Goal: Task Accomplishment & Management: Manage account settings

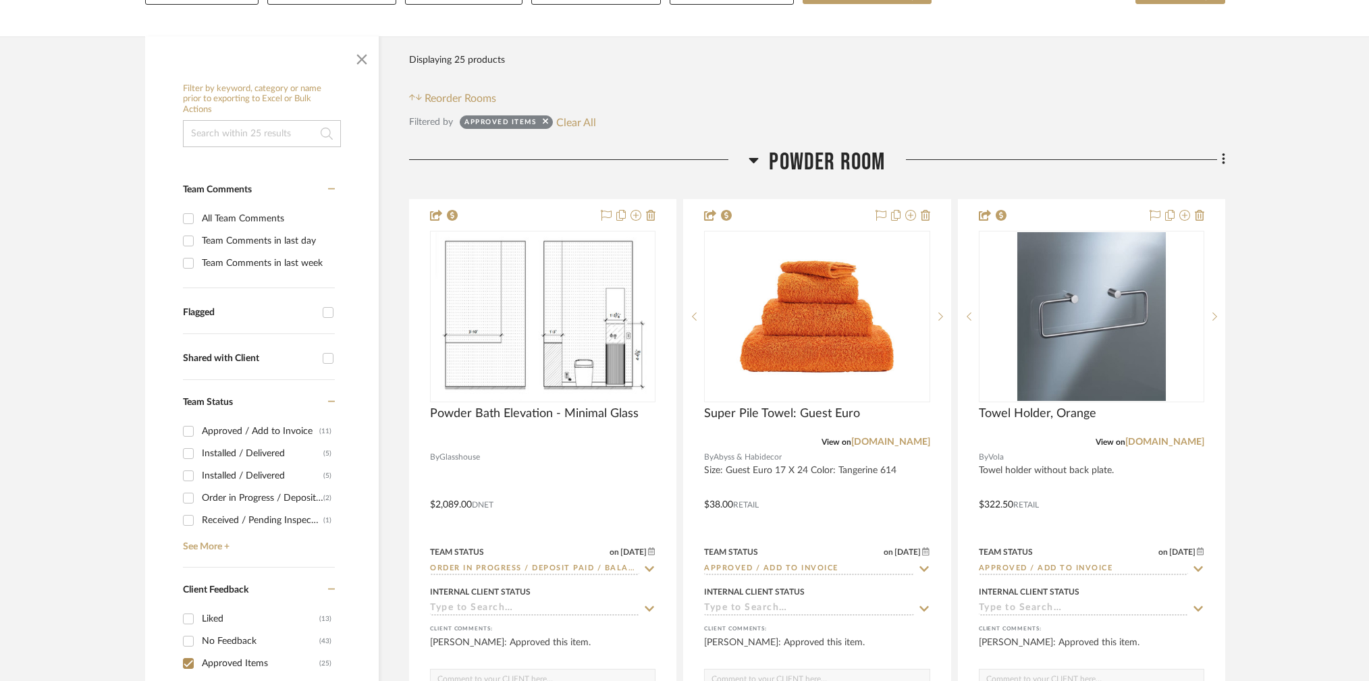
scroll to position [221, 0]
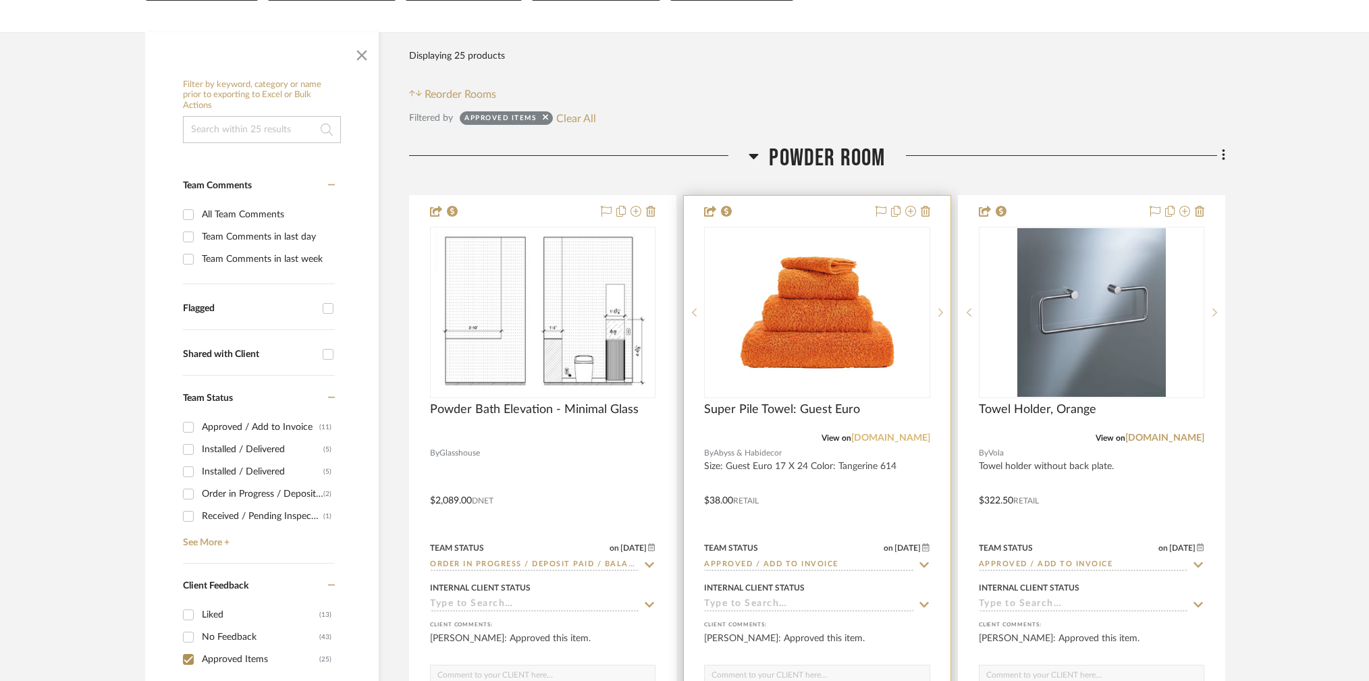
click at [897, 434] on link "[DOMAIN_NAME]" at bounding box center [891, 438] width 79 height 9
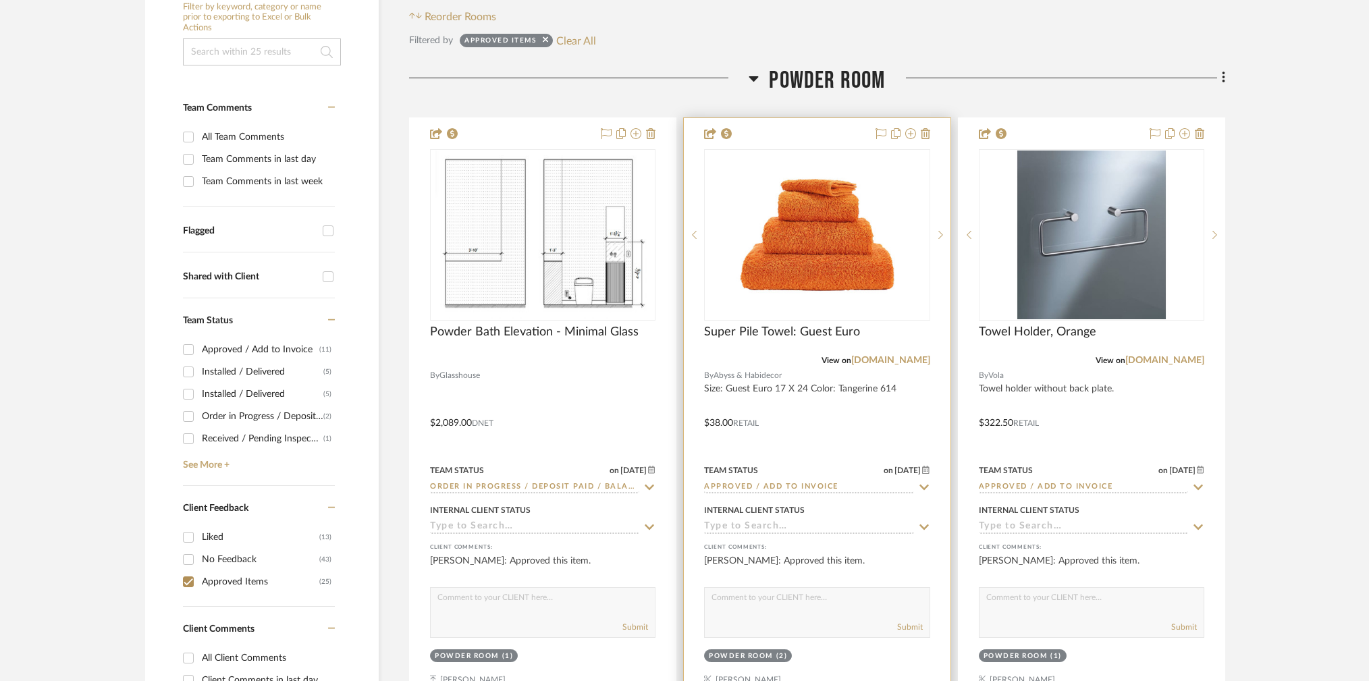
scroll to position [305, 0]
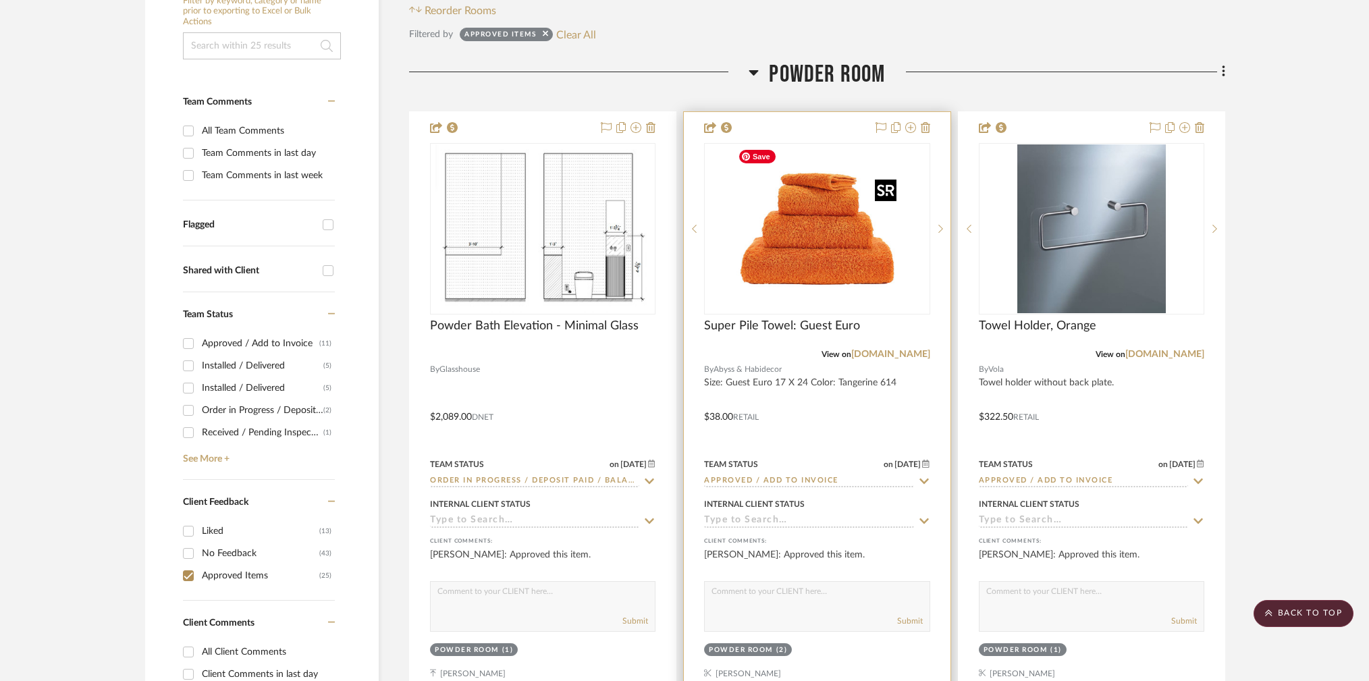
click at [836, 232] on img "0" at bounding box center [817, 229] width 169 height 169
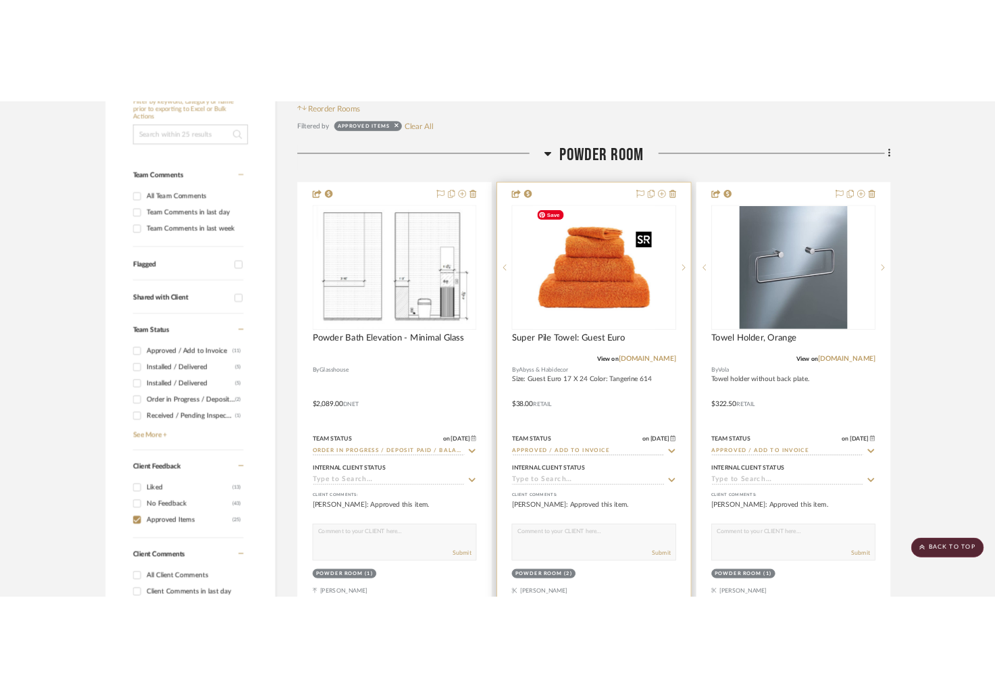
scroll to position [0, 0]
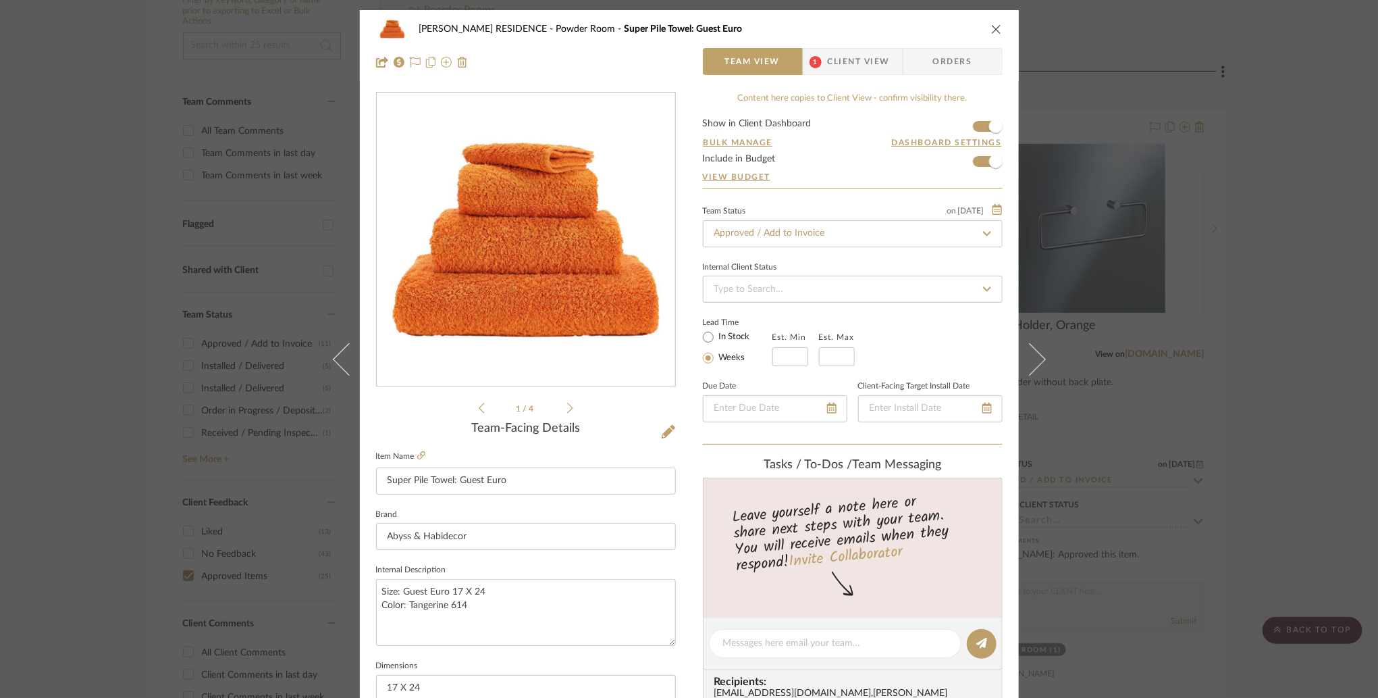
click at [534, 271] on img "0" at bounding box center [526, 239] width 293 height 293
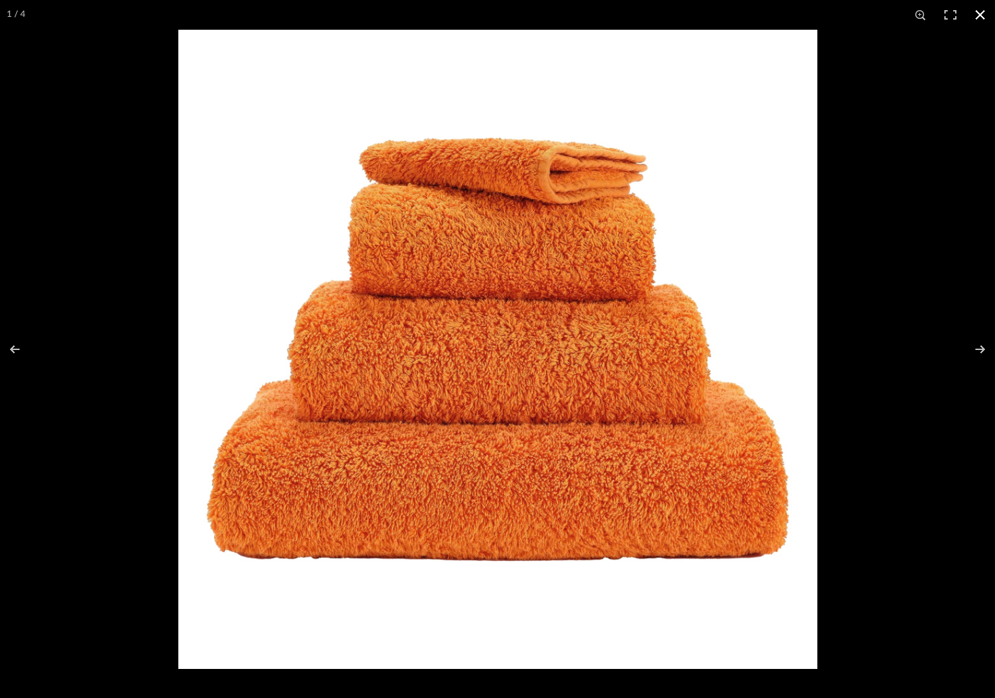
click at [107, 394] on div at bounding box center [497, 349] width 995 height 698
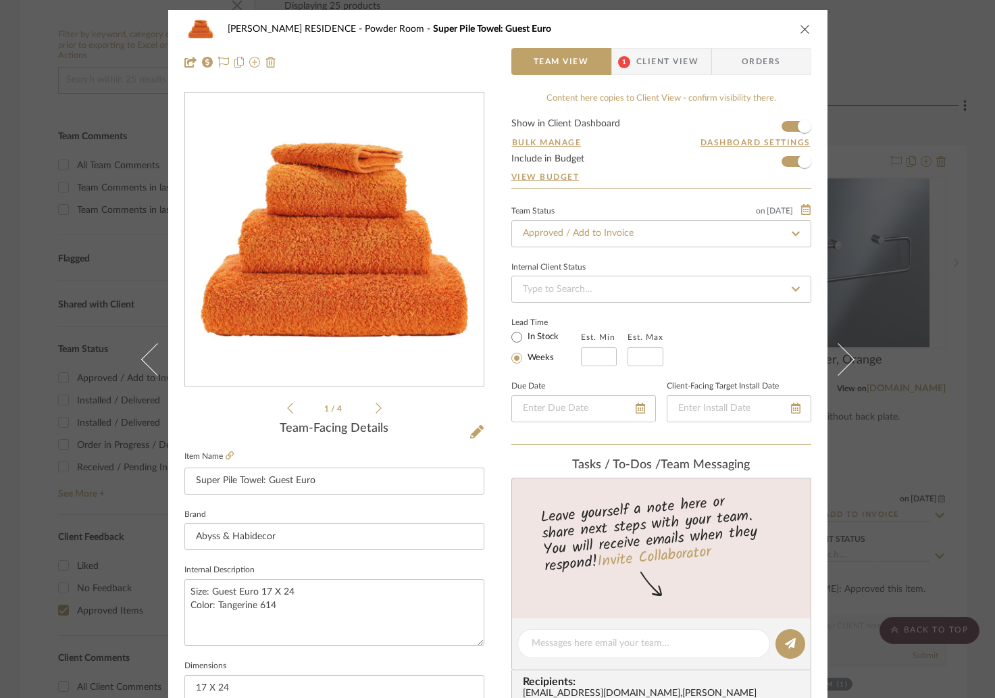
click at [979, 180] on div "YANOFSKY RESIDENCE Powder Room Super Pile Towel: Guest Euro Team View 1 Client …" at bounding box center [497, 349] width 995 height 698
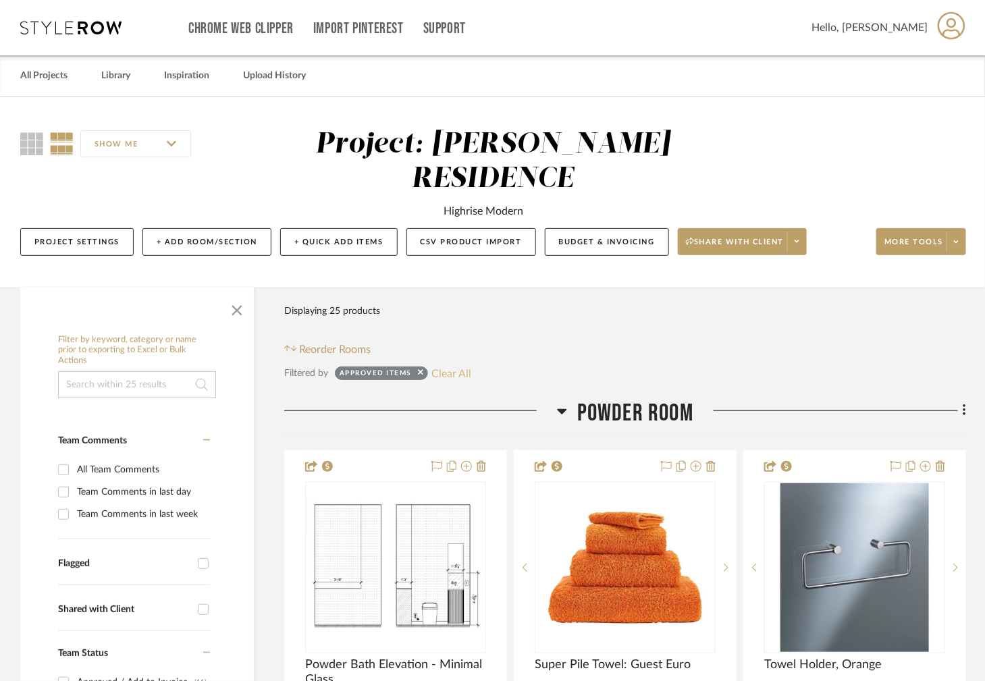
click at [452, 365] on button "Clear All" at bounding box center [451, 374] width 40 height 18
checkbox input "false"
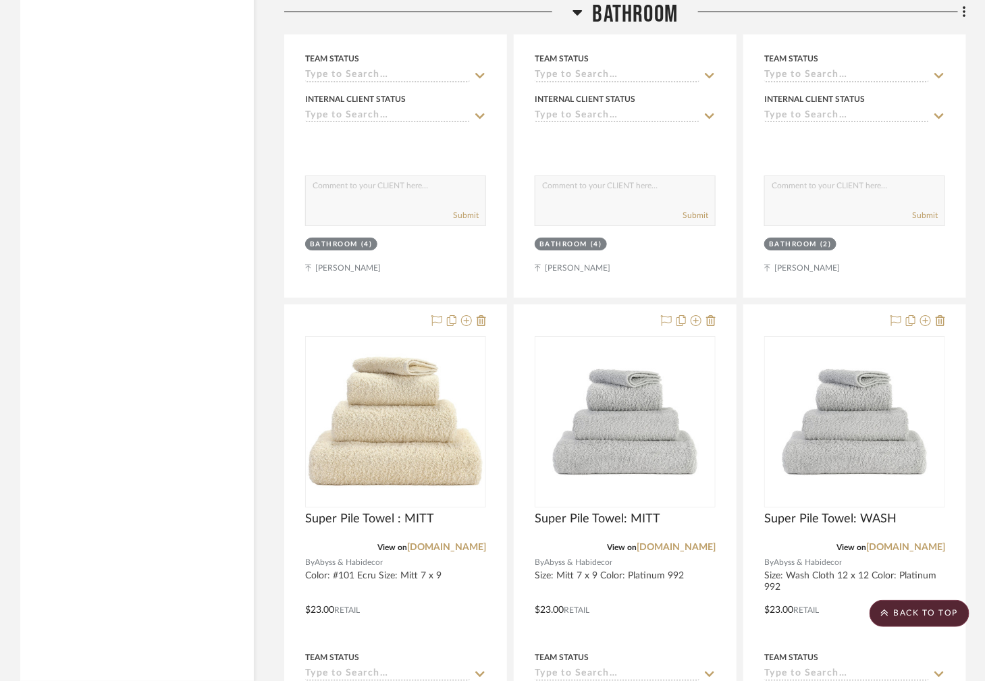
scroll to position [9655, 0]
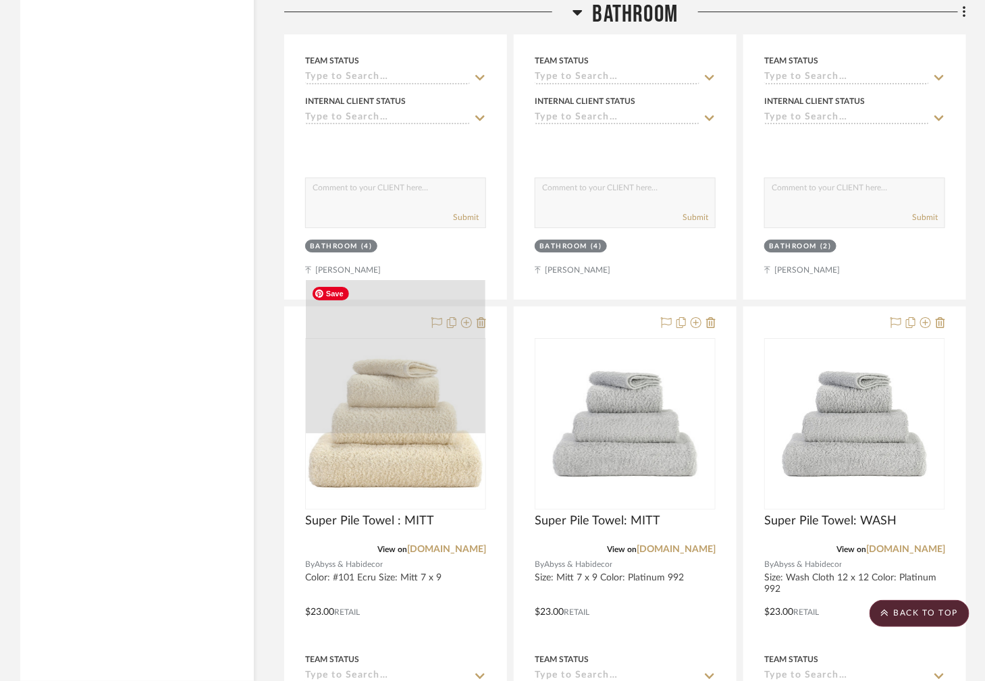
click at [409, 386] on div at bounding box center [396, 357] width 180 height 154
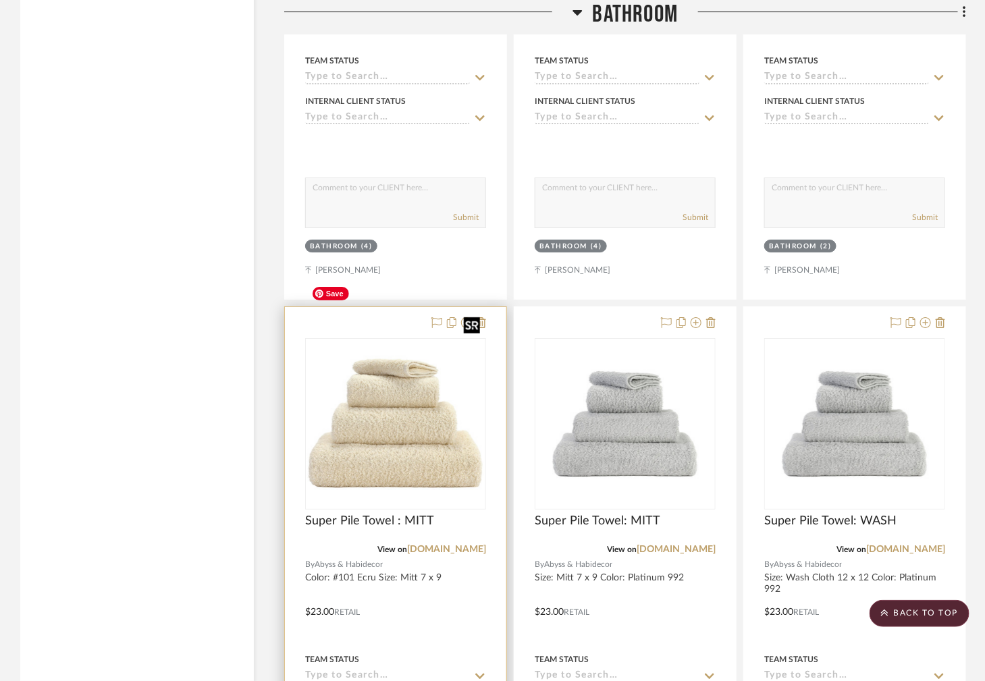
click at [378, 359] on img "0" at bounding box center [396, 424] width 178 height 153
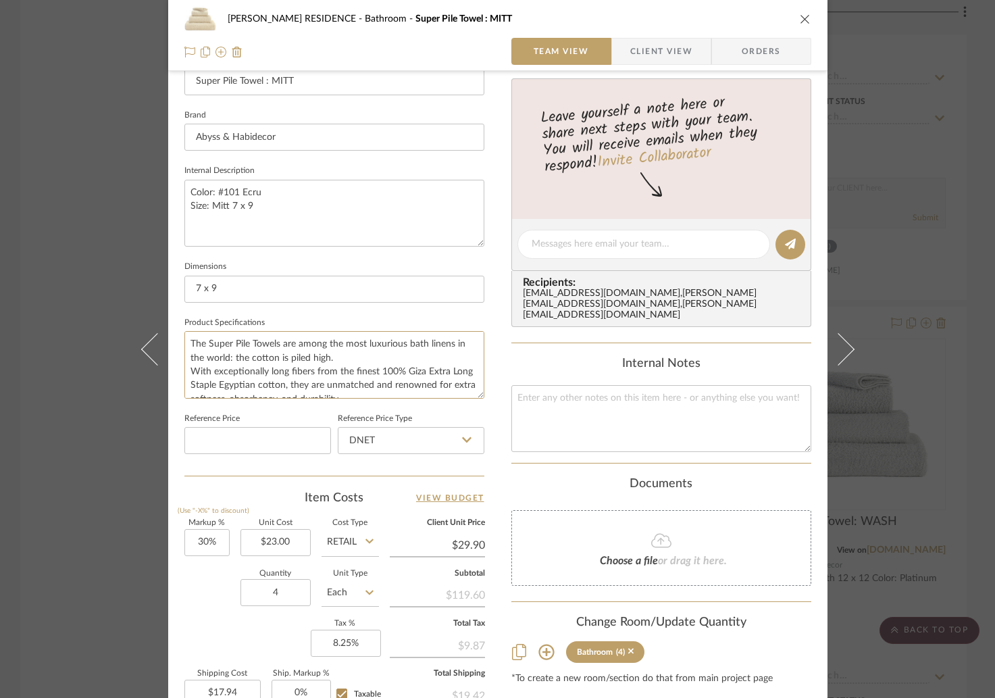
scroll to position [68, 0]
drag, startPoint x: 185, startPoint y: 335, endPoint x: 581, endPoint y: 462, distance: 415.6
click at [581, 462] on div "YANOFSKY RESIDENCE Bathroom Super Pile Towel : MITT Team View Client View Order…" at bounding box center [497, 234] width 659 height 1247
drag, startPoint x: 255, startPoint y: 215, endPoint x: 178, endPoint y: 155, distance: 98.2
click at [178, 154] on div "YANOFSKY RESIDENCE Bathroom Super Pile Towel : MITT Team View Client View Order…" at bounding box center [497, 234] width 659 height 1247
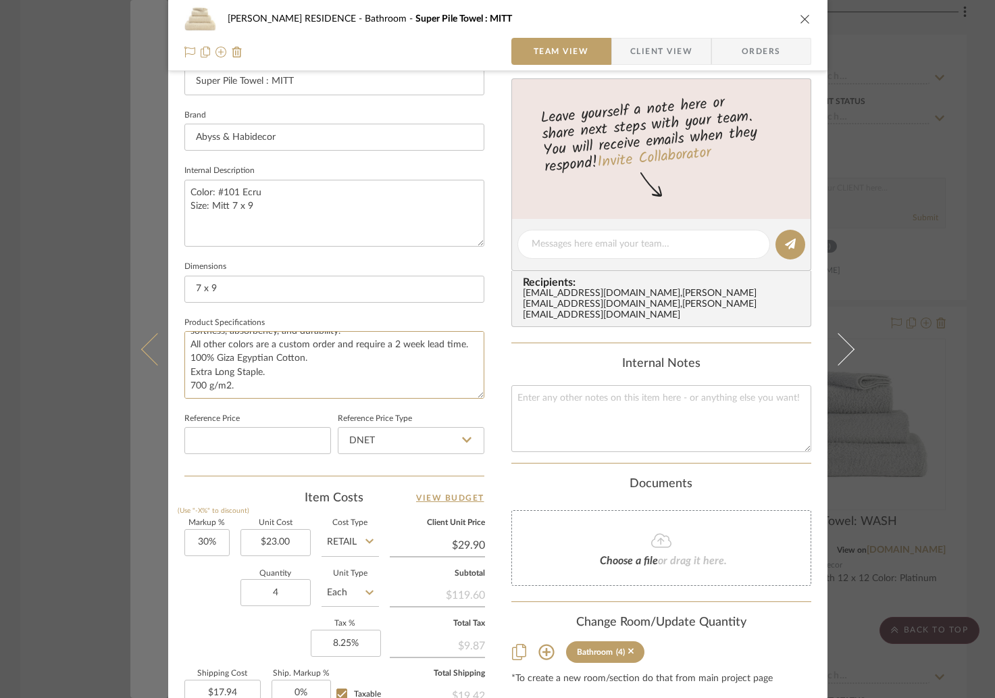
scroll to position [0, 0]
drag, startPoint x: 258, startPoint y: 379, endPoint x: 159, endPoint y: 318, distance: 116.4
click at [159, 318] on mat-dialog-content "YANOFSKY RESIDENCE Bathroom Super Pile Towel : MITT Team View Client View Order…" at bounding box center [497, 234] width 735 height 1247
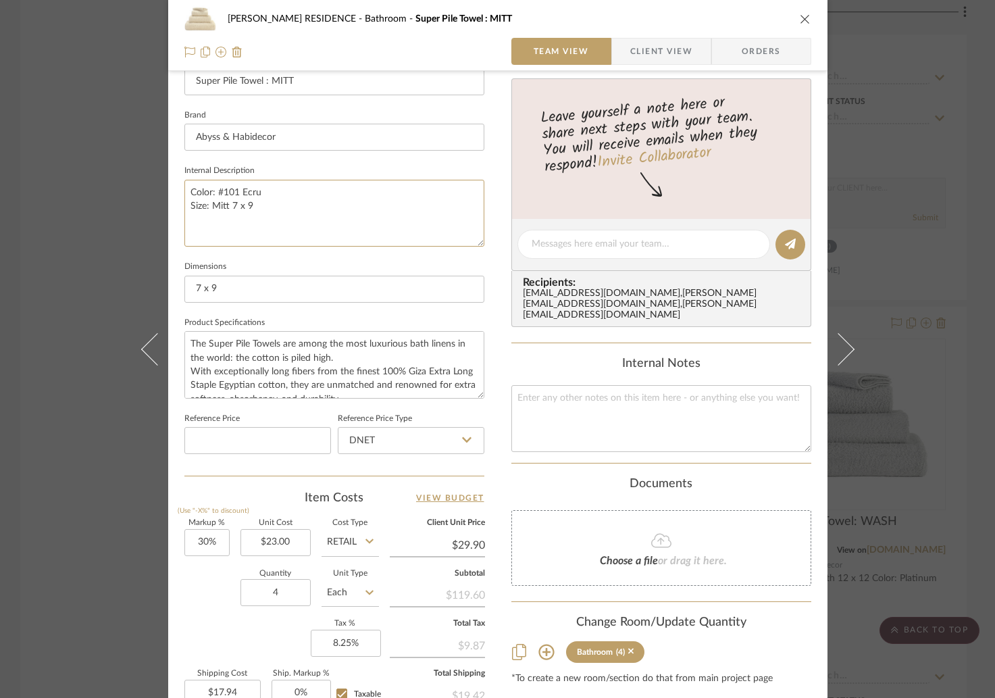
drag, startPoint x: 249, startPoint y: 217, endPoint x: 176, endPoint y: 161, distance: 91.4
click at [176, 161] on div "YANOFSKY RESIDENCE Bathroom Super Pile Towel : MITT Team View Client View Order…" at bounding box center [497, 234] width 659 height 1247
click at [908, 240] on div "YANOFSKY RESIDENCE Bathroom Super Pile Towel : MITT Team View Client View Order…" at bounding box center [497, 349] width 995 height 698
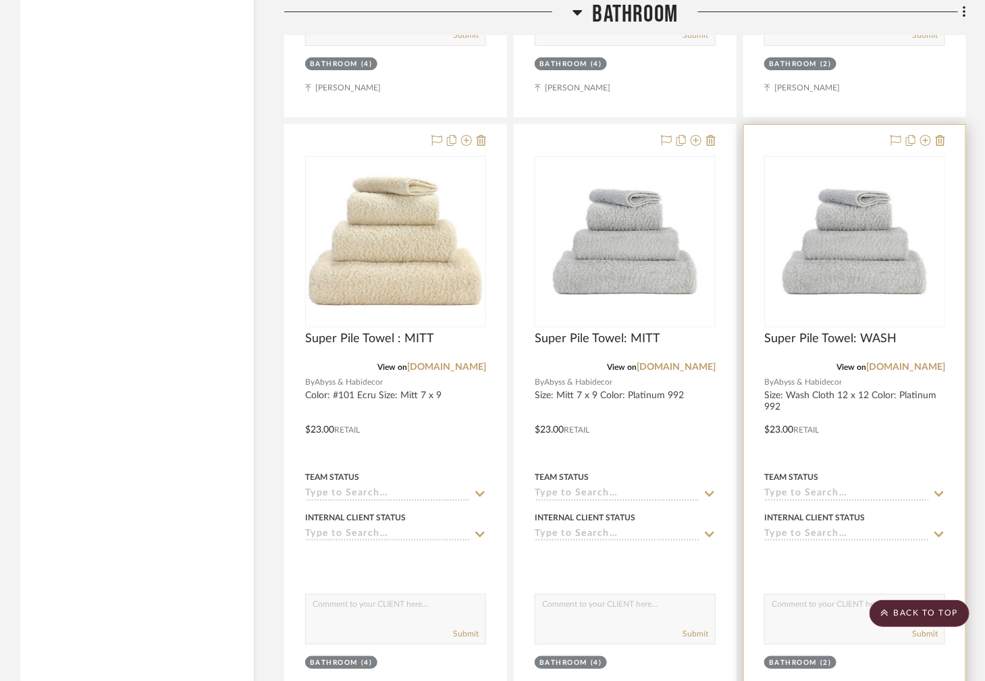
scroll to position [9838, 0]
click at [854, 187] on img "0" at bounding box center [854, 241] width 169 height 169
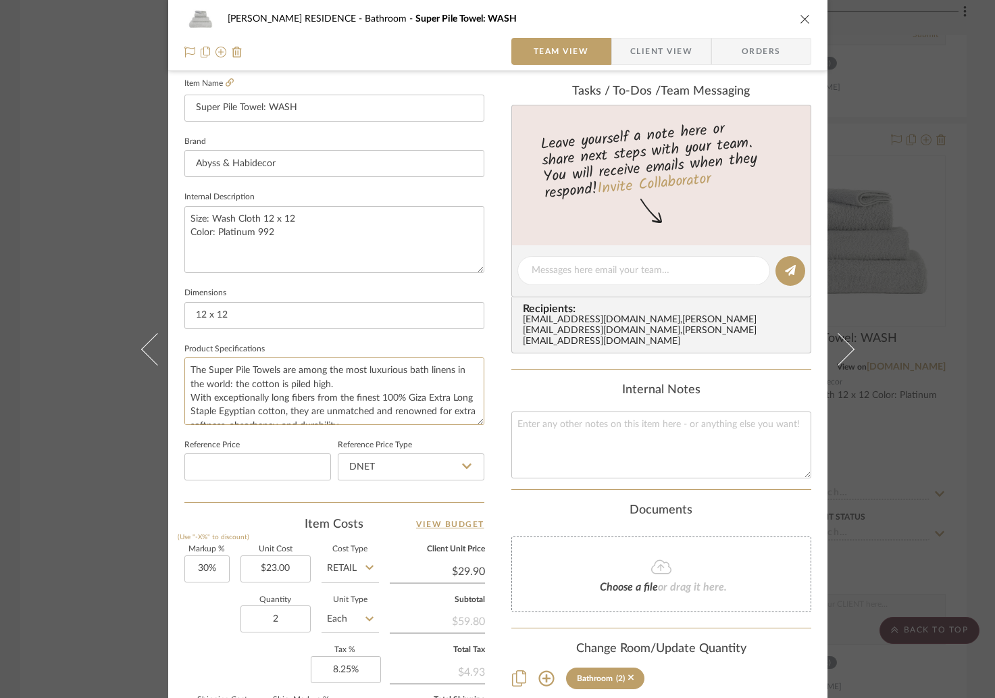
scroll to position [68, 0]
drag, startPoint x: 184, startPoint y: 362, endPoint x: 382, endPoint y: 433, distance: 210.2
click at [391, 442] on div "Team-Facing Details Item Name Super Pile Towel: WASH Brand Abyss & Habidecor In…" at bounding box center [334, 275] width 300 height 453
drag, startPoint x: 271, startPoint y: 313, endPoint x: 192, endPoint y: 313, distance: 79.7
click at [192, 313] on input "12 x 12" at bounding box center [334, 315] width 300 height 27
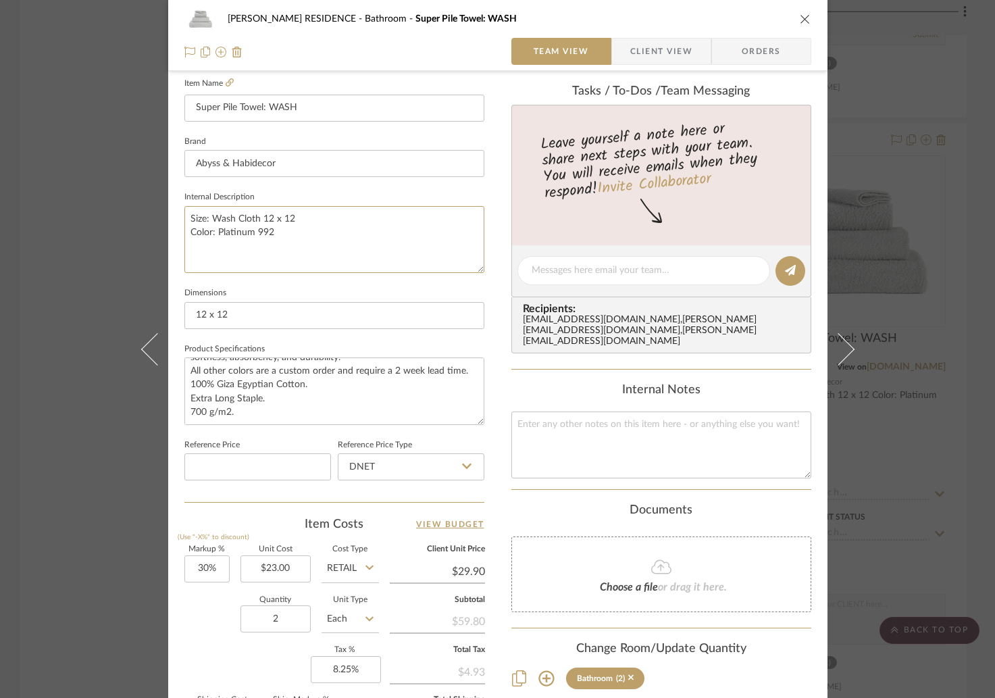
drag, startPoint x: 282, startPoint y: 243, endPoint x: 166, endPoint y: 202, distance: 122.6
click at [168, 202] on div "YANOFSKY RESIDENCE Bathroom Super Pile Towel: WASH Team View Client View Orders…" at bounding box center [497, 260] width 659 height 1247
click at [319, 213] on textarea "Size: Wash Cloth 12 x 12 Color: Platinum 992" at bounding box center [334, 239] width 300 height 67
click at [303, 218] on textarea "Size: Wash Cloth 12 x 12 Color: Platinum 992" at bounding box center [334, 239] width 300 height 67
drag, startPoint x: 303, startPoint y: 218, endPoint x: 184, endPoint y: 218, distance: 118.8
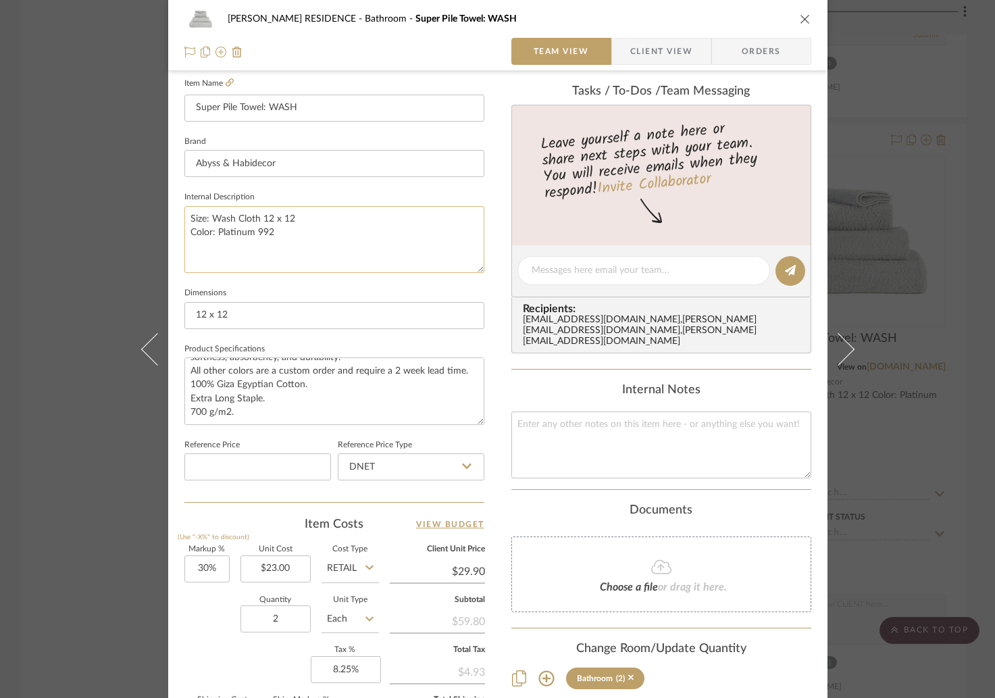
click at [184, 218] on textarea "Size: Wash Cloth 12 x 12 Color: Platinum 992" at bounding box center [334, 239] width 300 height 67
click at [94, 365] on div "YANOFSKY RESIDENCE Bathroom Super Pile Towel: WASH Team View Client View Orders…" at bounding box center [497, 349] width 995 height 698
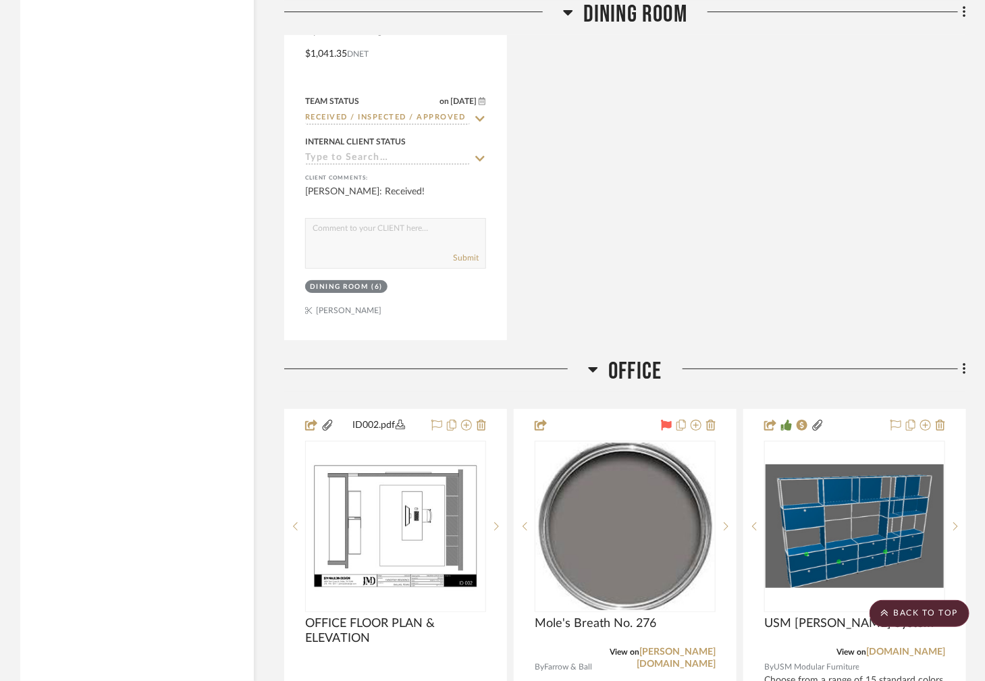
scroll to position [5782, 0]
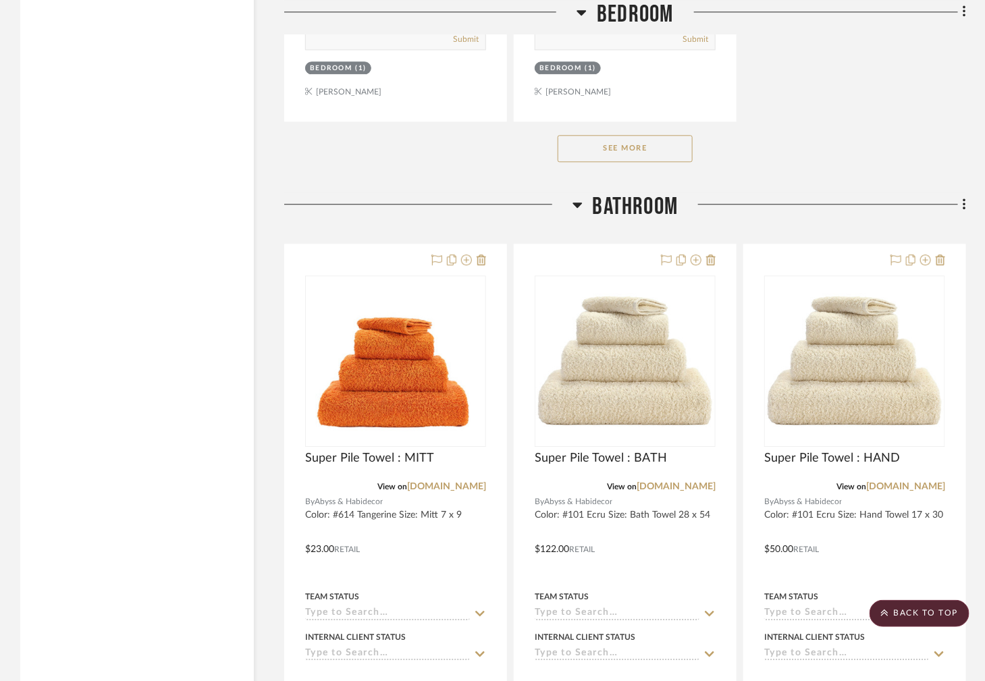
scroll to position [9116, 0]
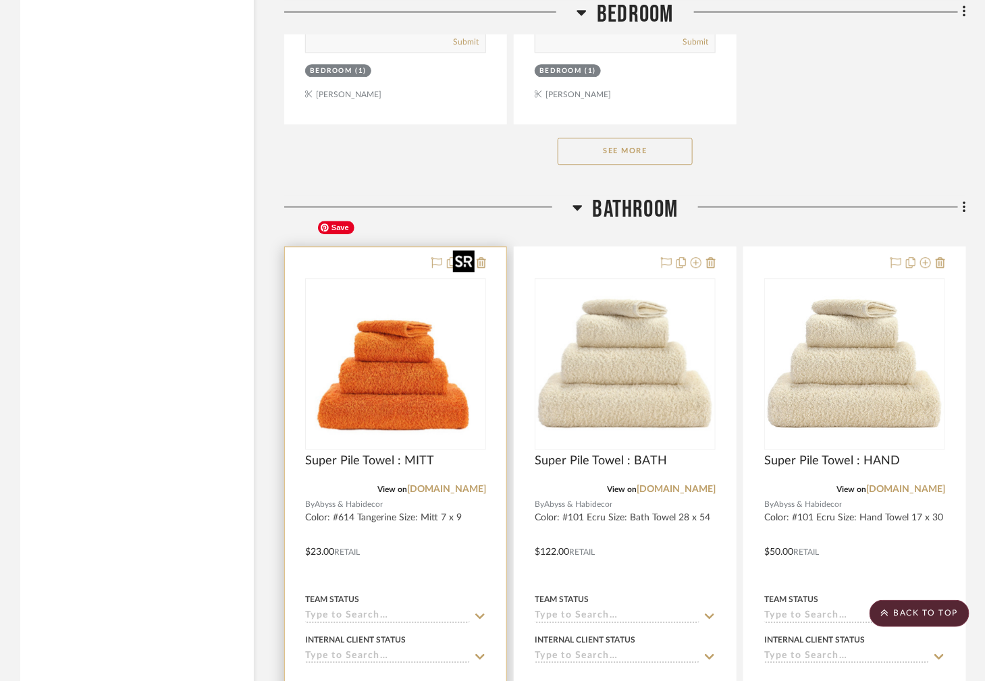
click at [0, 0] on img at bounding box center [0, 0] width 0 height 0
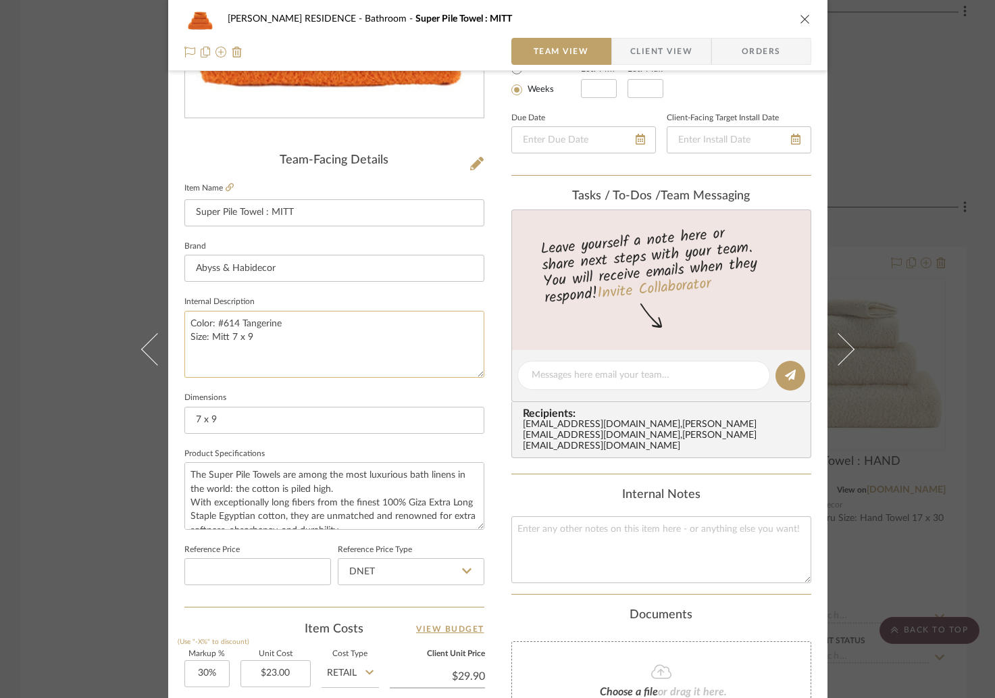
scroll to position [271, 0]
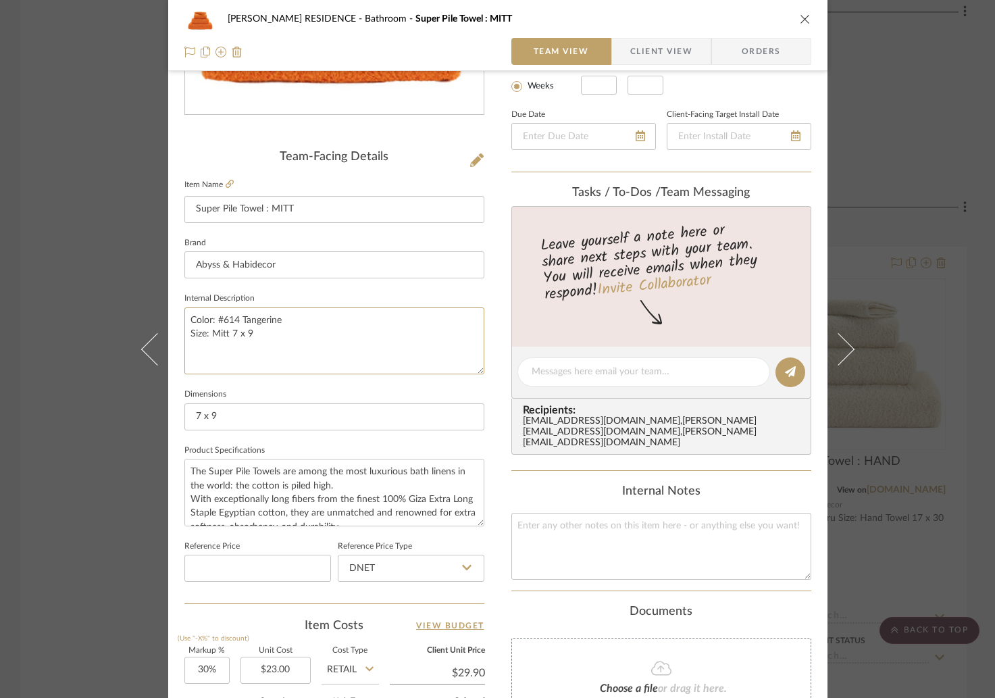
drag, startPoint x: 279, startPoint y: 315, endPoint x: 113, endPoint y: 315, distance: 165.4
click at [113, 315] on div "YANOFSKY RESIDENCE Bathroom Super Pile Towel : MITT Team View Client View Order…" at bounding box center [497, 349] width 995 height 698
click at [88, 463] on div "YANOFSKY RESIDENCE Bathroom Super Pile Towel : MITT Team View Client View Order…" at bounding box center [497, 349] width 995 height 698
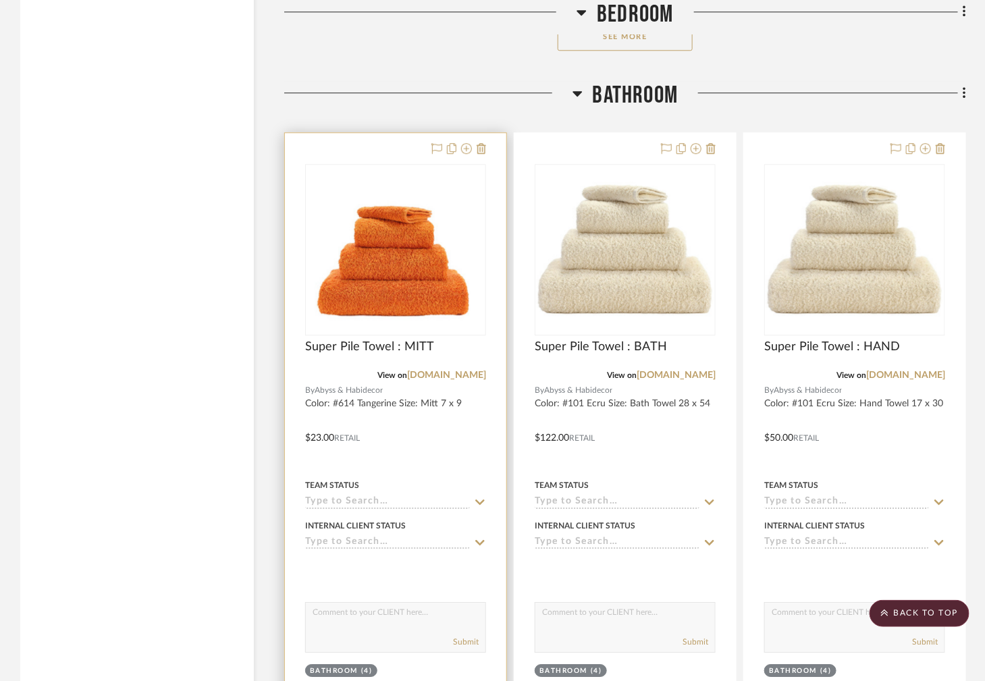
scroll to position [9209, 0]
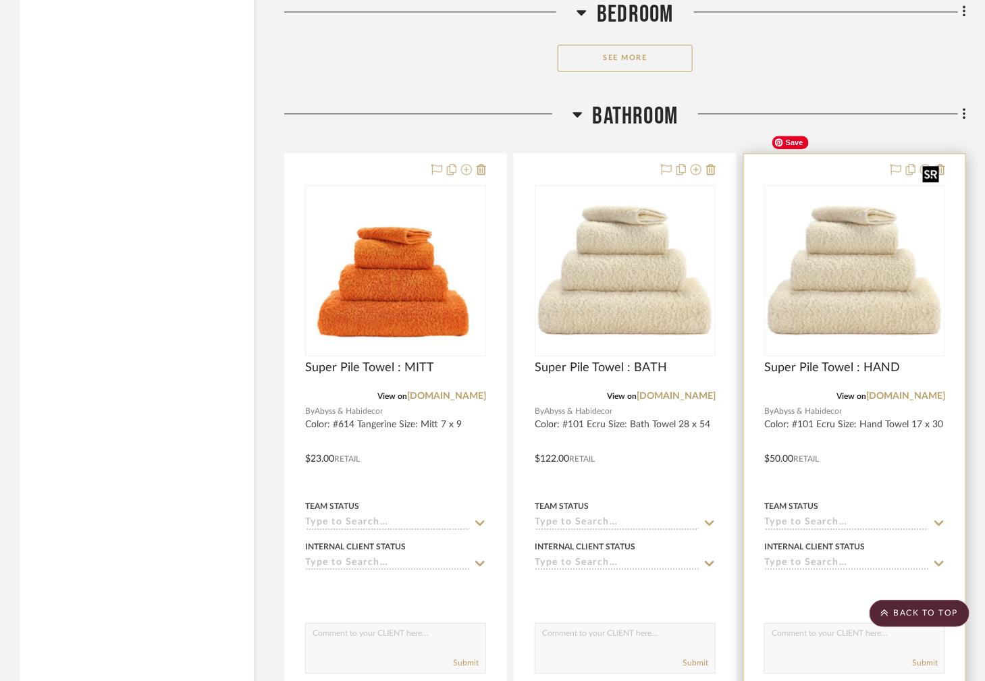
click at [823, 222] on img "0" at bounding box center [855, 270] width 178 height 153
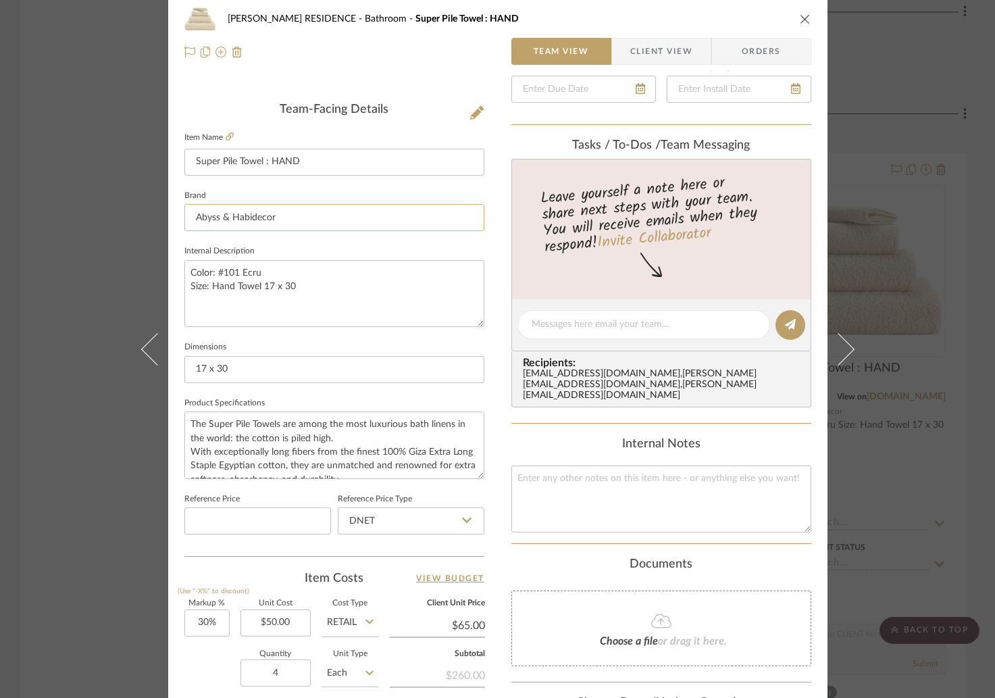
scroll to position [328, 0]
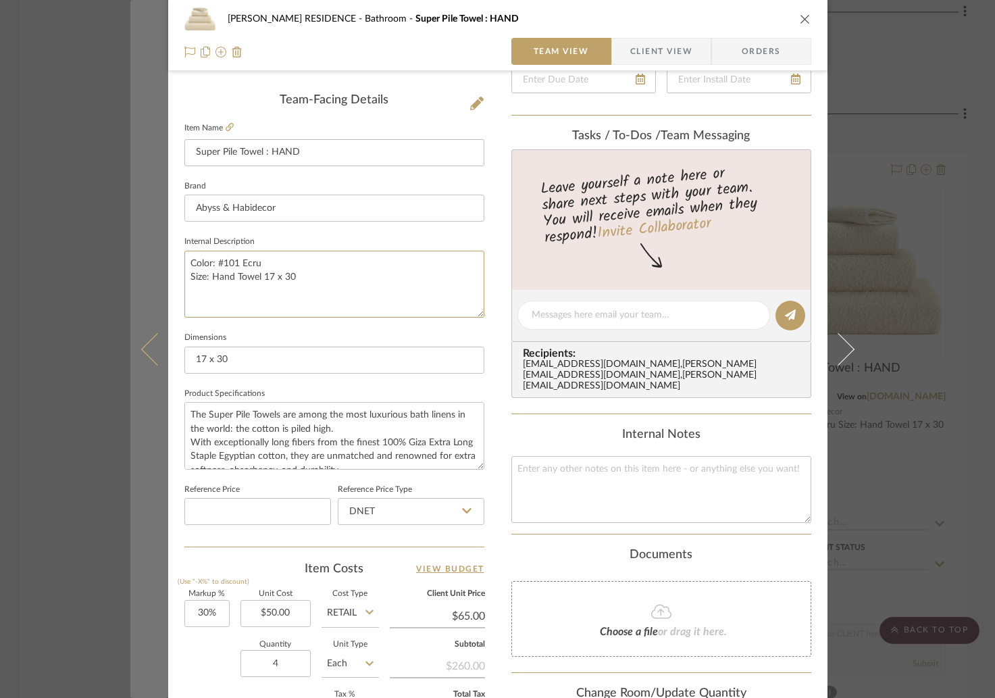
drag, startPoint x: 314, startPoint y: 271, endPoint x: 141, endPoint y: 276, distance: 173.0
click at [141, 276] on mat-dialog-content "YANOFSKY RESIDENCE Bathroom Super Pile Towel : HAND Team View Client View Order…" at bounding box center [497, 305] width 735 height 1247
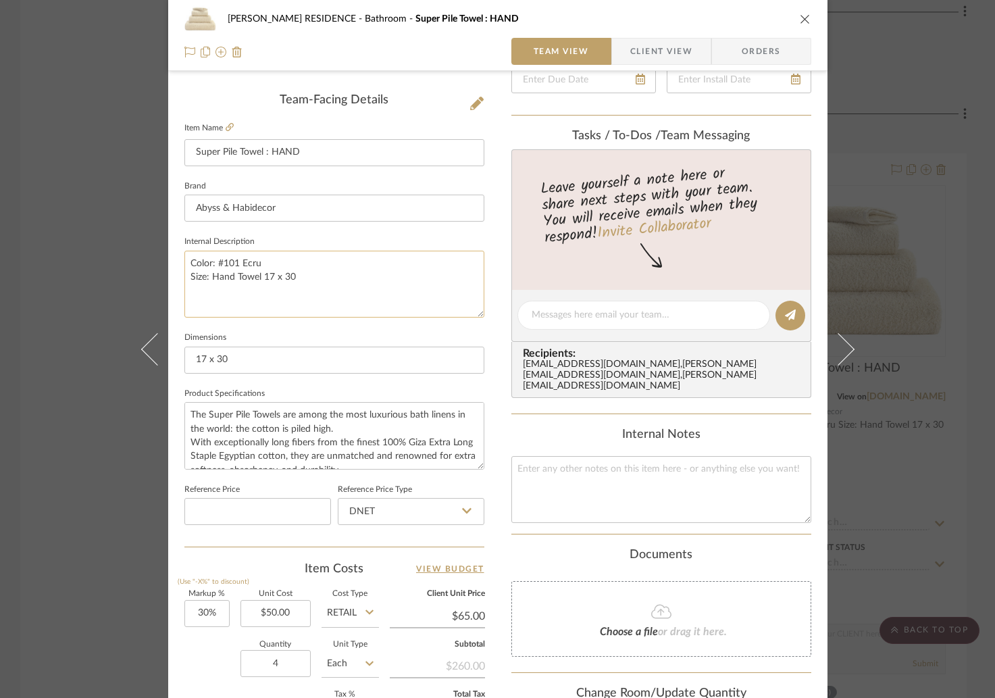
click at [253, 274] on textarea "Color: #101 Ecru Size: Hand Towel 17 x 30" at bounding box center [334, 284] width 300 height 67
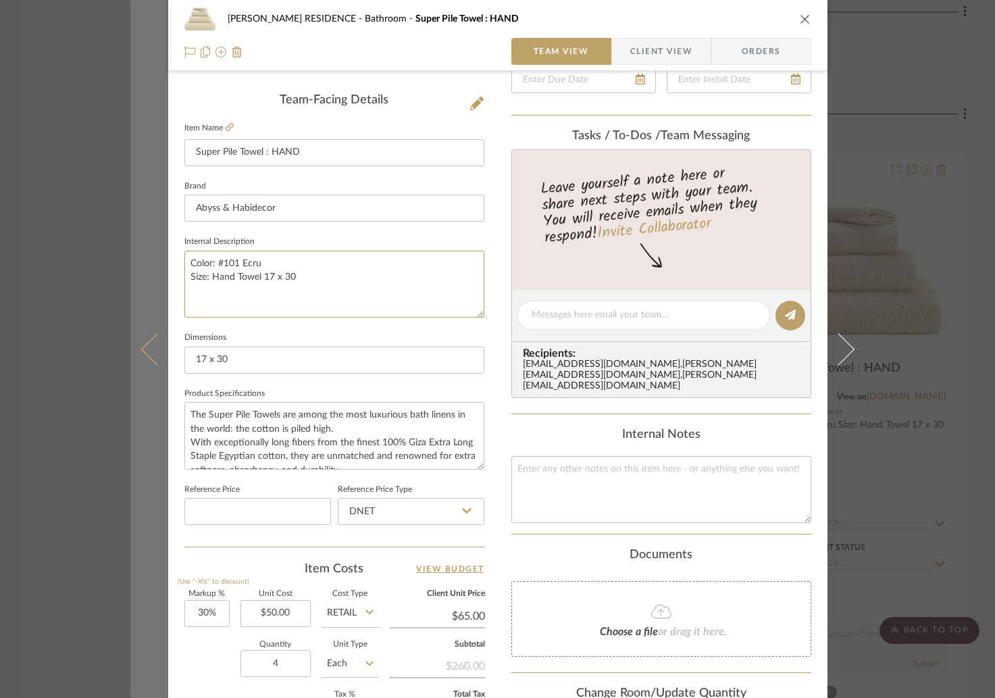
drag, startPoint x: 288, startPoint y: 277, endPoint x: 155, endPoint y: 277, distance: 132.4
click at [155, 277] on mat-dialog-content "YANOFSKY RESIDENCE Bathroom Super Pile Towel : HAND Team View Client View Order…" at bounding box center [497, 305] width 735 height 1247
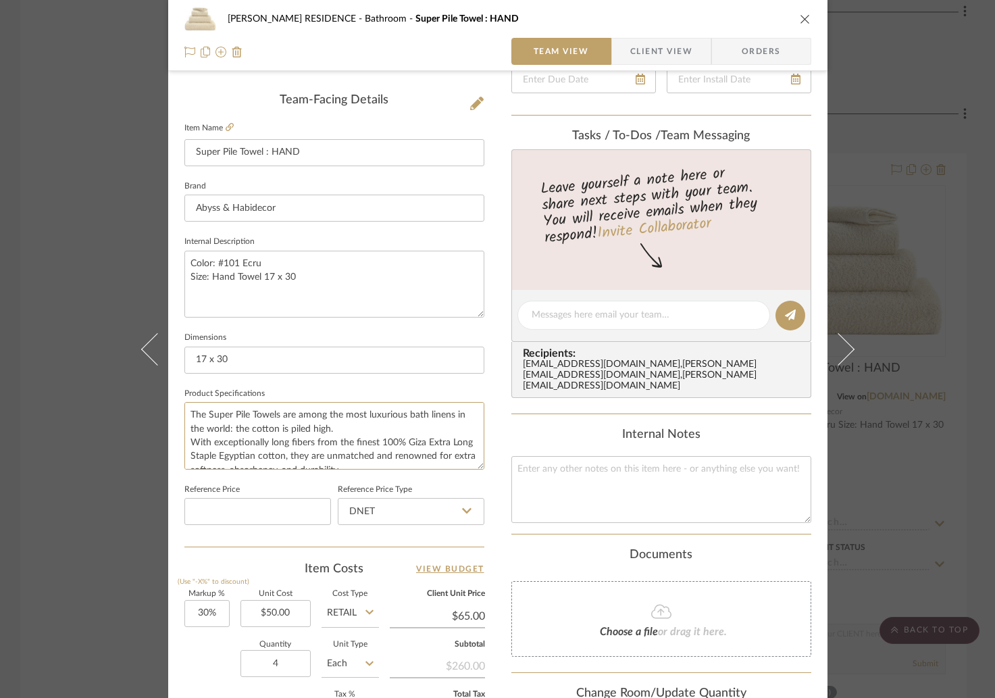
scroll to position [68, 0]
drag, startPoint x: 179, startPoint y: 411, endPoint x: 430, endPoint y: 538, distance: 281.2
click at [430, 538] on div "Team-Facing Details Item Name Super Pile Towel : HAND Brand Abyss & Habidecor I…" at bounding box center [334, 319] width 300 height 453
click at [328, 351] on input "17 x 30" at bounding box center [334, 359] width 300 height 27
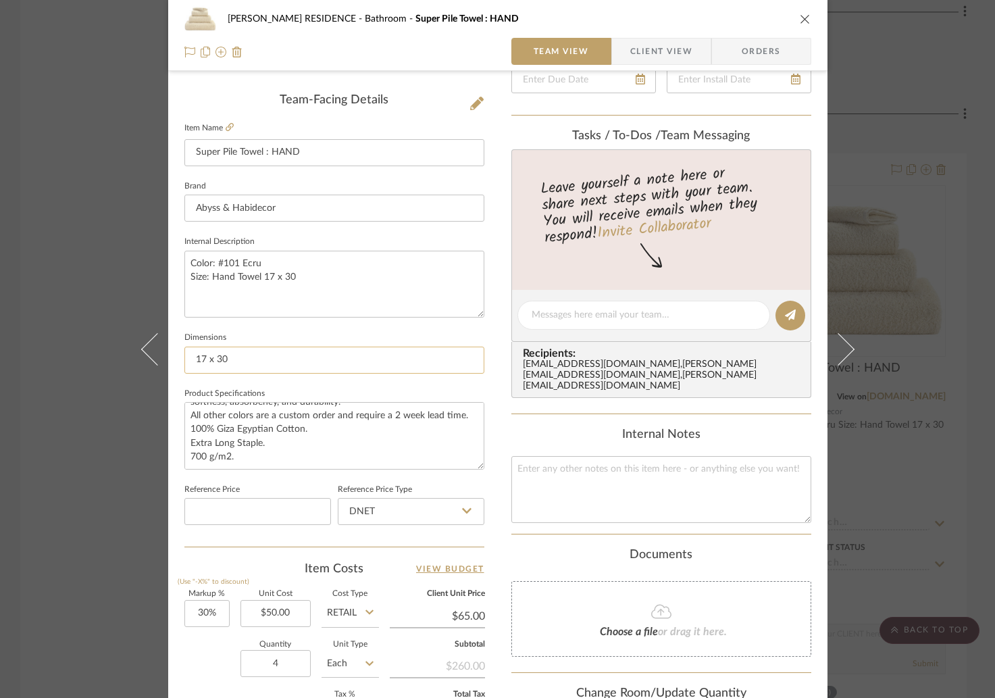
click at [328, 351] on input "17 x 30" at bounding box center [334, 359] width 300 height 27
click at [936, 191] on div "YANOFSKY RESIDENCE Bathroom Super Pile Towel : HAND Team View Client View Order…" at bounding box center [497, 349] width 995 height 698
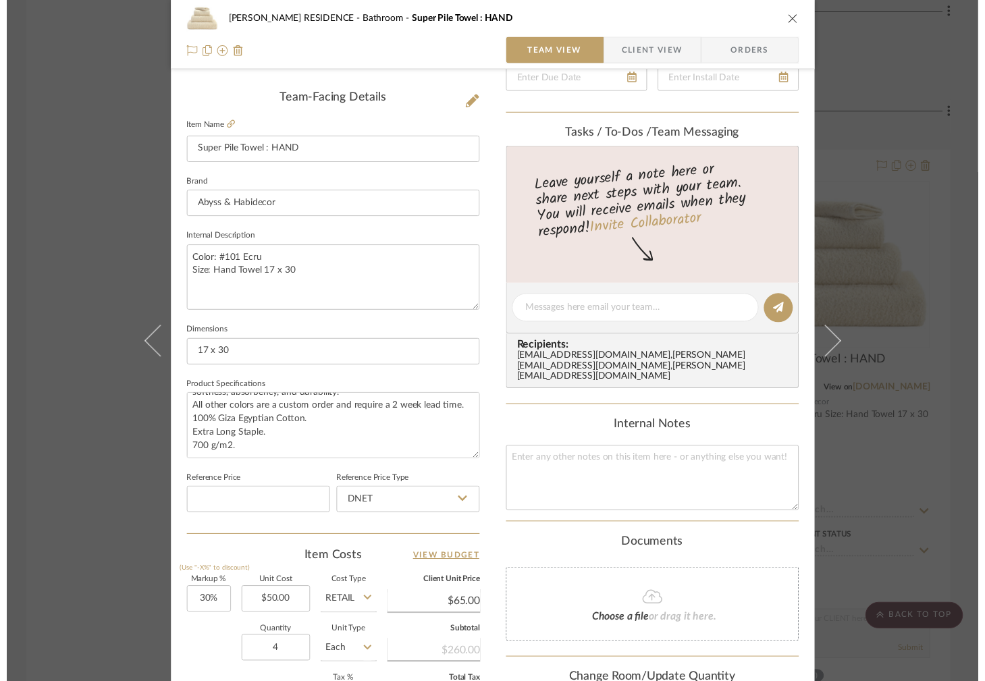
scroll to position [9209, 0]
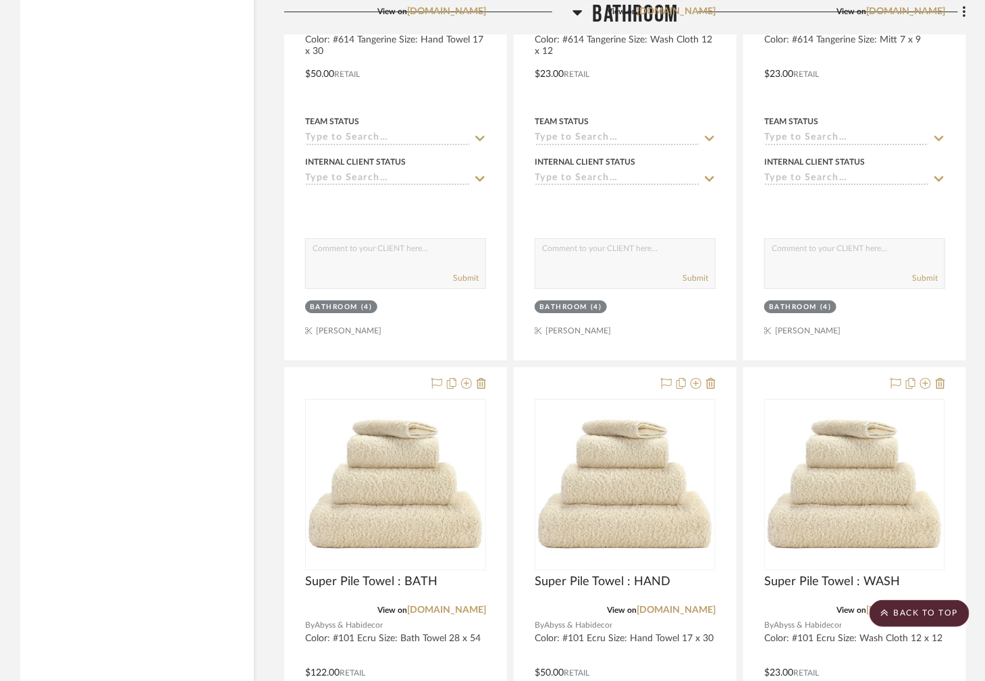
scroll to position [9595, 0]
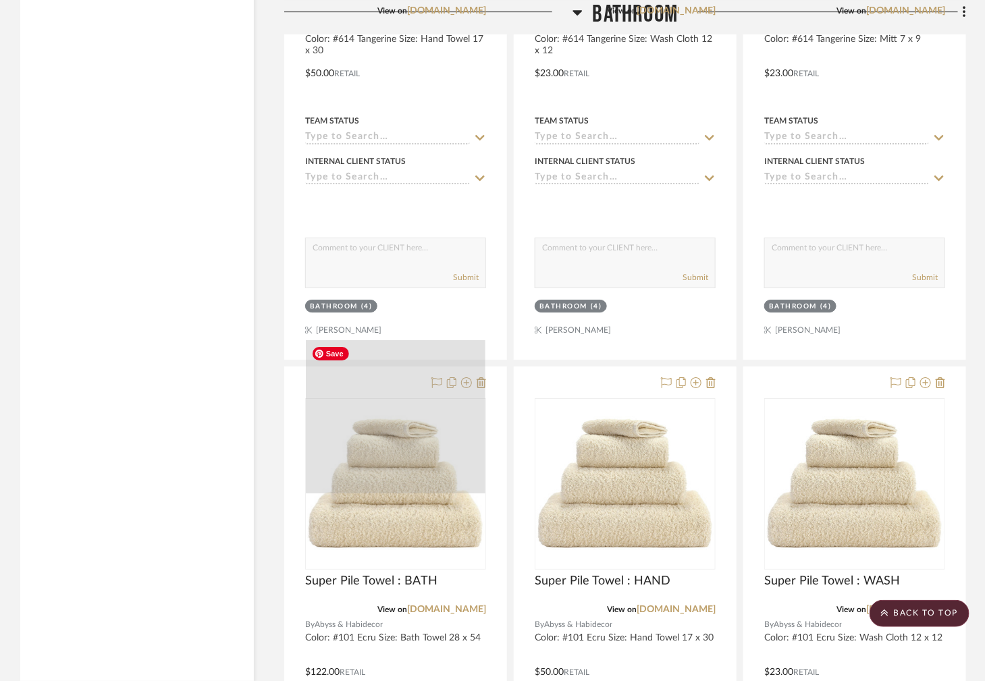
click at [377, 340] on div at bounding box center [396, 417] width 180 height 154
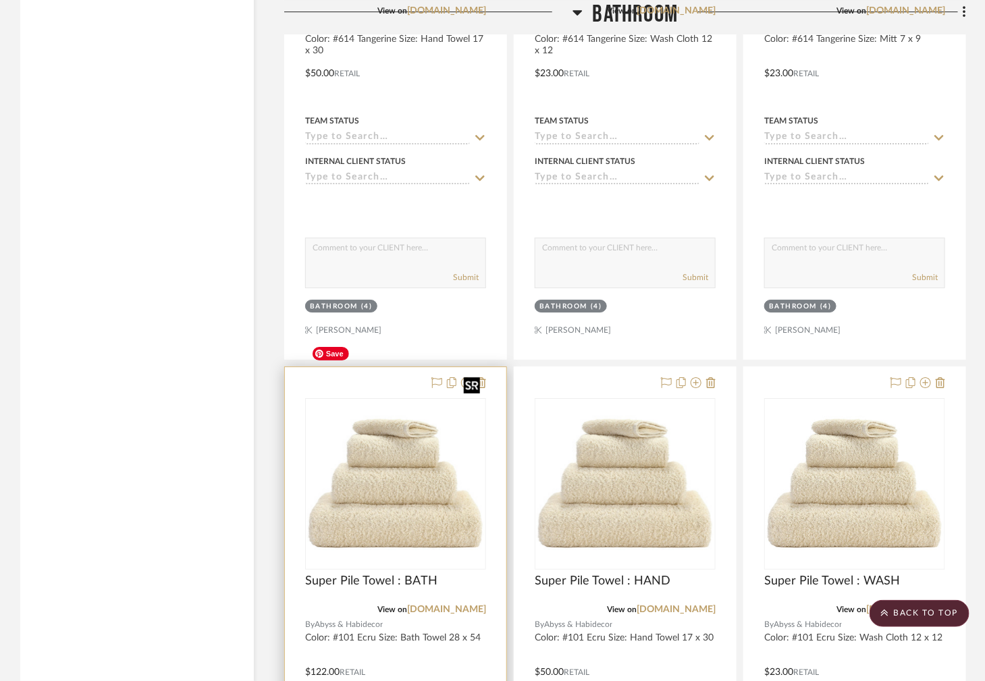
click at [360, 475] on img "0" at bounding box center [396, 484] width 178 height 153
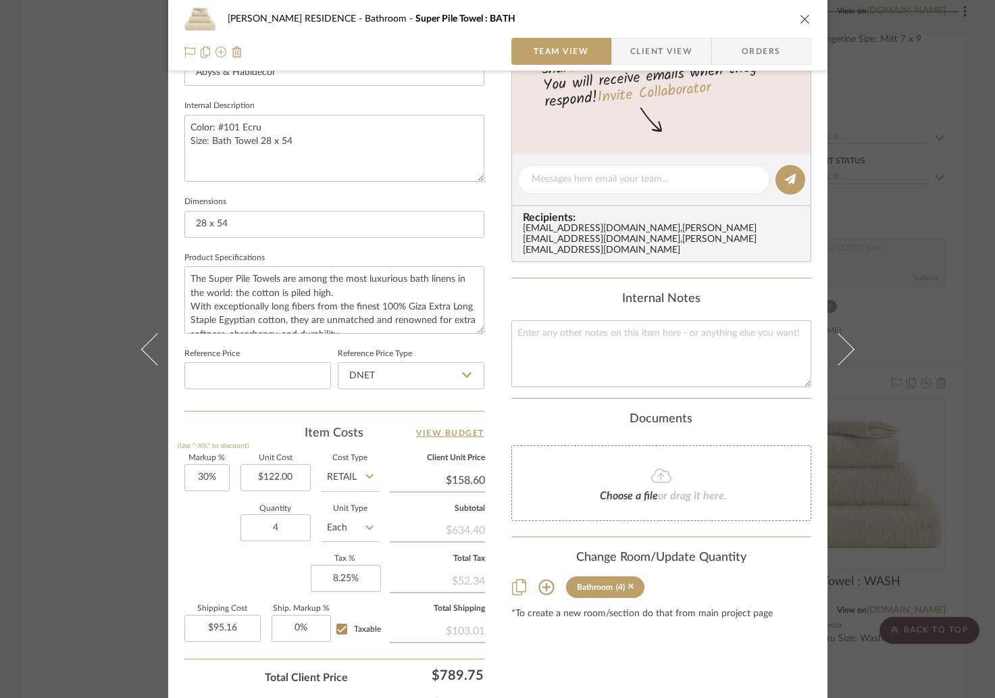
scroll to position [483, 0]
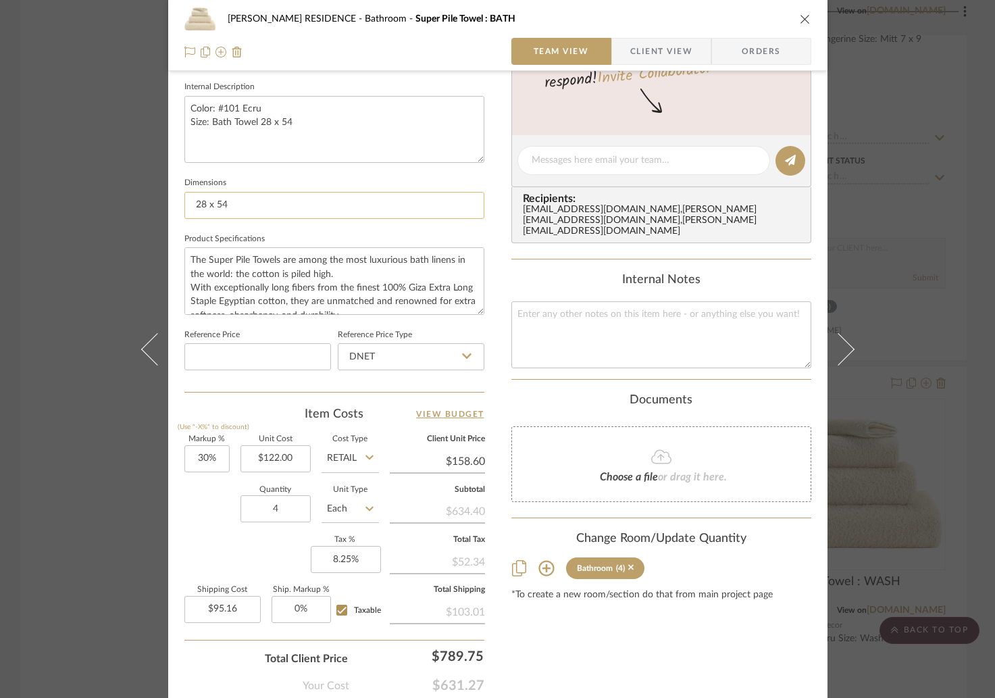
click at [256, 211] on input "28 x 54" at bounding box center [334, 205] width 300 height 27
drag, startPoint x: 184, startPoint y: 257, endPoint x: 479, endPoint y: 357, distance: 310.9
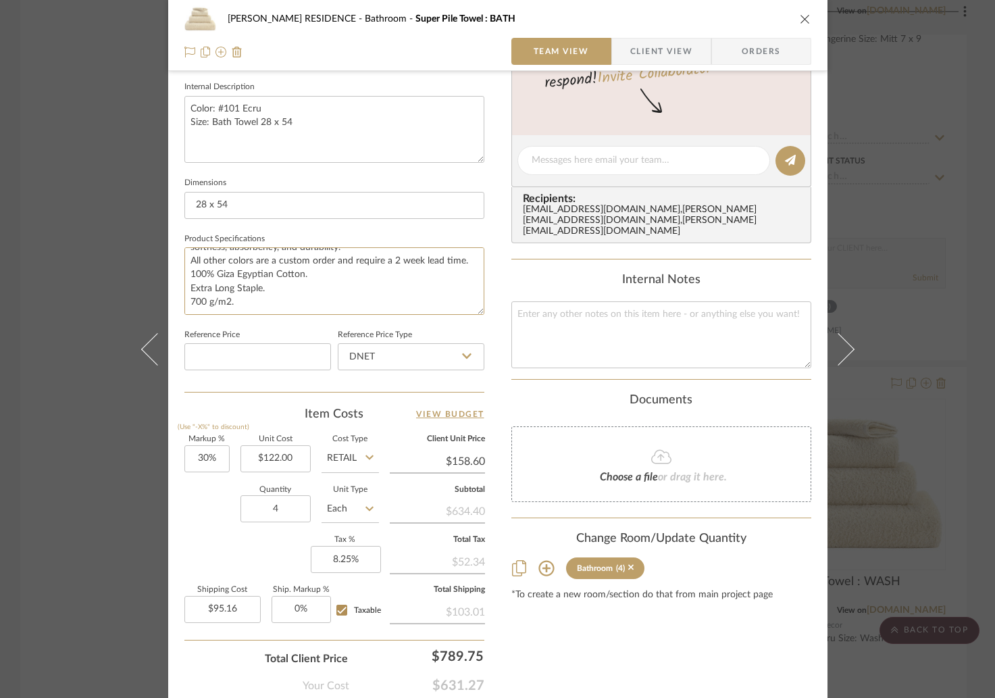
click at [479, 357] on div "Team-Facing Details Item Name Super Pile Towel : BATH Brand Abyss & Habidecor I…" at bounding box center [334, 165] width 300 height 453
click at [361, 162] on sr-form-field "Internal Description Color: #101 Ecru Size: Bath Towel 28 x 54" at bounding box center [334, 126] width 300 height 96
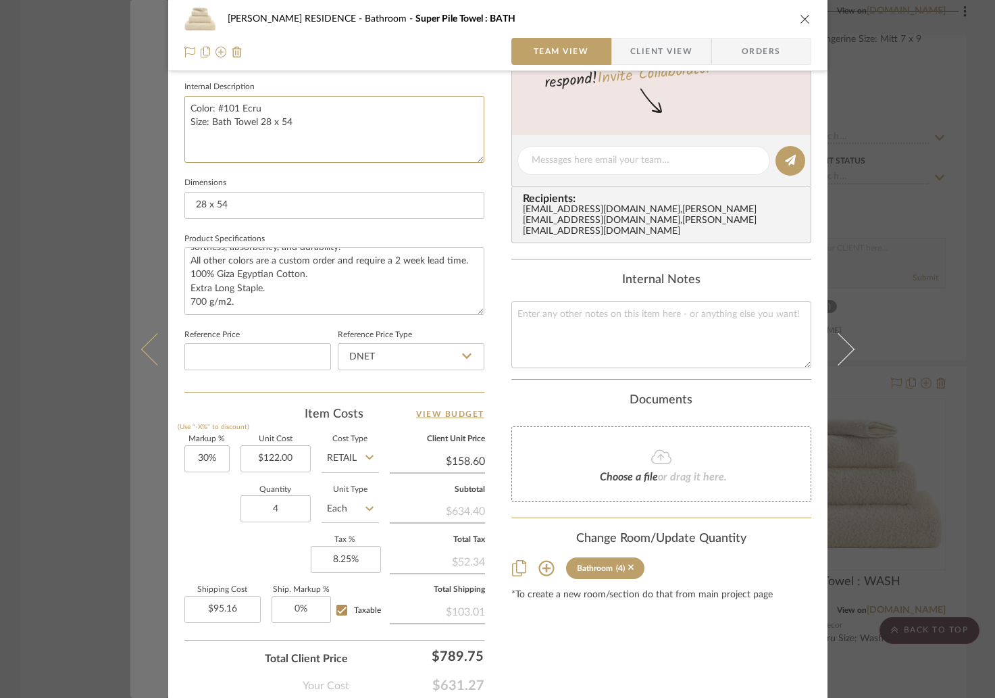
drag, startPoint x: 300, startPoint y: 117, endPoint x: 146, endPoint y: 117, distance: 154.6
click at [146, 117] on mat-dialog-content "YANOFSKY RESIDENCE Bathroom Super Pile Towel : BATH Team View Client View Order…" at bounding box center [497, 150] width 735 height 1247
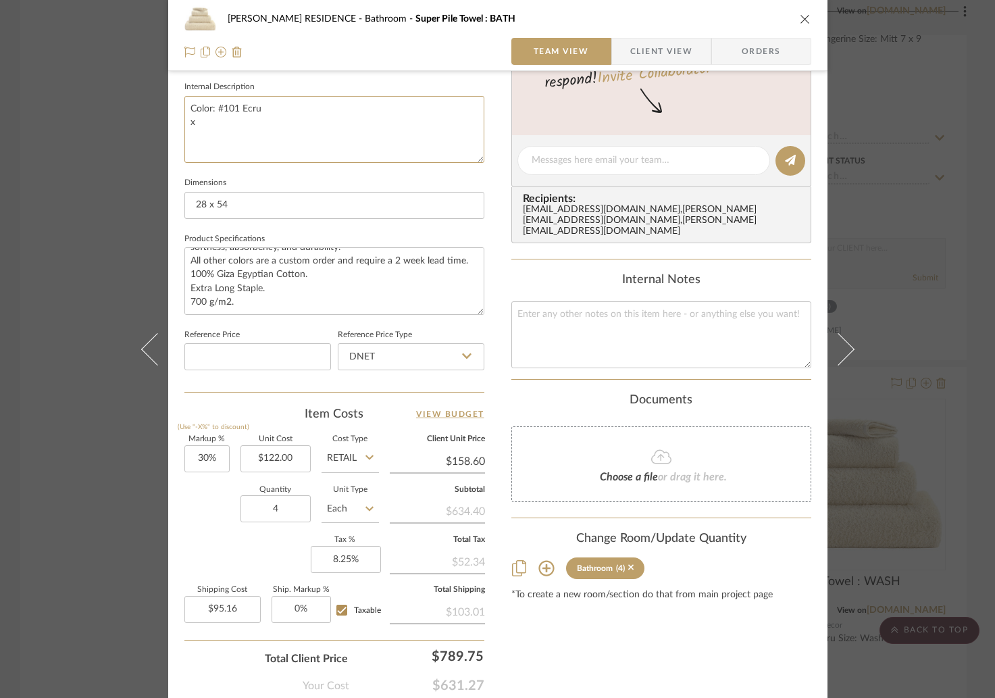
type textarea "Color: #101 Ecru x"
click at [926, 373] on div "YANOFSKY RESIDENCE Bathroom Super Pile Towel : BATH Team View Client View Order…" at bounding box center [497, 349] width 995 height 698
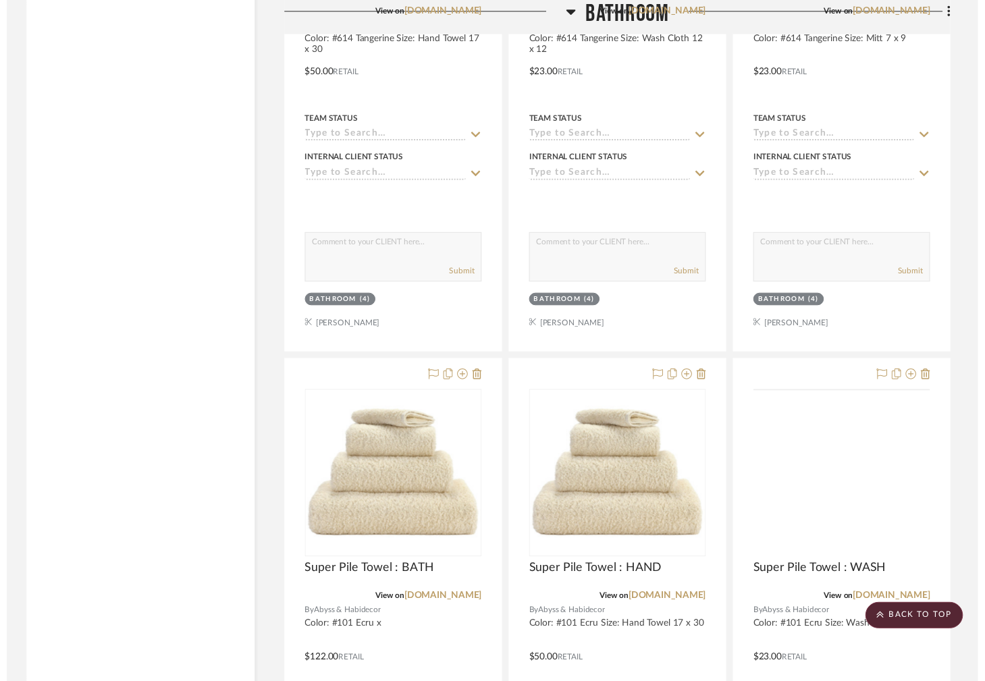
scroll to position [9595, 0]
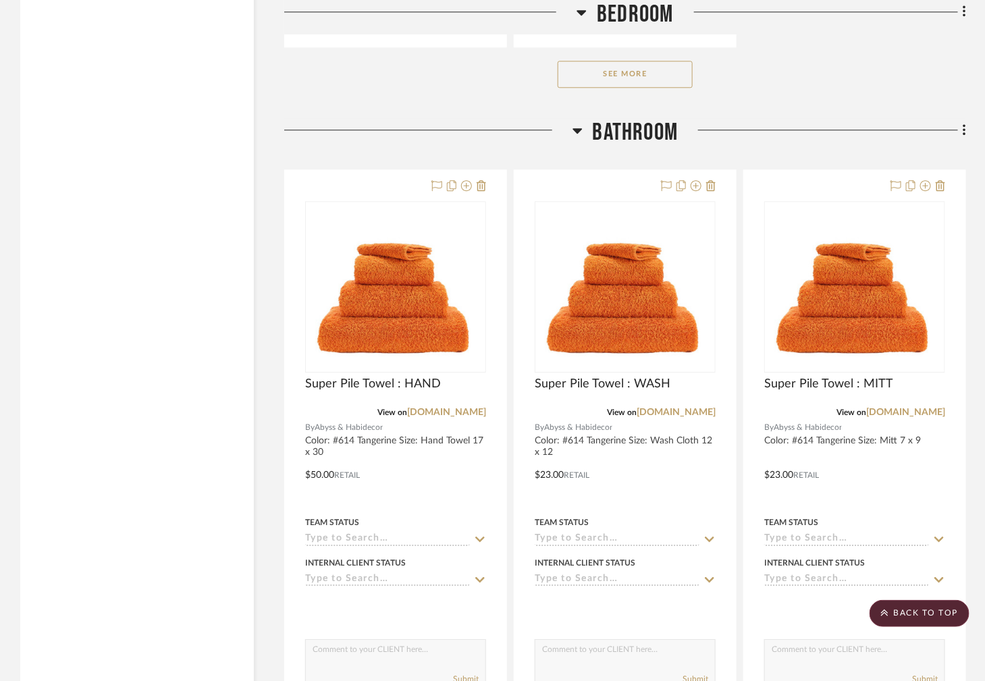
click at [421, 311] on div at bounding box center [395, 465] width 221 height 591
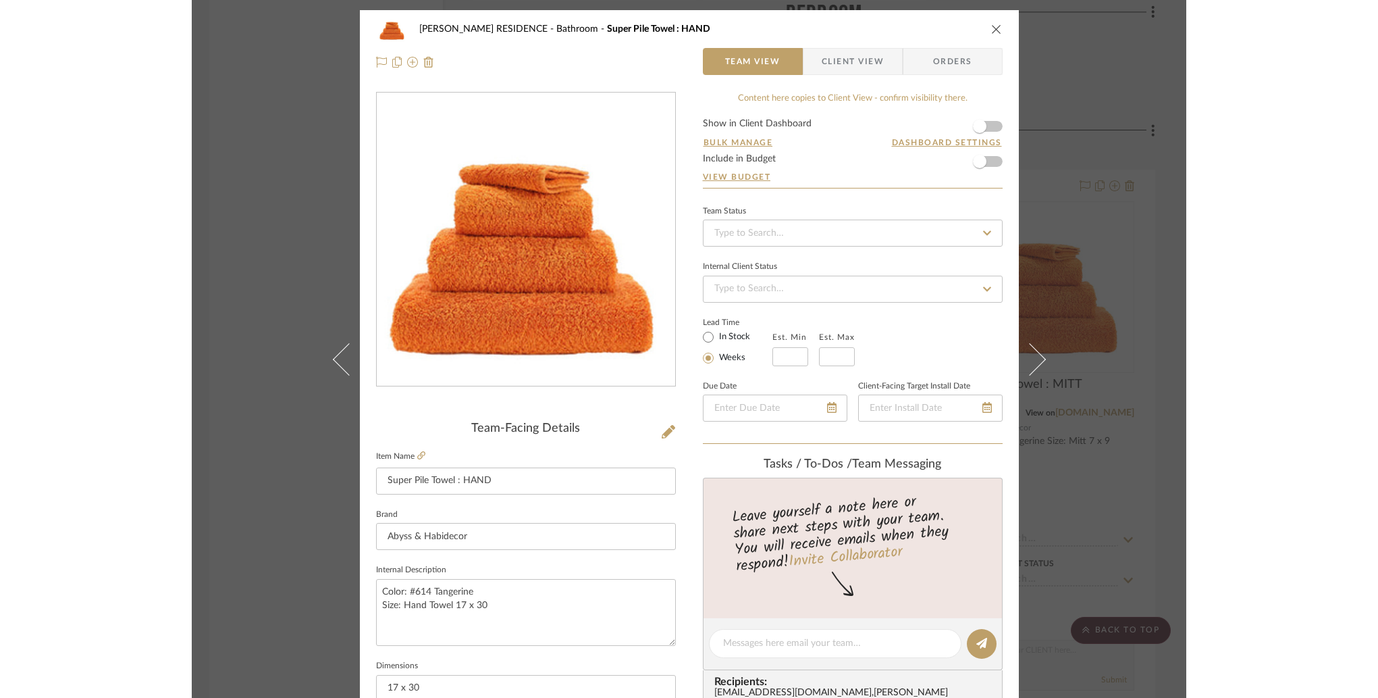
scroll to position [4, 0]
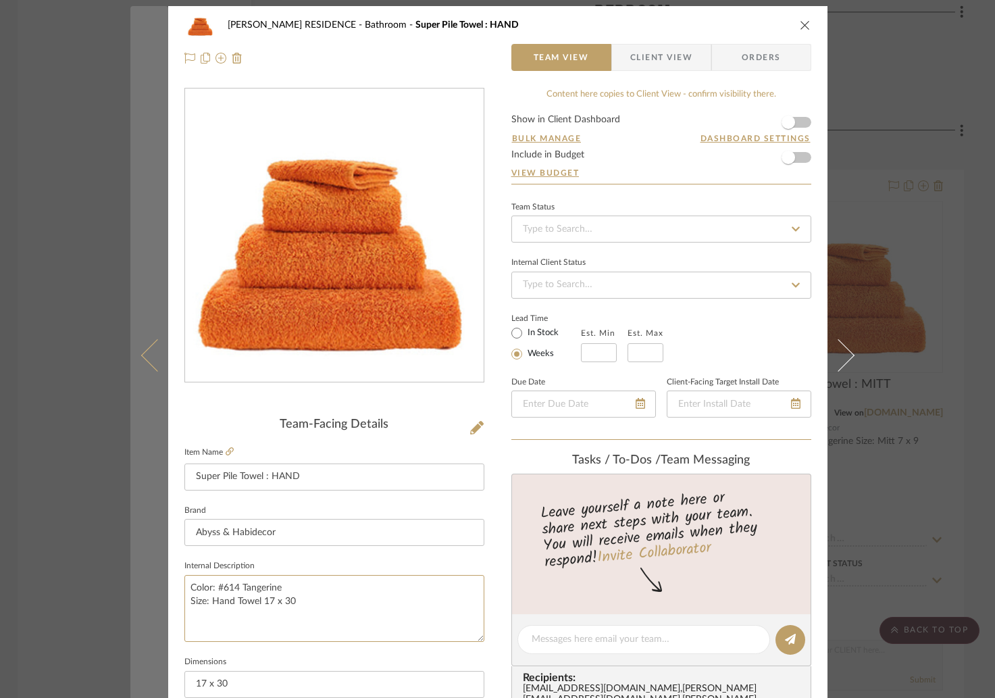
drag, startPoint x: 305, startPoint y: 590, endPoint x: 127, endPoint y: 587, distance: 178.3
click at [130, 587] on mat-dialog-content "YANOFSKY RESIDENCE Bathroom Super Pile Towel : HAND Team View Client View Order…" at bounding box center [497, 629] width 735 height 1247
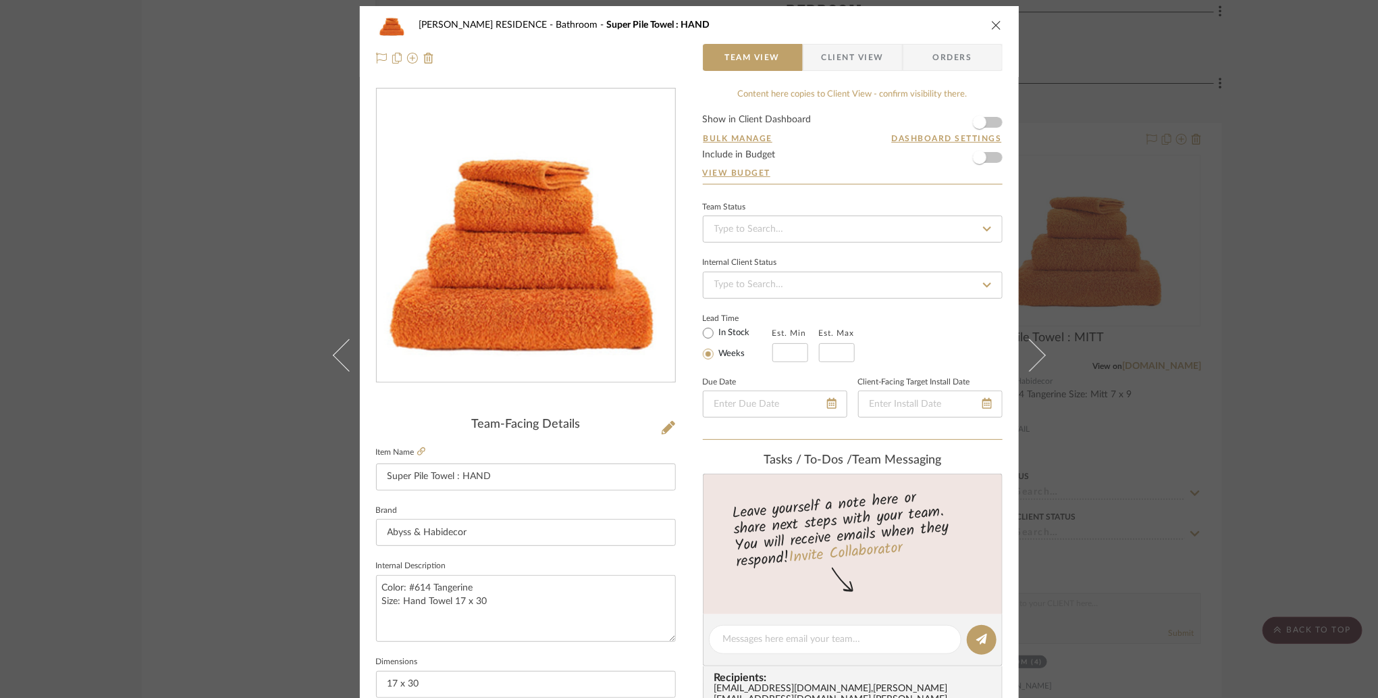
click at [205, 315] on div "YANOFSKY RESIDENCE Bathroom Super Pile Towel : HAND Team View Client View Order…" at bounding box center [689, 349] width 1378 height 698
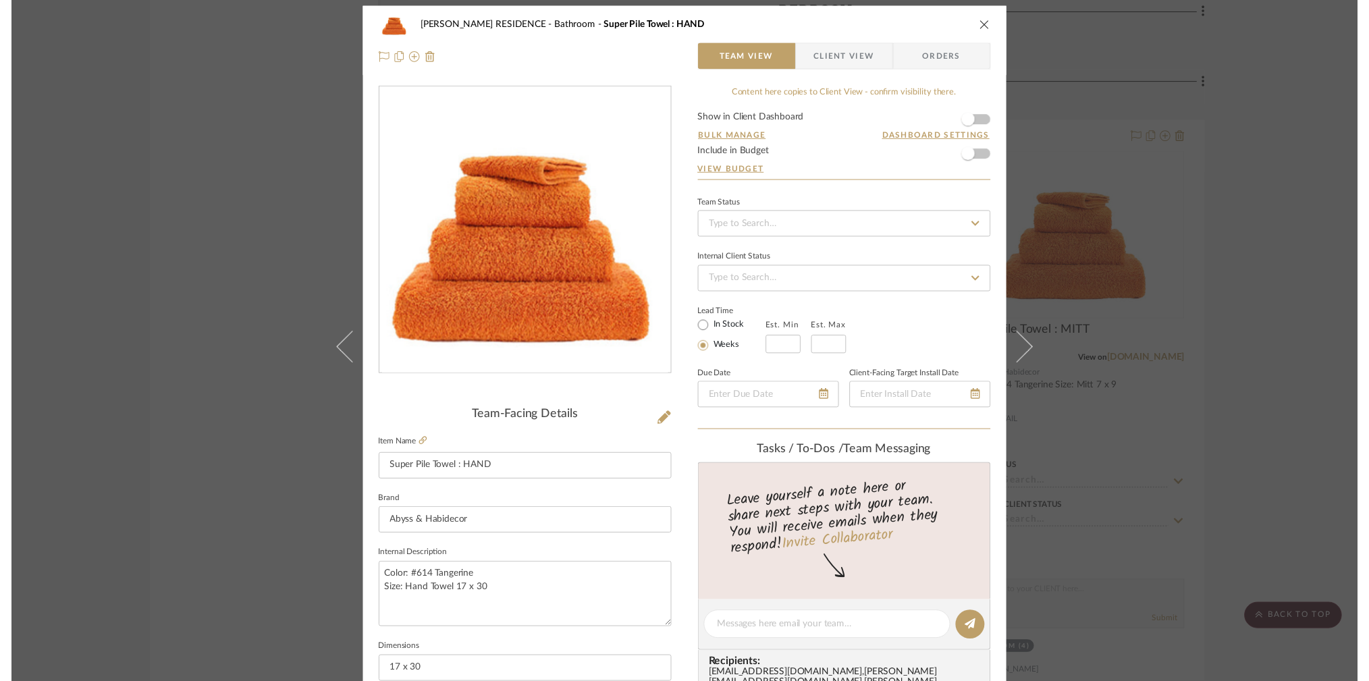
scroll to position [9193, 3]
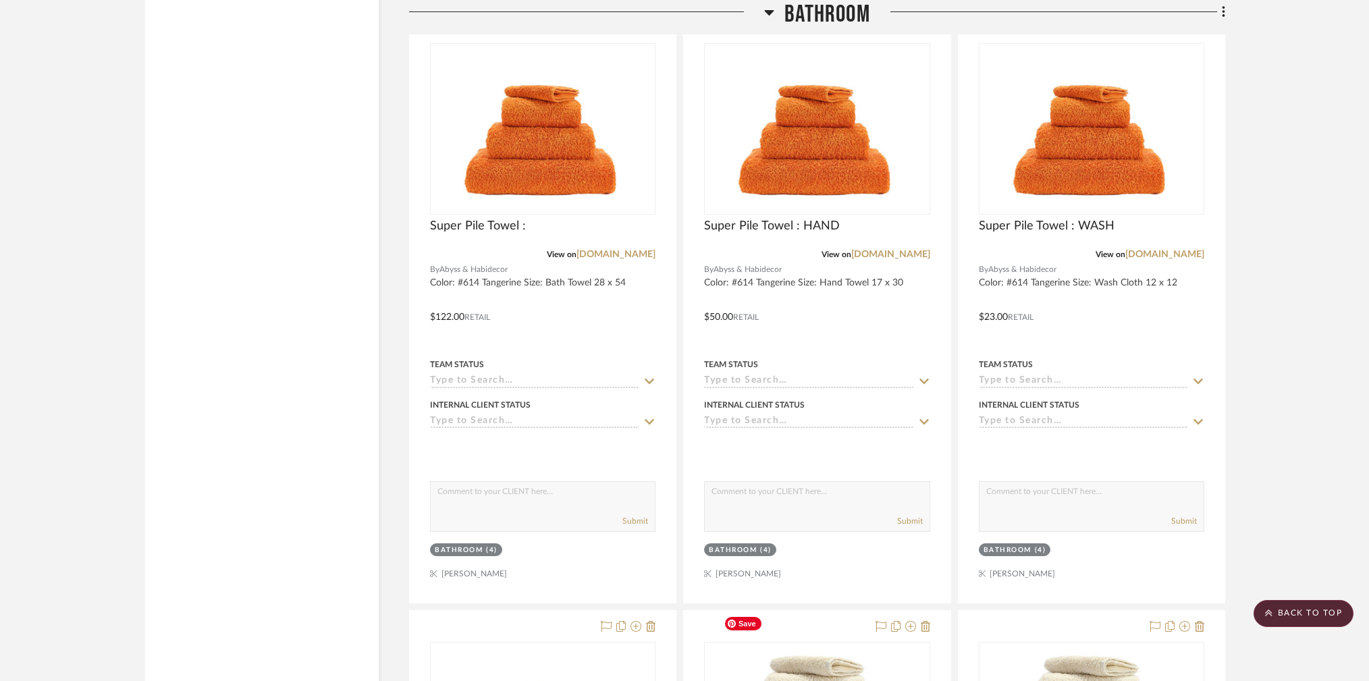
scroll to position [9301, 0]
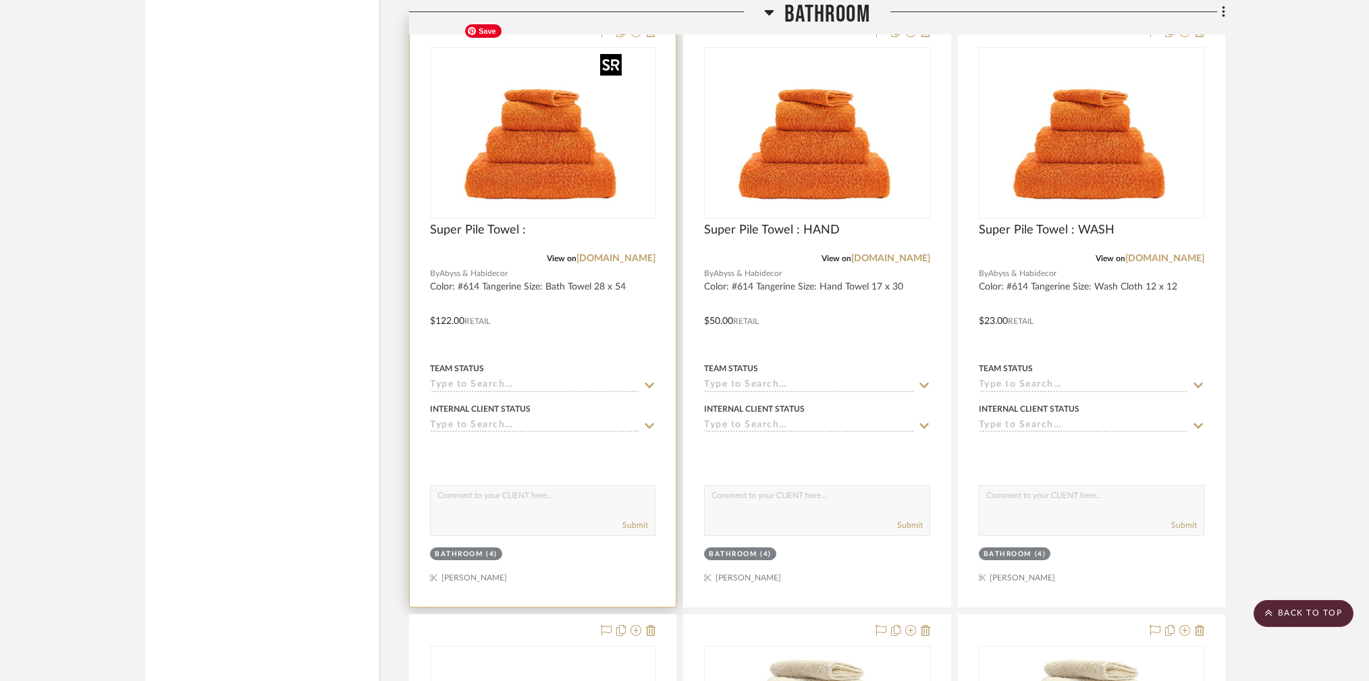
click at [0, 0] on img at bounding box center [0, 0] width 0 height 0
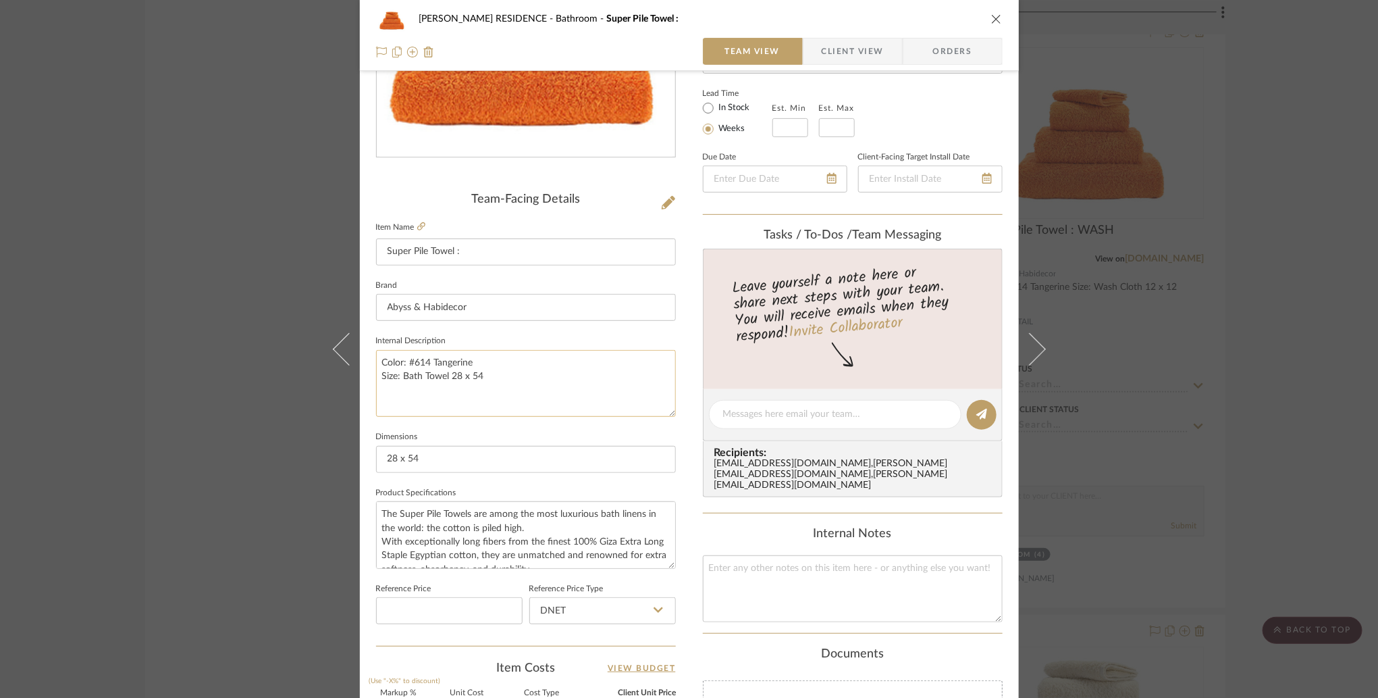
scroll to position [217, 0]
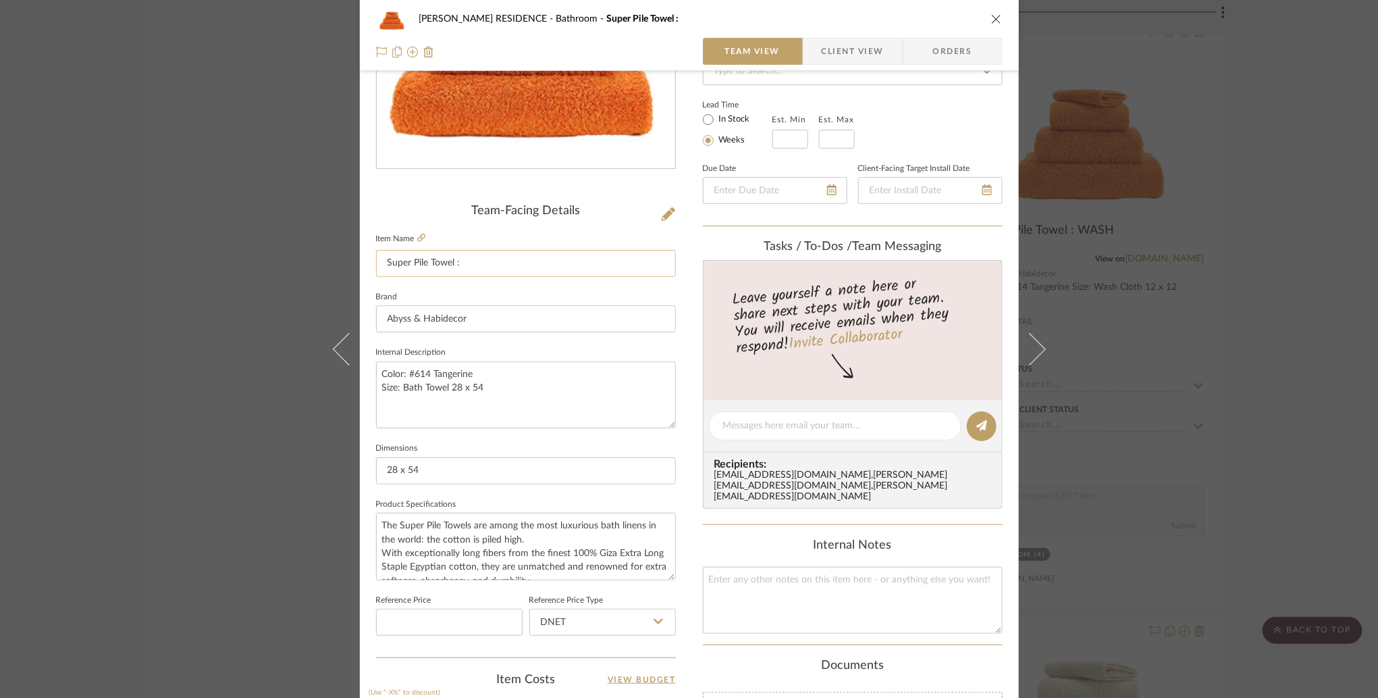
click at [496, 273] on input "Super Pile Towel :" at bounding box center [526, 263] width 300 height 27
type input "Super Pile Towel :"
click at [481, 282] on sr-form-field "Item Name Super Pile Towel :" at bounding box center [526, 259] width 300 height 58
click at [287, 307] on div "[PERSON_NAME] RESIDENCE Bathroom Super Pile Towel : Team View Client View Order…" at bounding box center [689, 349] width 1378 height 698
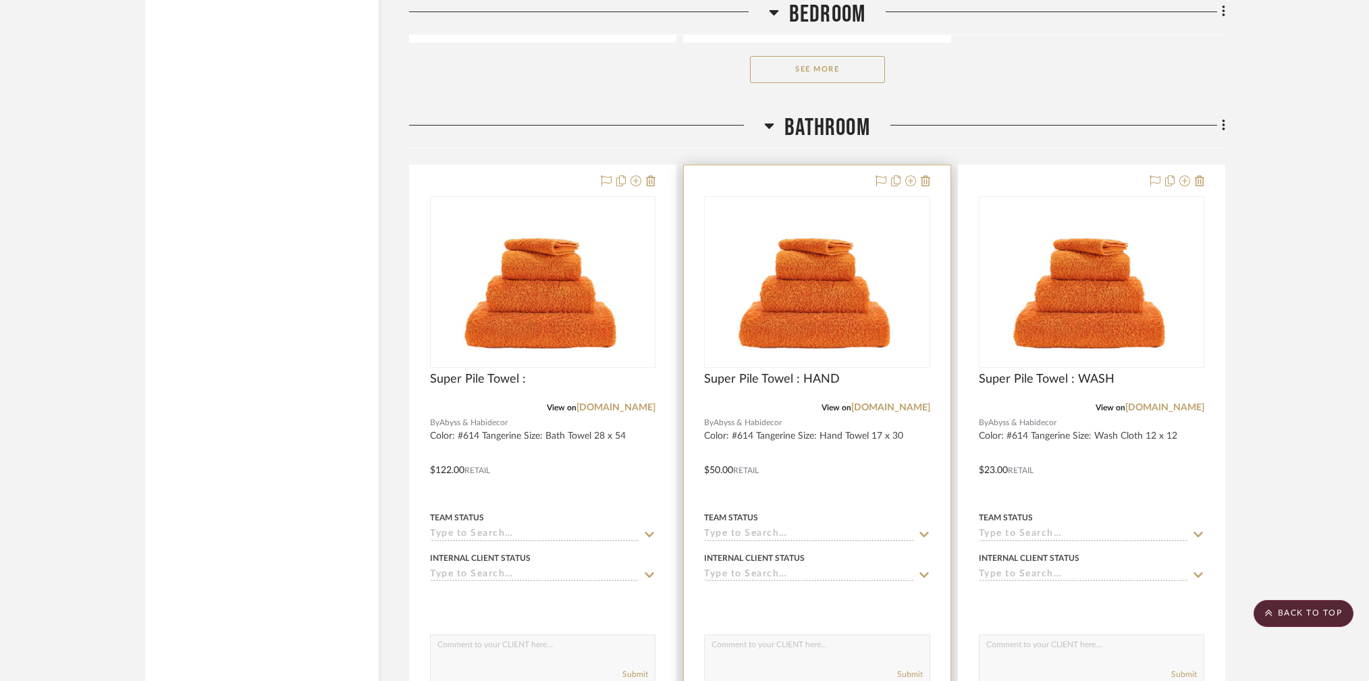
scroll to position [9151, 0]
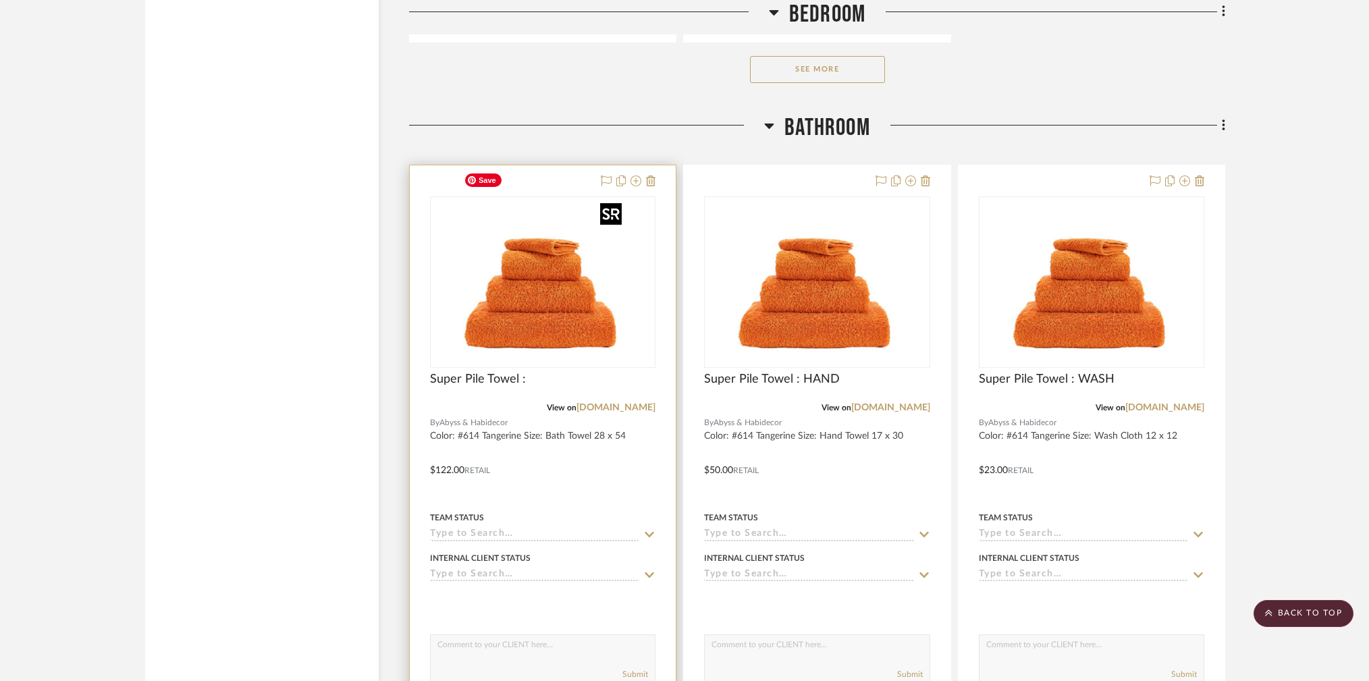
click at [517, 240] on img "0" at bounding box center [543, 282] width 169 height 169
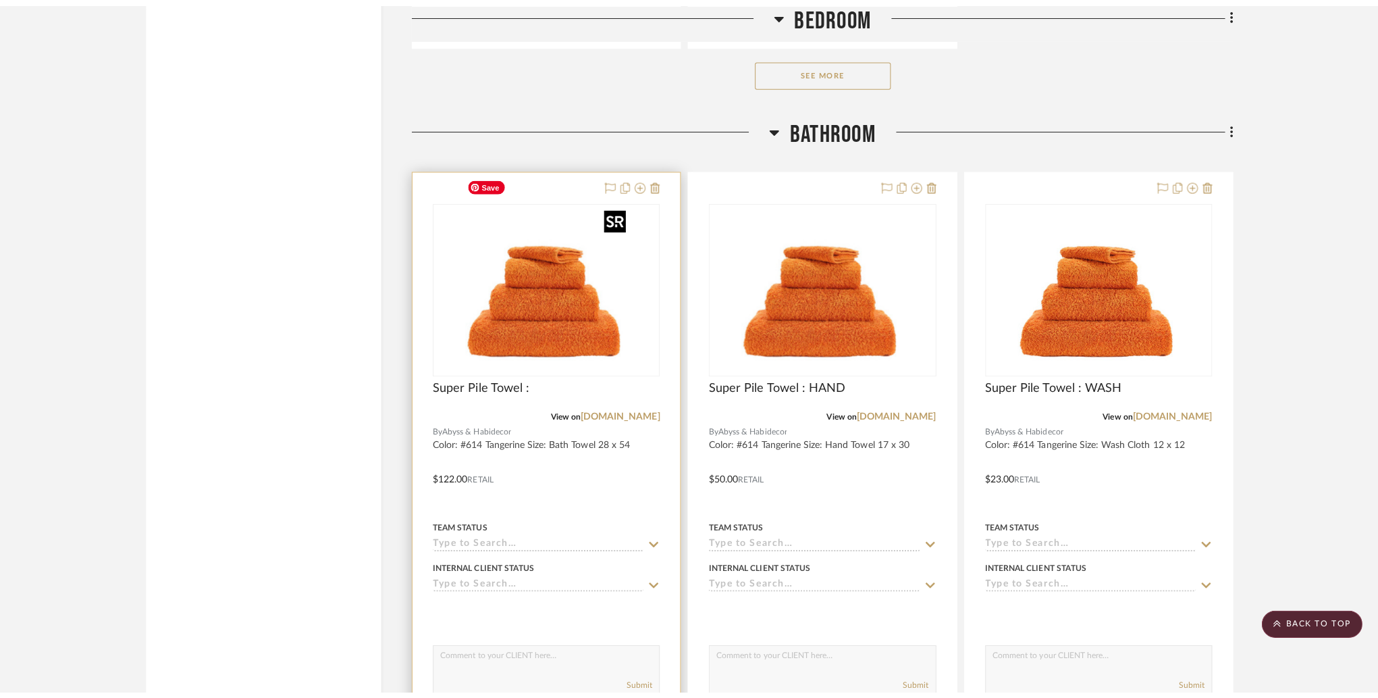
scroll to position [0, 0]
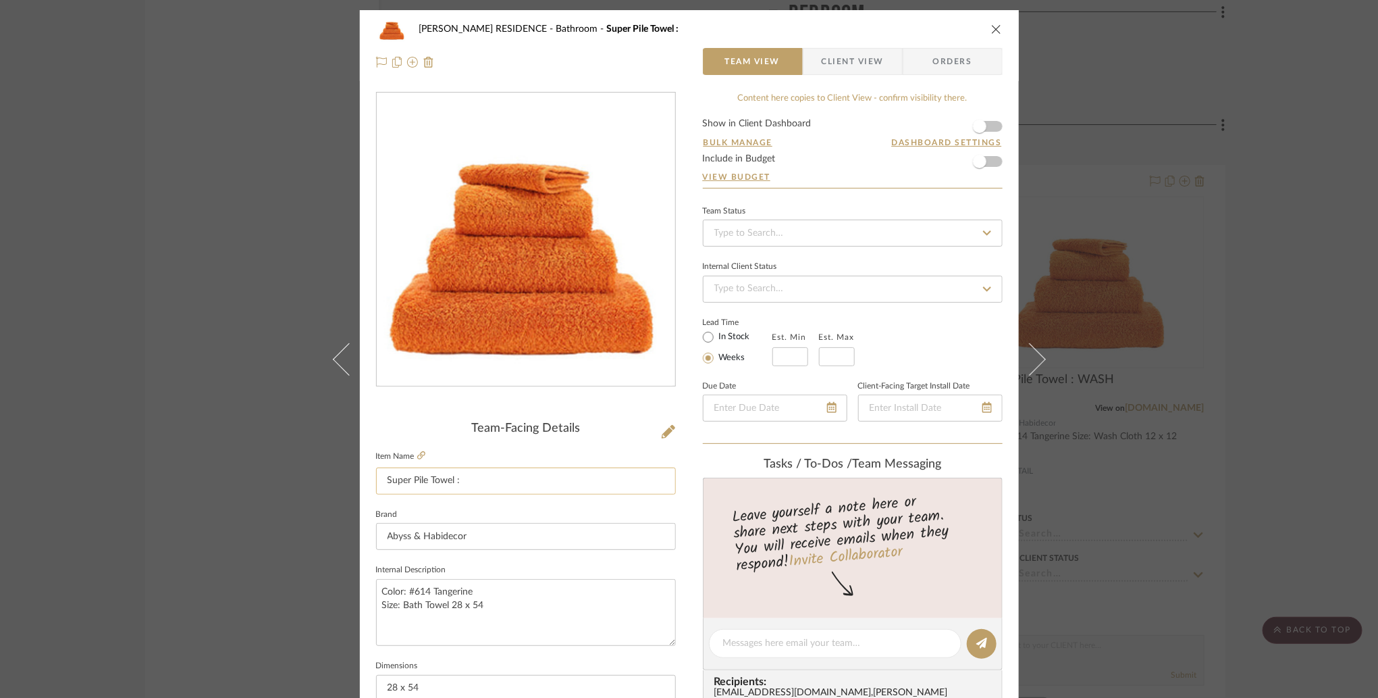
click at [533, 482] on input "Super Pile Towel :" at bounding box center [526, 480] width 300 height 27
type input "Super Pile Towel : BATH"
click at [525, 515] on fieldset "Brand Abyss & Habidecor" at bounding box center [526, 527] width 300 height 45
click at [1258, 261] on div "[PERSON_NAME] RESIDENCE Bathroom Super Pile Towel : BATH Team View Client View …" at bounding box center [689, 349] width 1378 height 698
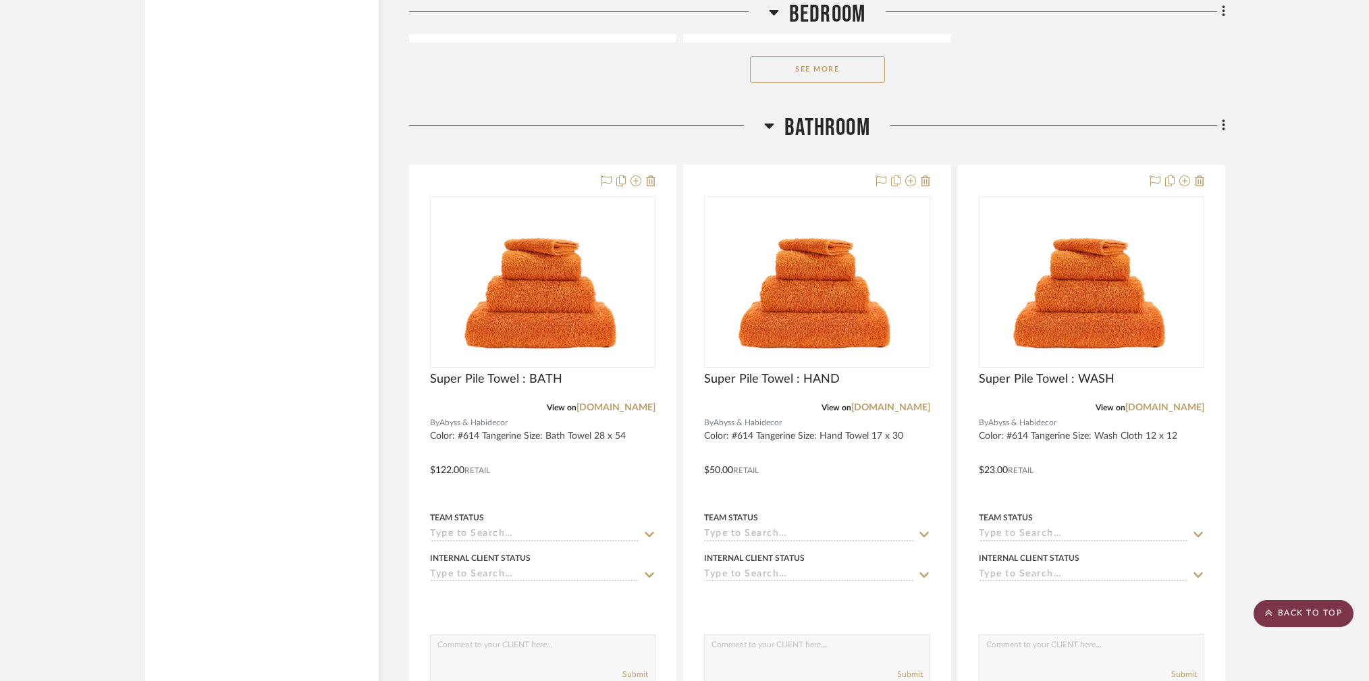
click at [1313, 608] on scroll-to-top-button "BACK TO TOP" at bounding box center [1304, 613] width 100 height 27
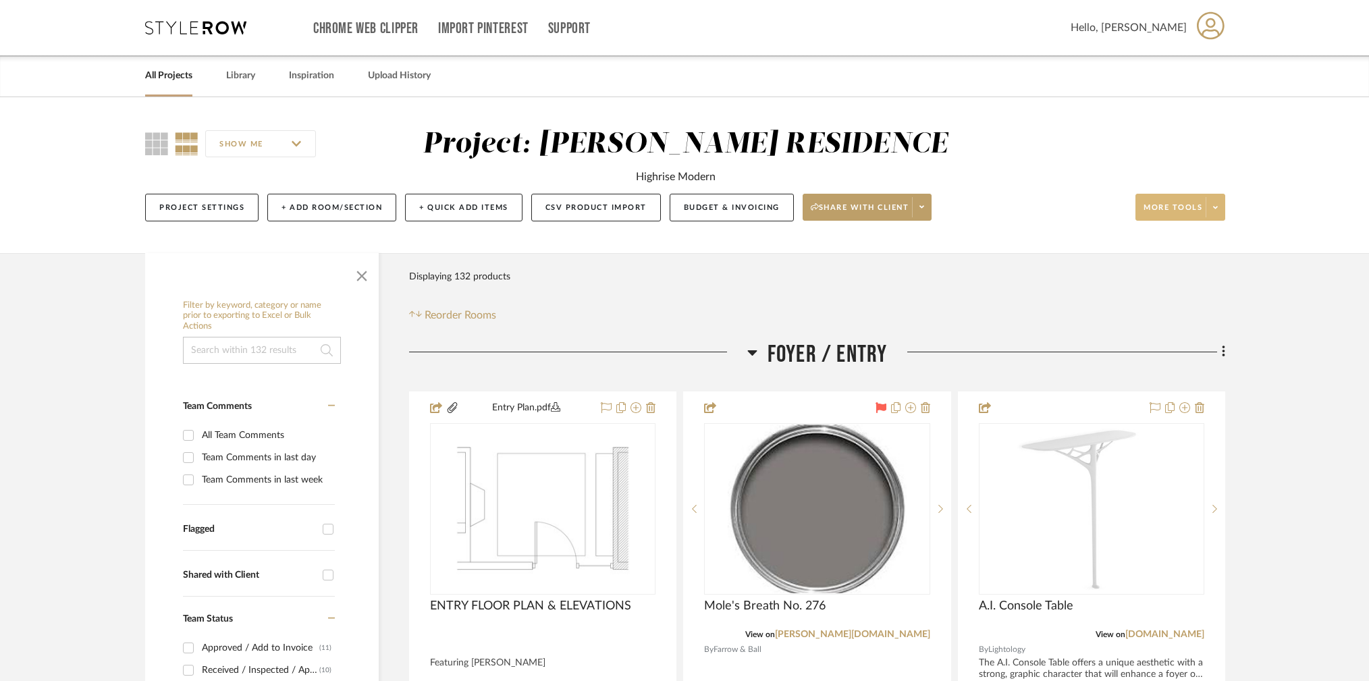
click at [1218, 209] on span at bounding box center [1215, 207] width 19 height 20
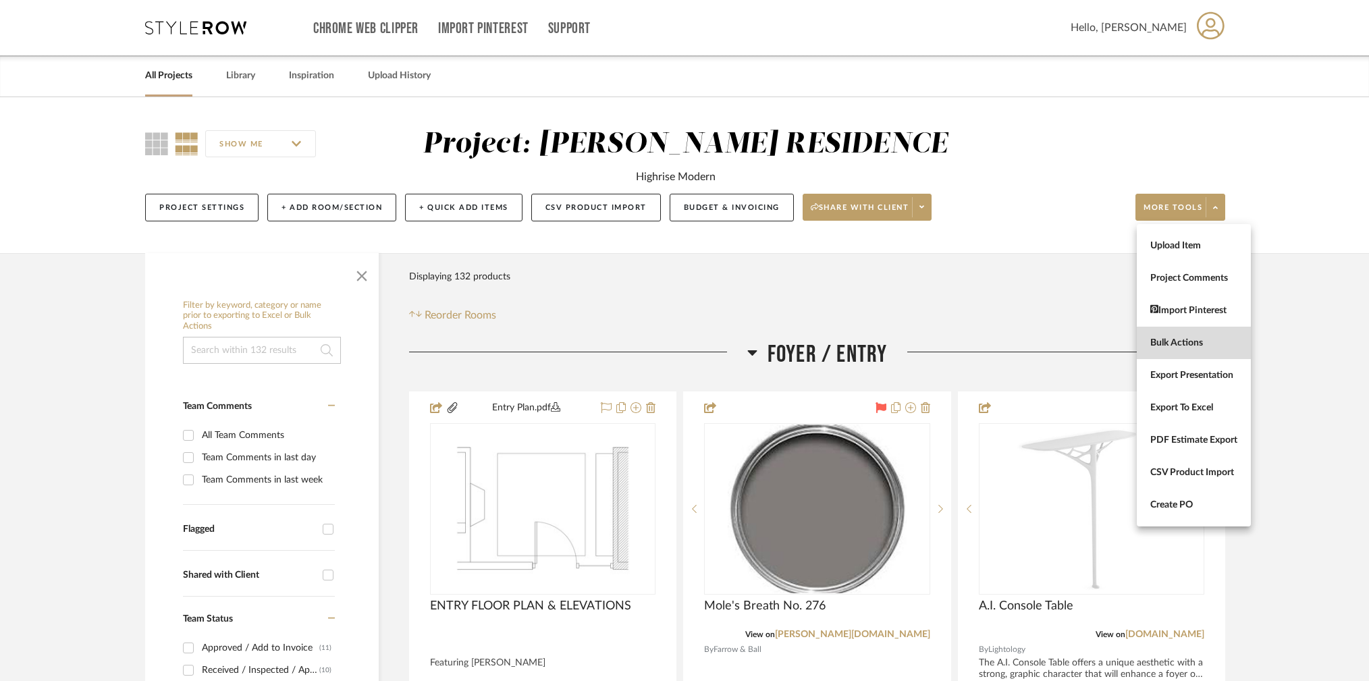
click at [1187, 352] on button "Bulk Actions" at bounding box center [1194, 343] width 114 height 32
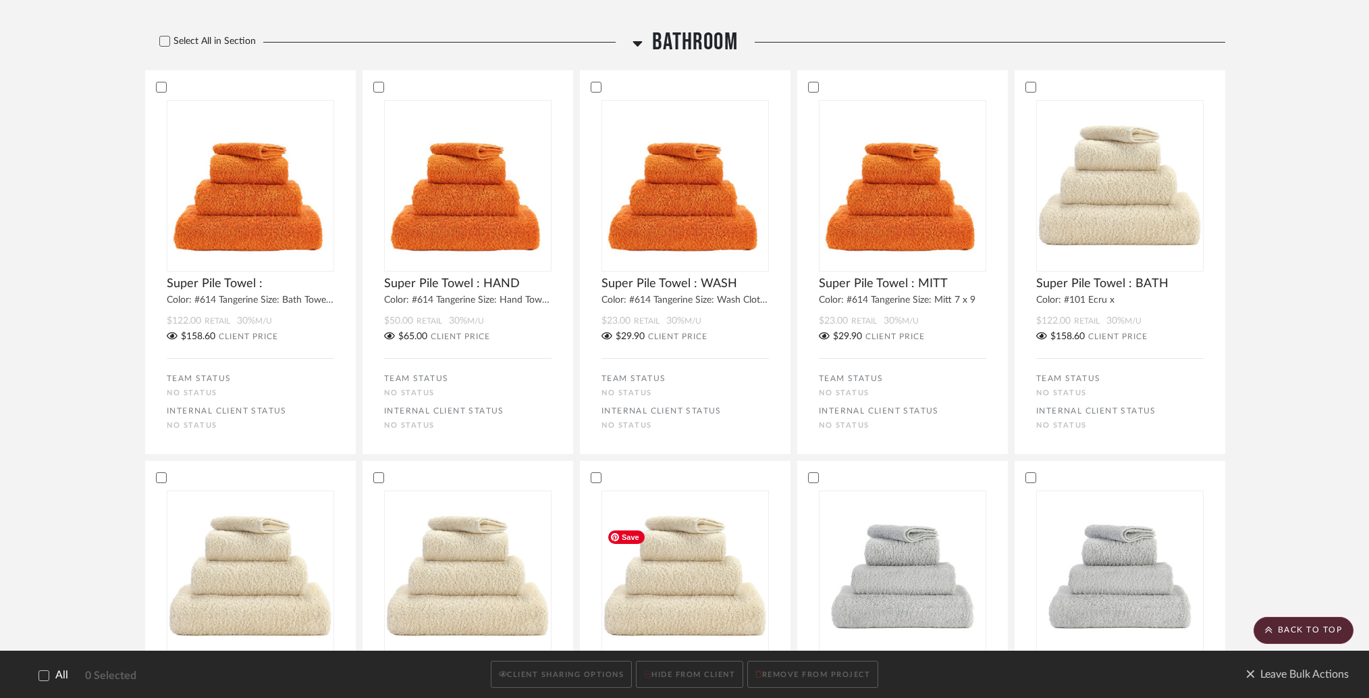
scroll to position [5512, 0]
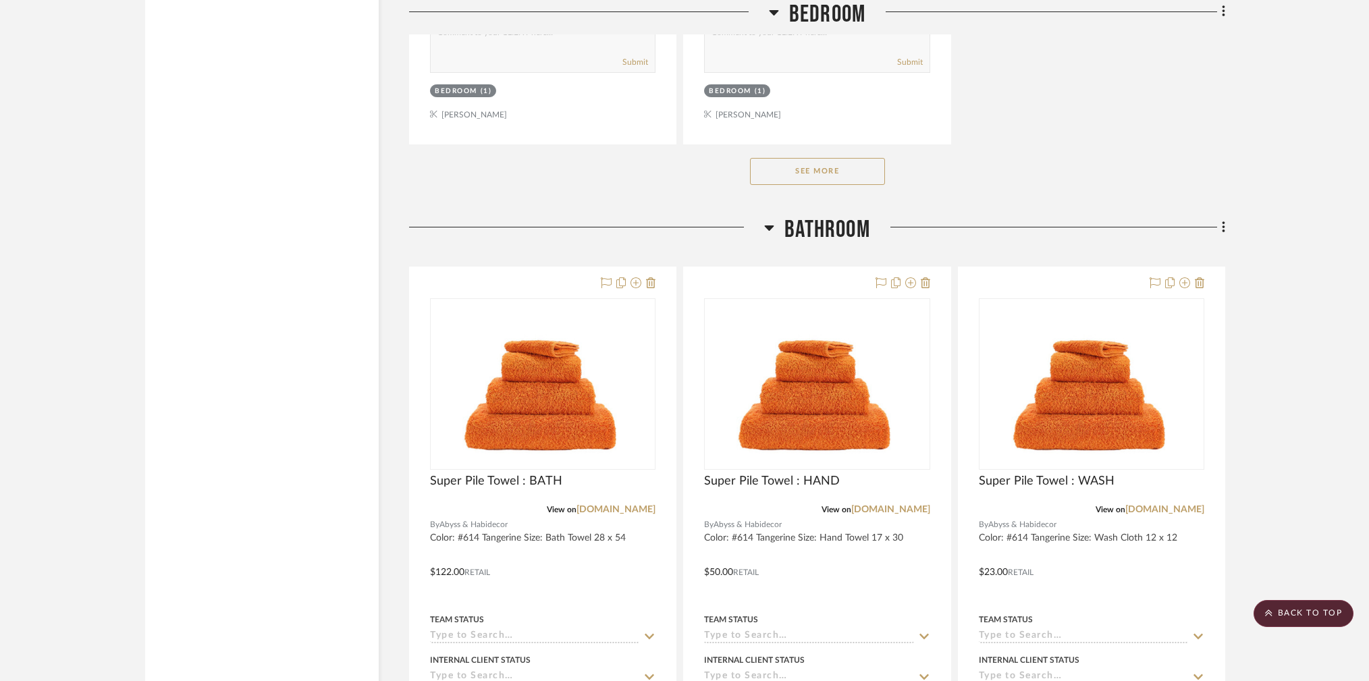
scroll to position [9016, 0]
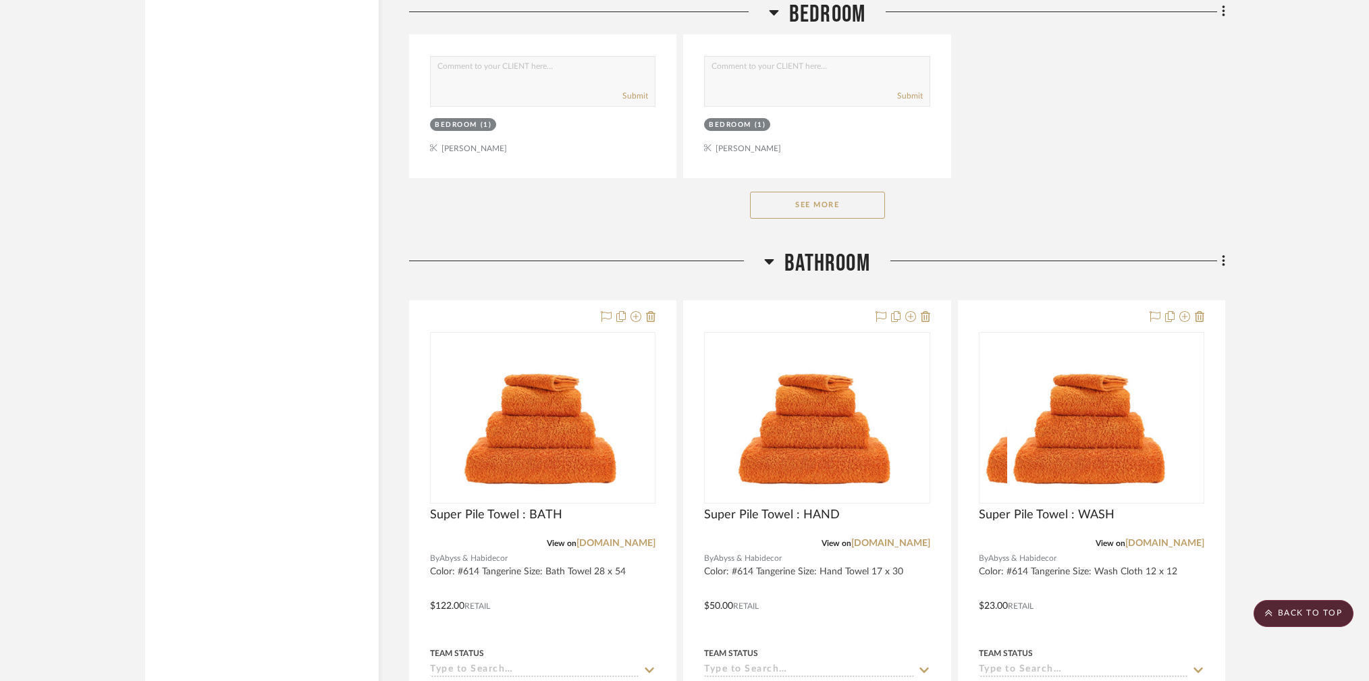
click at [1297, 619] on scroll-to-top-button "BACK TO TOP" at bounding box center [1304, 613] width 100 height 27
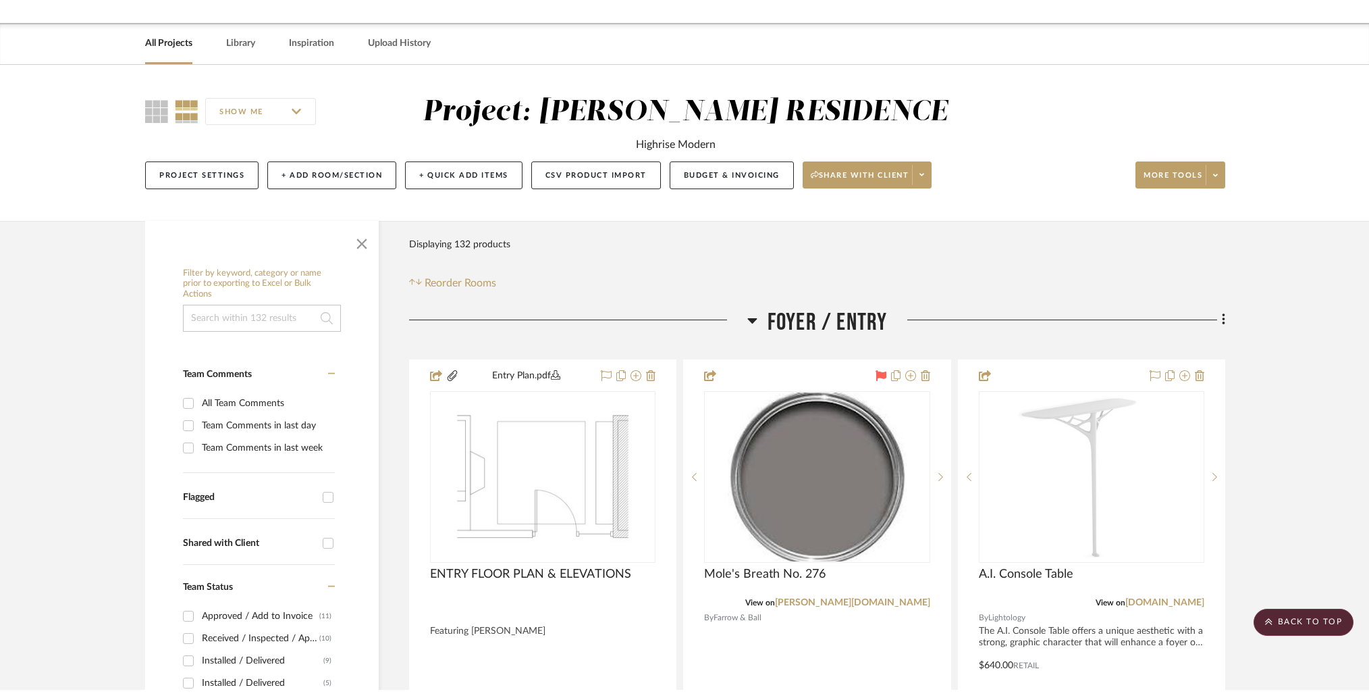
scroll to position [0, 0]
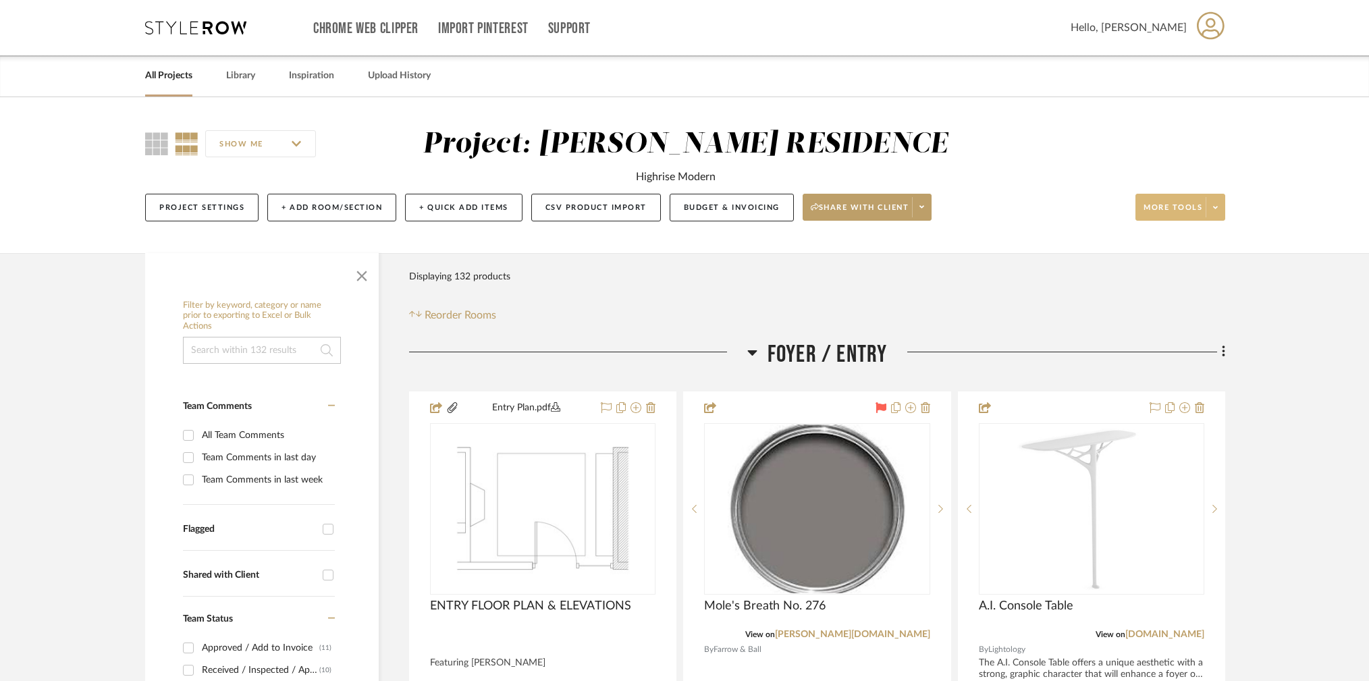
click at [1211, 205] on span at bounding box center [1215, 207] width 19 height 20
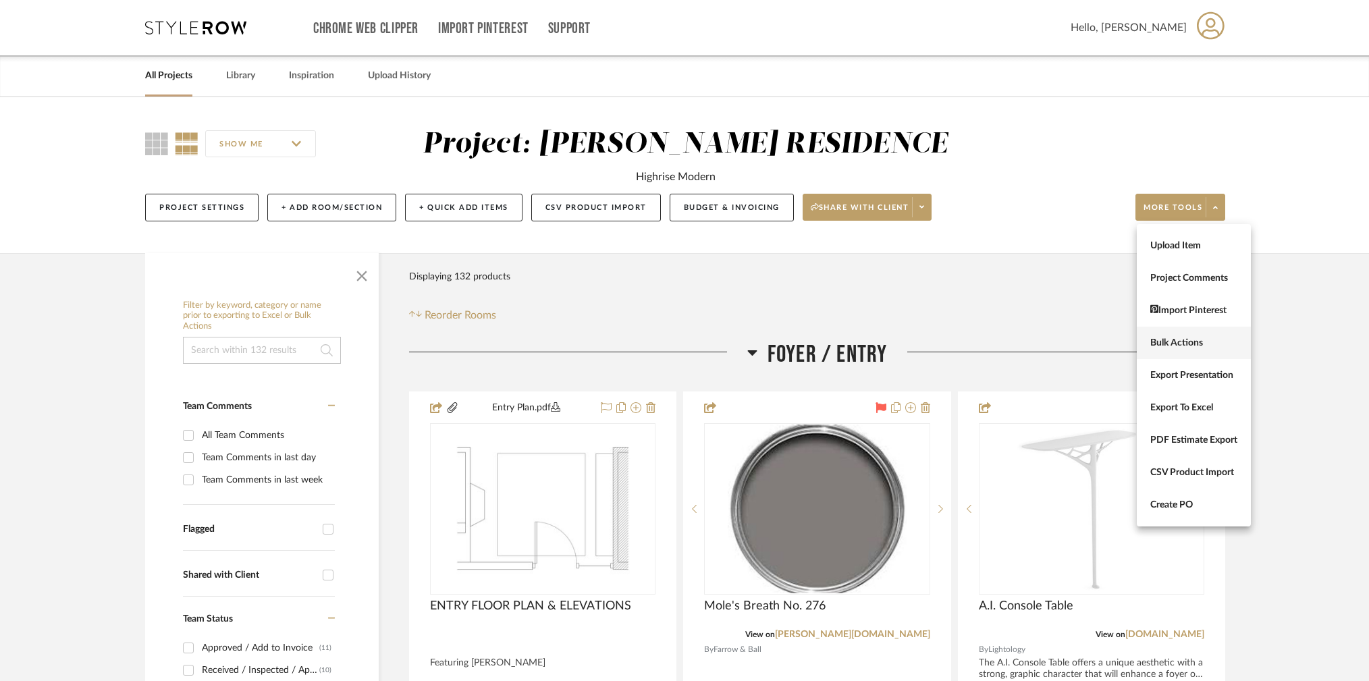
click at [1186, 346] on span "Bulk Actions" at bounding box center [1194, 342] width 87 height 11
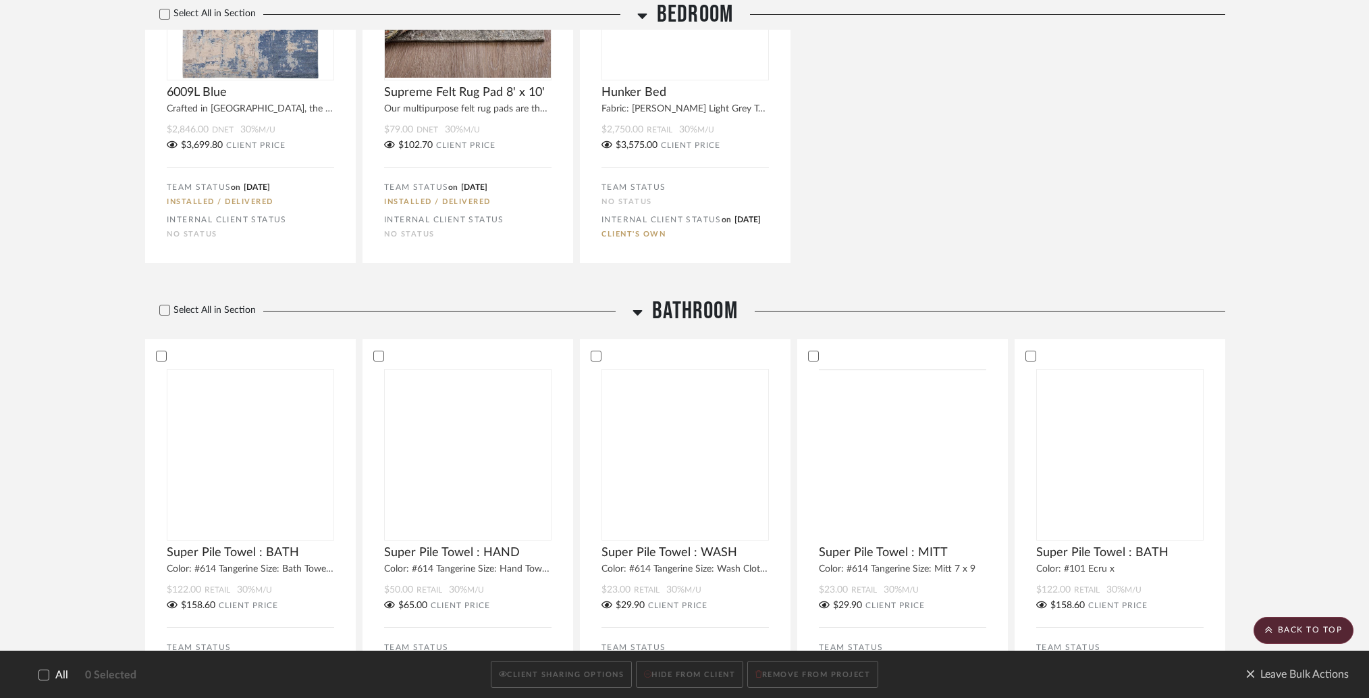
scroll to position [5446, 0]
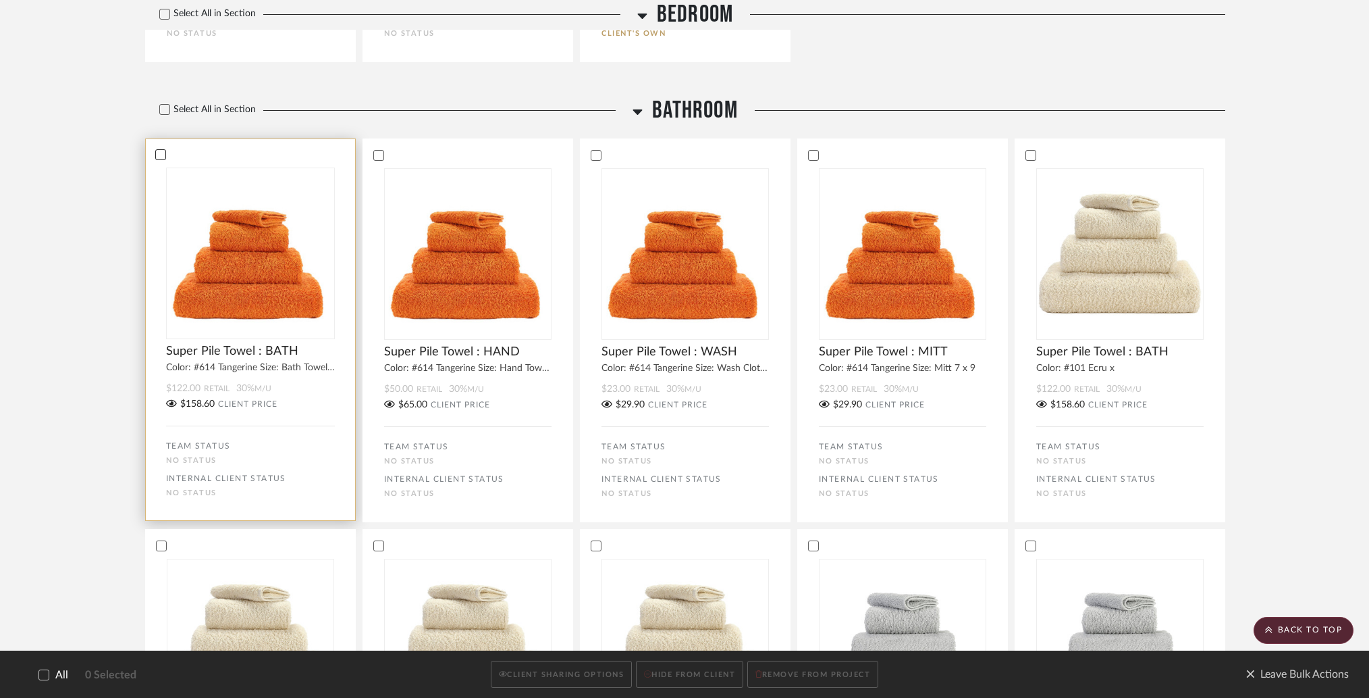
click at [158, 158] on icon at bounding box center [161, 154] width 9 height 7
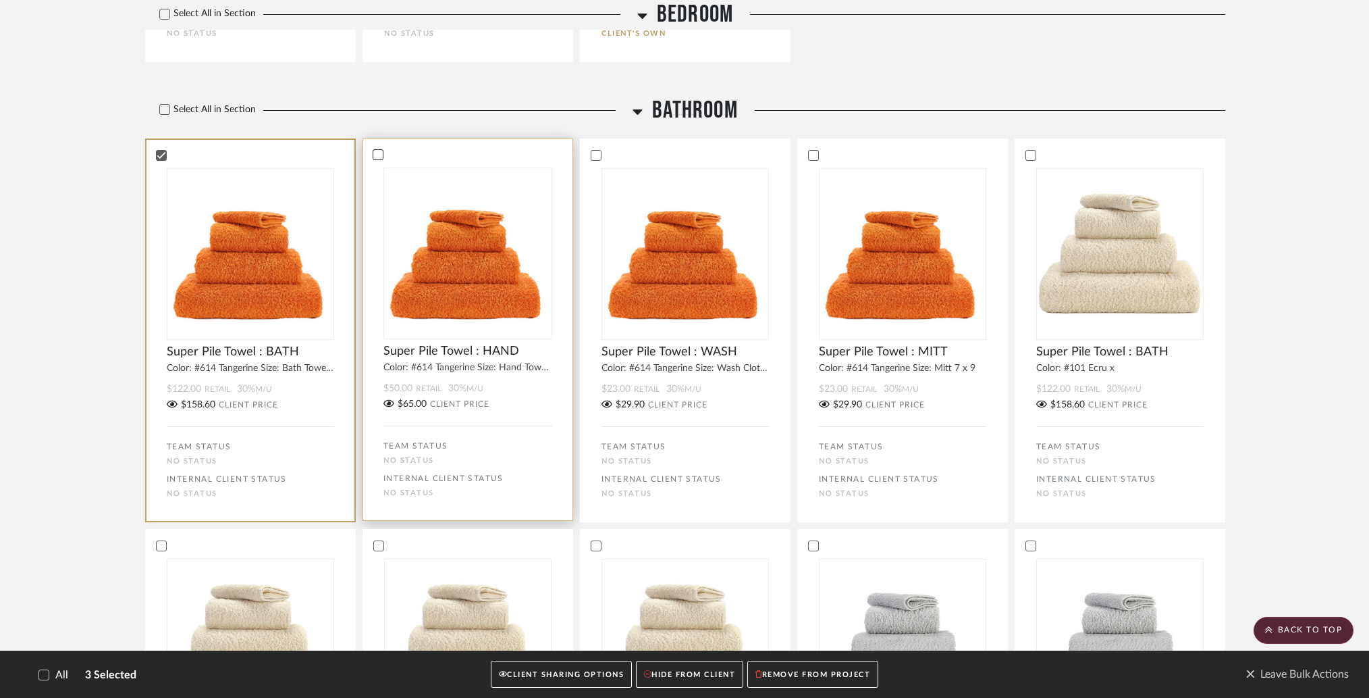
click at [374, 159] on icon at bounding box center [377, 154] width 9 height 9
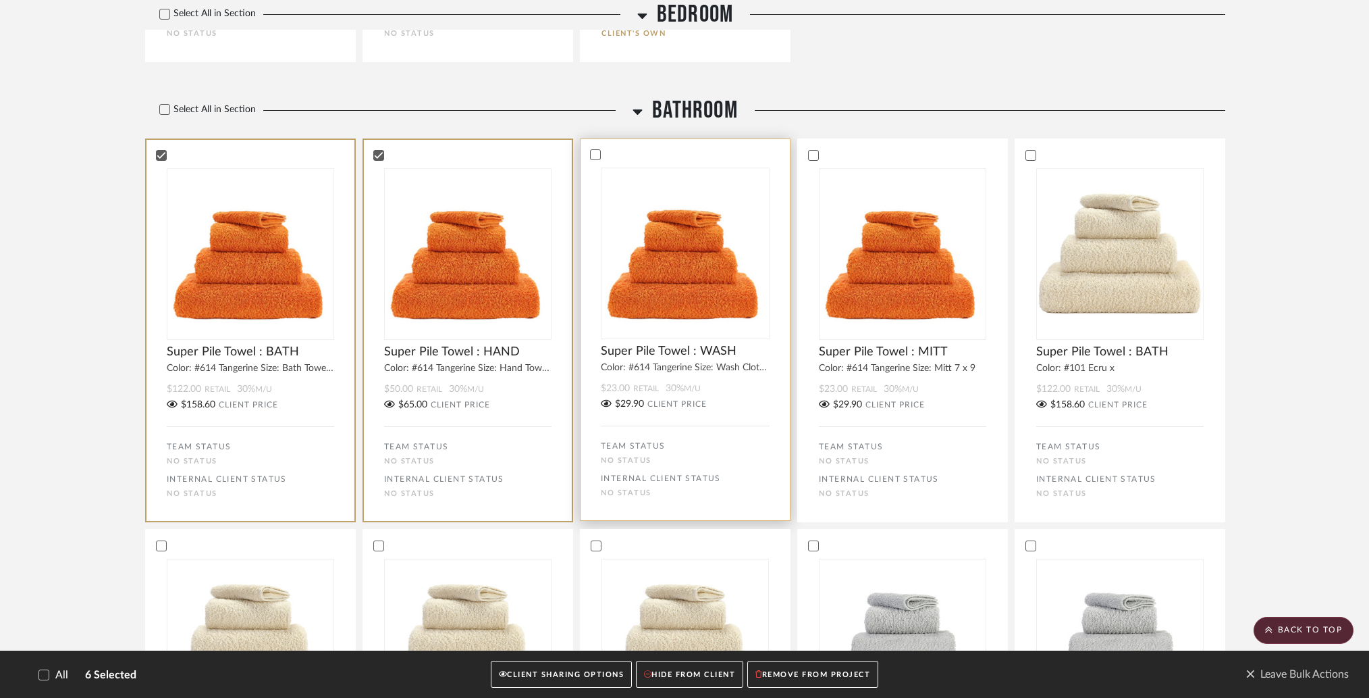
click at [725, 183] on bulk-actions-tile "Super Pile Towel : WASH Color: #614 Tangerine Size: Wash Cloth 12 x 12 $23.00 R…" at bounding box center [685, 329] width 211 height 382
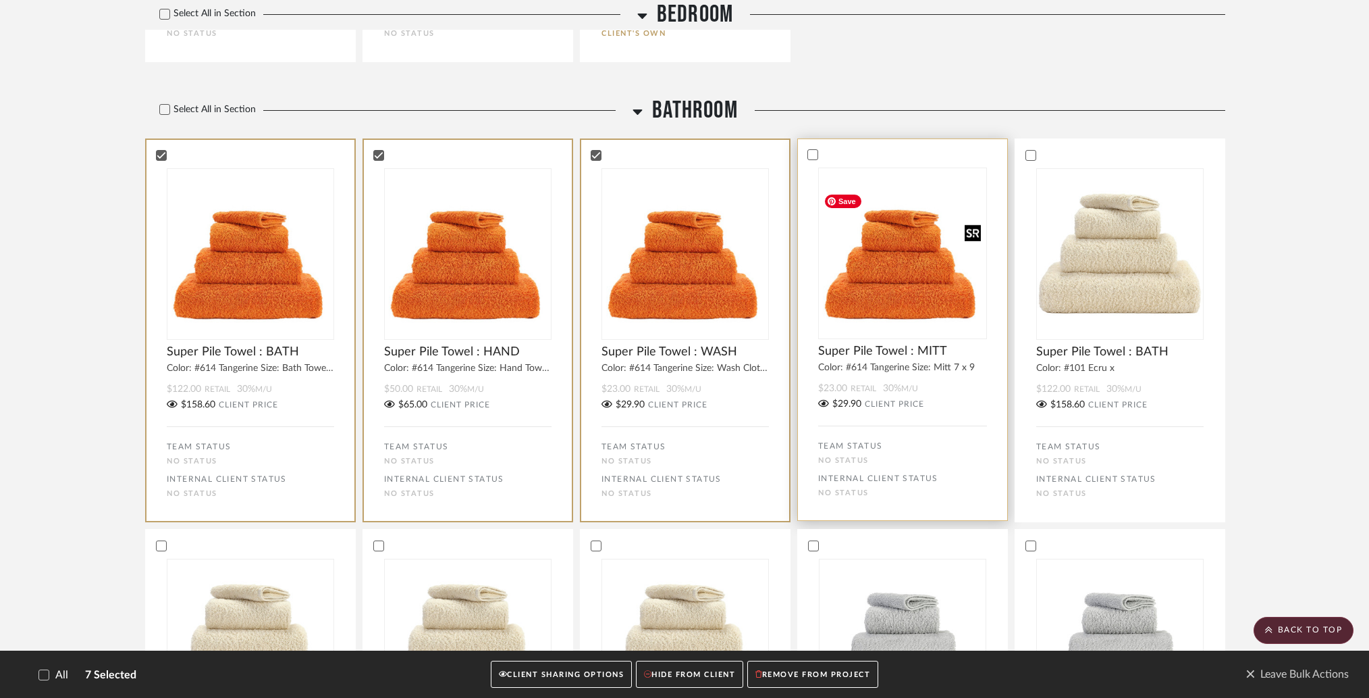
drag, startPoint x: 902, startPoint y: 191, endPoint x: 920, endPoint y: 190, distance: 18.3
click at [903, 191] on img "0" at bounding box center [902, 252] width 167 height 167
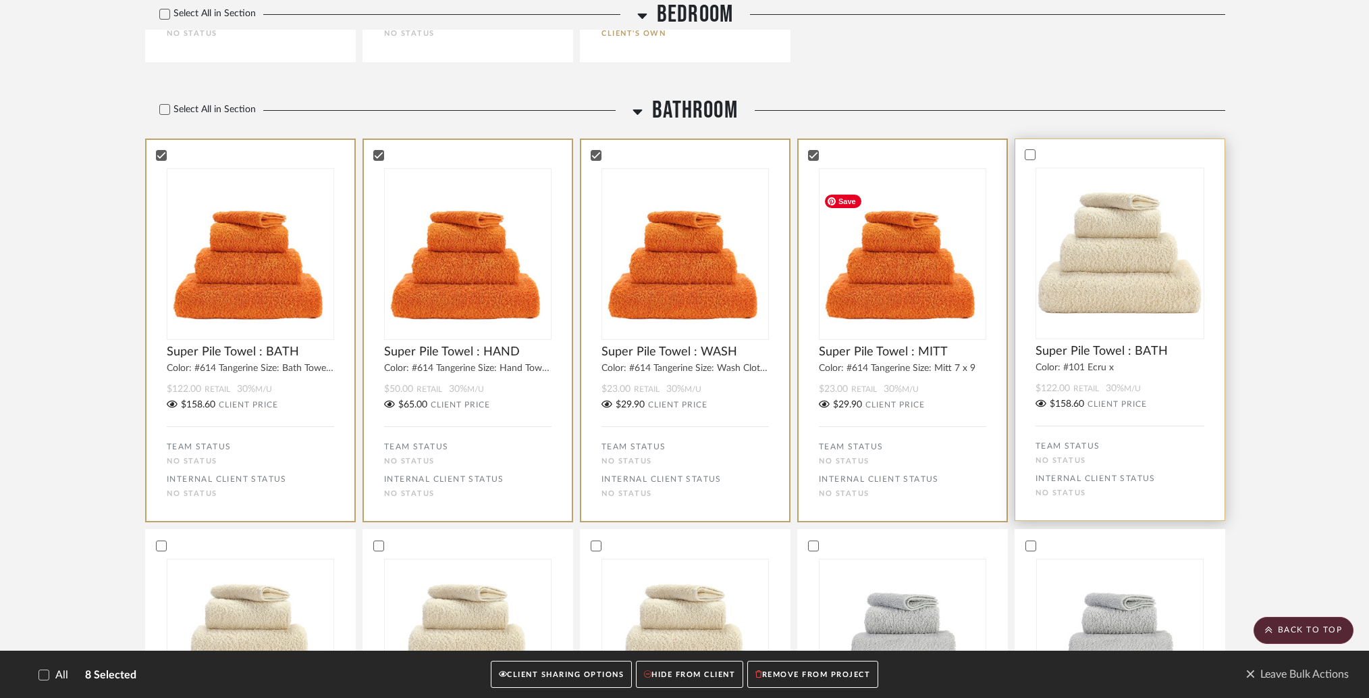
click at [0, 0] on div at bounding box center [0, 0] width 0 height 0
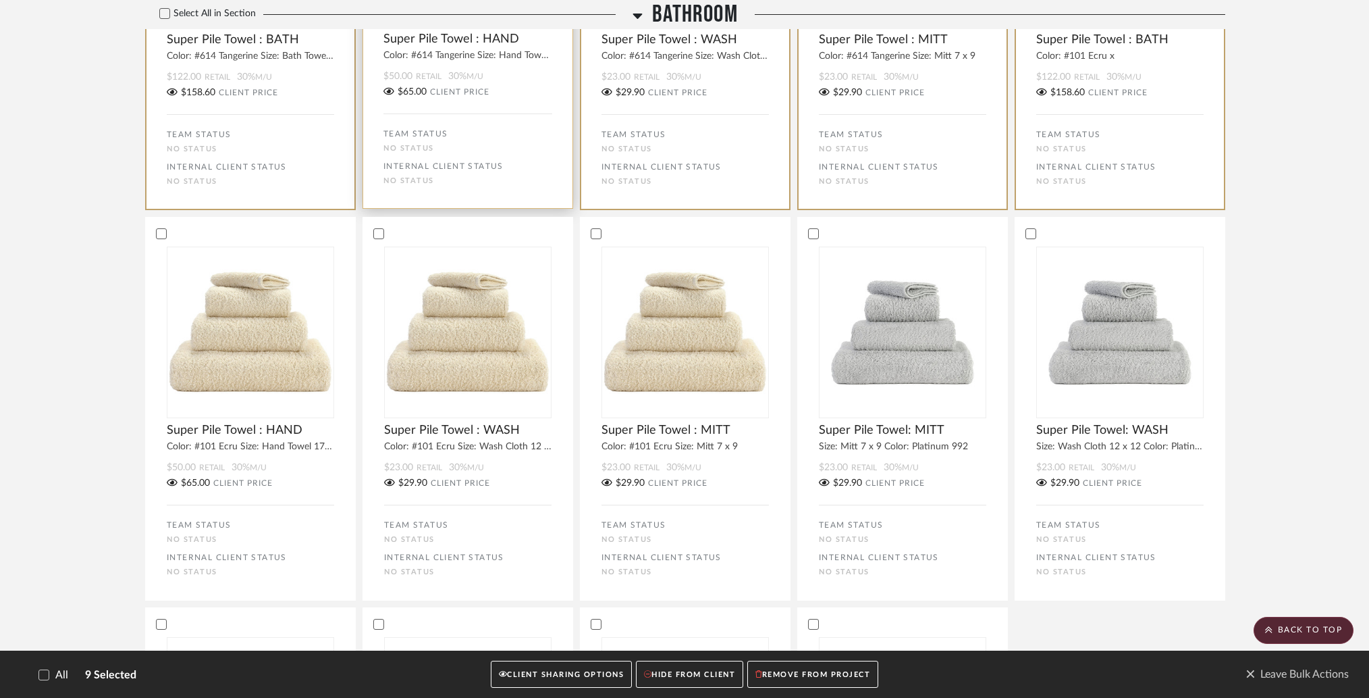
scroll to position [5760, 0]
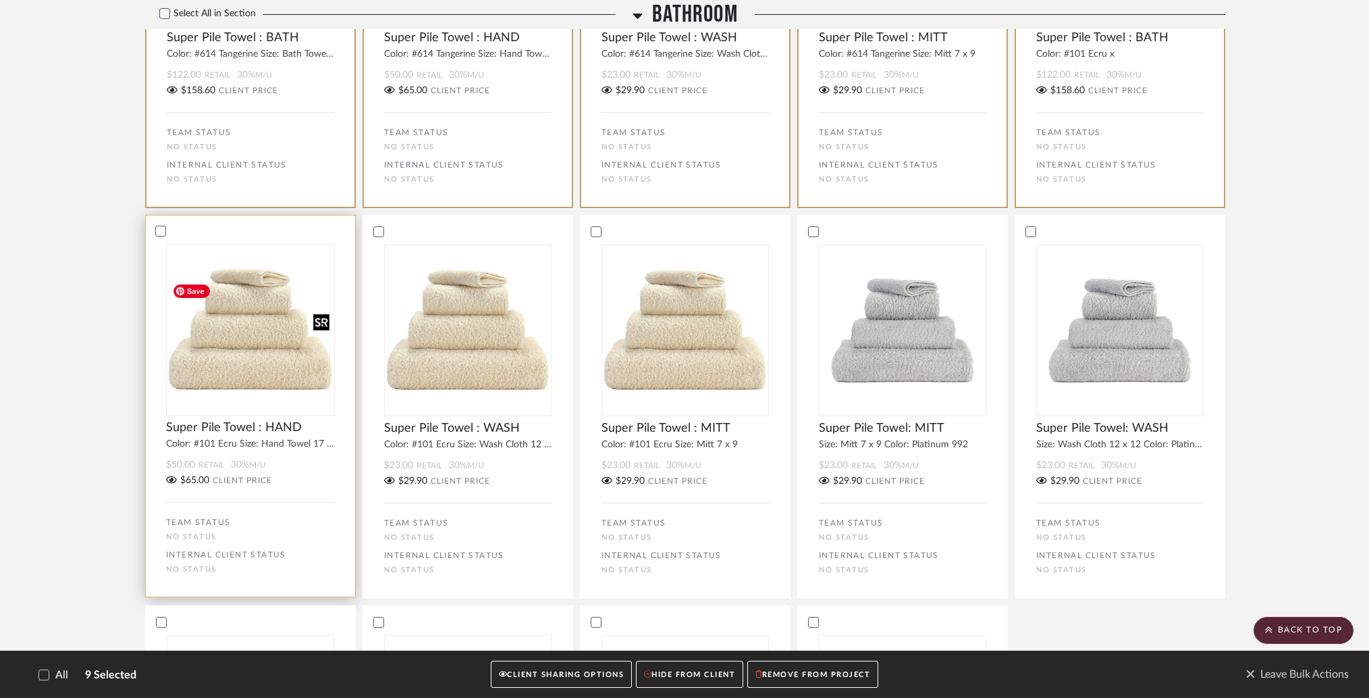
click at [0, 0] on img at bounding box center [0, 0] width 0 height 0
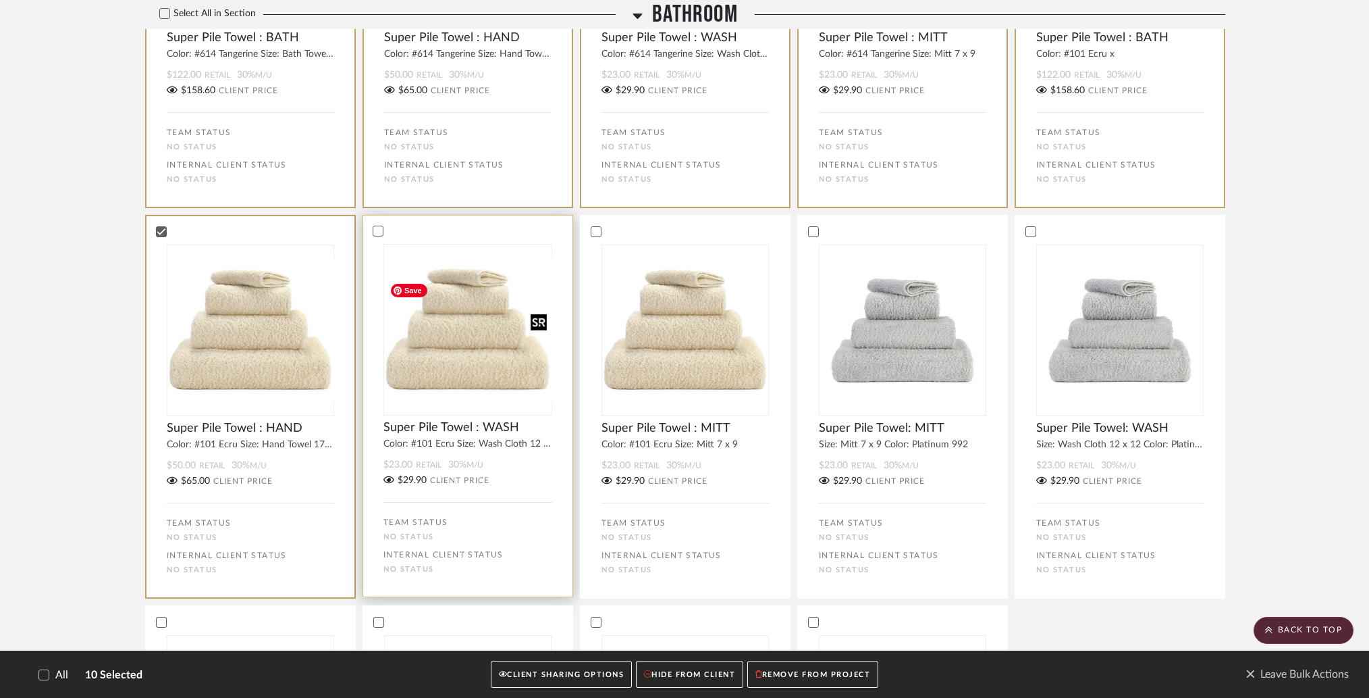
click at [475, 308] on div at bounding box center [468, 330] width 169 height 172
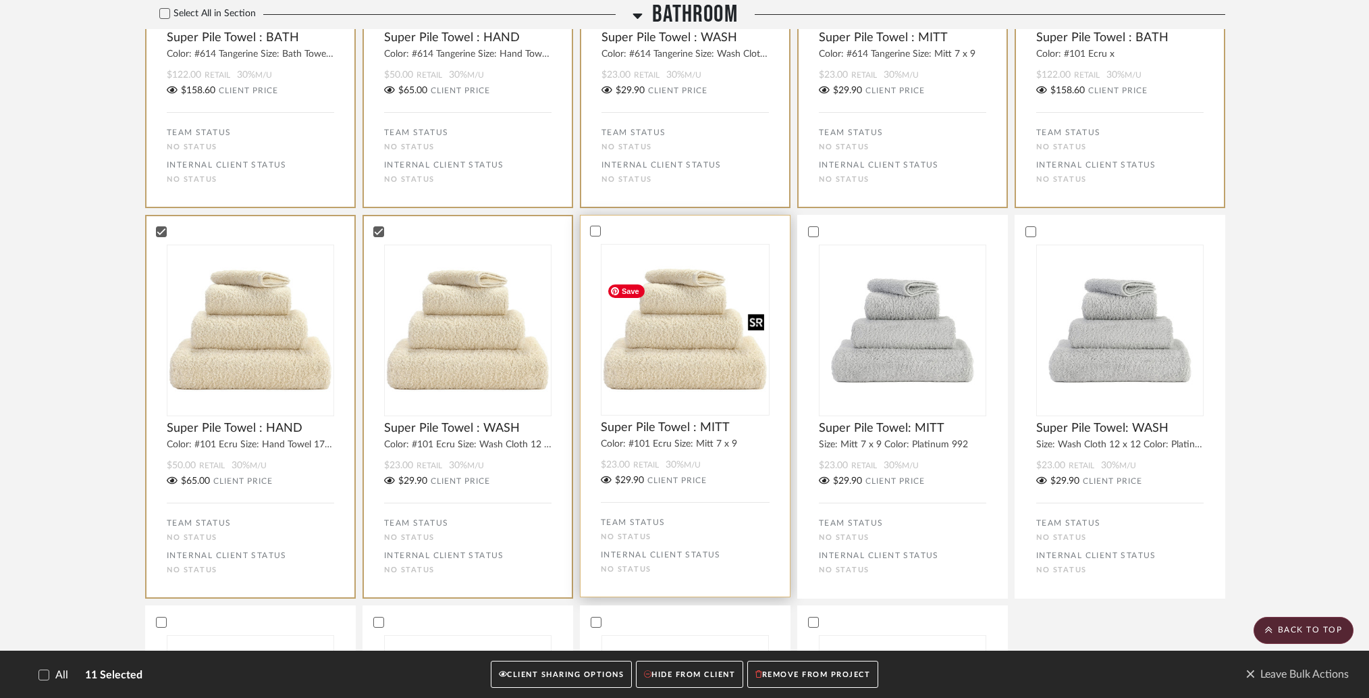
click at [0, 0] on img at bounding box center [0, 0] width 0 height 0
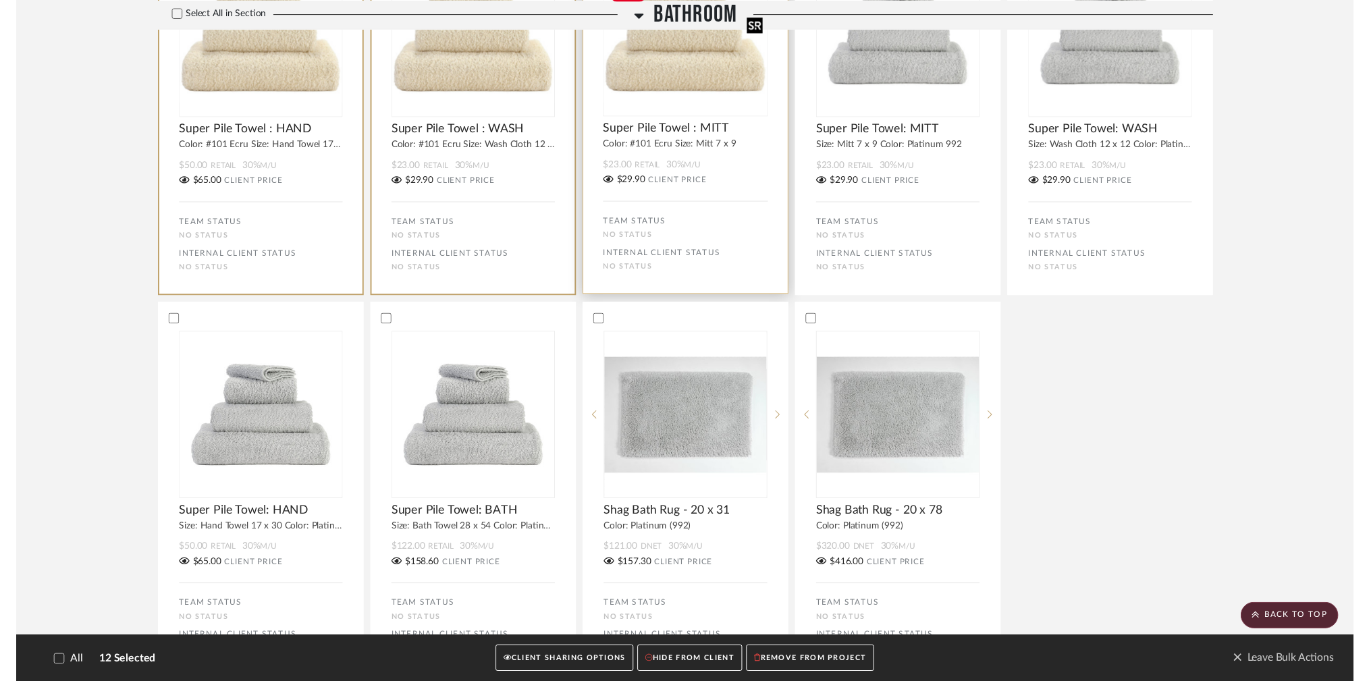
scroll to position [6057, 0]
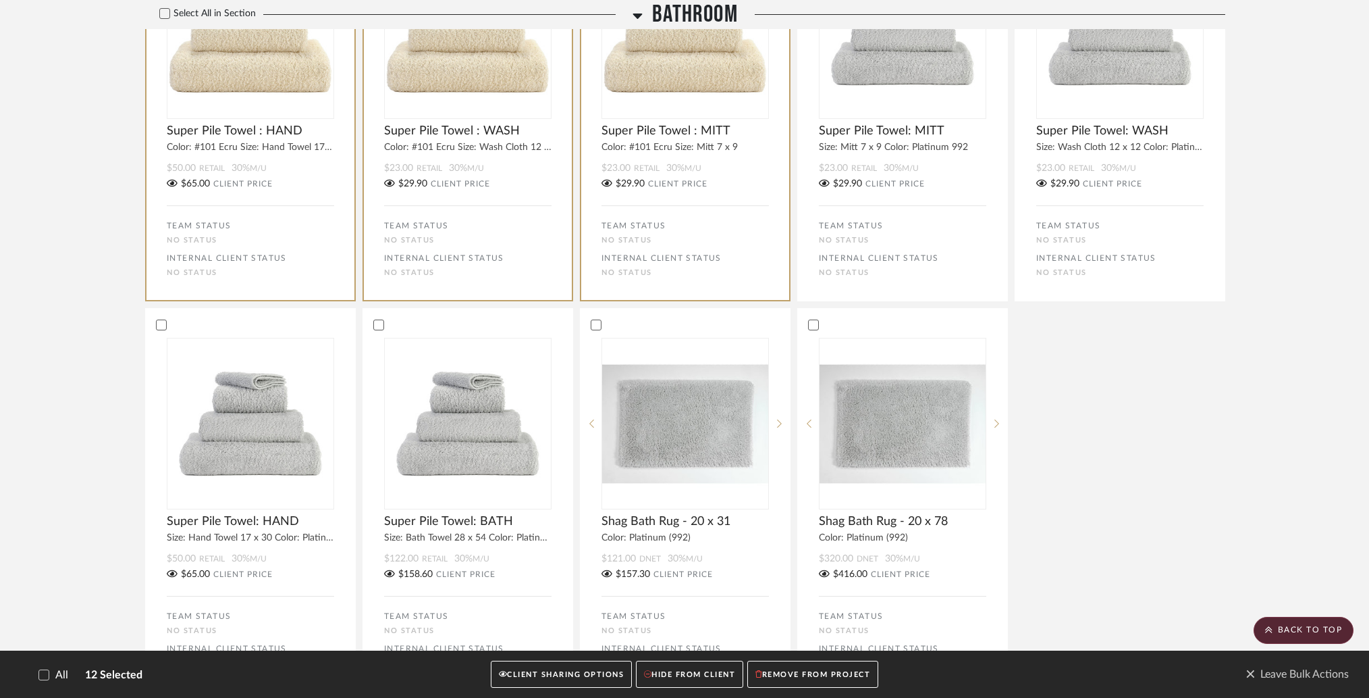
click at [573, 680] on button "CLIENT SHARING OPTIONS" at bounding box center [561, 674] width 141 height 28
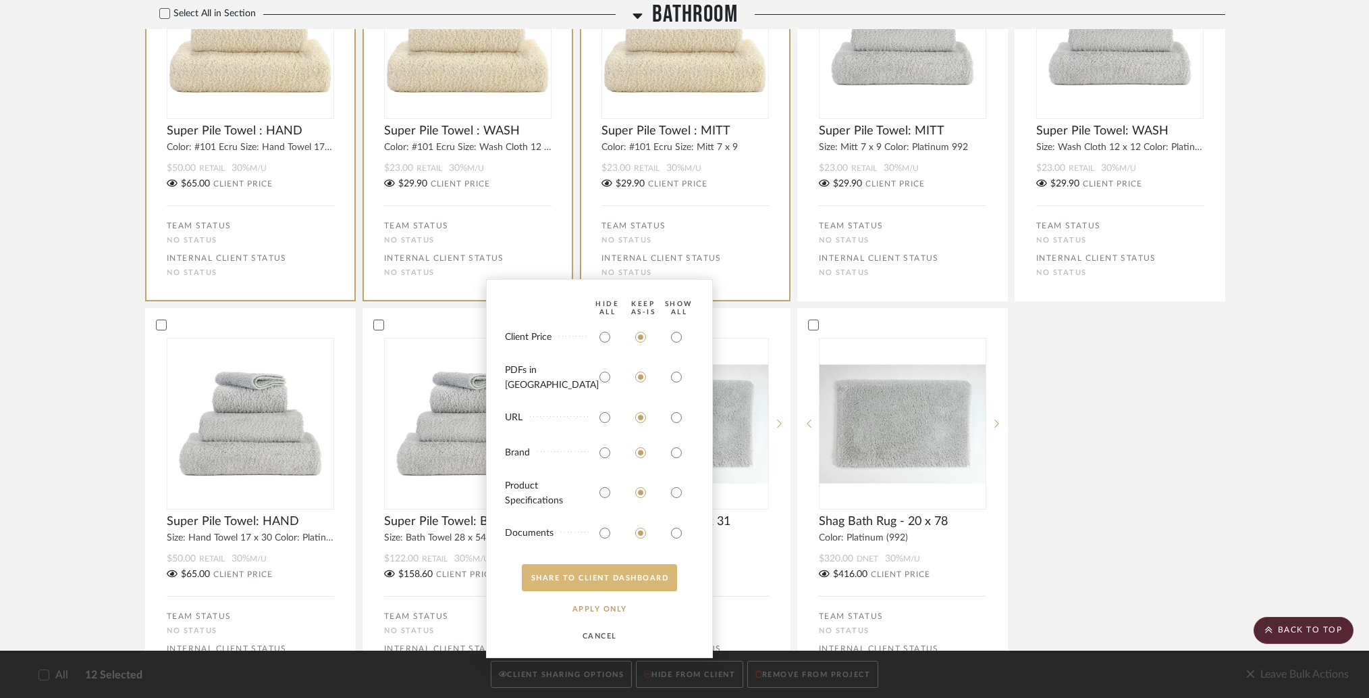
click at [584, 577] on button "SHARE TO CLIENT Dashboard" at bounding box center [599, 577] width 155 height 27
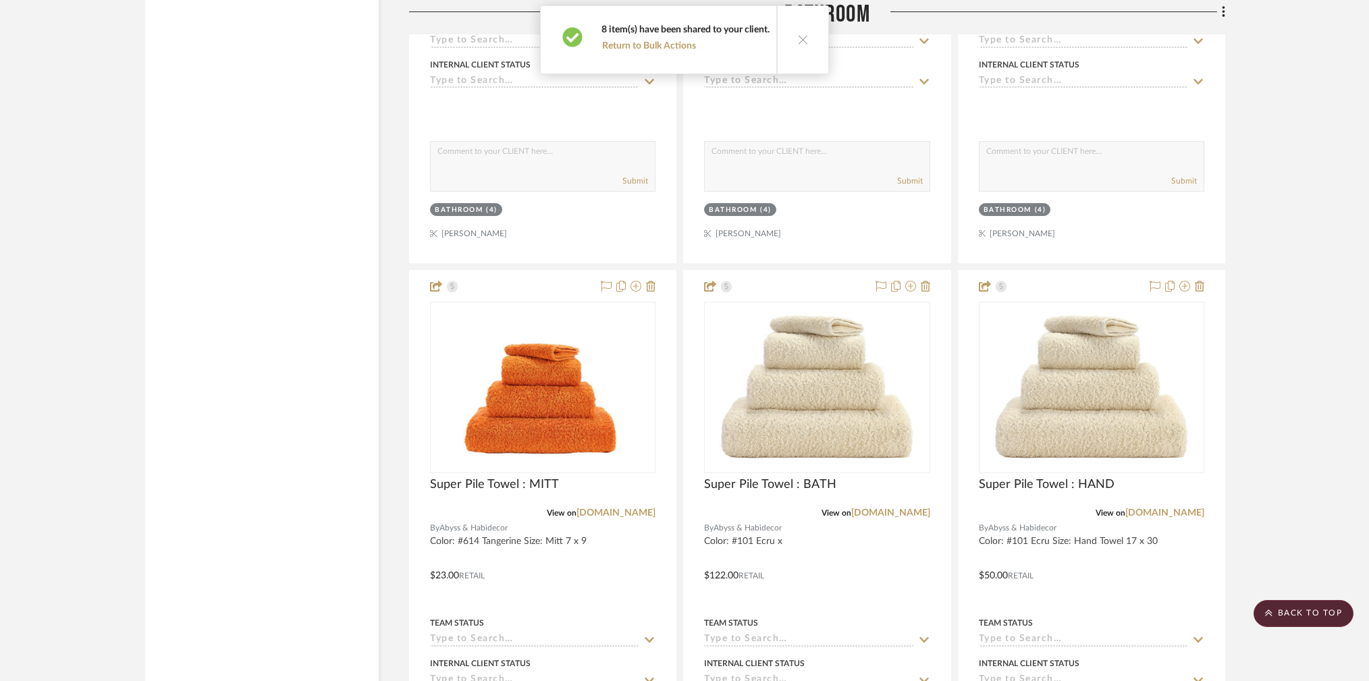
scroll to position [9643, 0]
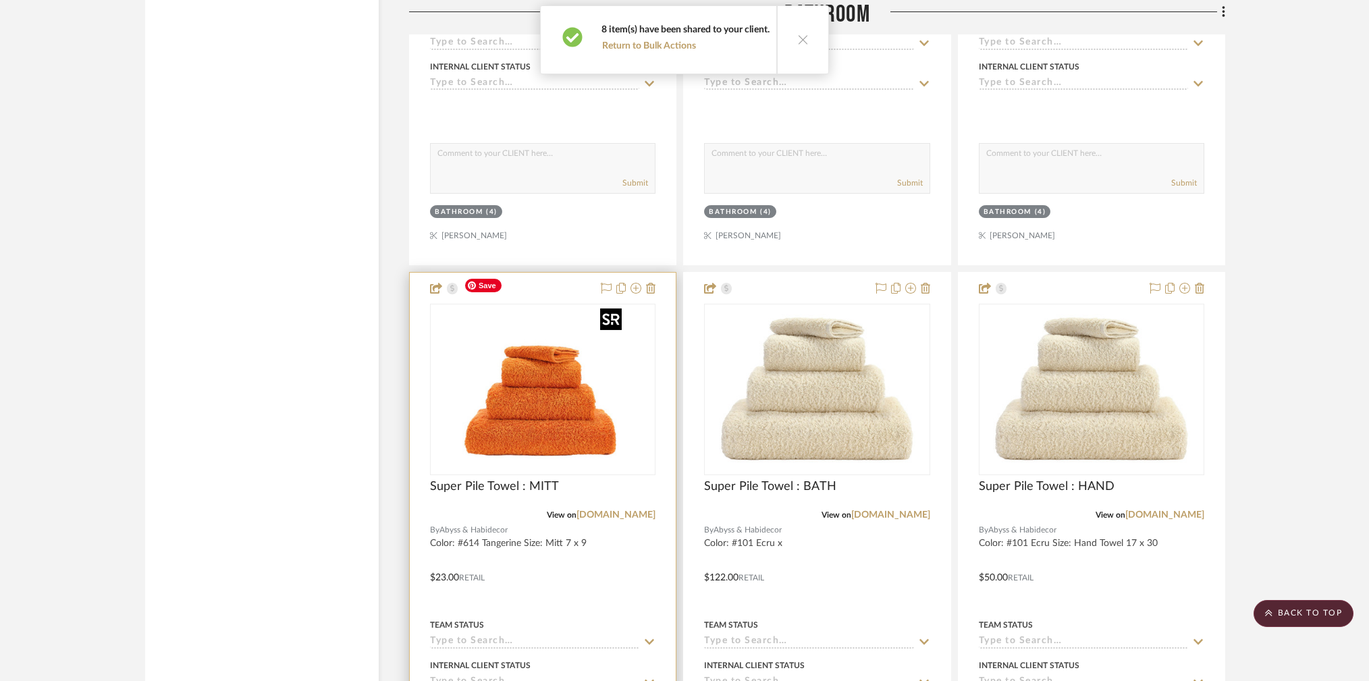
click at [0, 0] on img at bounding box center [0, 0] width 0 height 0
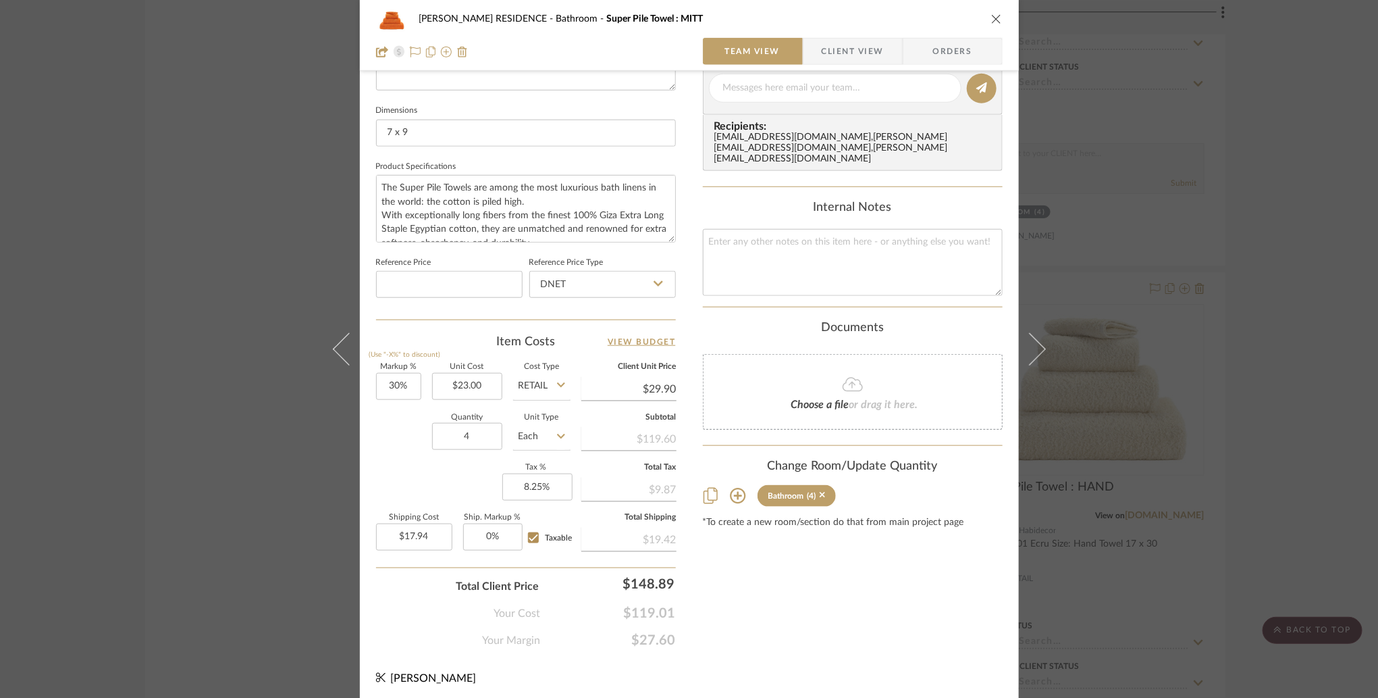
scroll to position [0, 0]
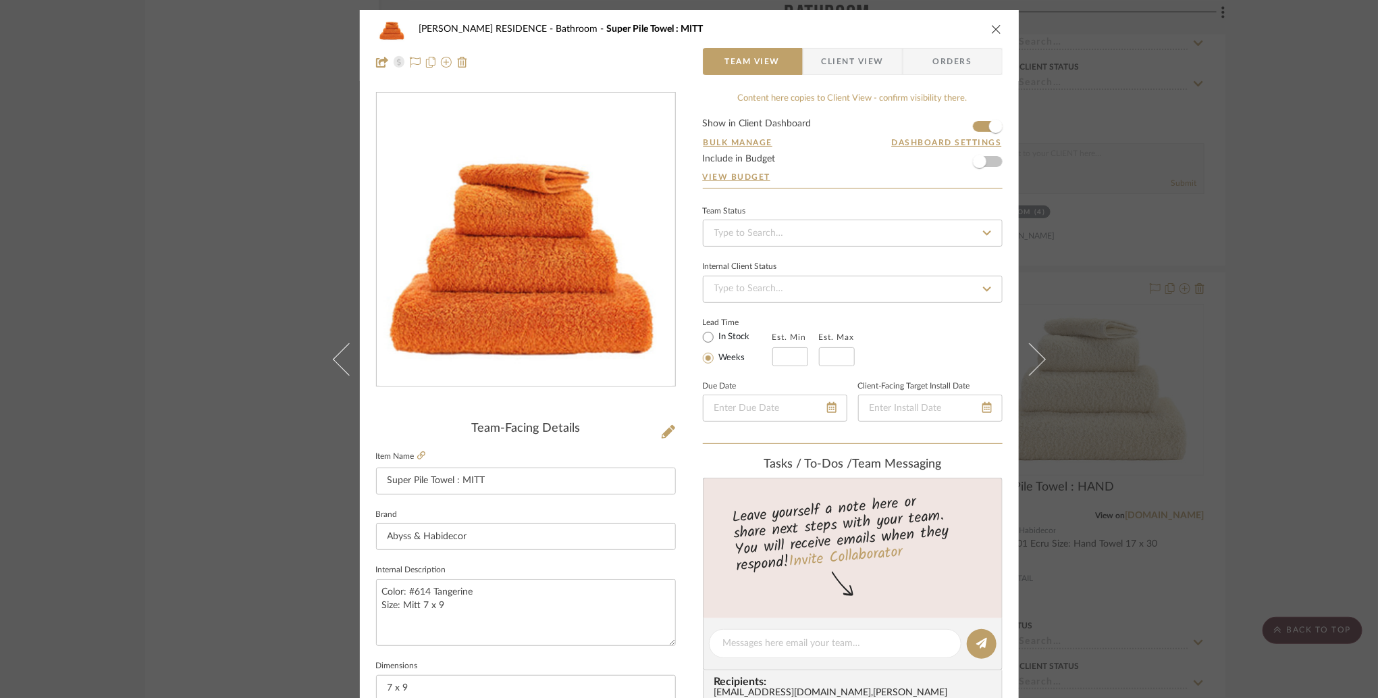
click at [823, 74] on span "Client View" at bounding box center [853, 61] width 62 height 27
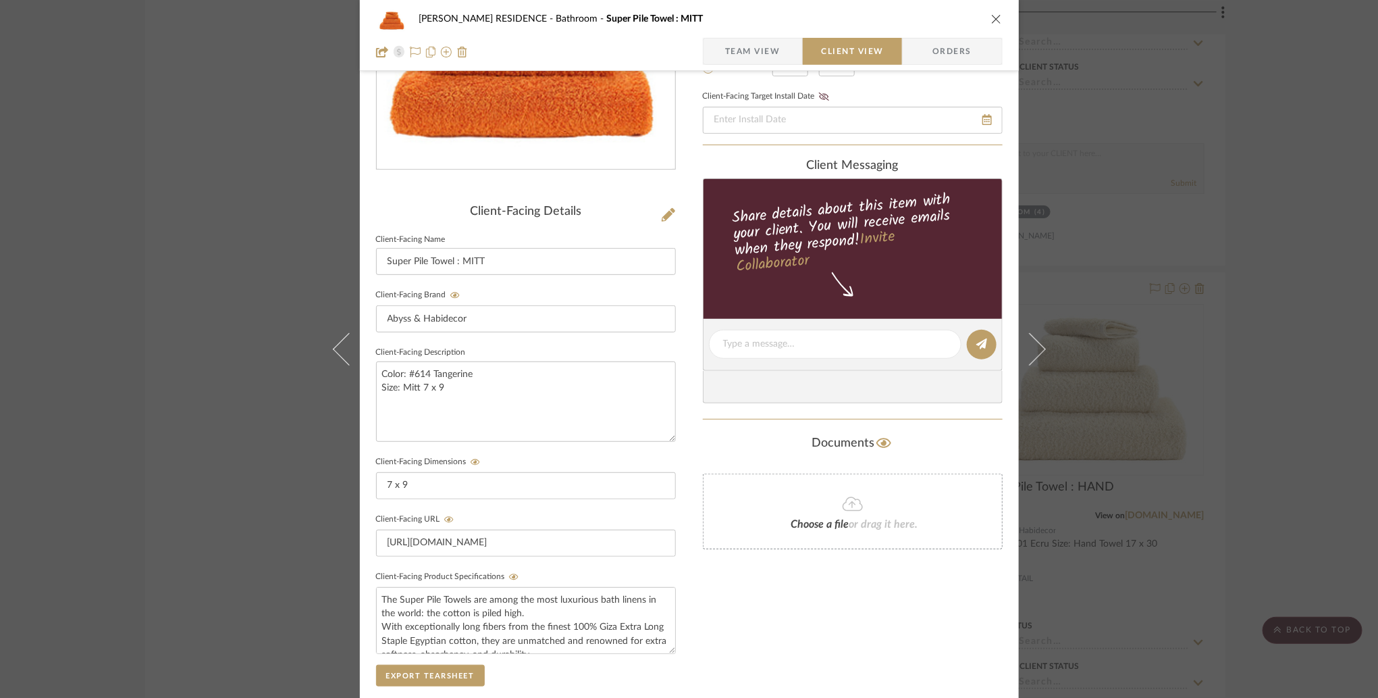
scroll to position [211, 0]
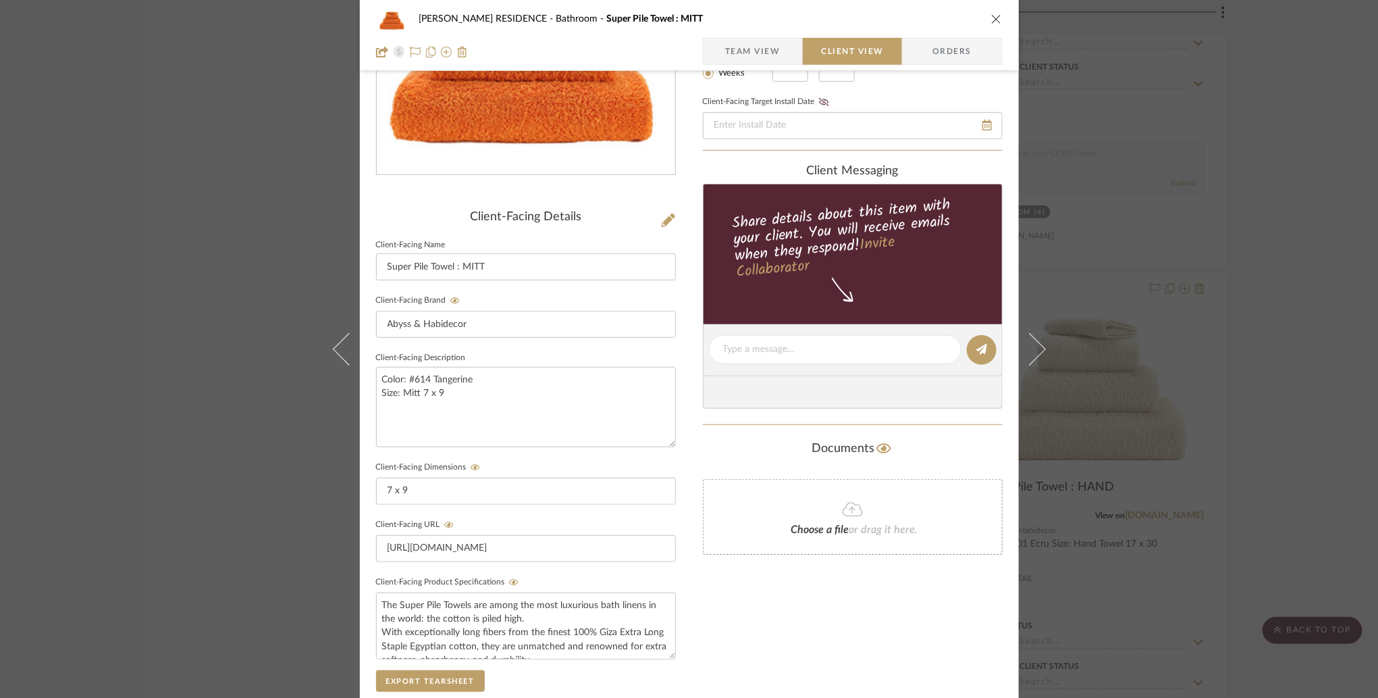
click at [1111, 446] on div "[PERSON_NAME] RESIDENCE Bathroom Super Pile Towel : MITT Team View Client View …" at bounding box center [689, 349] width 1378 height 698
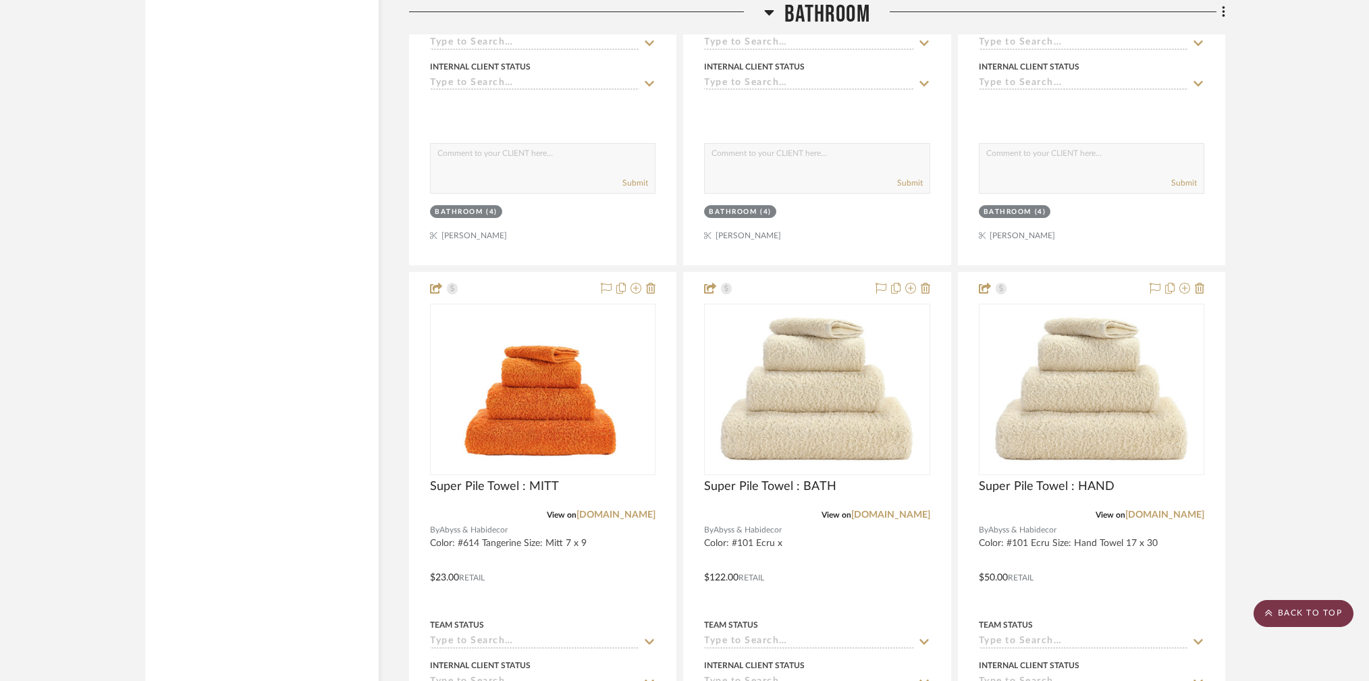
click at [1286, 602] on scroll-to-top-button "BACK TO TOP" at bounding box center [1304, 613] width 100 height 27
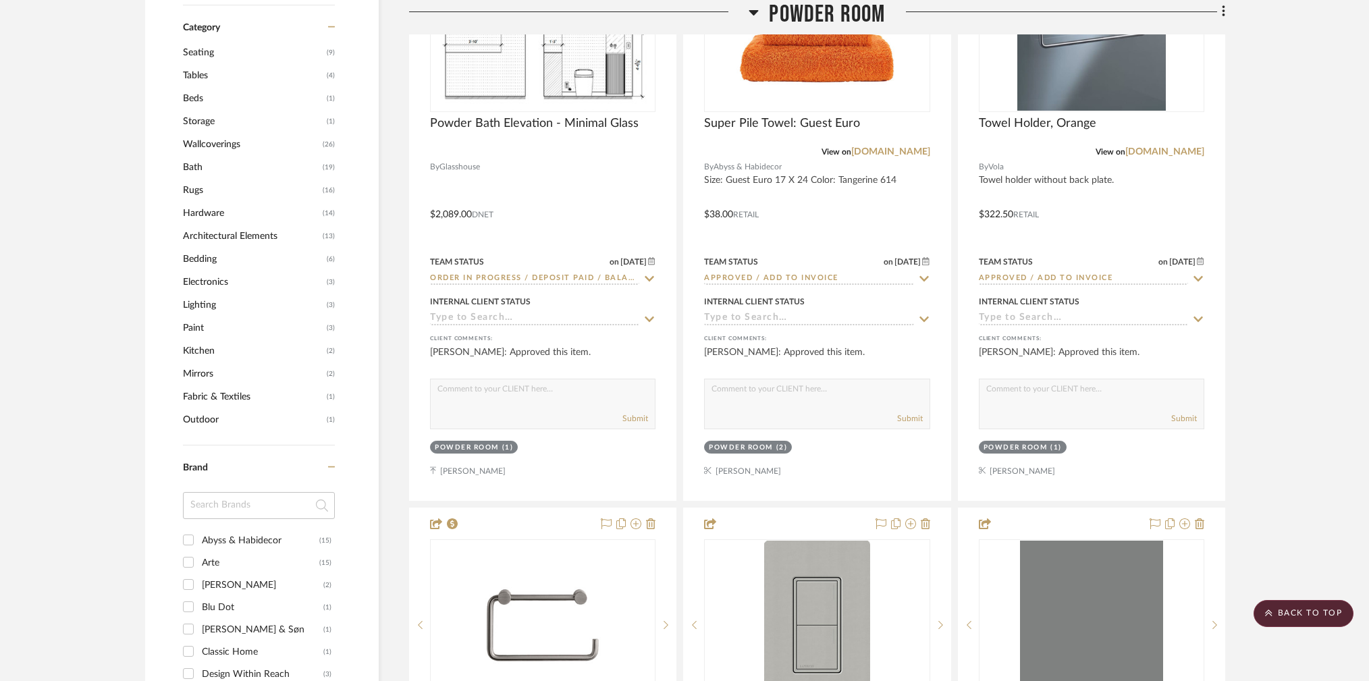
scroll to position [0, 0]
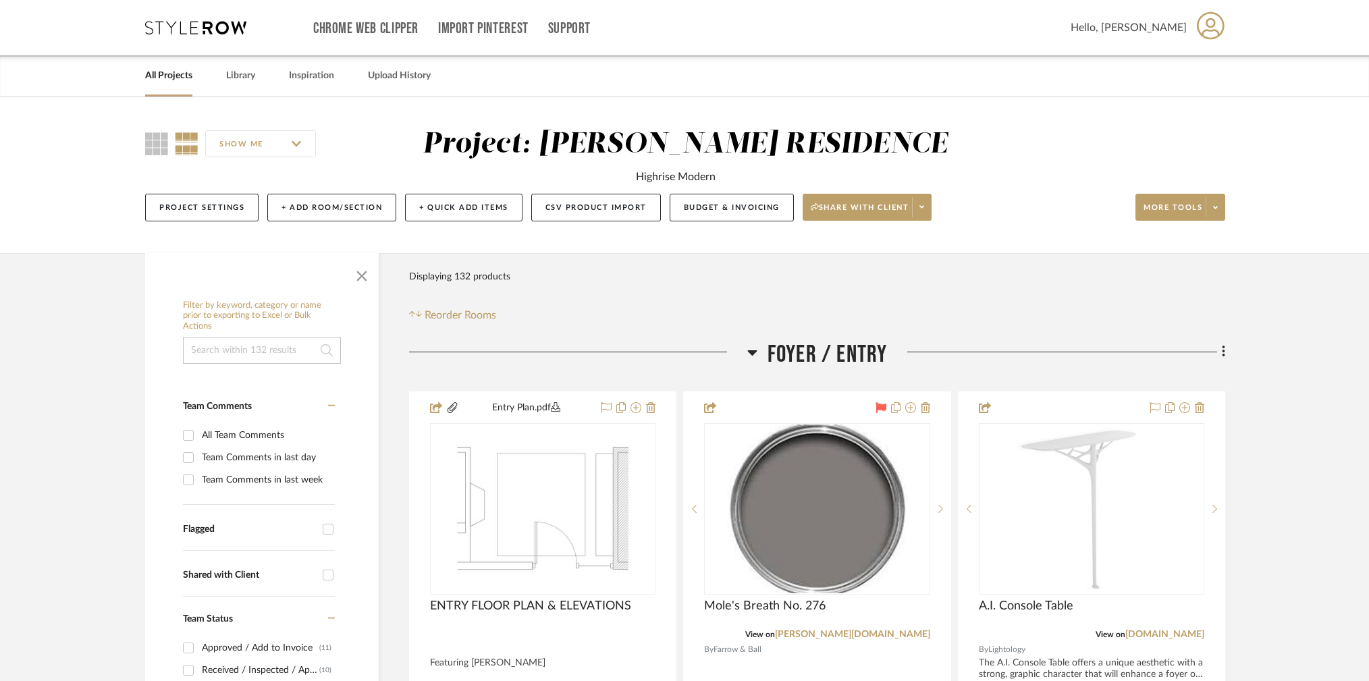
click at [910, 192] on div "Project Settings + Add Room/Section + Quick Add Items CSV Product Import Budget…" at bounding box center [685, 207] width 1080 height 45
click at [924, 203] on span at bounding box center [921, 207] width 19 height 20
click at [883, 249] on span "Preview Client Dashboard" at bounding box center [870, 245] width 115 height 11
click at [1211, 199] on span at bounding box center [1215, 207] width 19 height 20
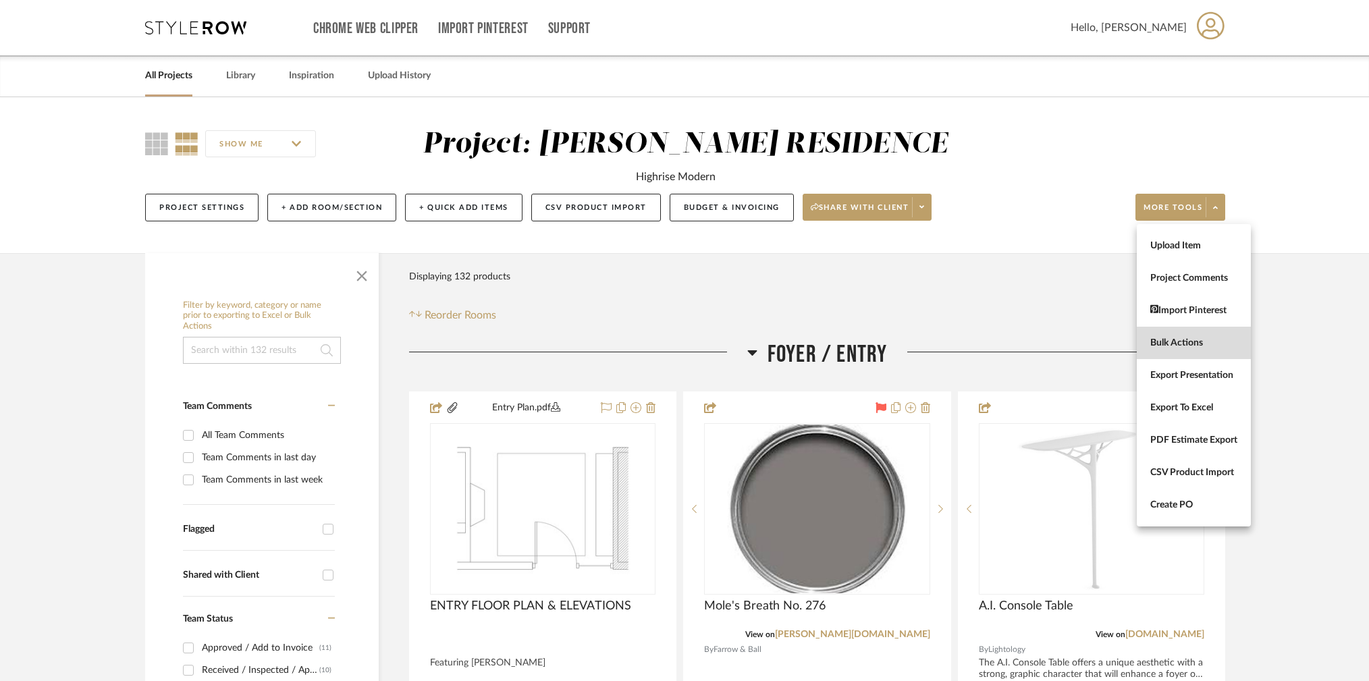
click at [1182, 338] on span "Bulk Actions" at bounding box center [1194, 342] width 87 height 11
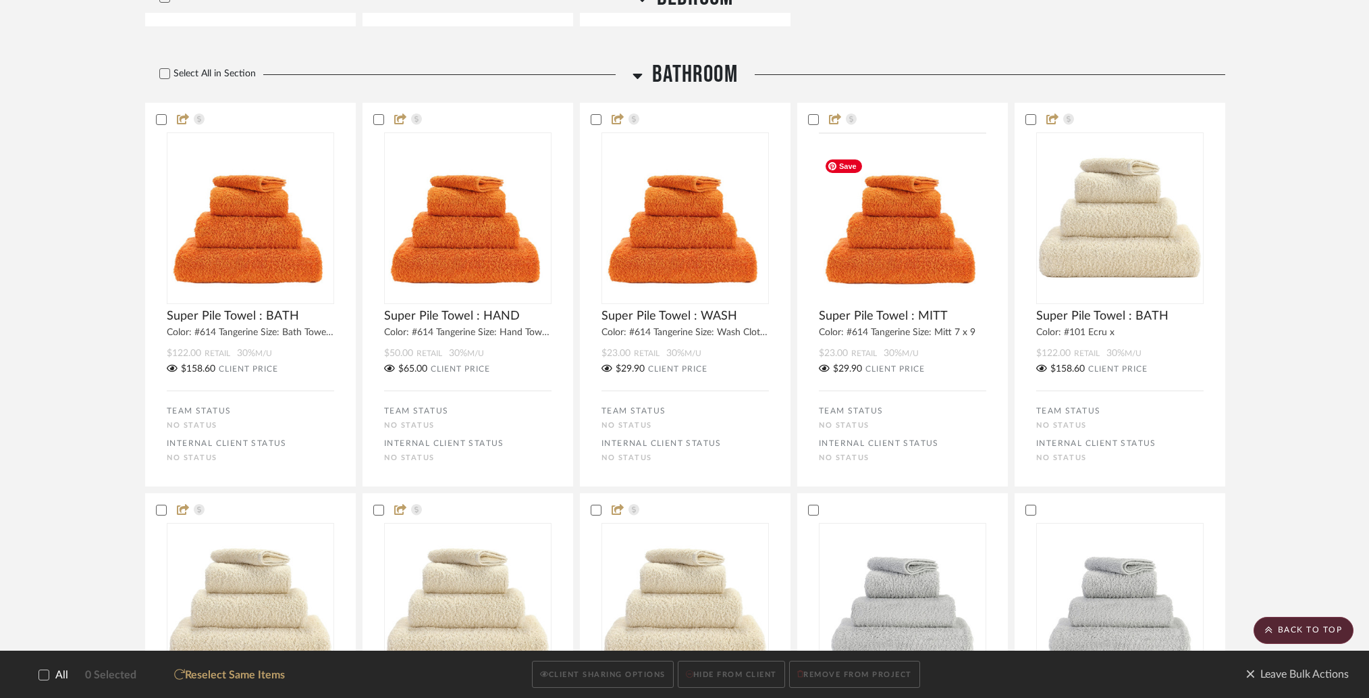
scroll to position [5529, 0]
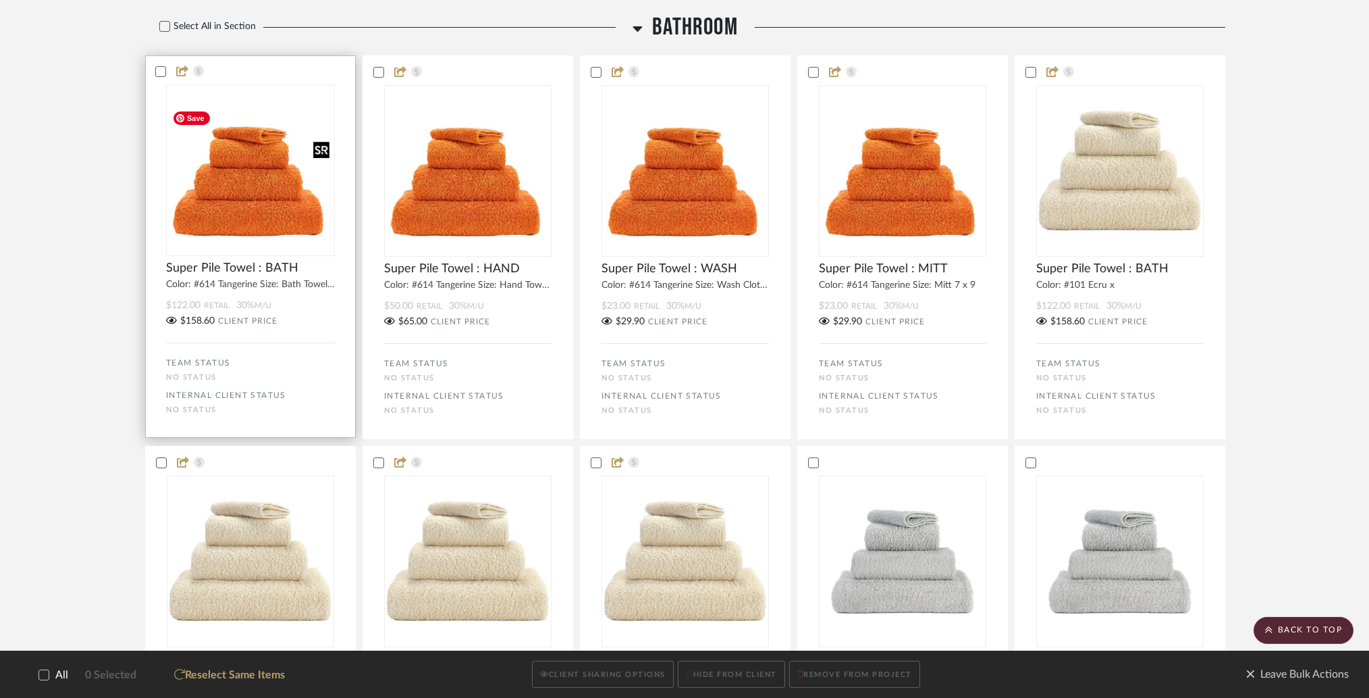
click at [0, 0] on img at bounding box center [0, 0] width 0 height 0
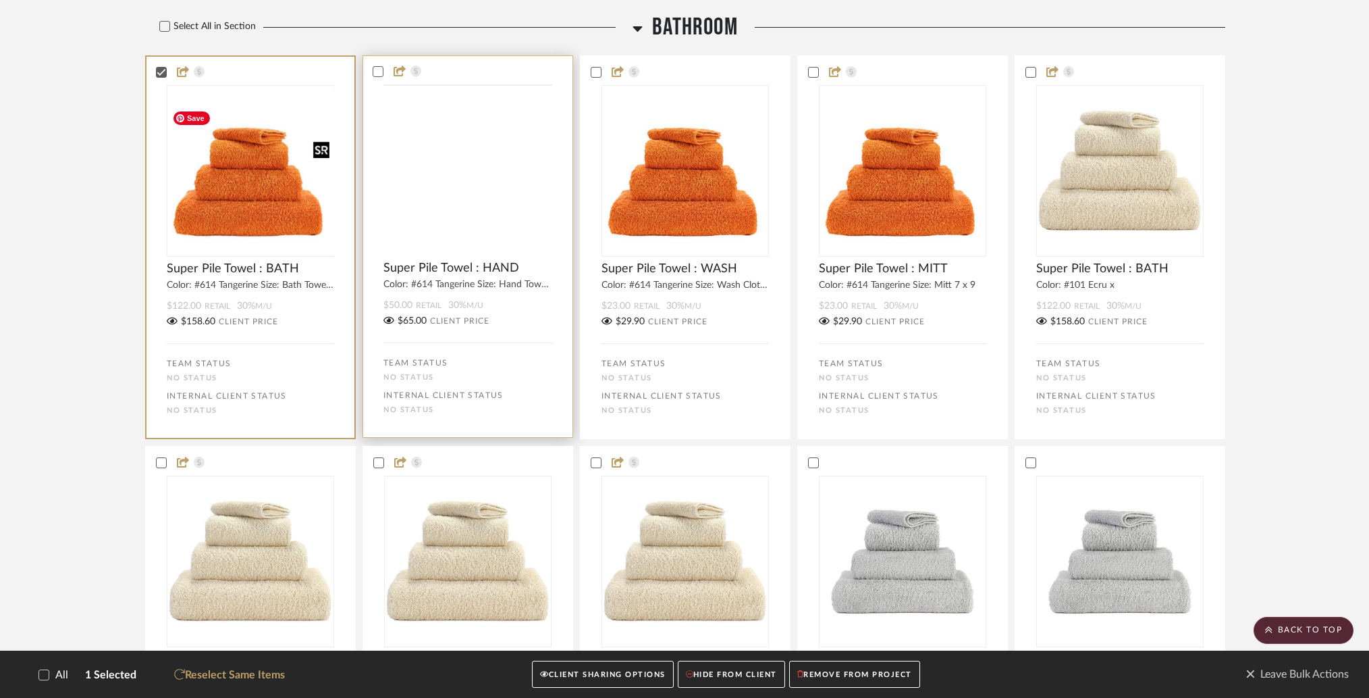
click at [0, 0] on img at bounding box center [0, 0] width 0 height 0
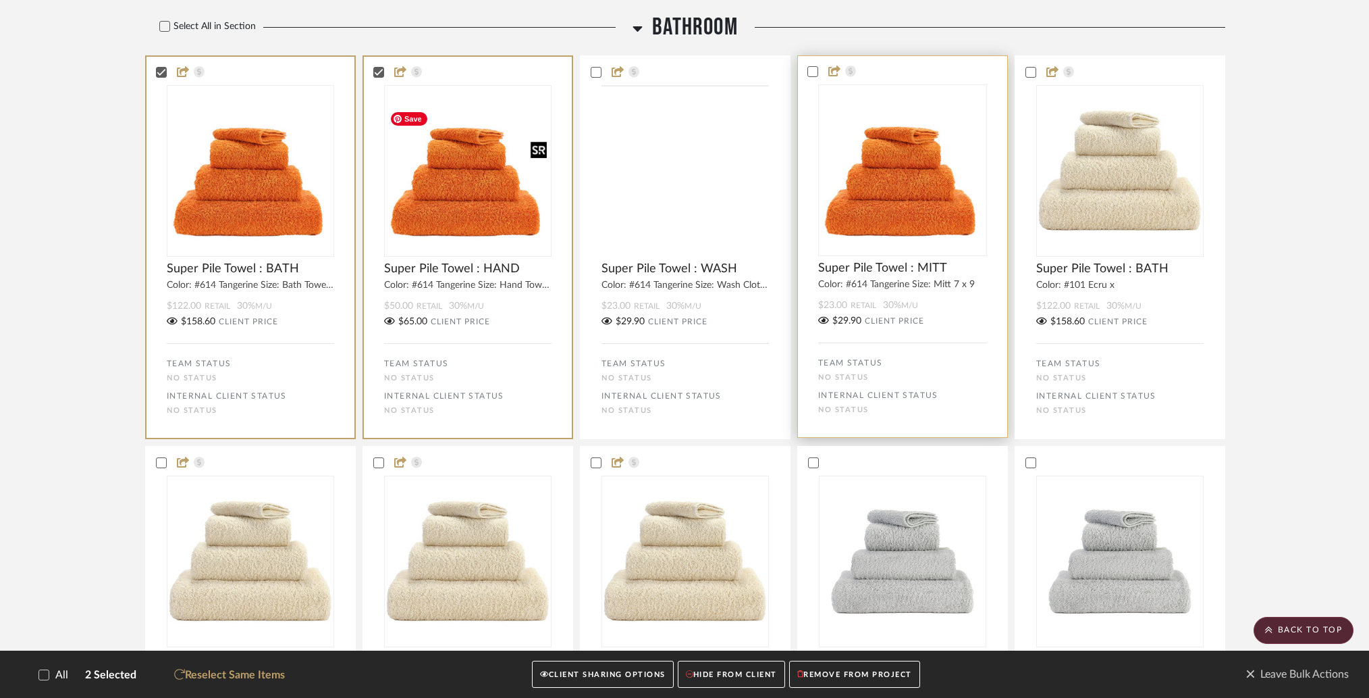
click at [816, 234] on bulk-actions-tile "Super Pile Towel : MITT Color: #614 Tangerine Size: Mitt 7 x 9 $23.00 Retail 30…" at bounding box center [902, 246] width 211 height 382
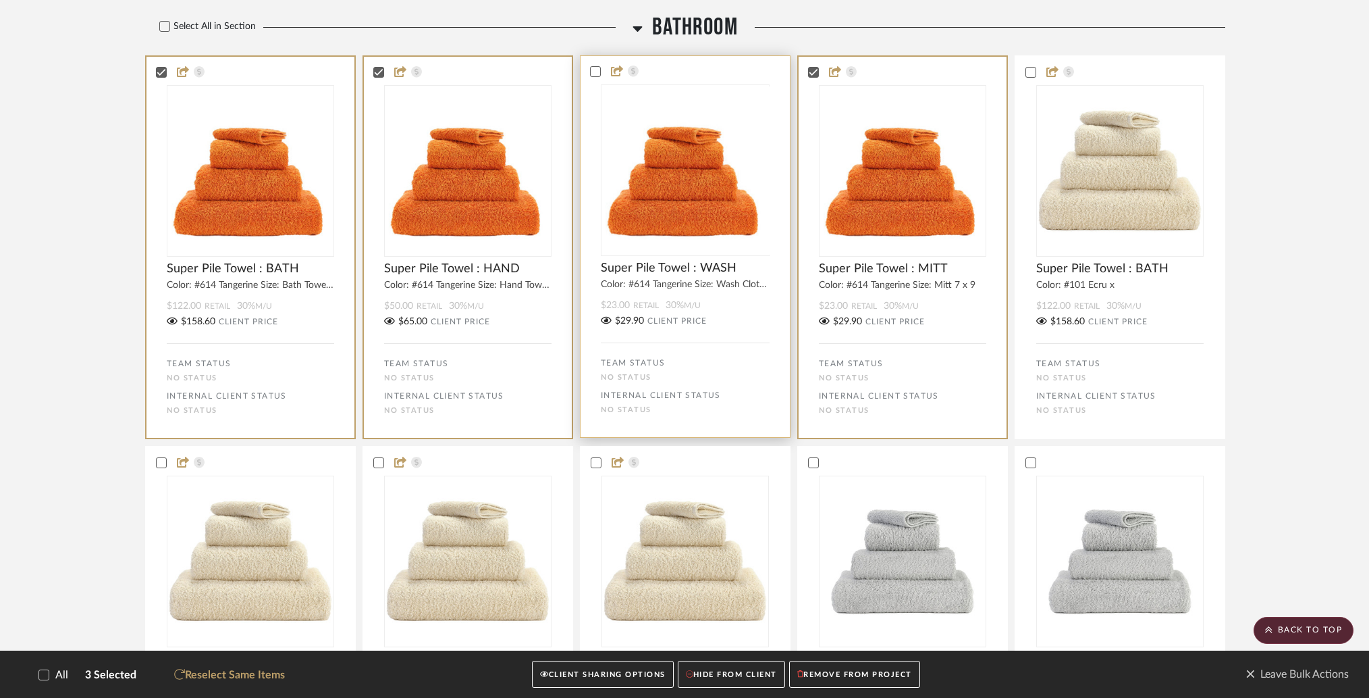
click at [687, 251] on img "0" at bounding box center [686, 170] width 168 height 168
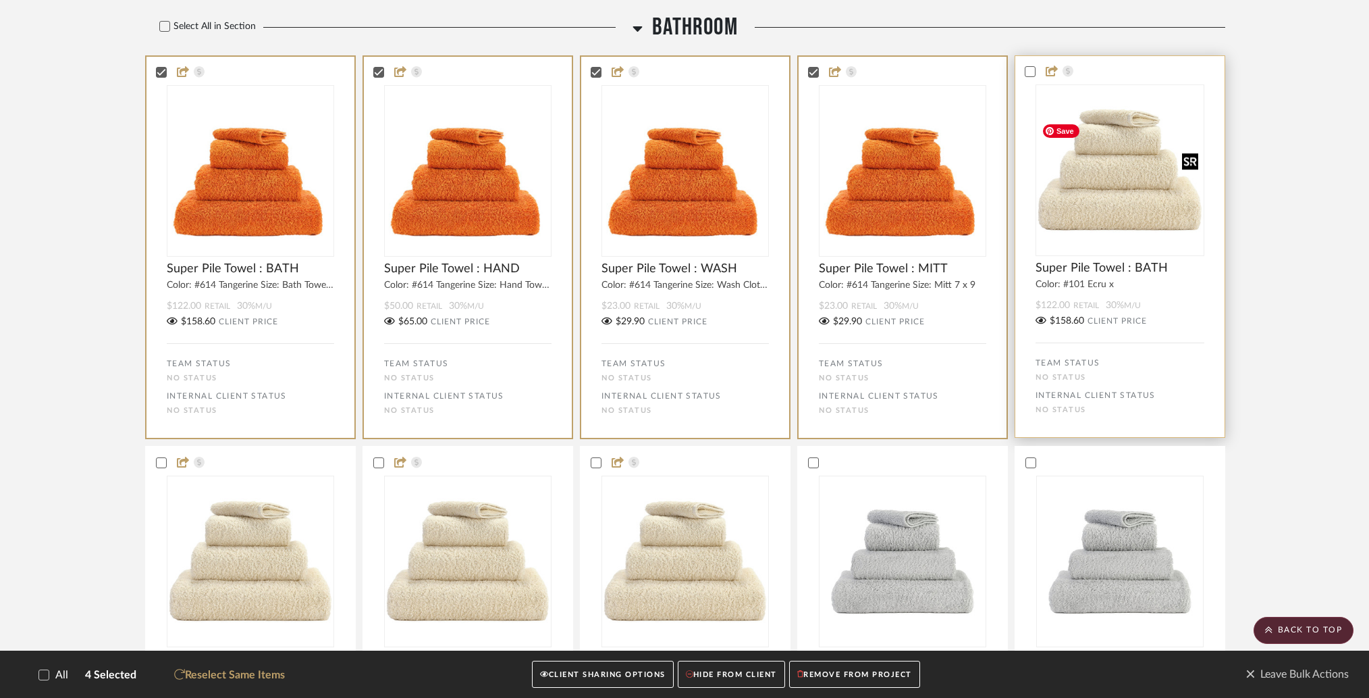
click at [0, 0] on img at bounding box center [0, 0] width 0 height 0
drag, startPoint x: 652, startPoint y: 502, endPoint x: 409, endPoint y: 521, distance: 244.5
click at [0, 0] on div at bounding box center [0, 0] width 0 height 0
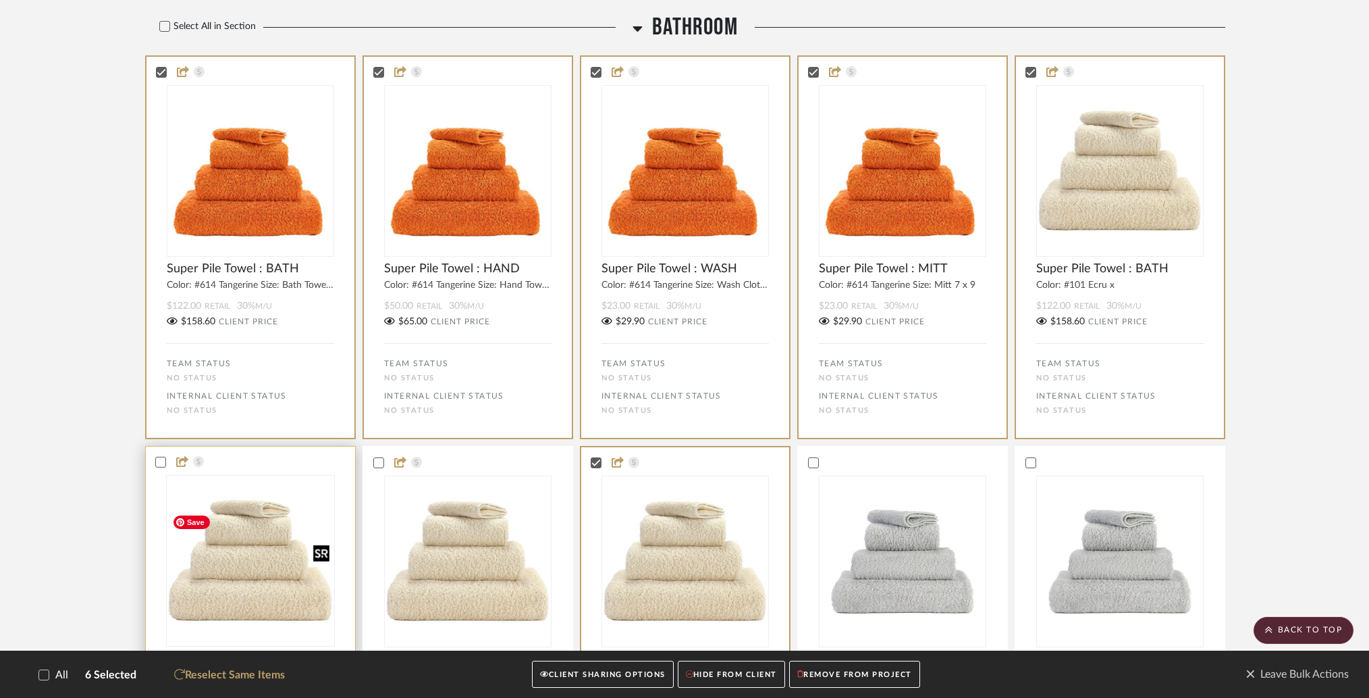
click at [0, 0] on img at bounding box center [0, 0] width 0 height 0
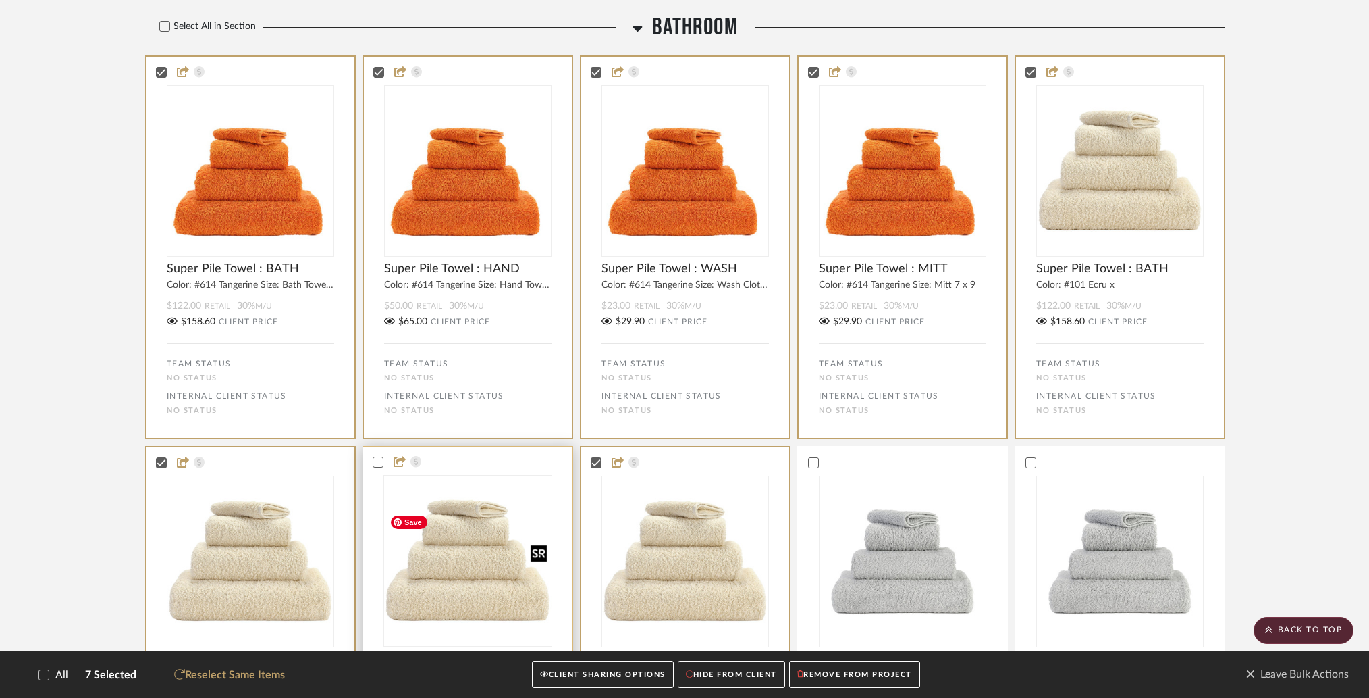
click at [465, 569] on img "0" at bounding box center [467, 561] width 167 height 144
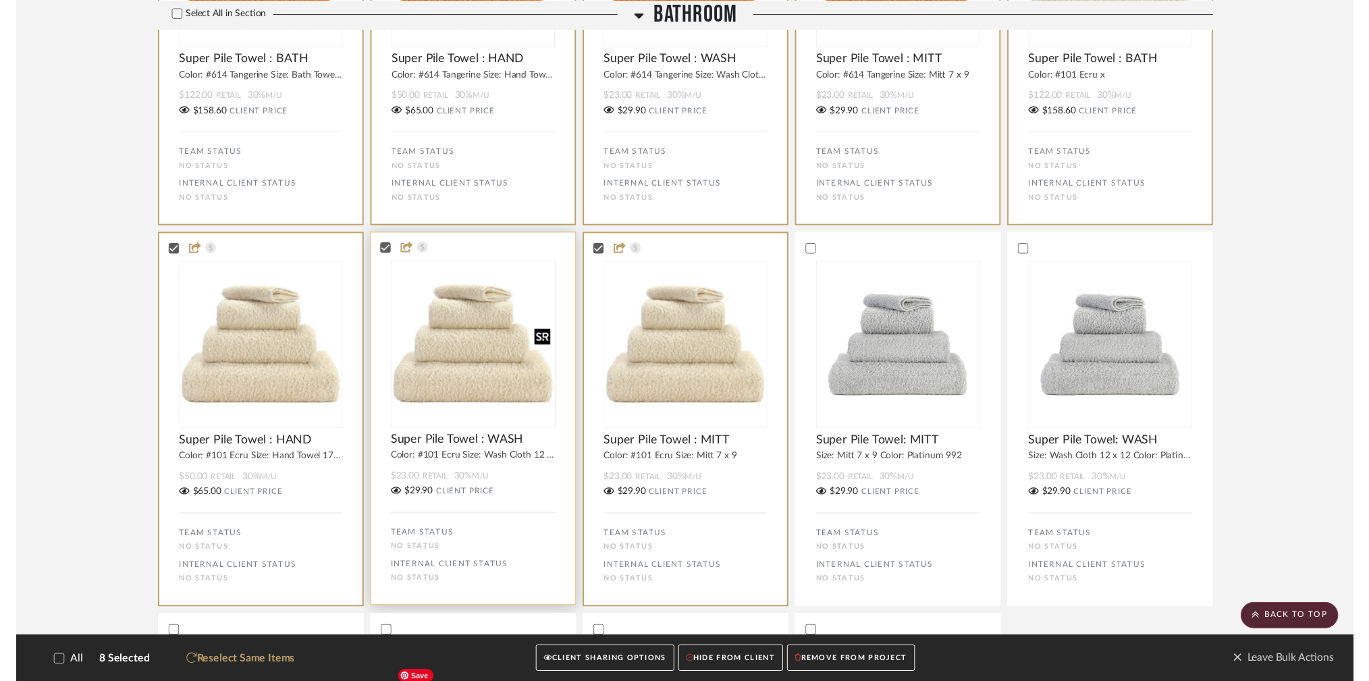
scroll to position [5736, 0]
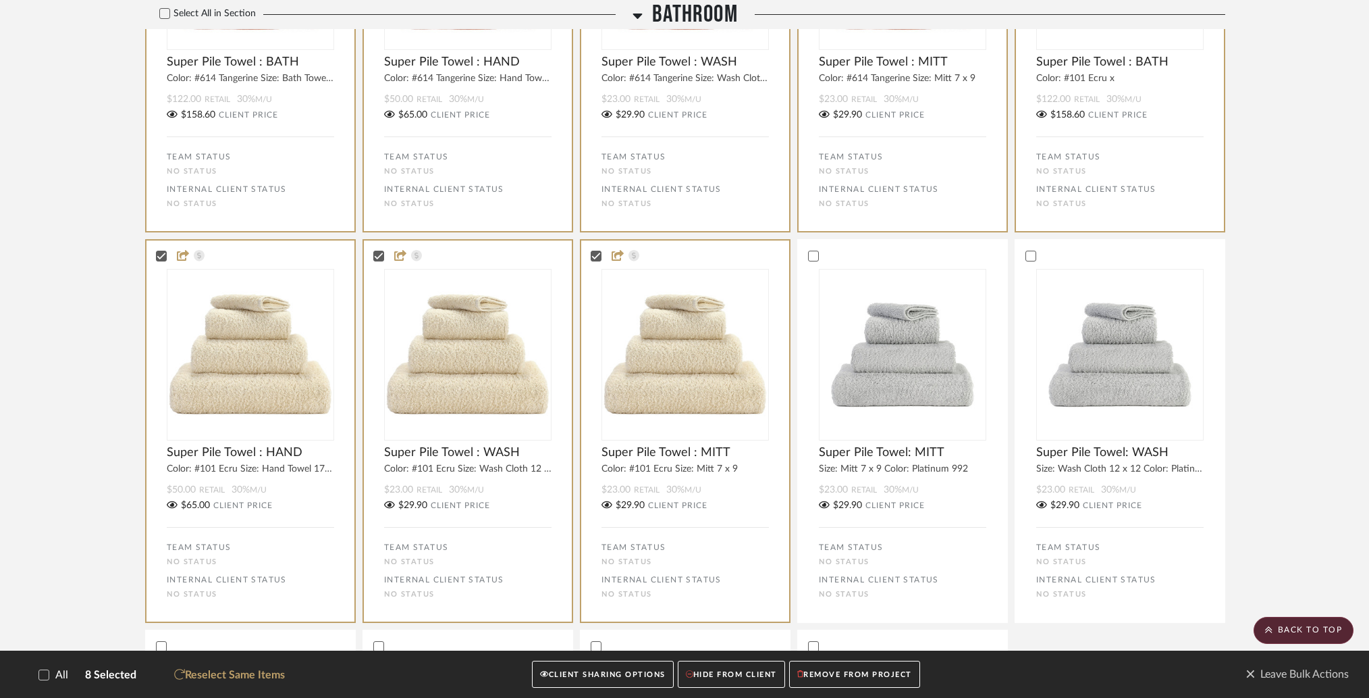
click at [622, 672] on button "CLIENT SHARING OPTIONS" at bounding box center [602, 674] width 141 height 28
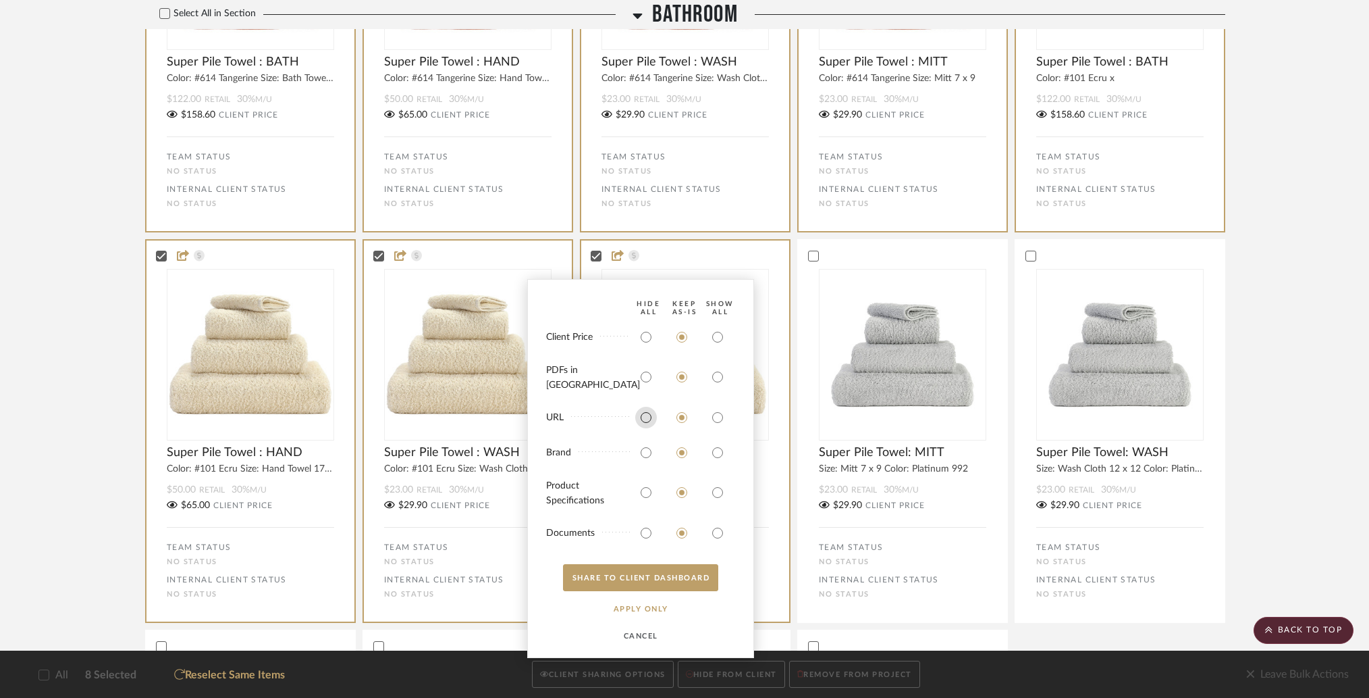
click at [649, 413] on input "radio" at bounding box center [646, 418] width 22 height 22
radio input "true"
click at [658, 573] on button "SHARE TO CLIENT Dashboard" at bounding box center [640, 577] width 155 height 27
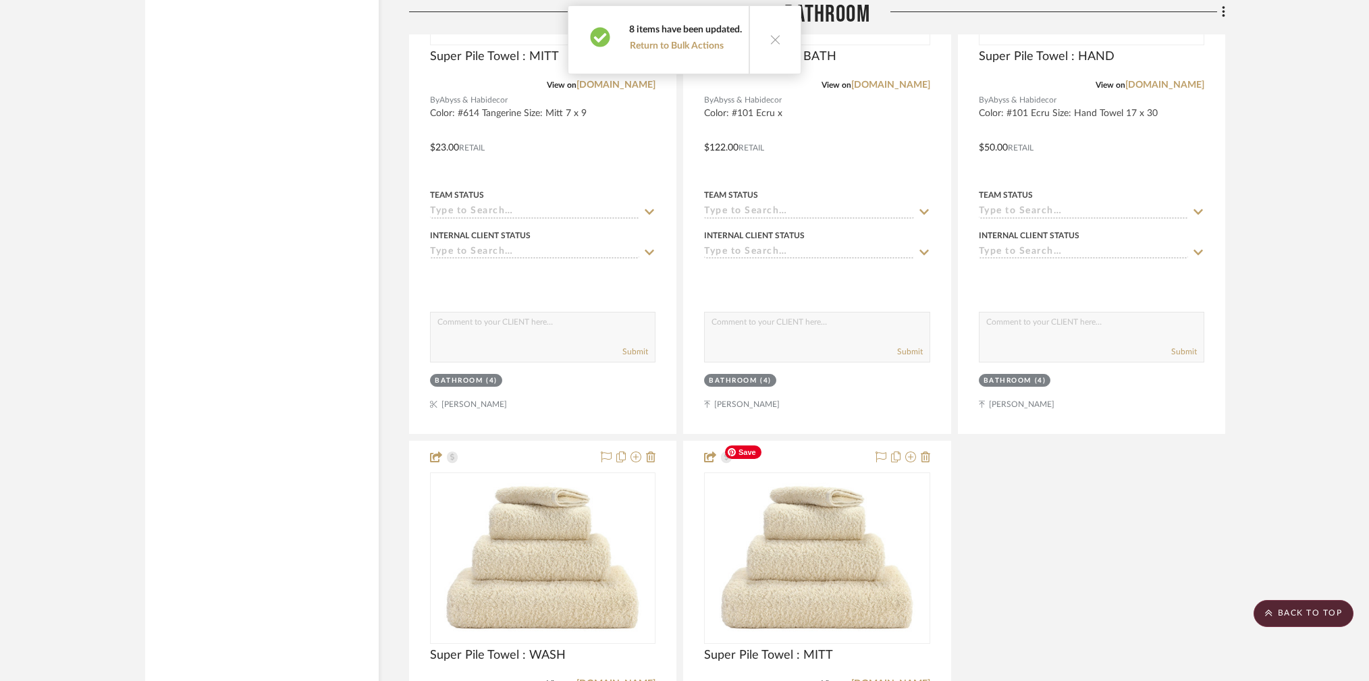
scroll to position [9522, 0]
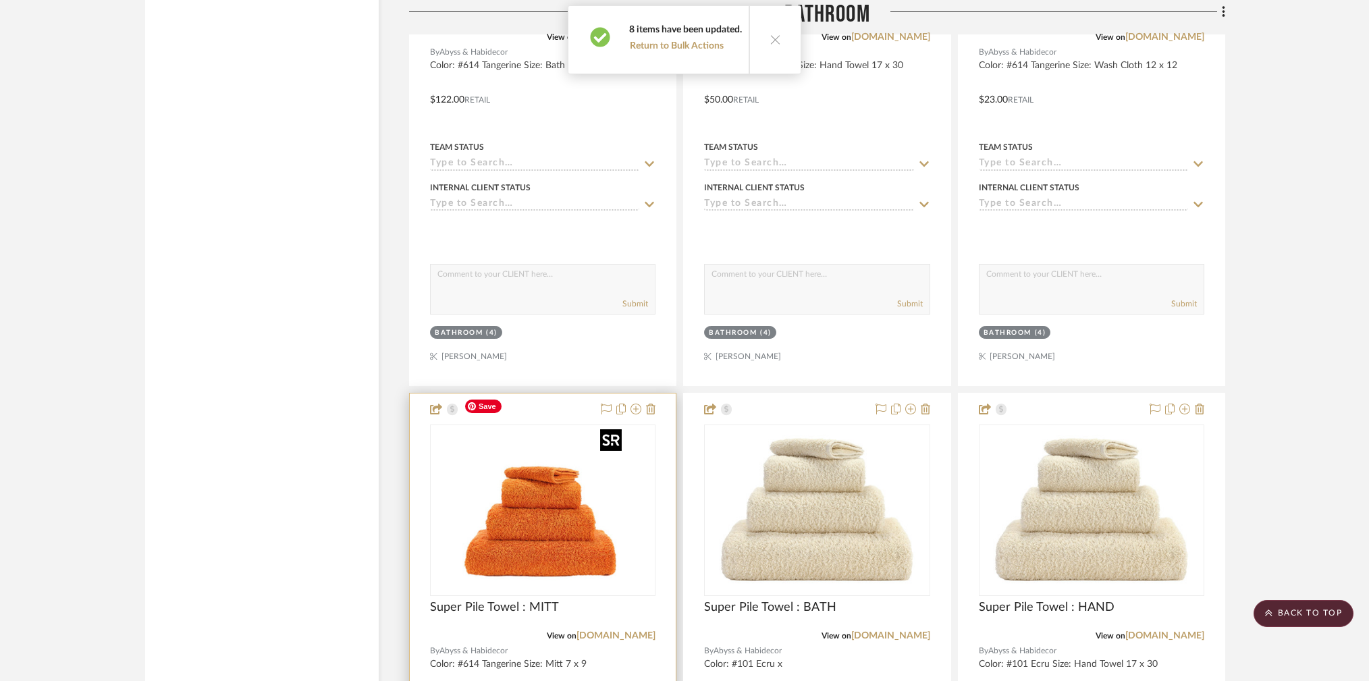
click at [463, 531] on img "0" at bounding box center [543, 510] width 169 height 169
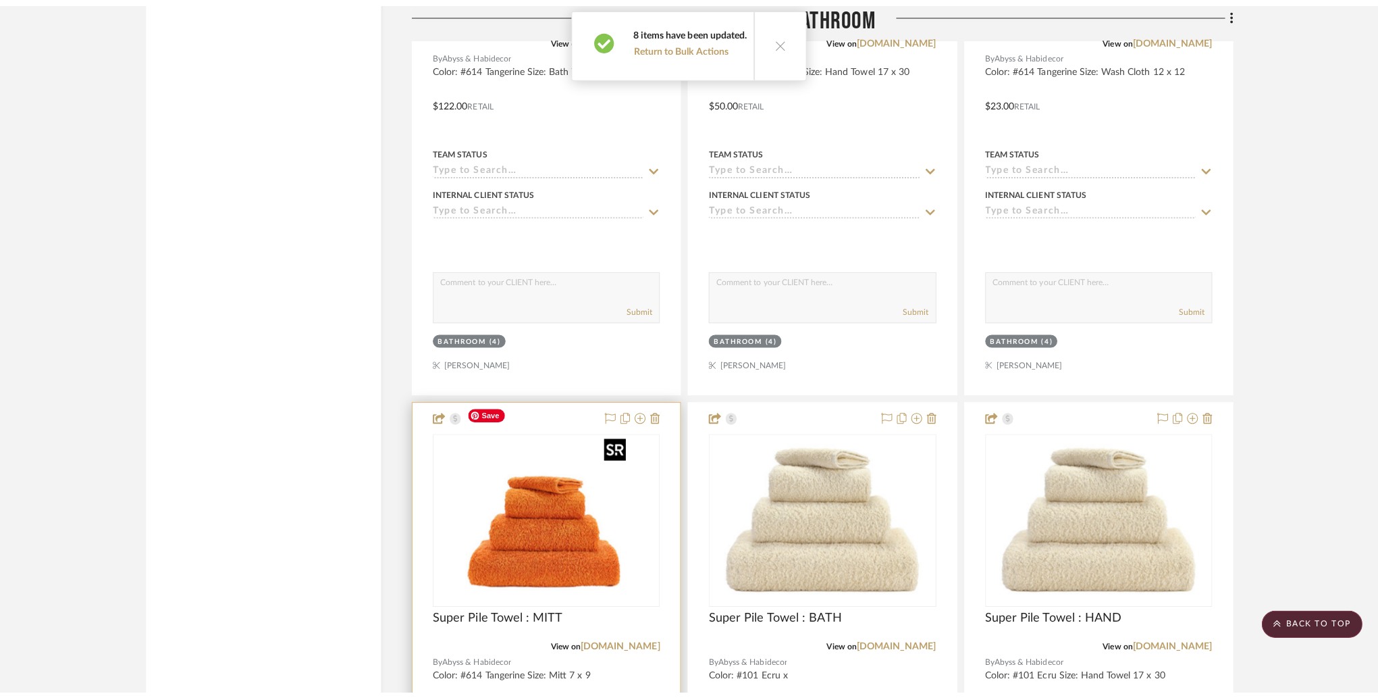
scroll to position [0, 0]
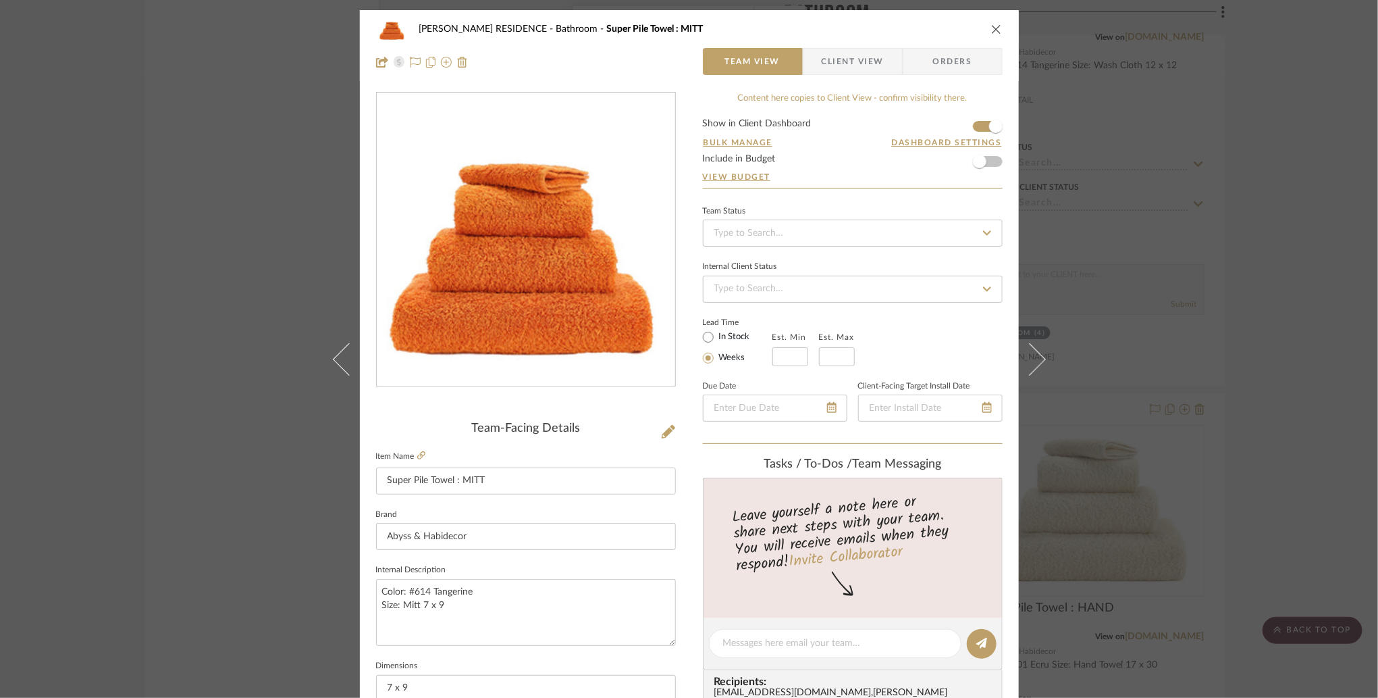
click at [879, 53] on span "Client View" at bounding box center [853, 61] width 99 height 27
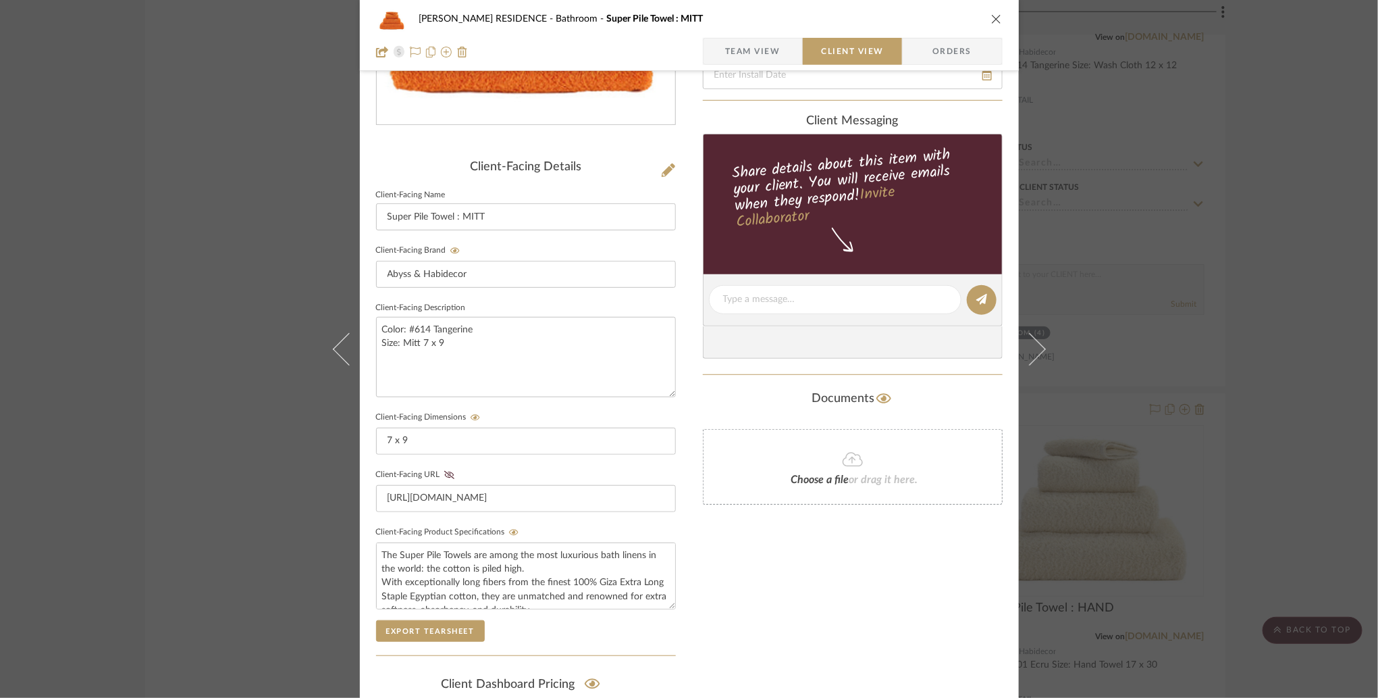
scroll to position [245, 0]
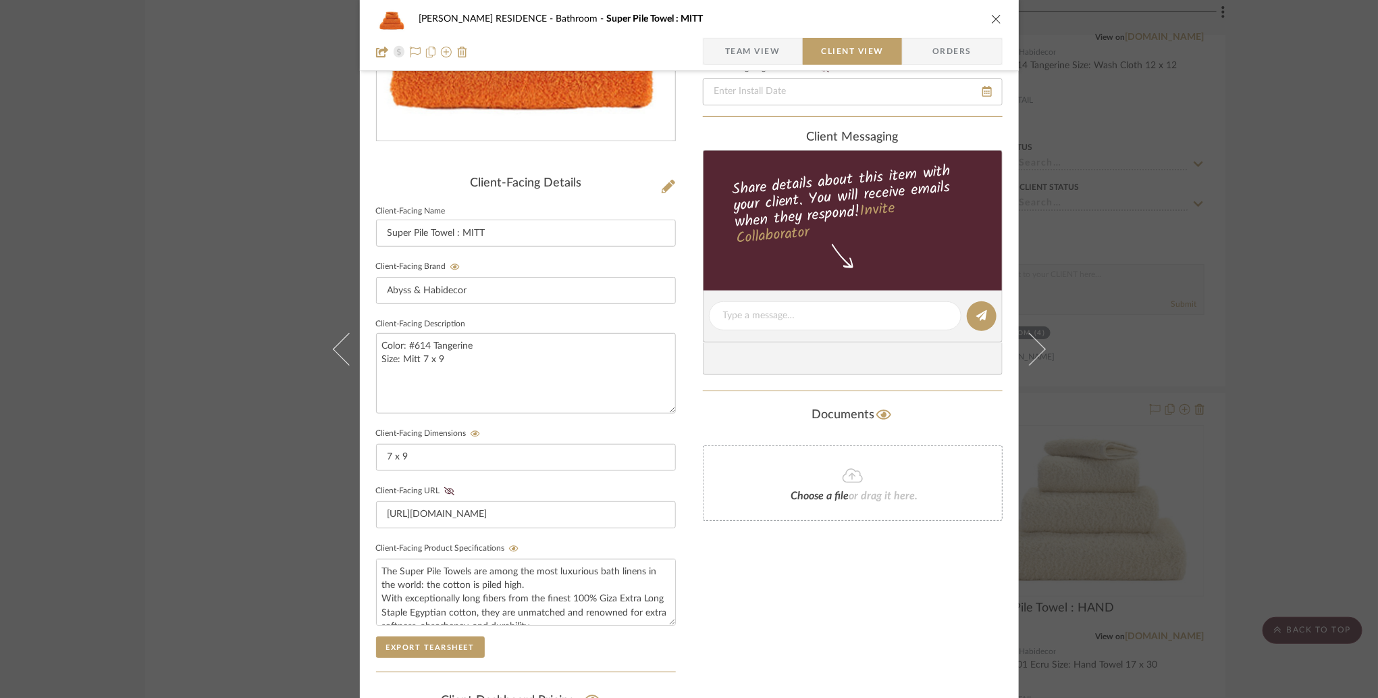
click at [1147, 284] on div "YANOFSKY RESIDENCE Bathroom Super Pile Towel : MITT Team View Client View Order…" at bounding box center [689, 349] width 1378 height 698
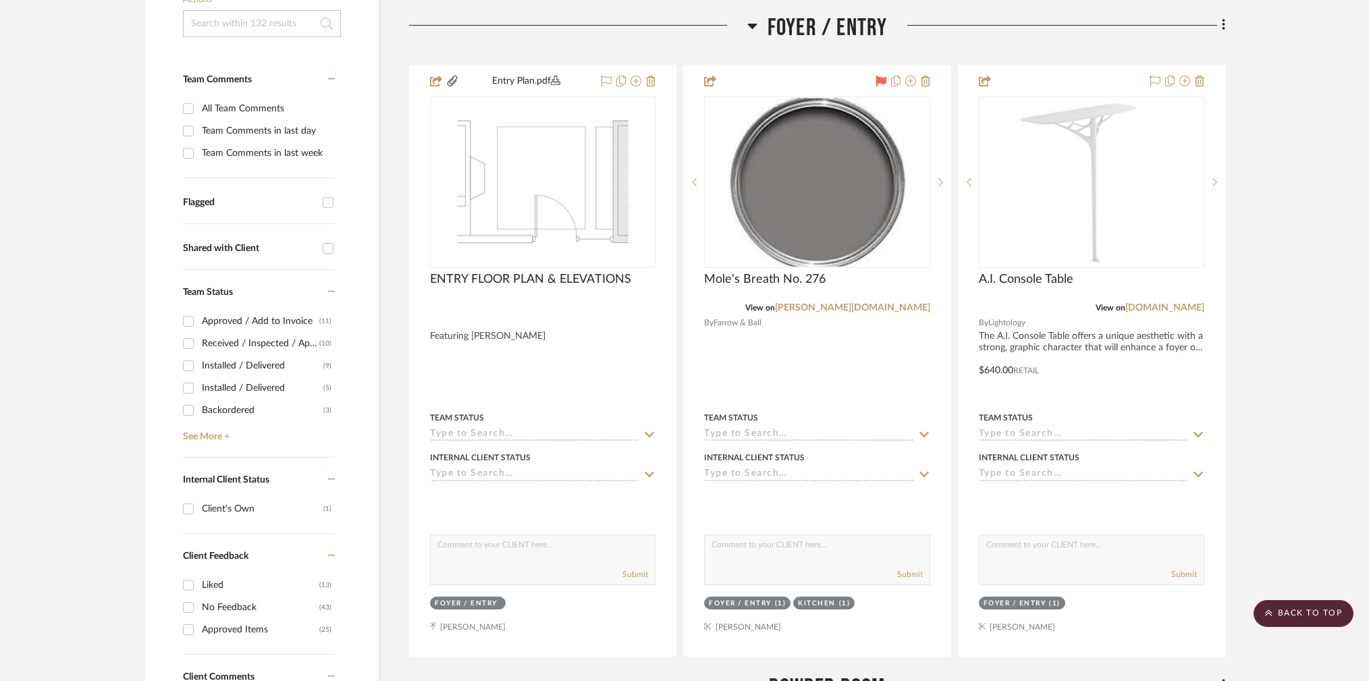
scroll to position [0, 0]
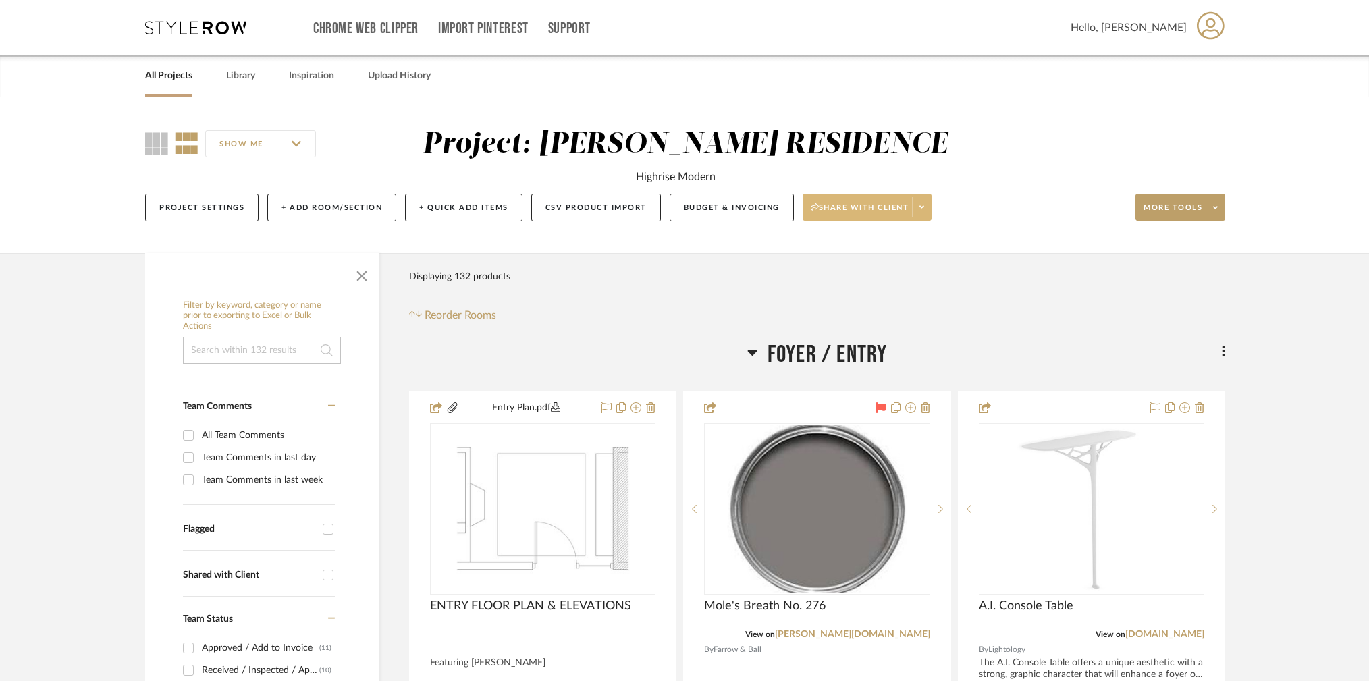
click at [924, 209] on icon at bounding box center [922, 206] width 5 height 7
click at [912, 249] on span "Preview Client Dashboard" at bounding box center [870, 245] width 115 height 11
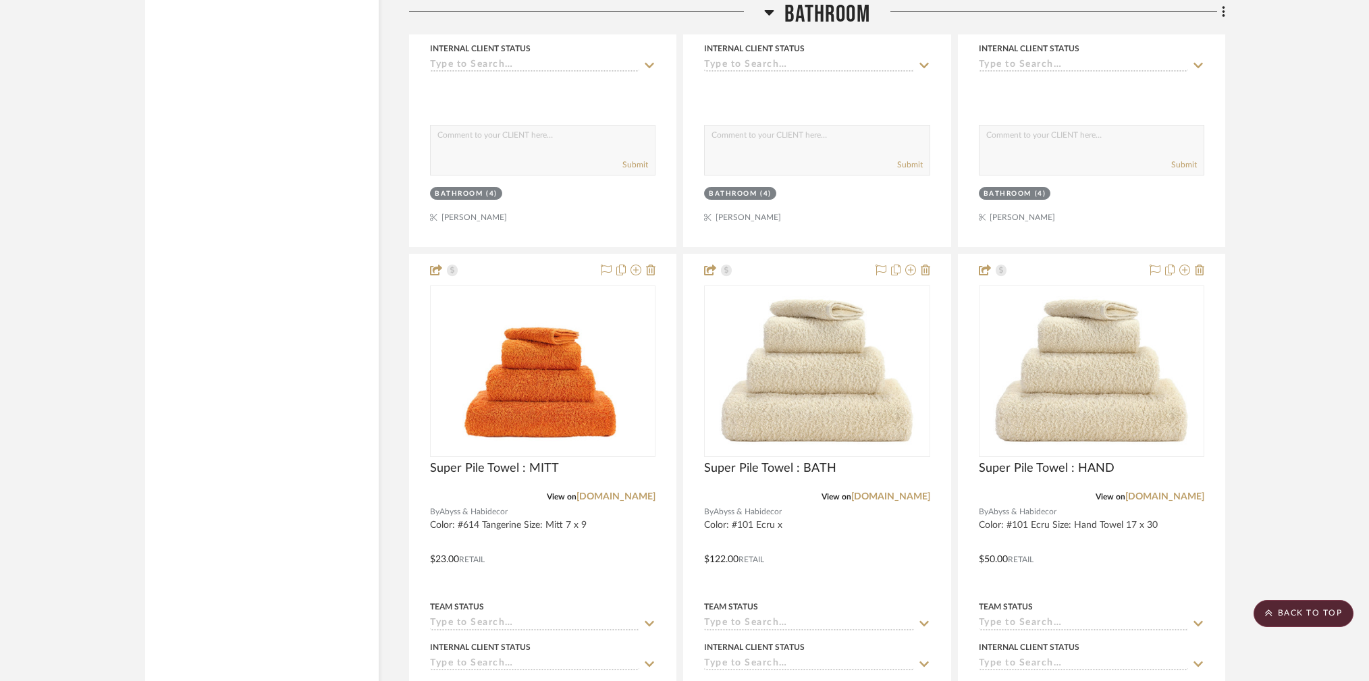
scroll to position [9835, 0]
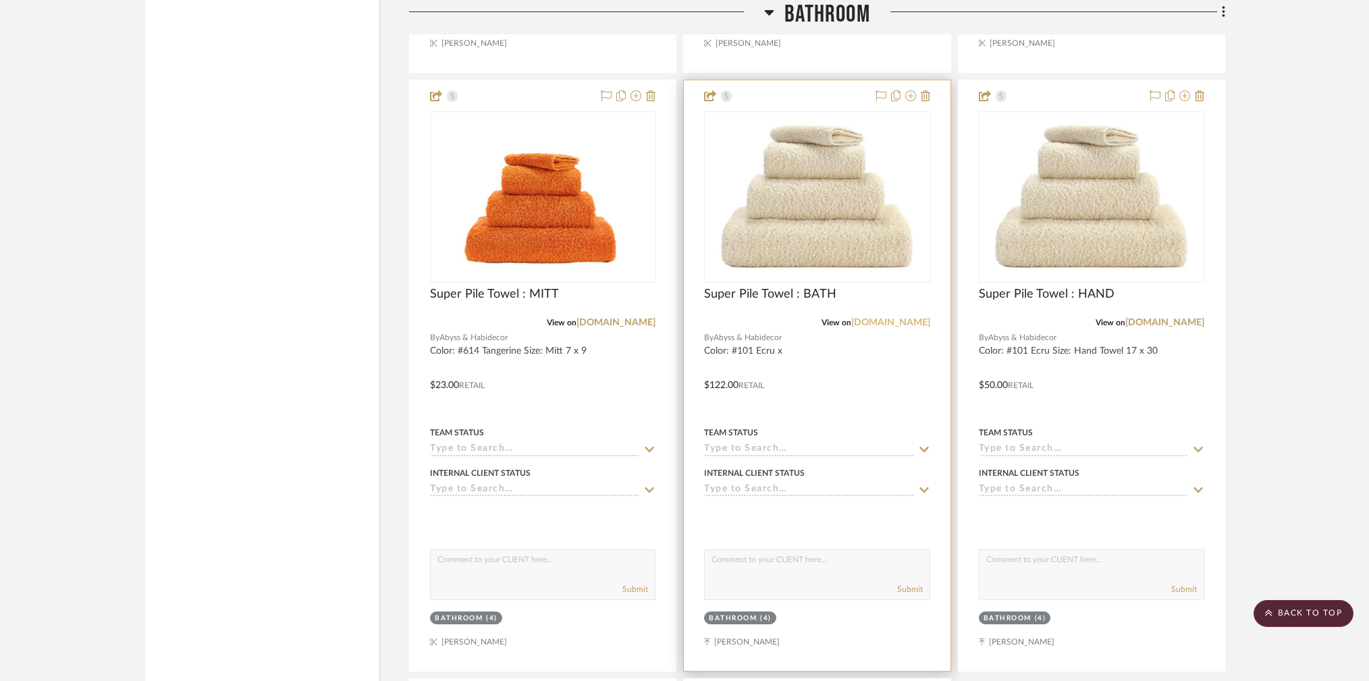
click at [894, 318] on link "[DOMAIN_NAME]" at bounding box center [891, 322] width 79 height 9
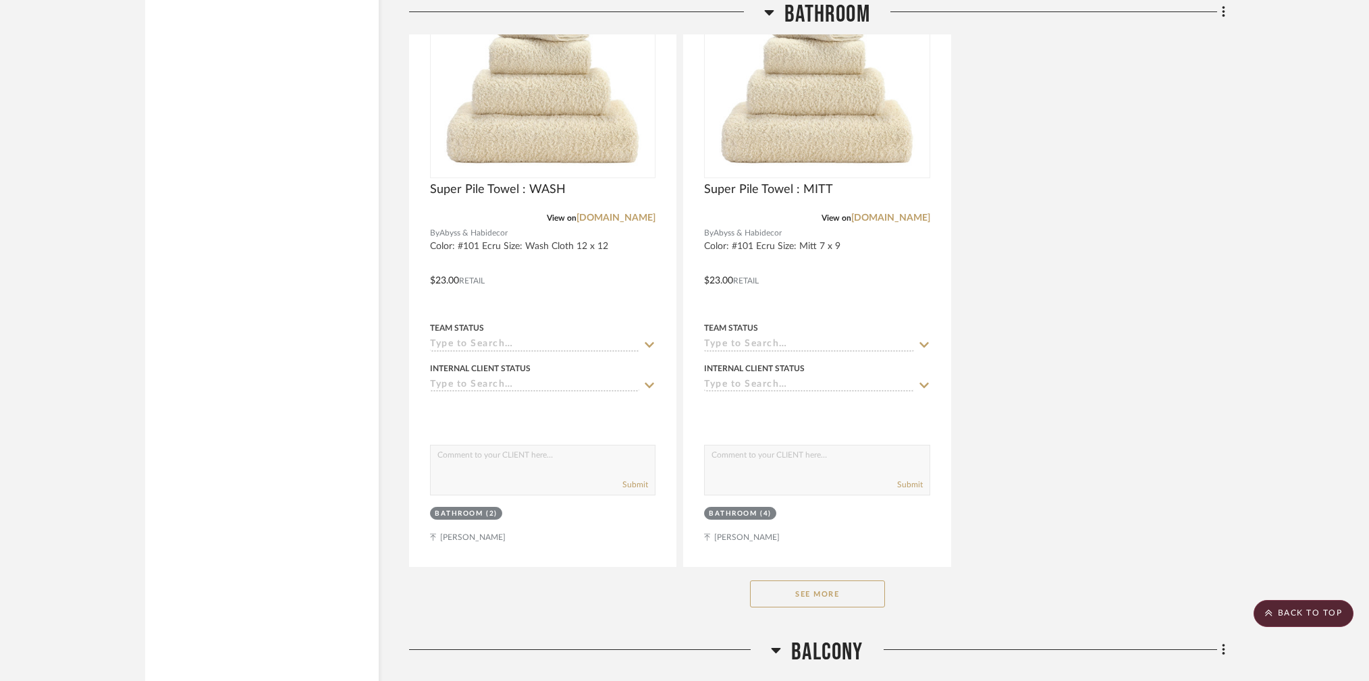
scroll to position [10569, 0]
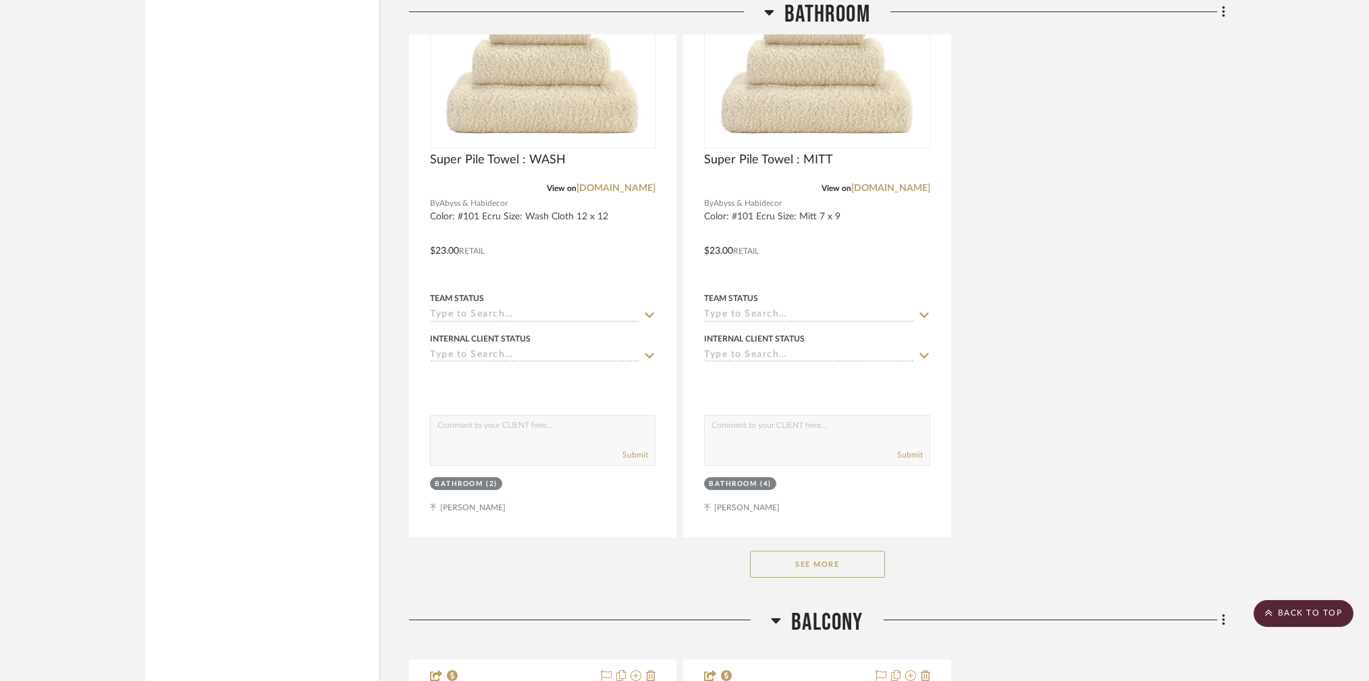
click at [810, 551] on button "See More" at bounding box center [817, 564] width 135 height 27
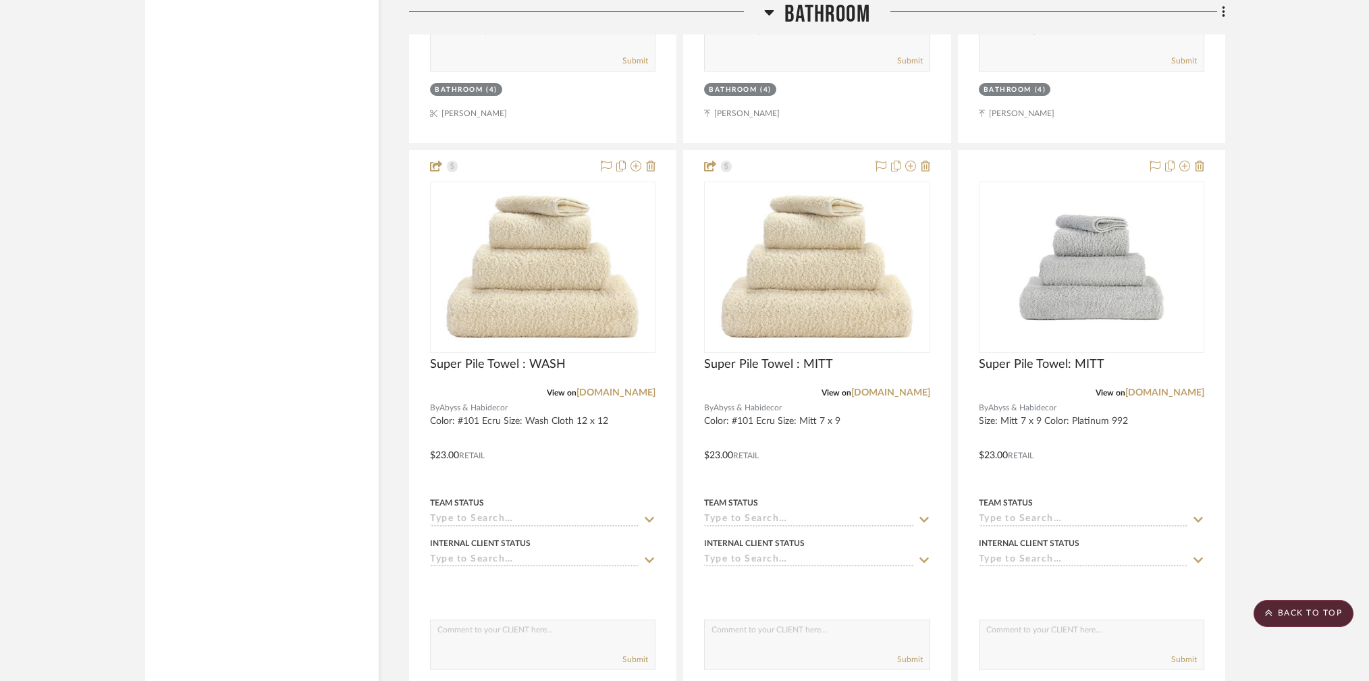
scroll to position [10363, 0]
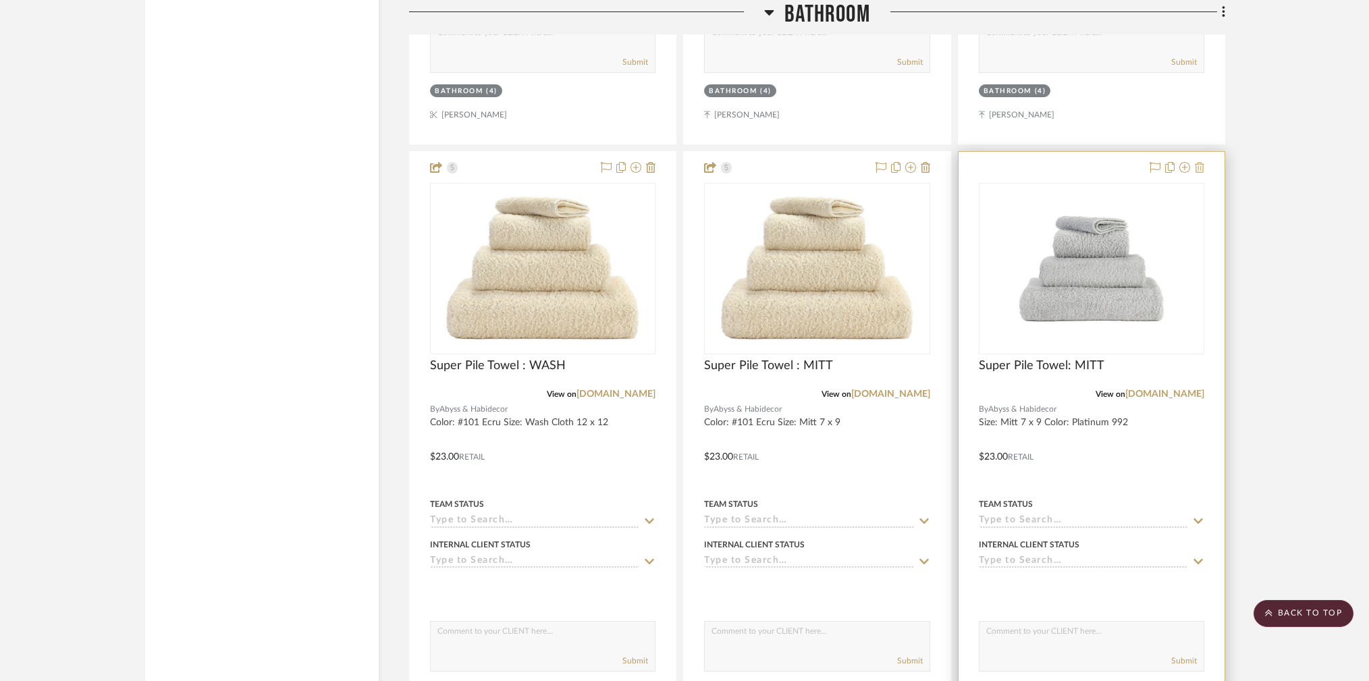
click at [1204, 162] on icon at bounding box center [1199, 167] width 9 height 11
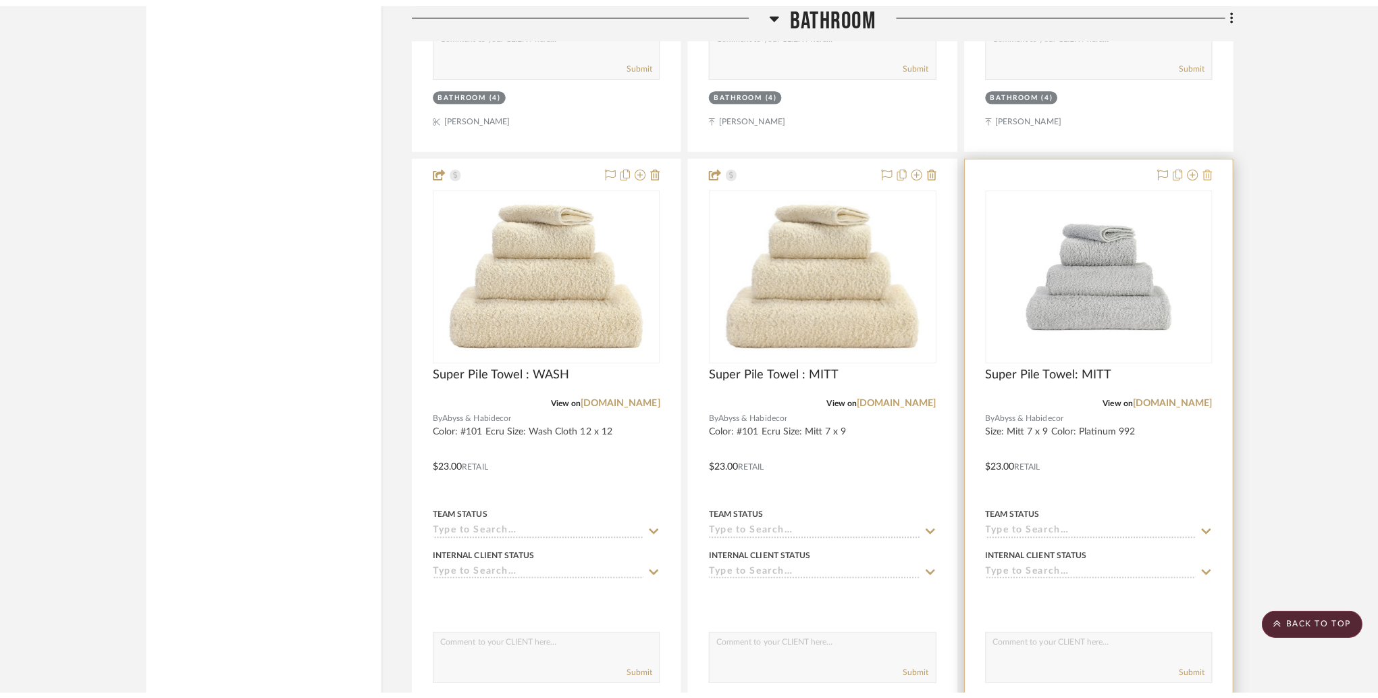
scroll to position [0, 0]
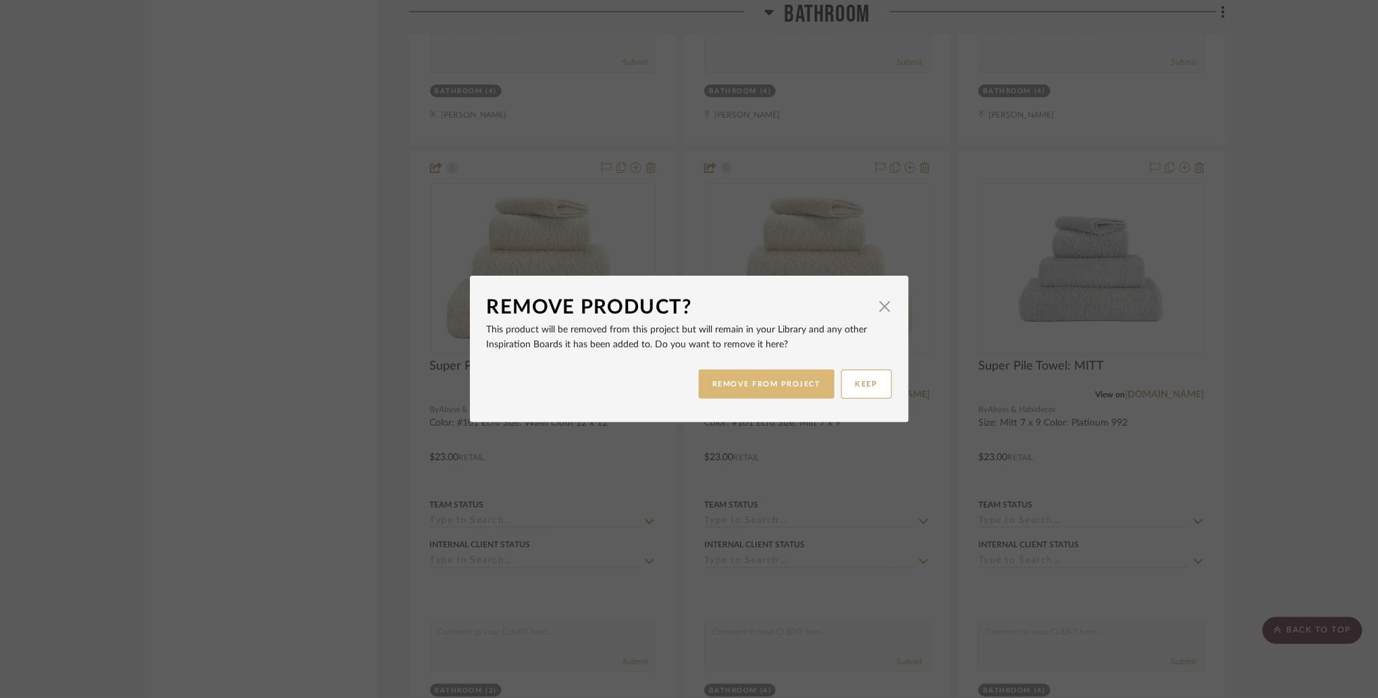
click at [754, 385] on button "REMOVE FROM PROJECT" at bounding box center [767, 383] width 136 height 29
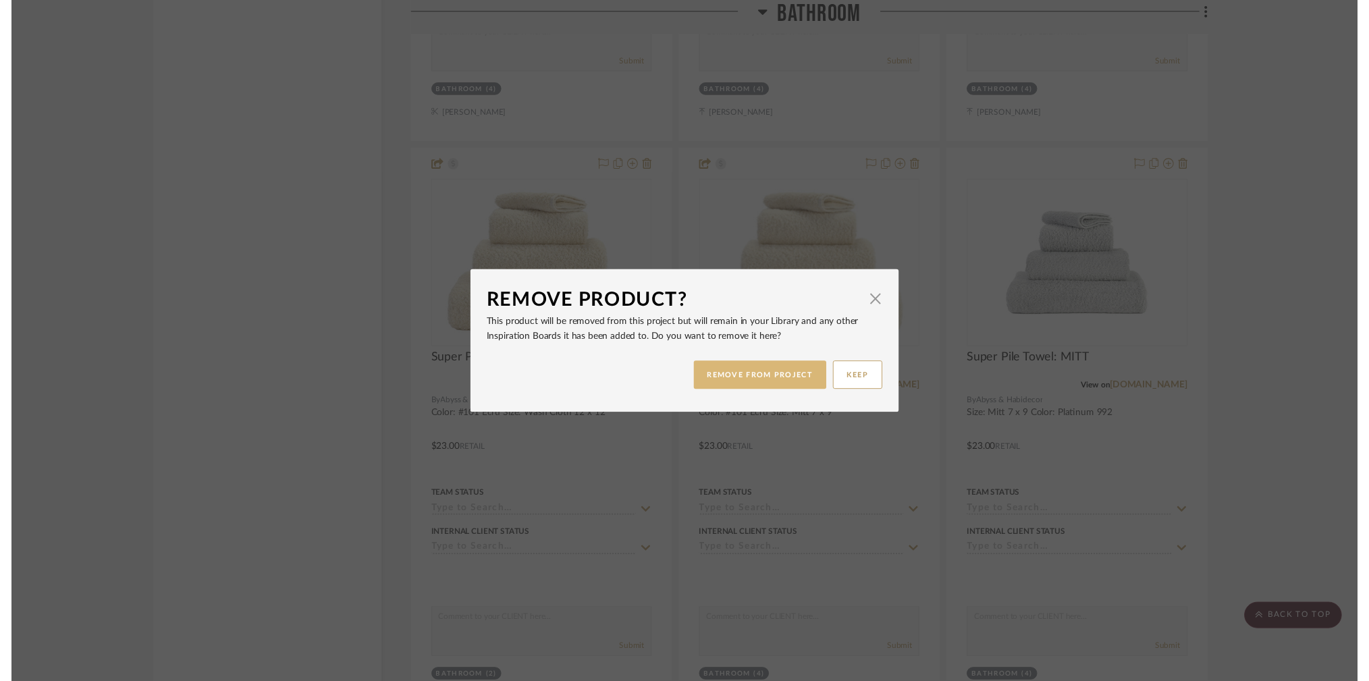
scroll to position [10363, 0]
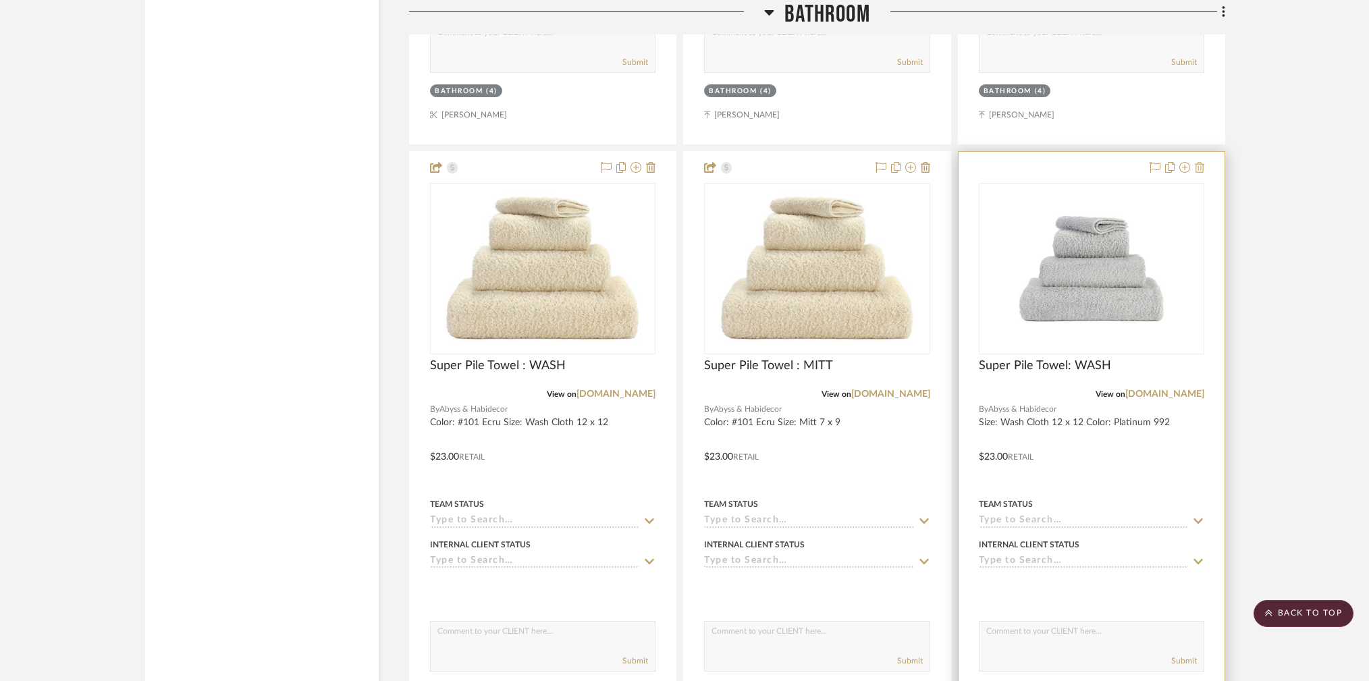
click at [1201, 162] on icon at bounding box center [1199, 167] width 9 height 11
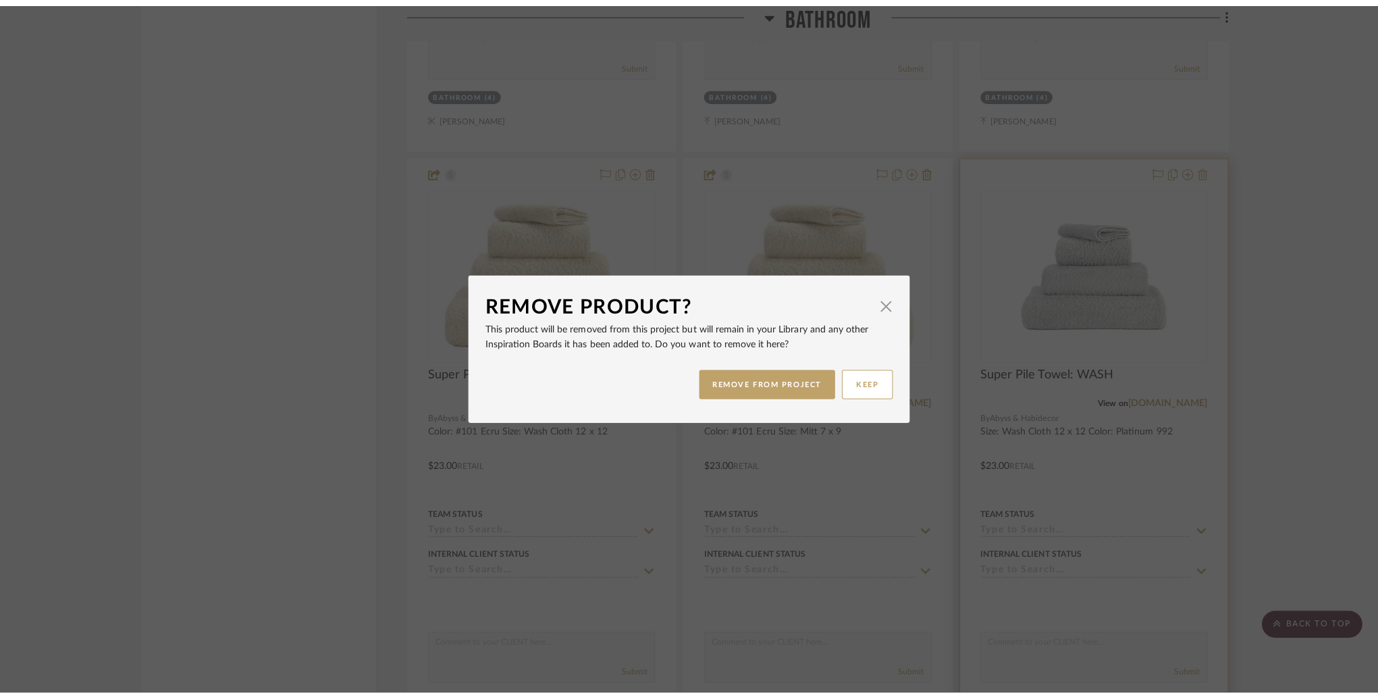
scroll to position [0, 0]
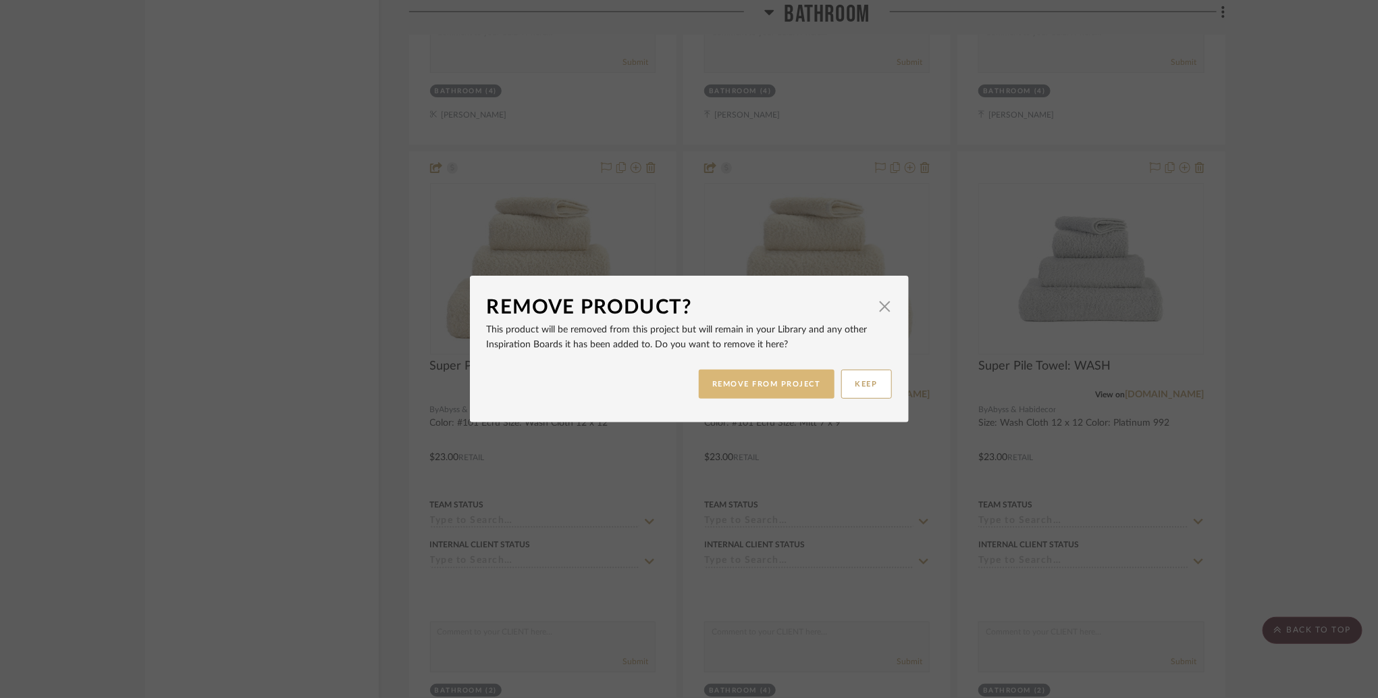
click at [791, 386] on button "REMOVE FROM PROJECT" at bounding box center [767, 383] width 136 height 29
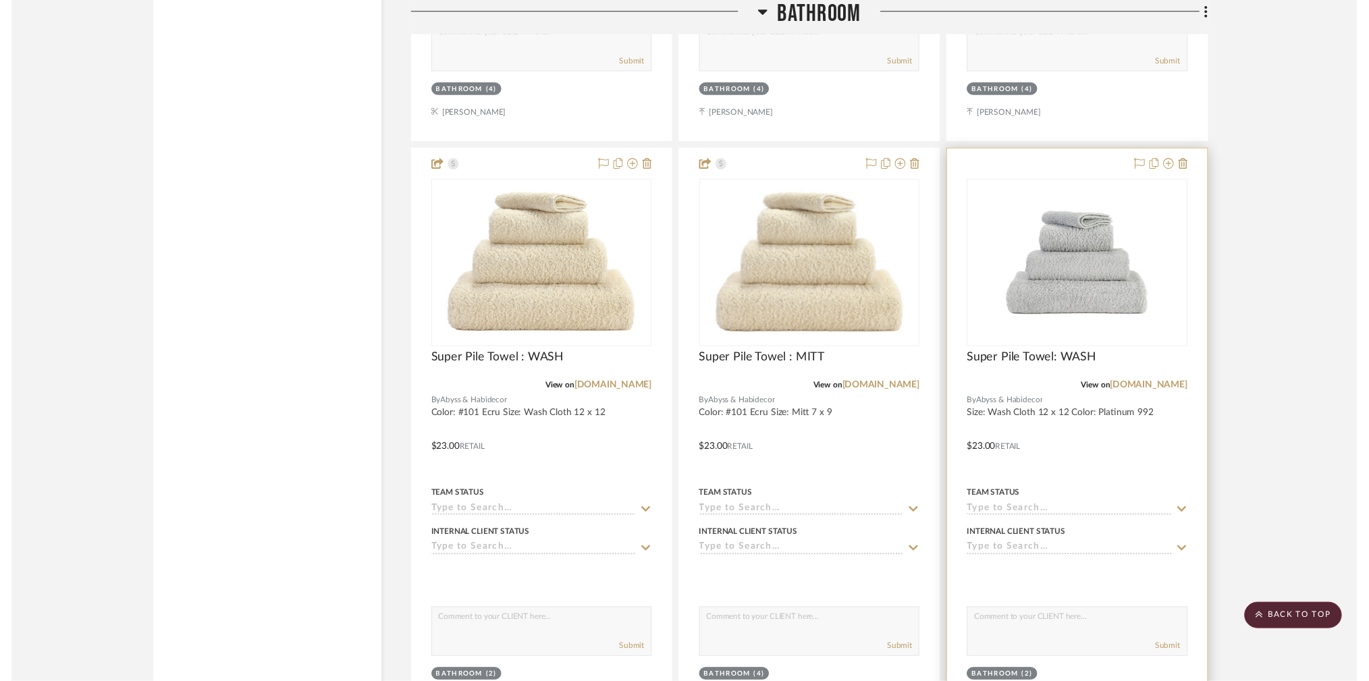
scroll to position [10363, 0]
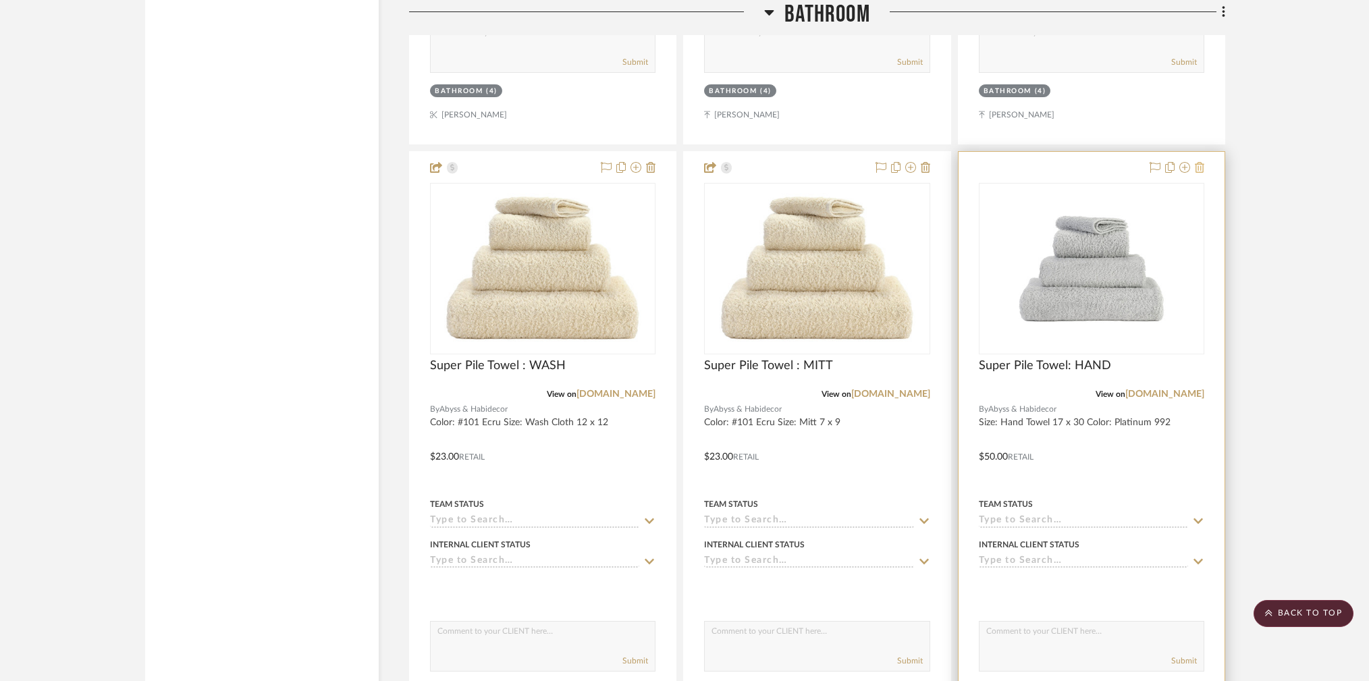
click at [1201, 162] on icon at bounding box center [1199, 167] width 9 height 11
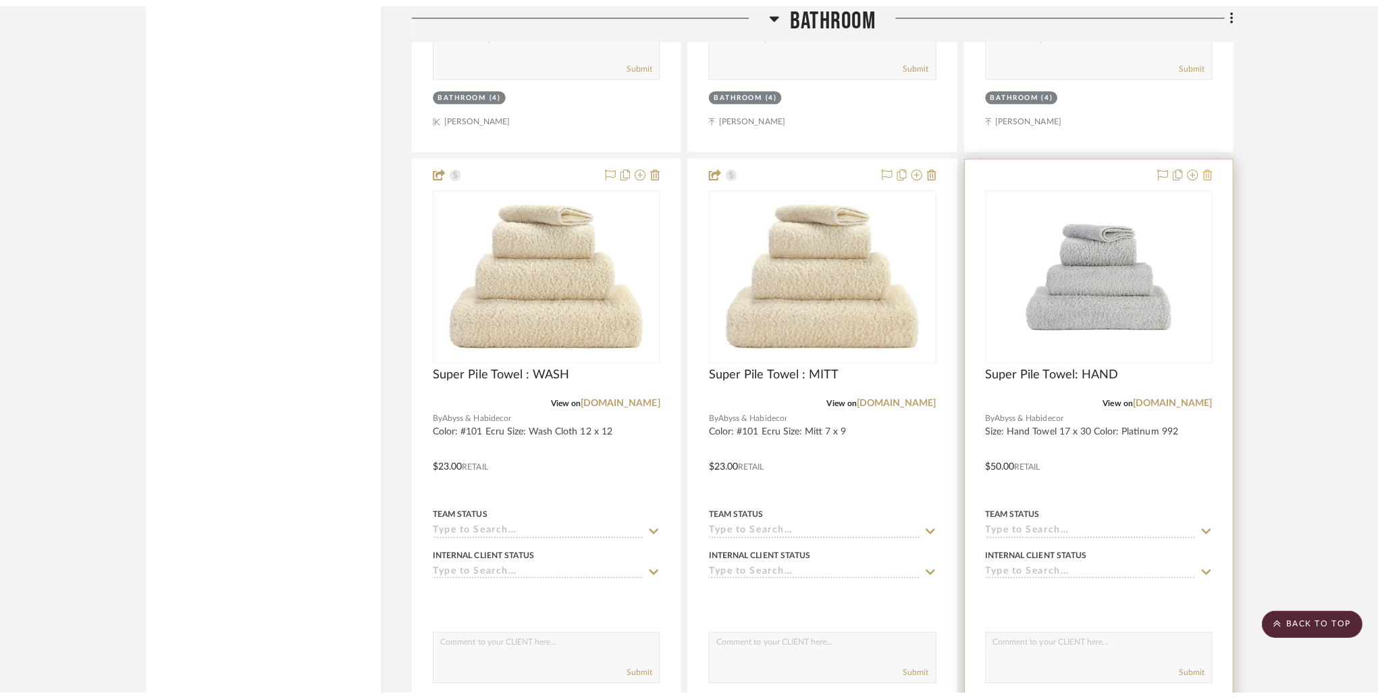
scroll to position [0, 0]
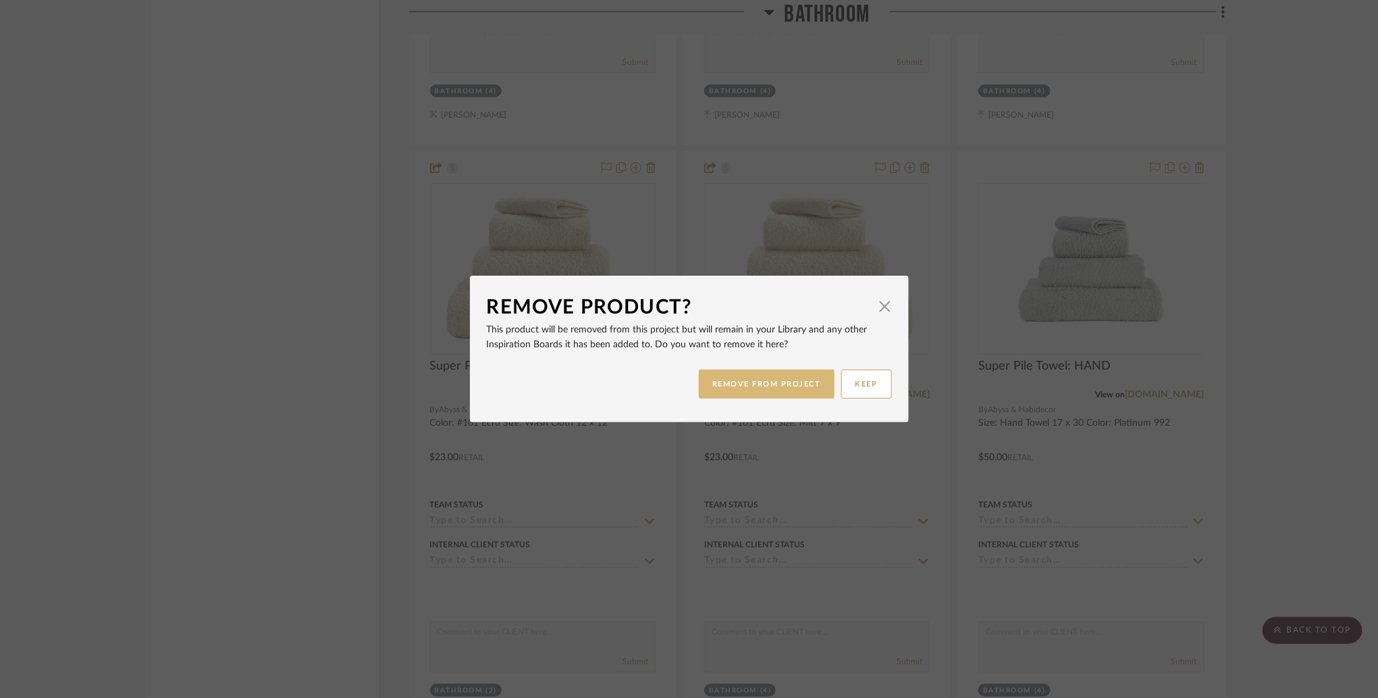
click at [793, 373] on button "REMOVE FROM PROJECT" at bounding box center [767, 383] width 136 height 29
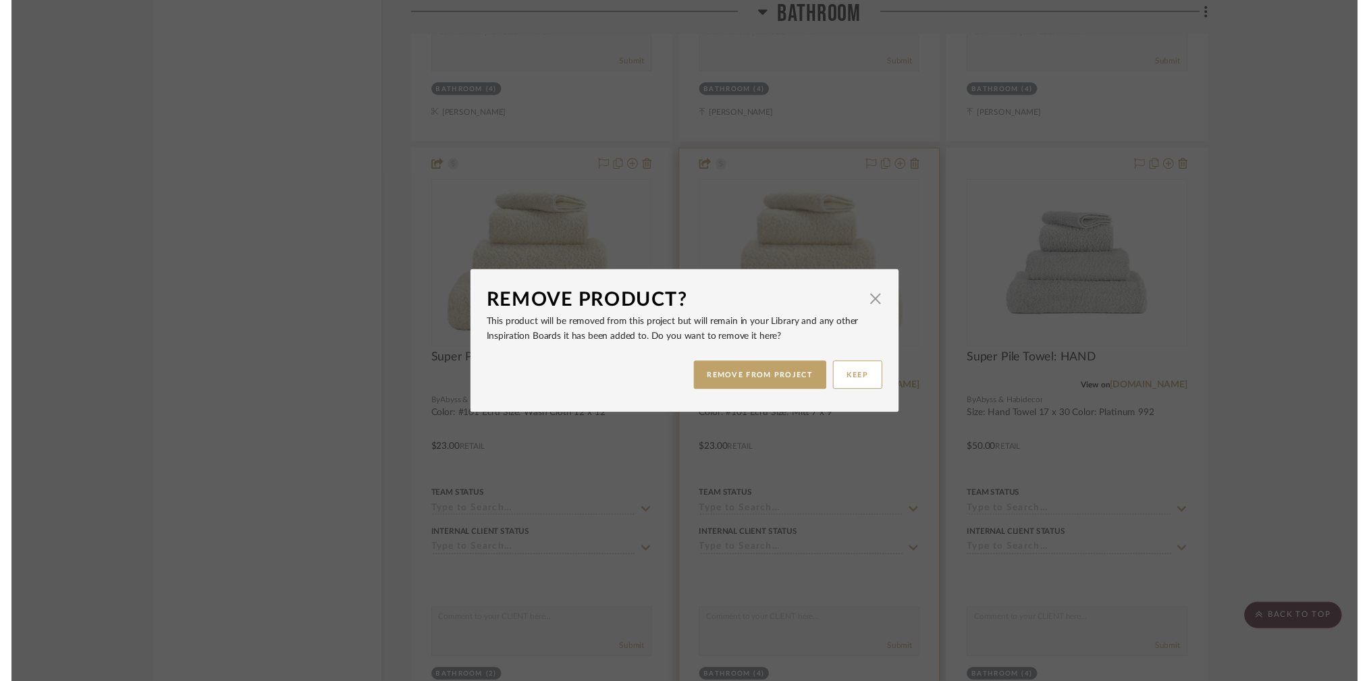
scroll to position [10363, 0]
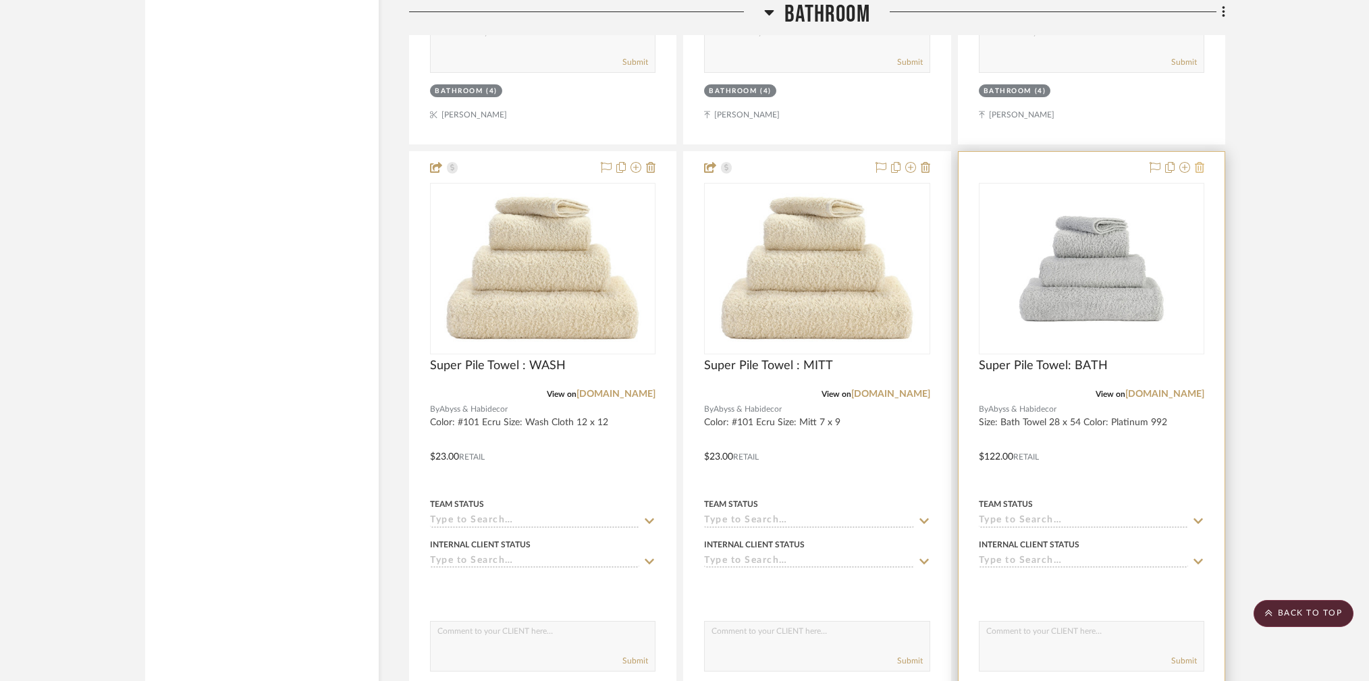
click at [1198, 162] on icon at bounding box center [1199, 167] width 9 height 11
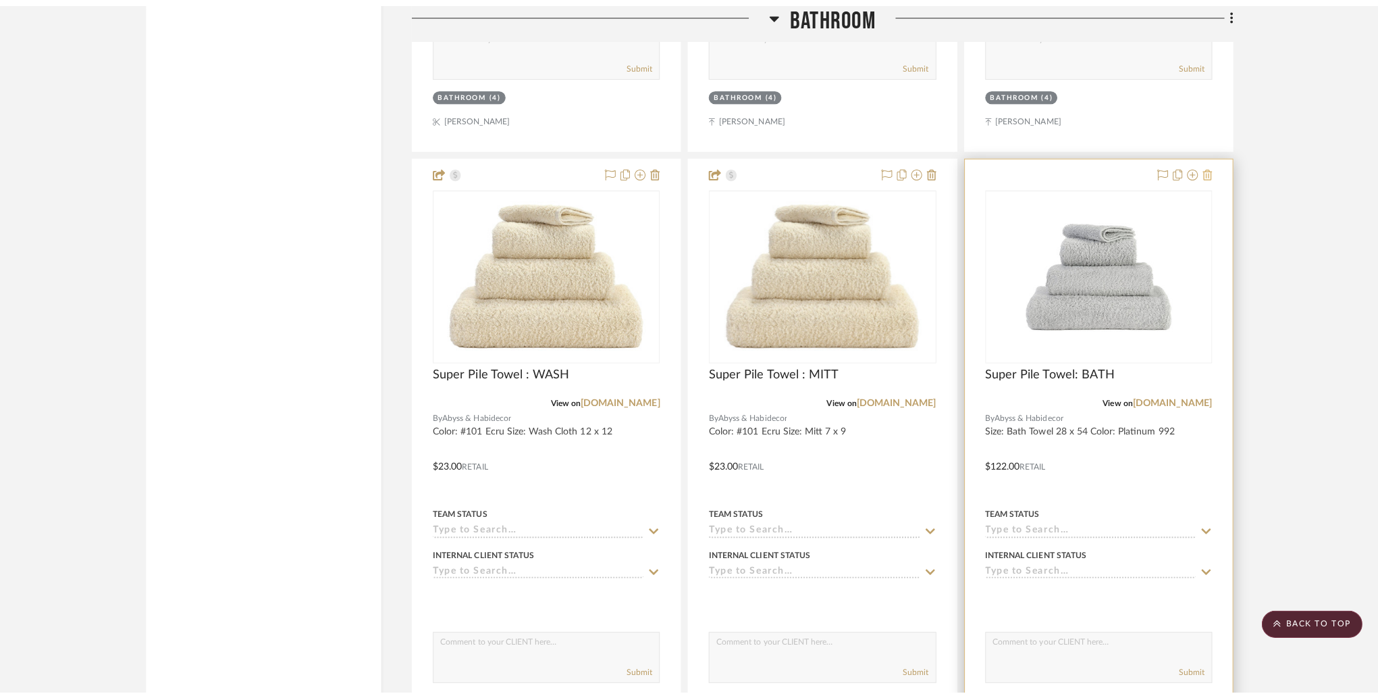
scroll to position [0, 0]
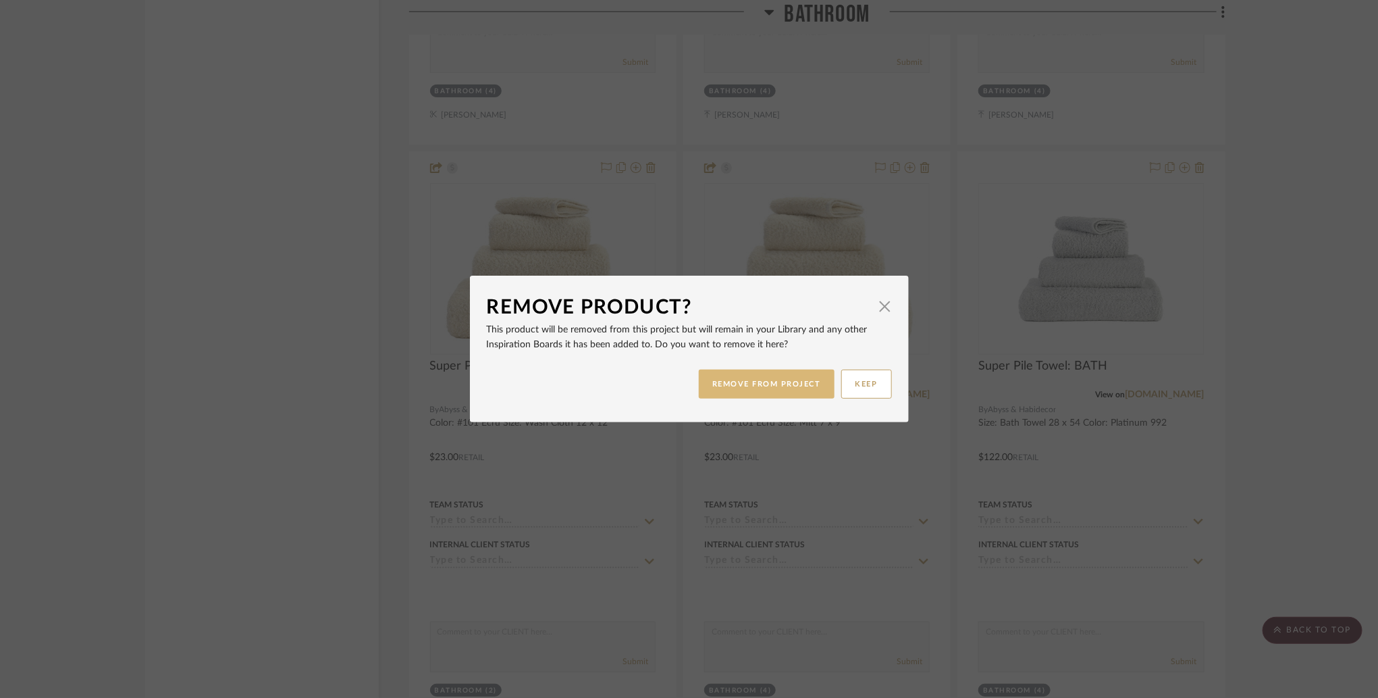
click at [752, 386] on button "REMOVE FROM PROJECT" at bounding box center [767, 383] width 136 height 29
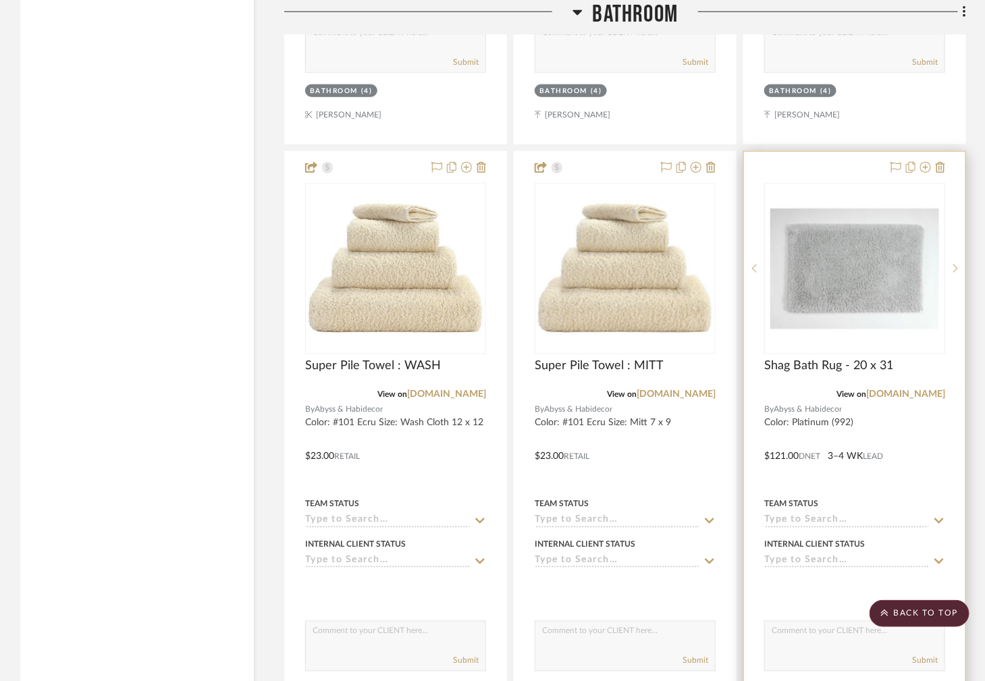
scroll to position [10413, 0]
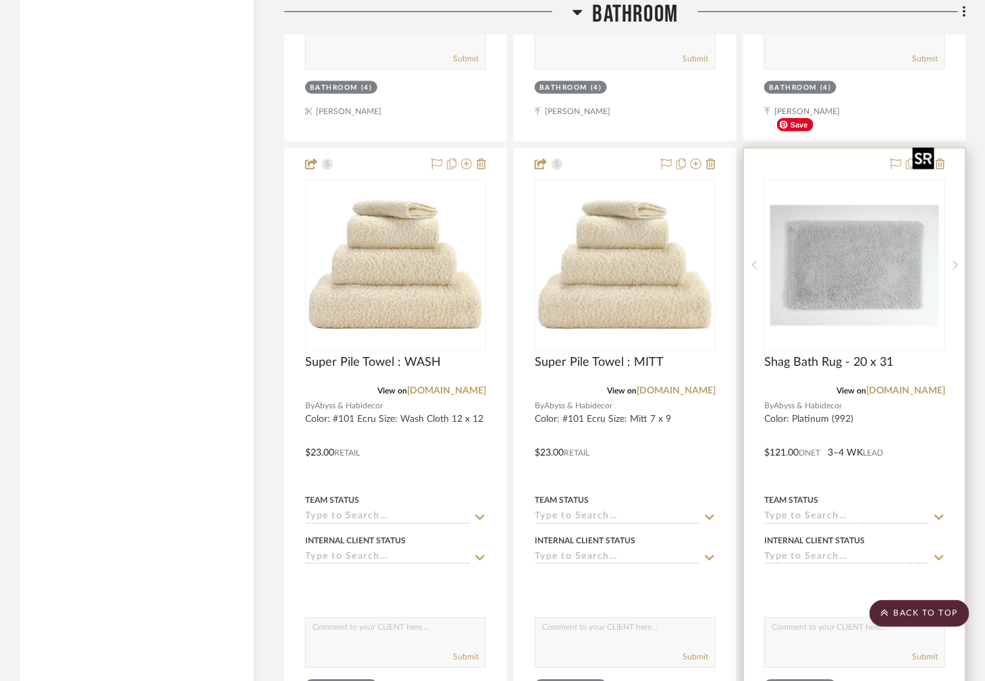
click at [832, 181] on img "0" at bounding box center [854, 265] width 169 height 169
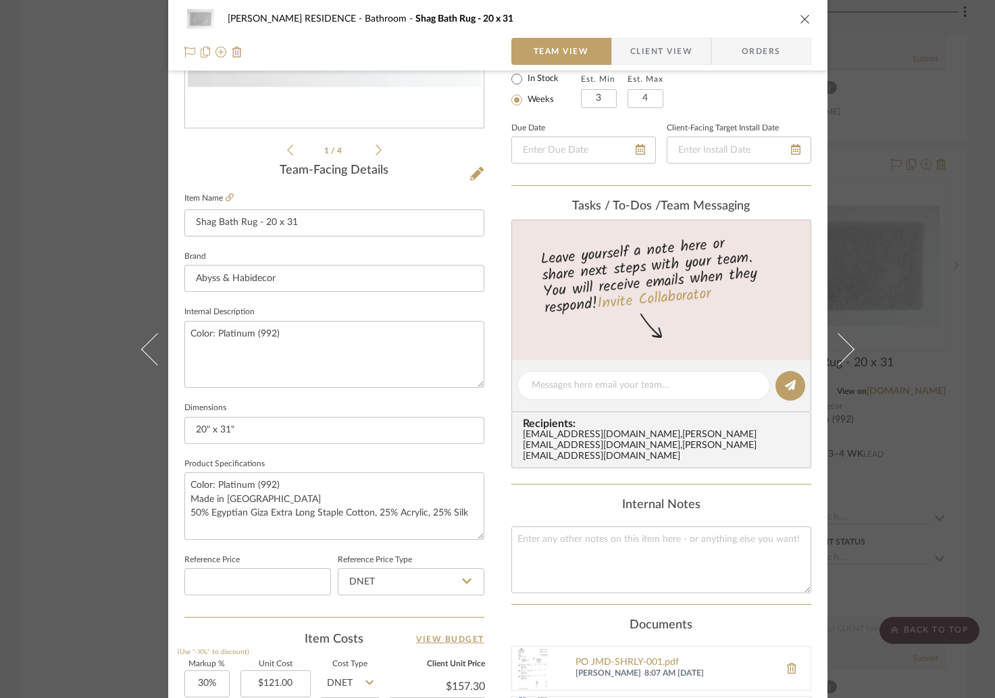
scroll to position [247, 0]
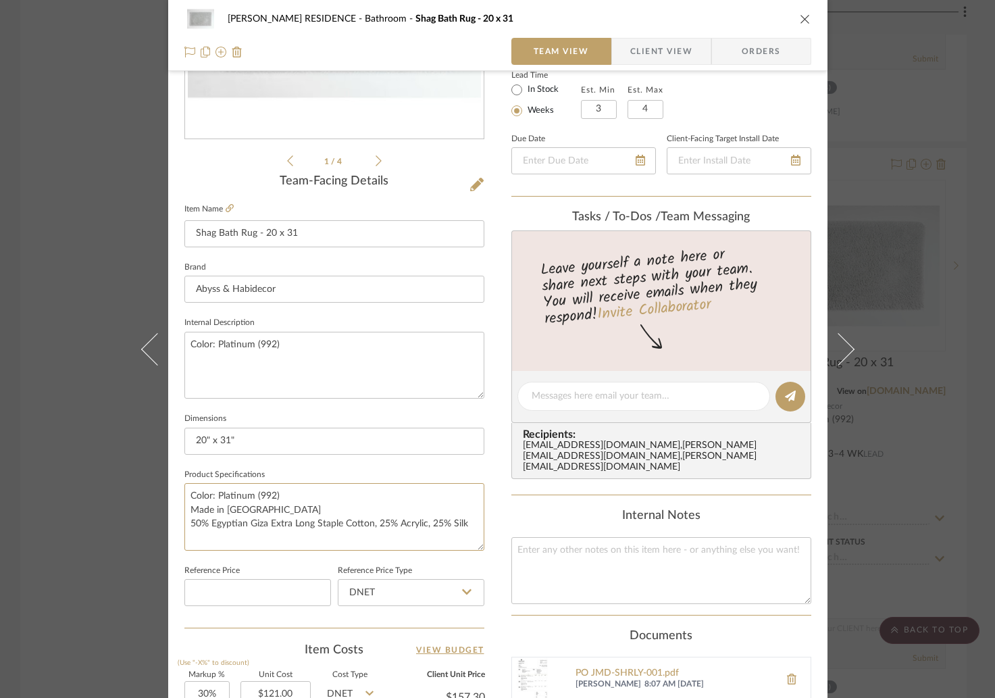
drag, startPoint x: 465, startPoint y: 522, endPoint x: 88, endPoint y: 504, distance: 376.5
click at [88, 504] on div "YANOFSKY RESIDENCE Bathroom Shag Bath Rug - 20 x 31 Team View Client View Order…" at bounding box center [497, 349] width 995 height 698
click at [923, 323] on div "YANOFSKY RESIDENCE Bathroom Shag Bath Rug - 20 x 31 Team View Client View Order…" at bounding box center [497, 349] width 995 height 698
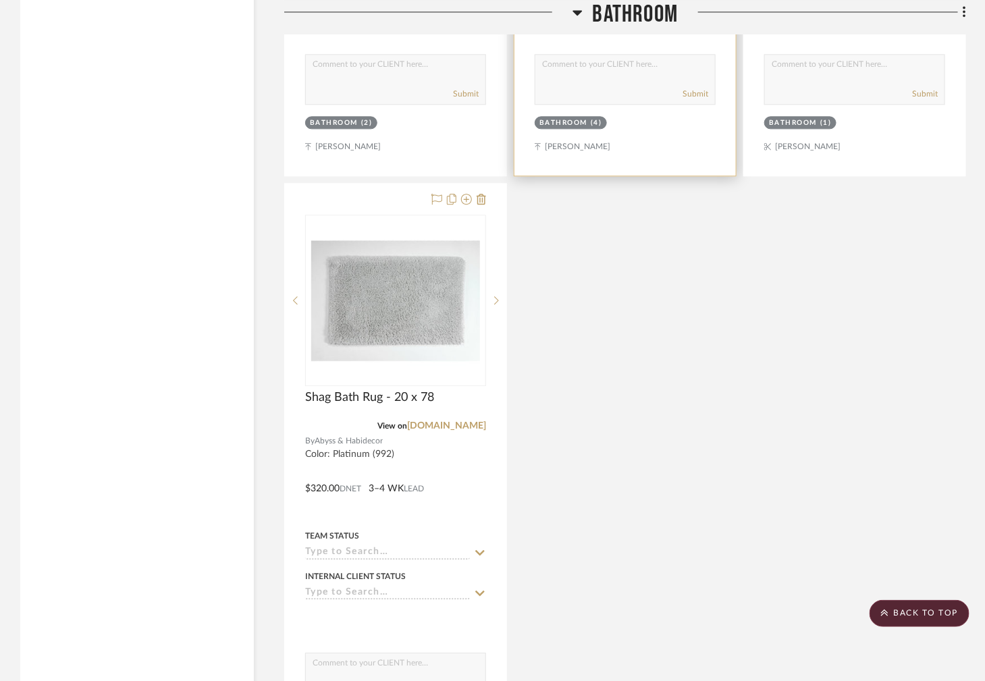
scroll to position [10981, 0]
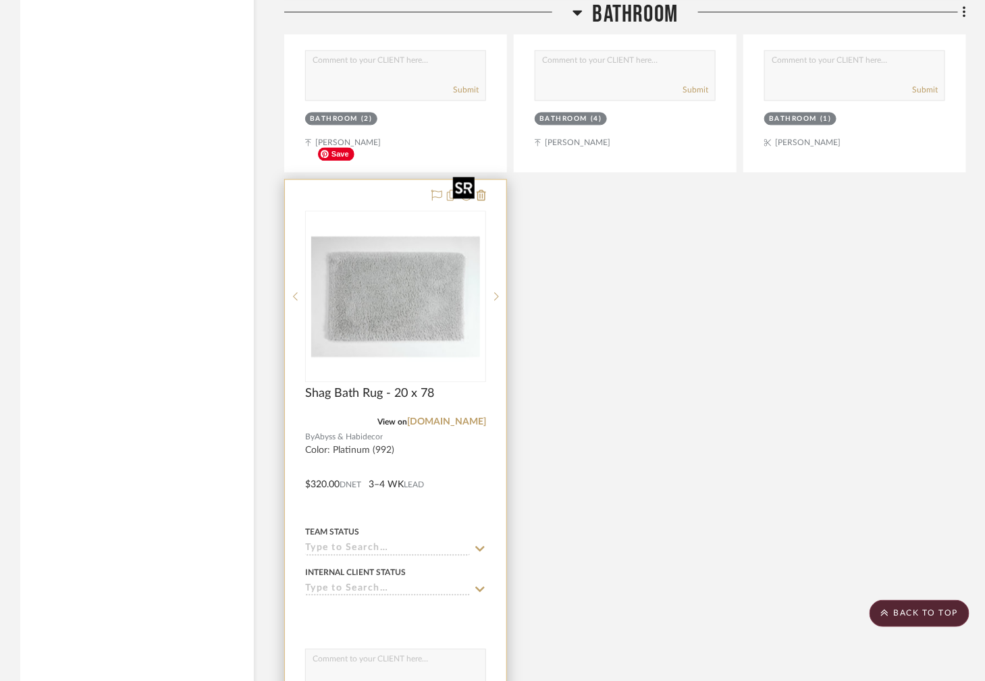
click at [332, 278] on img "0" at bounding box center [395, 296] width 169 height 169
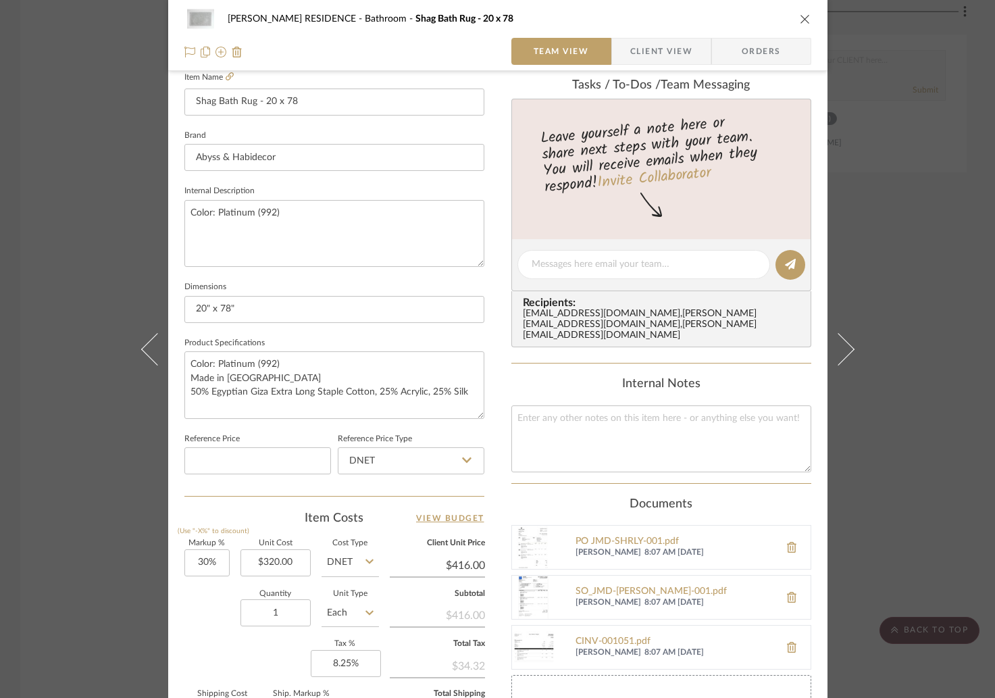
scroll to position [381, 0]
drag, startPoint x: 469, startPoint y: 384, endPoint x: 172, endPoint y: 378, distance: 297.9
click at [172, 378] on div "YANOFSKY RESIDENCE Bathroom Shag Bath Rug - 20 x 78 Team View Client View Order…" at bounding box center [497, 265] width 659 height 1272
click at [949, 381] on div "YANOFSKY RESIDENCE Bathroom Shag Bath Rug - 20 x 78 Team View Client View Order…" at bounding box center [497, 349] width 995 height 698
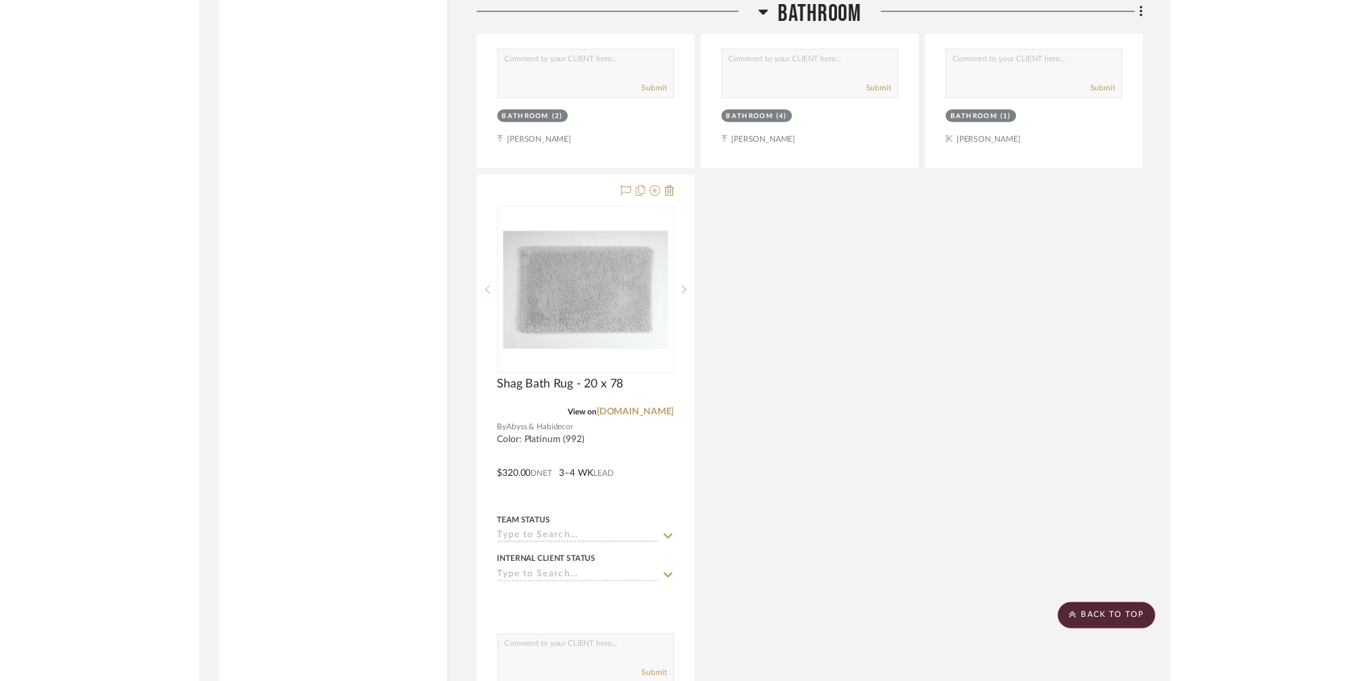
scroll to position [10981, 0]
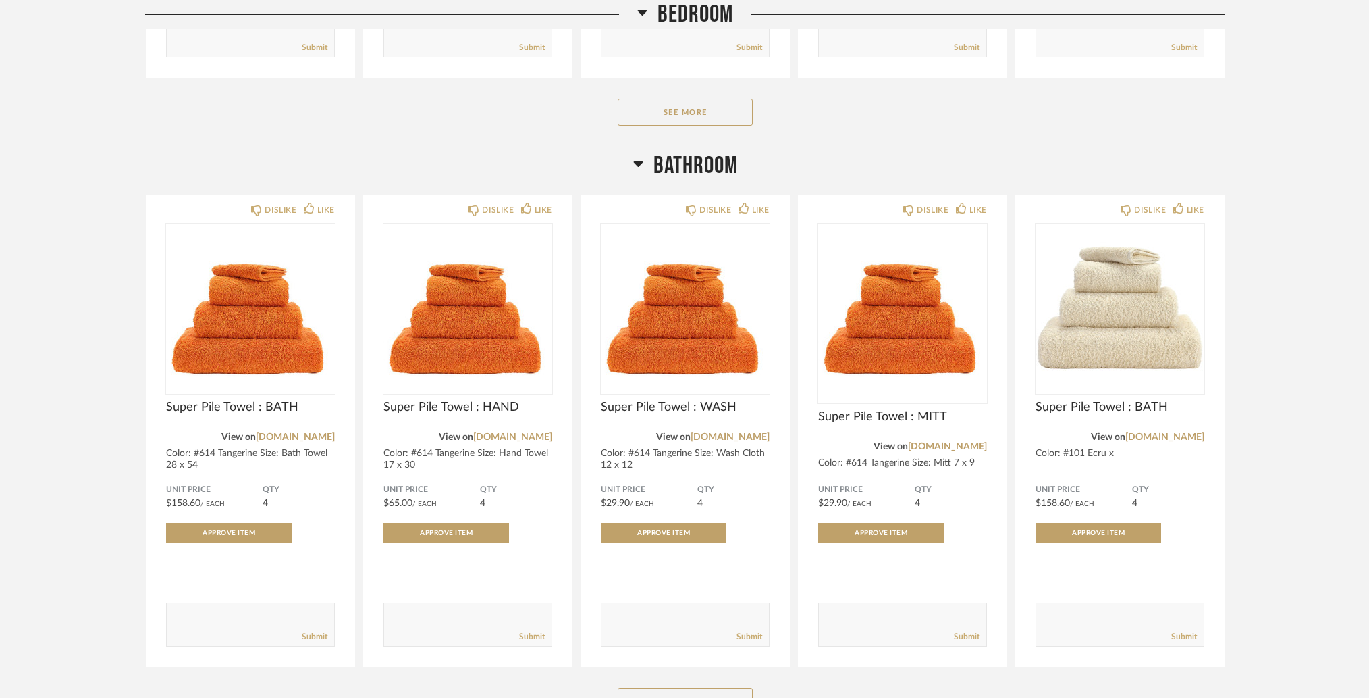
scroll to position [3992, 0]
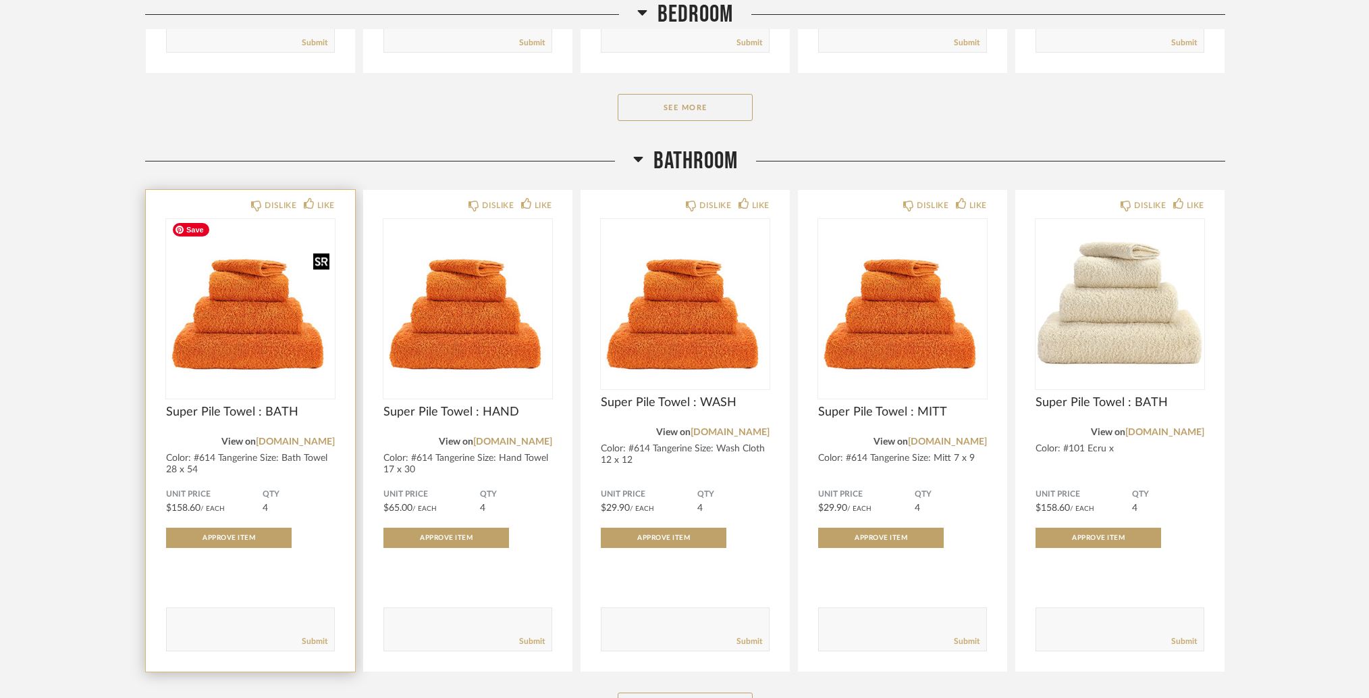
click at [0, 0] on img at bounding box center [0, 0] width 0 height 0
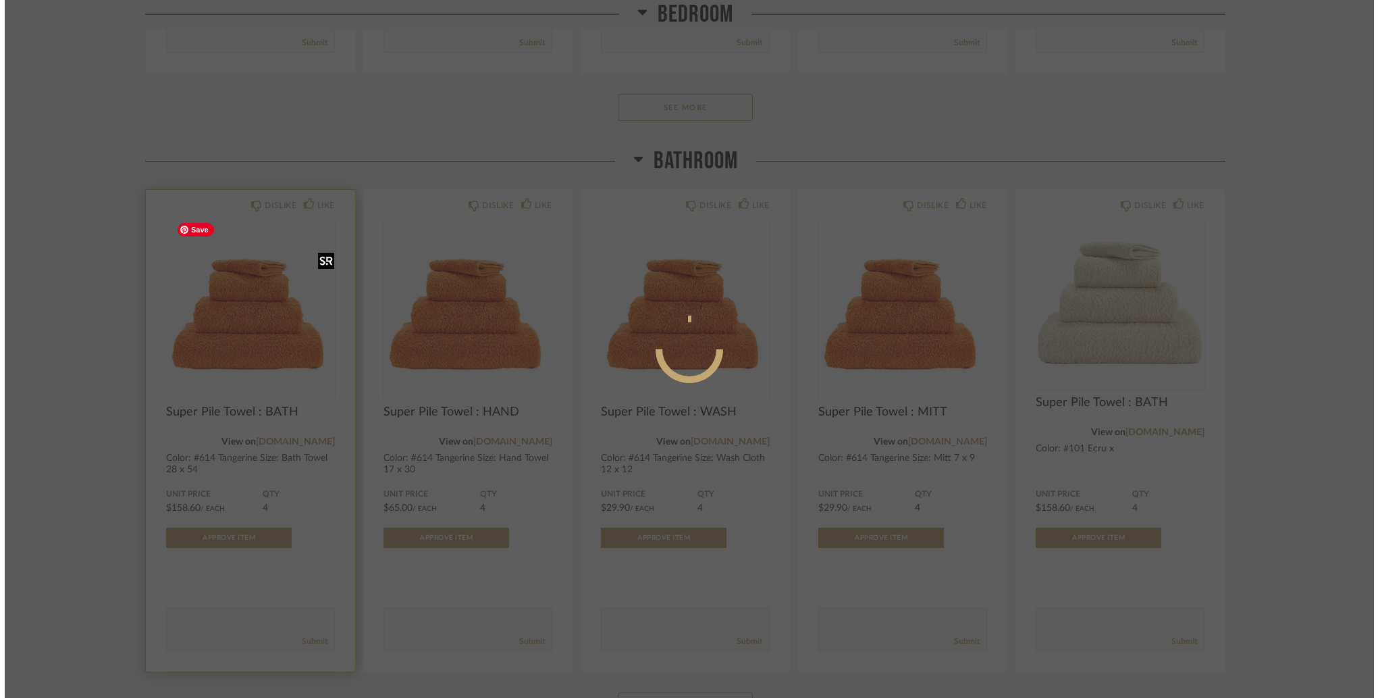
scroll to position [0, 0]
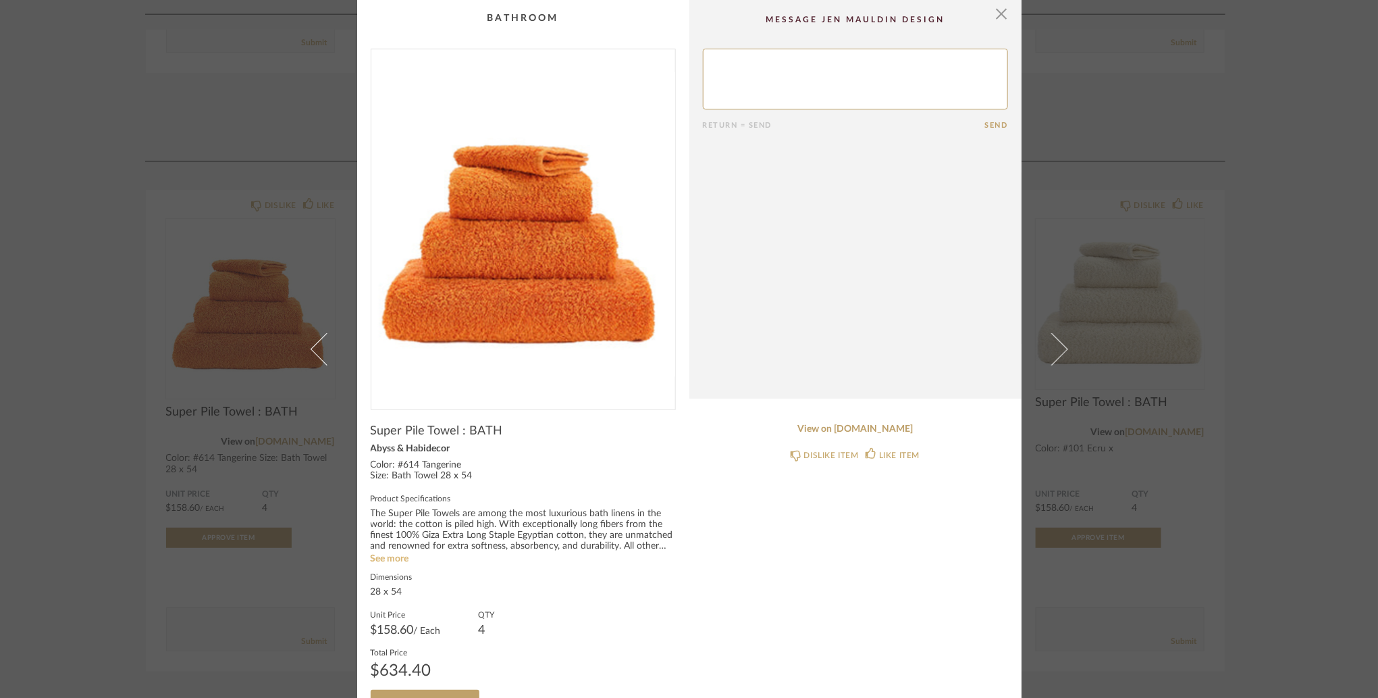
click at [396, 556] on link "See more" at bounding box center [390, 558] width 38 height 9
click at [229, 498] on div "× Return = Send Send Super Pile Towel : BATH Abyss & Habidecor Color: #614 Tang…" at bounding box center [689, 349] width 1378 height 698
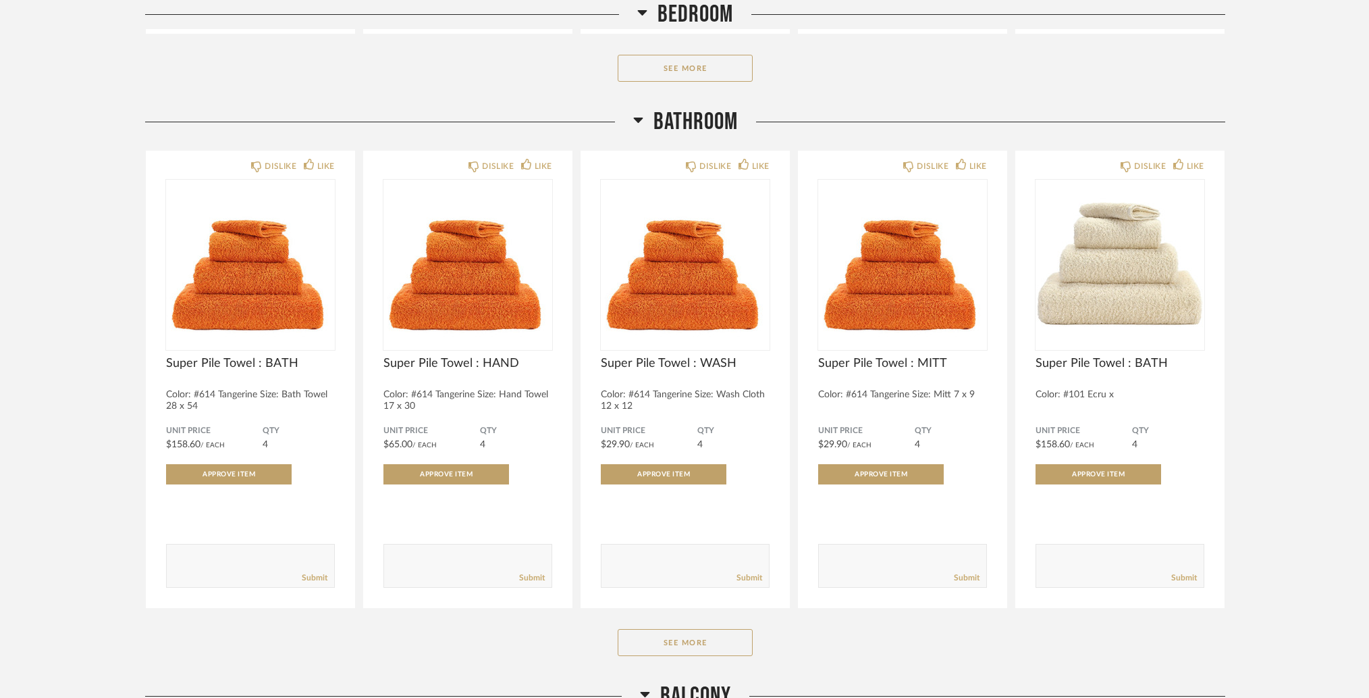
scroll to position [4004, 0]
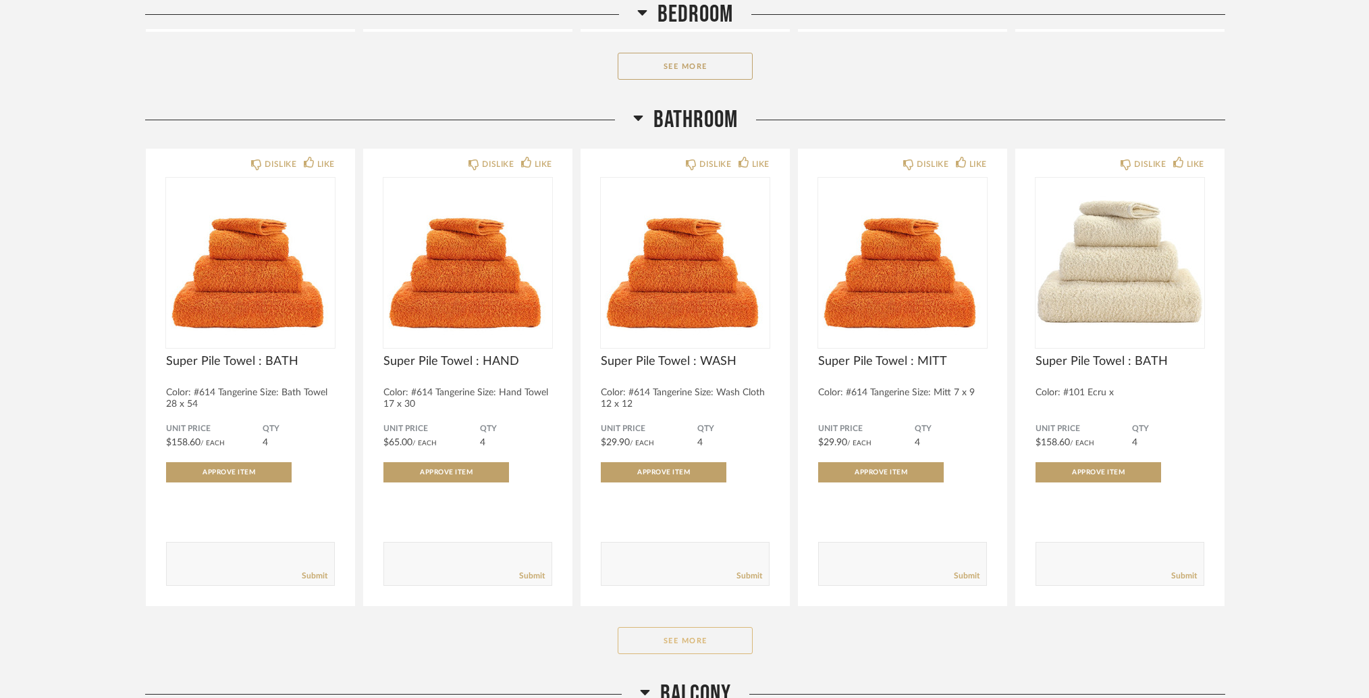
click at [706, 635] on button "See More" at bounding box center [685, 640] width 135 height 27
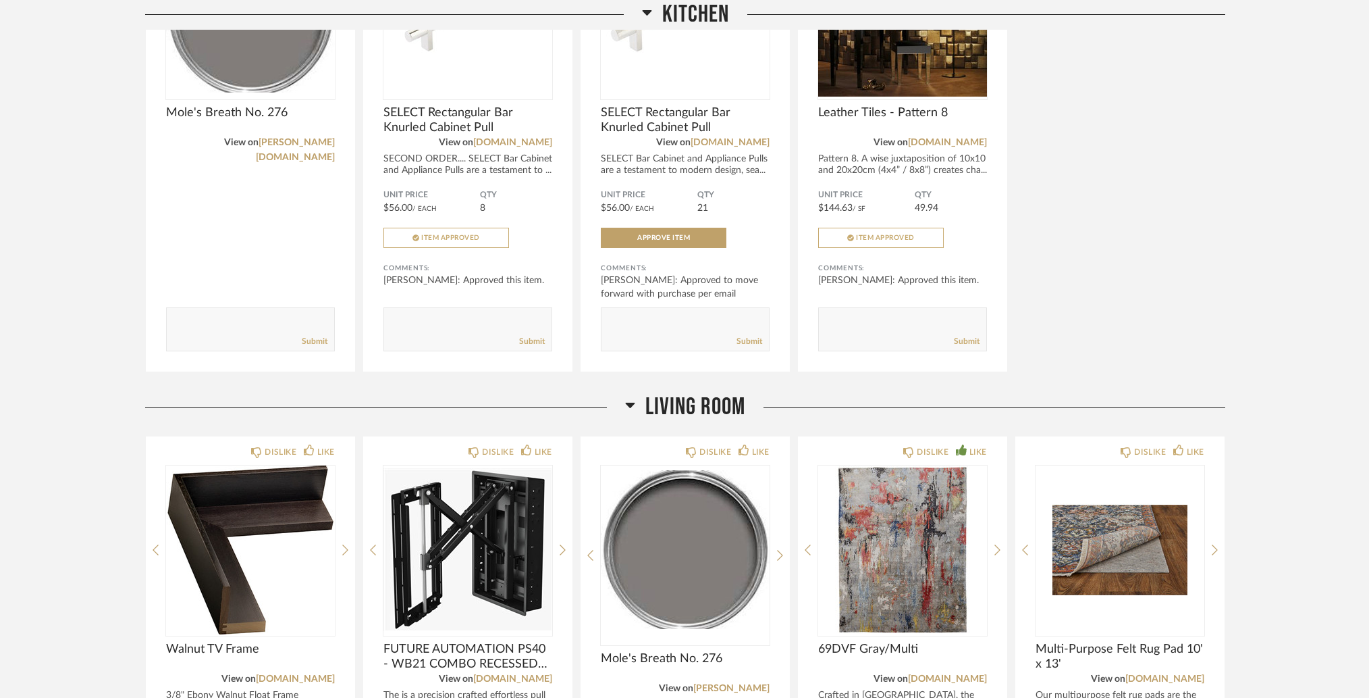
scroll to position [1472, 0]
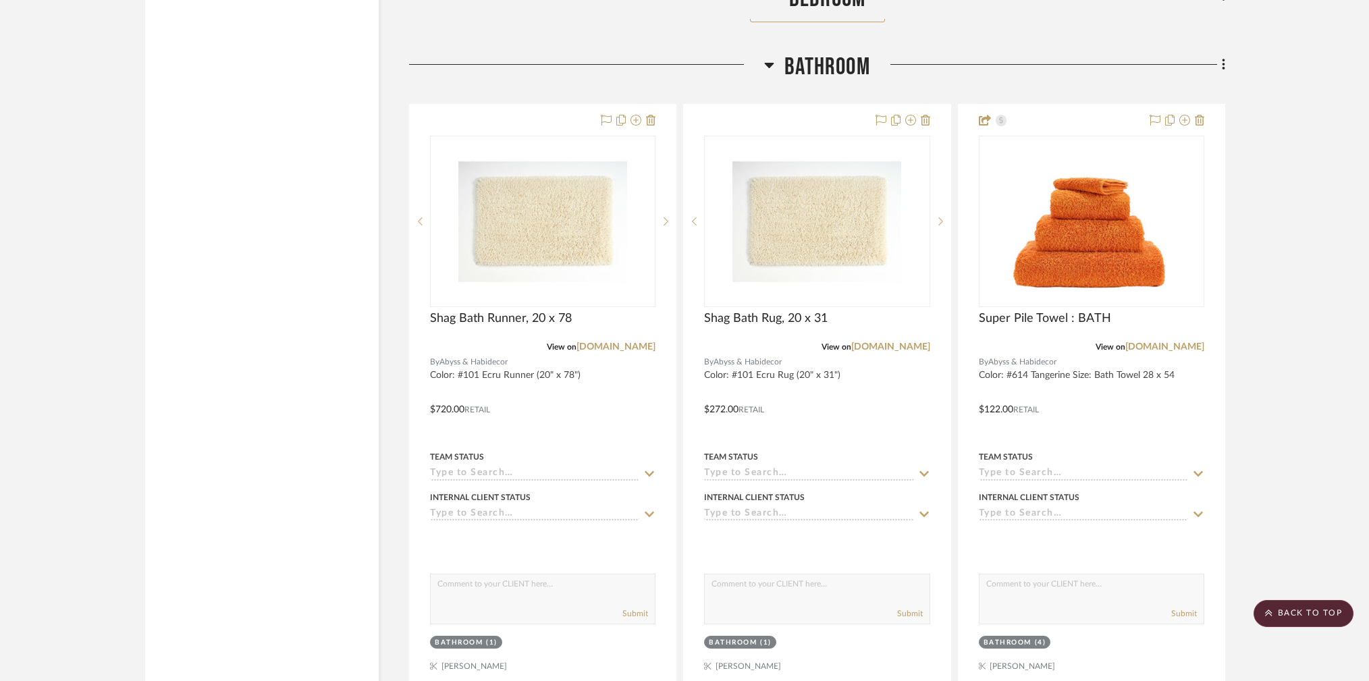
scroll to position [9211, 1]
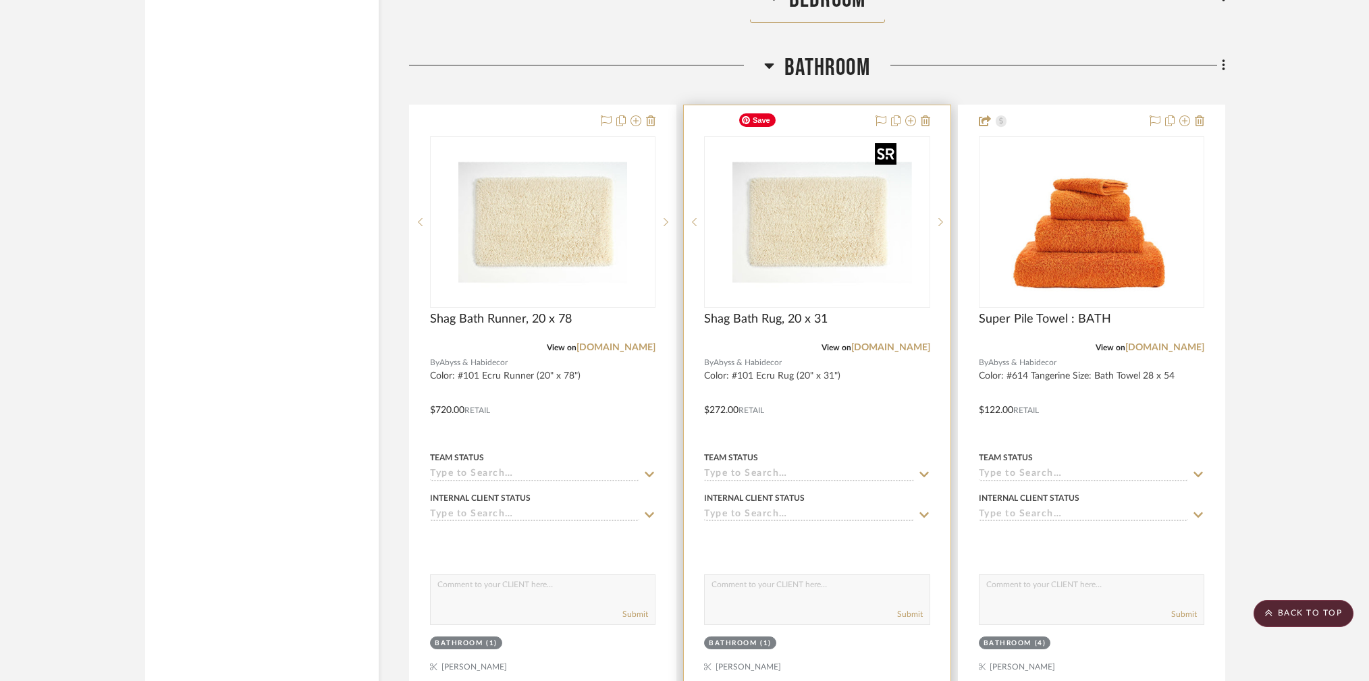
click at [823, 192] on img "0" at bounding box center [827, 222] width 169 height 169
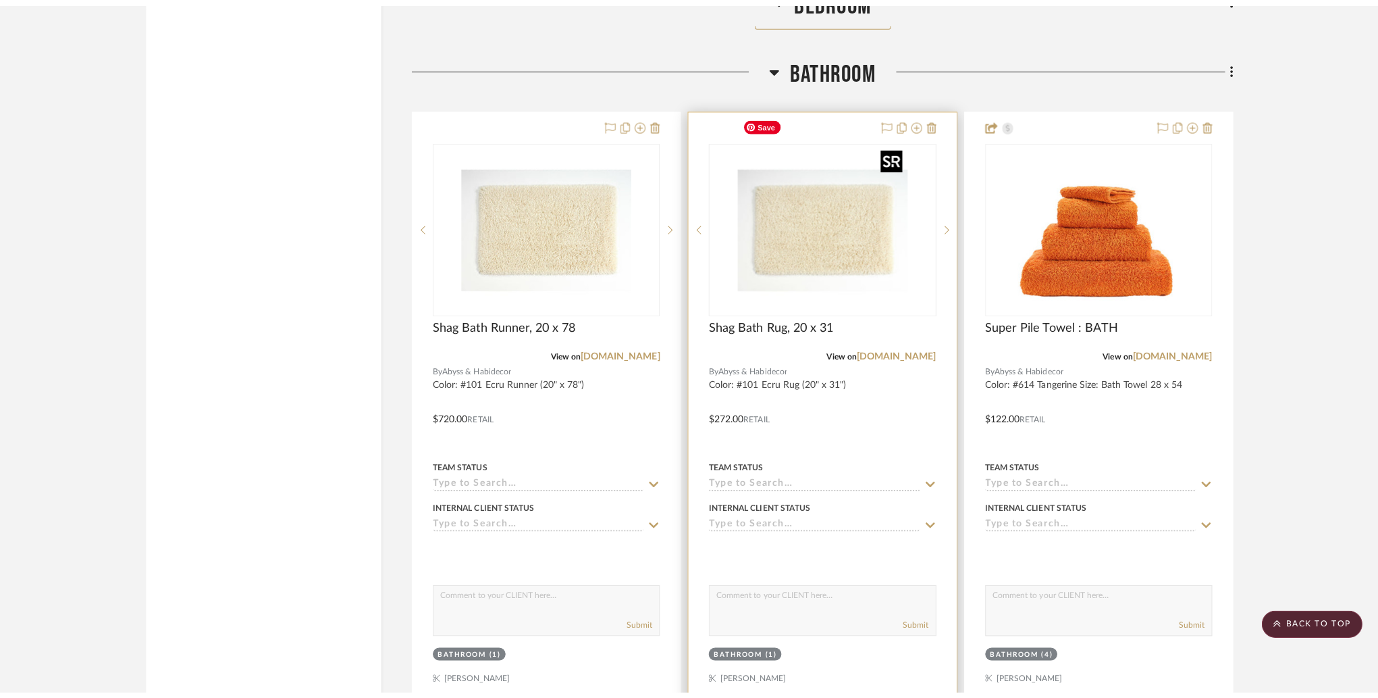
scroll to position [0, 0]
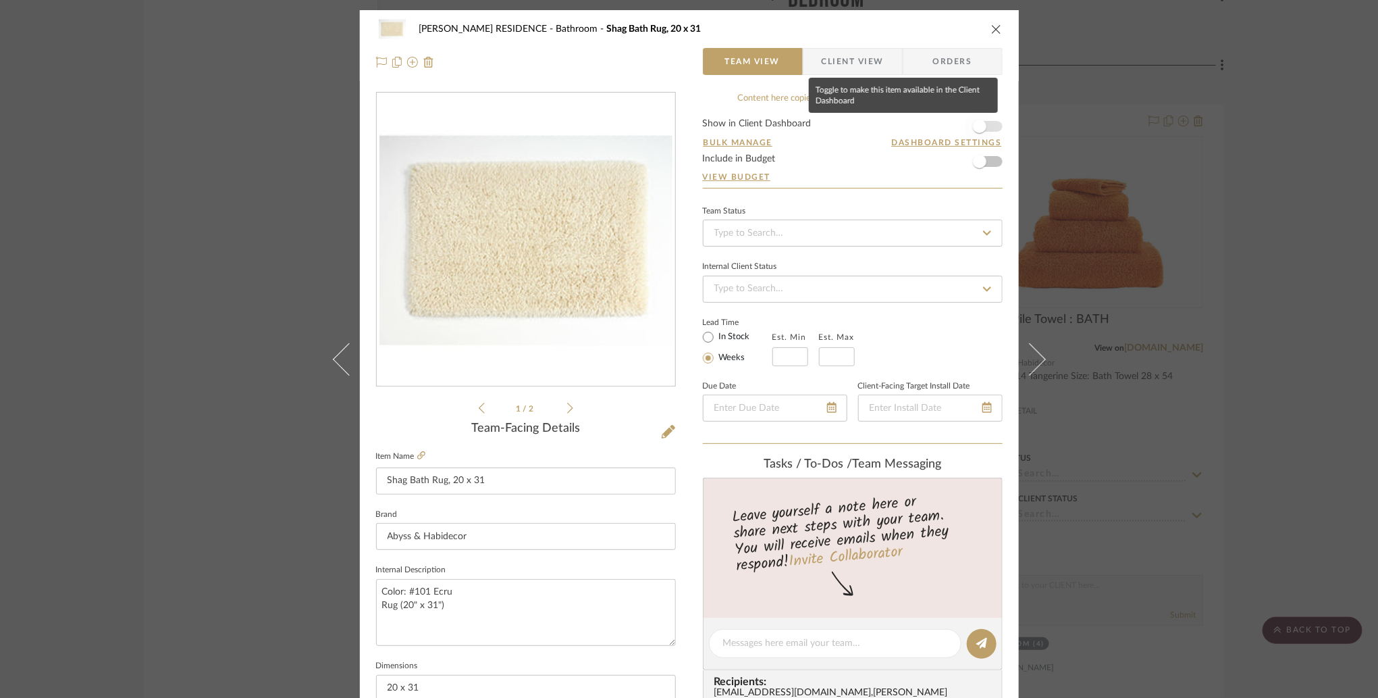
click at [978, 128] on span "button" at bounding box center [980, 127] width 14 height 14
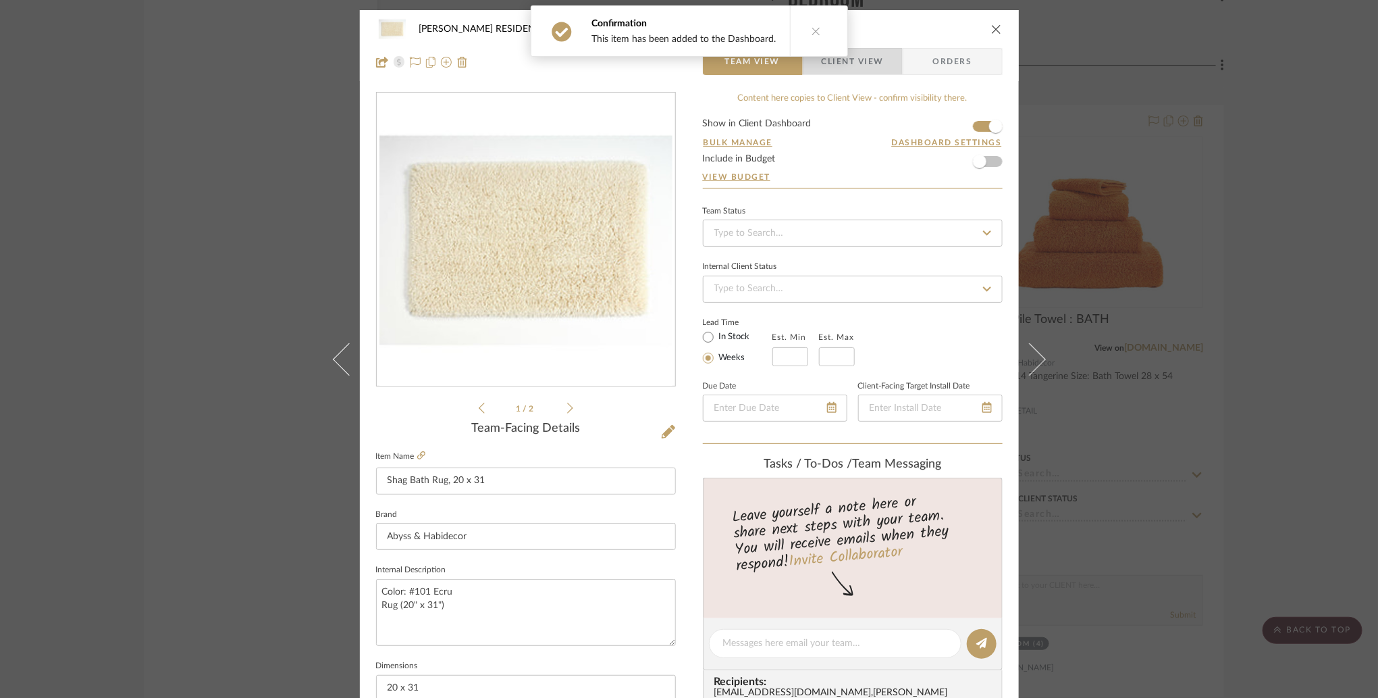
click at [853, 69] on span "Client View" at bounding box center [853, 61] width 62 height 27
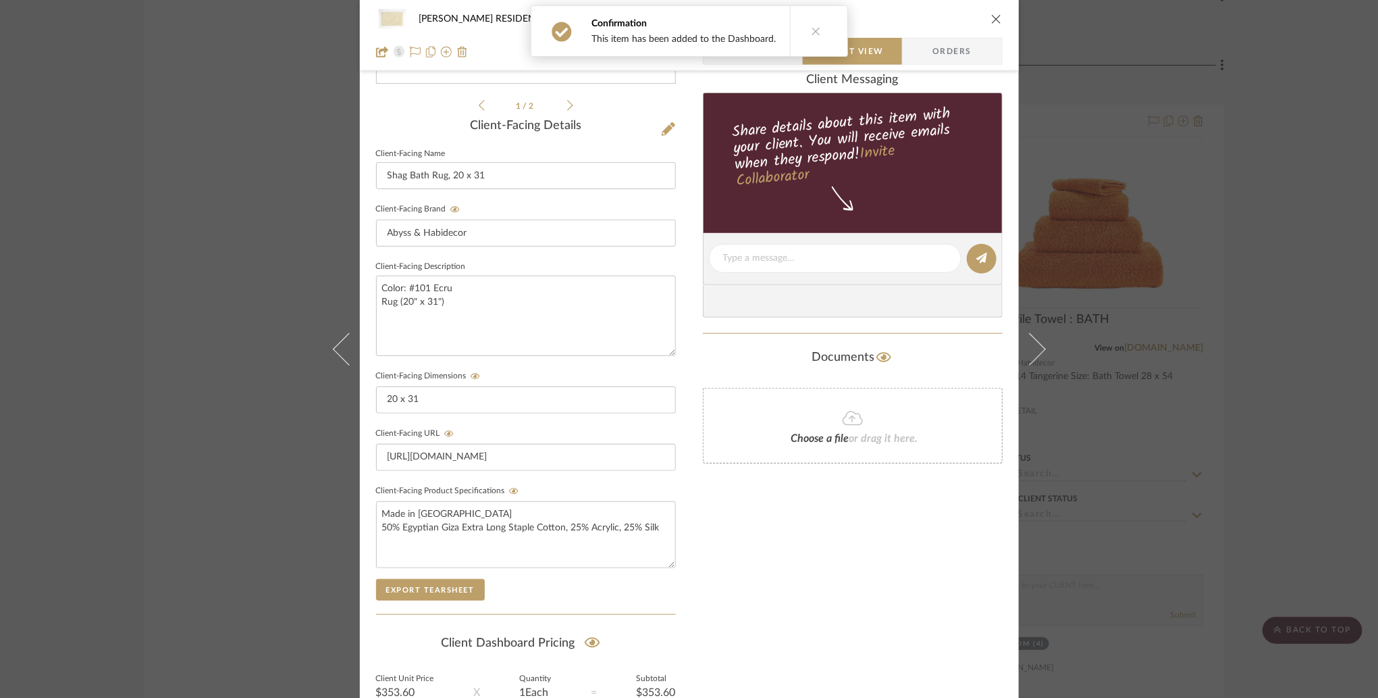
scroll to position [431, 0]
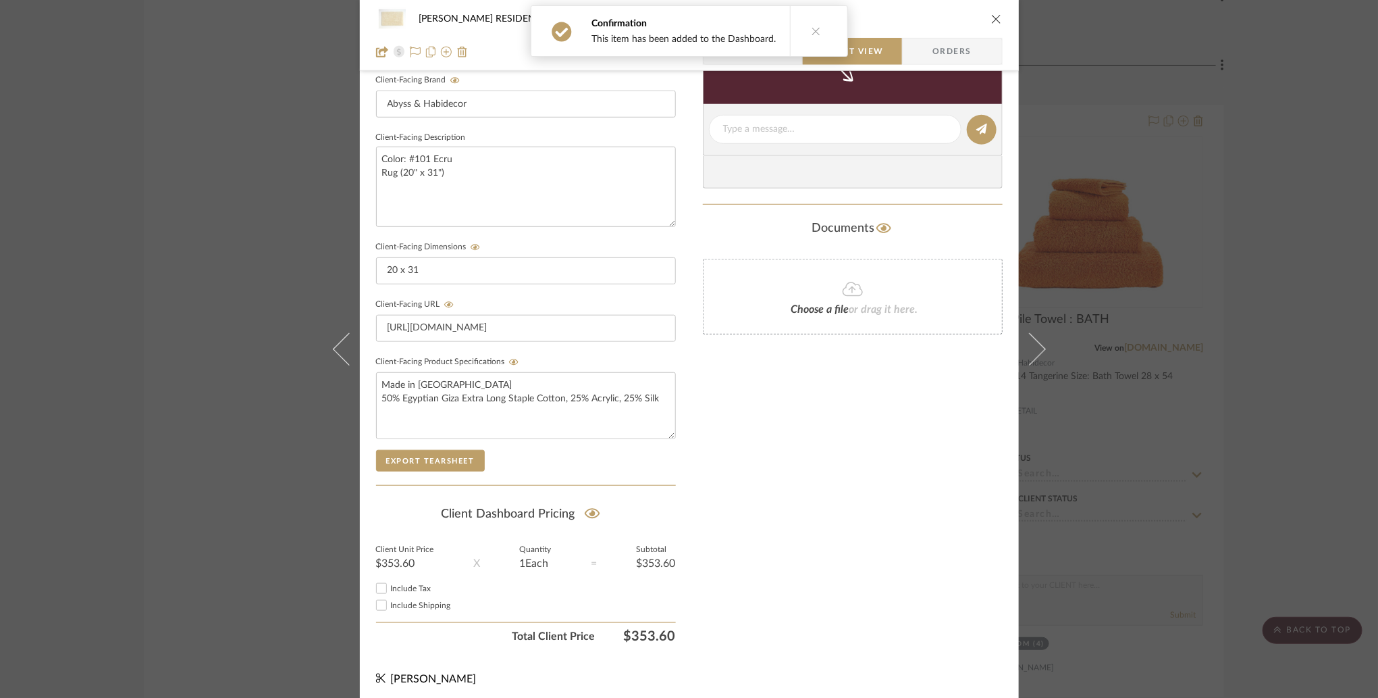
click at [1111, 318] on div "[PERSON_NAME] RESIDENCE Bathroom Shag Bath Rug, 20 x 31 Team View Client View O…" at bounding box center [689, 349] width 1378 height 698
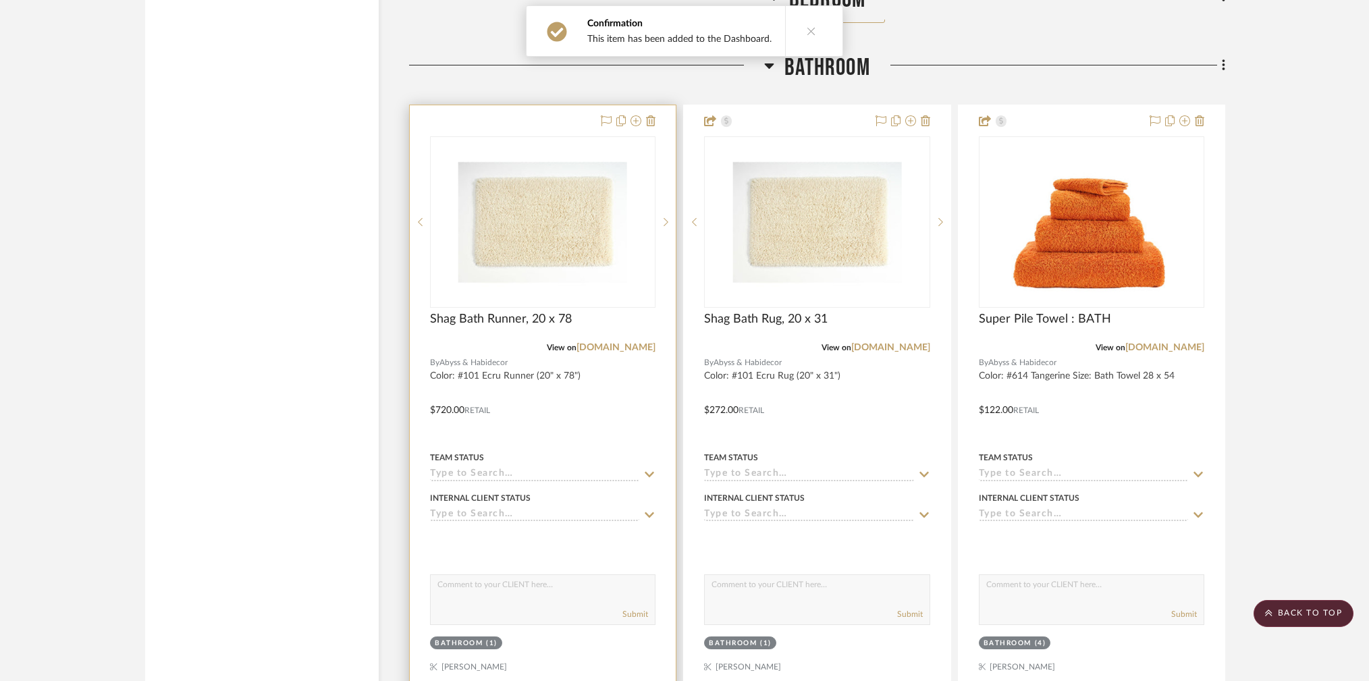
click at [0, 0] on img at bounding box center [0, 0] width 0 height 0
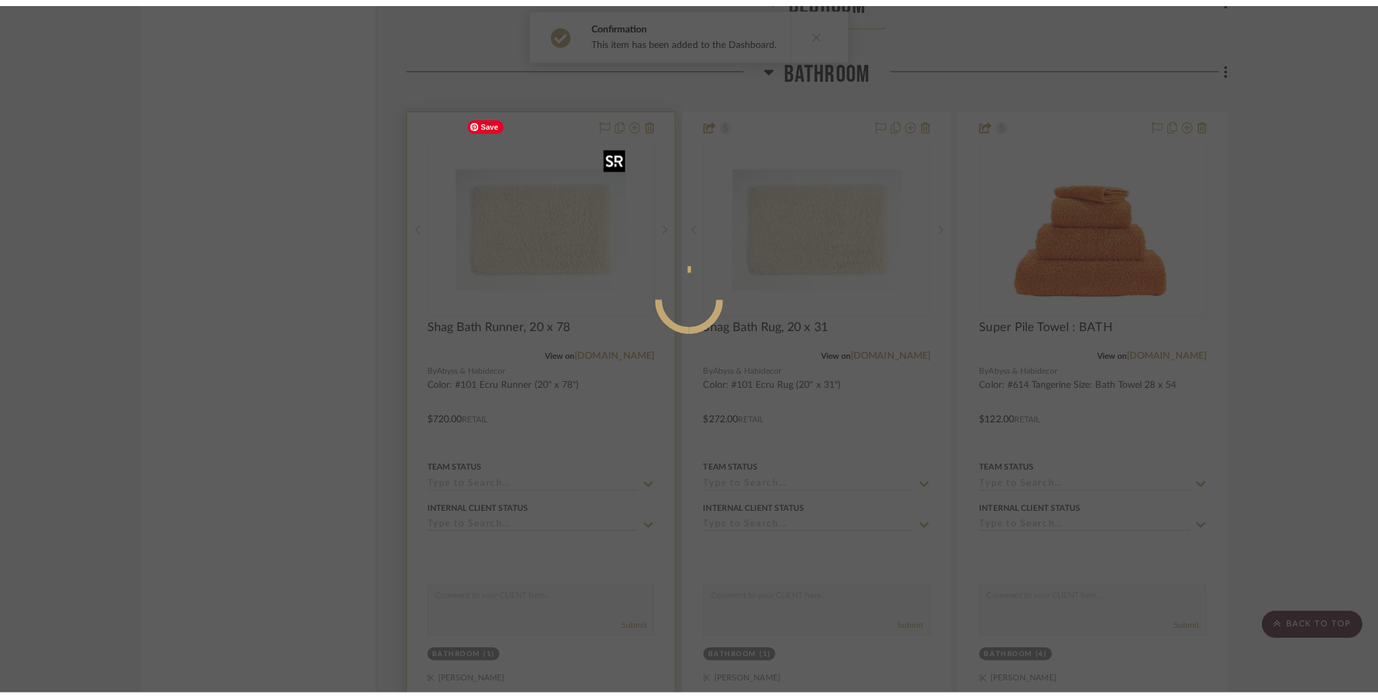
scroll to position [0, 0]
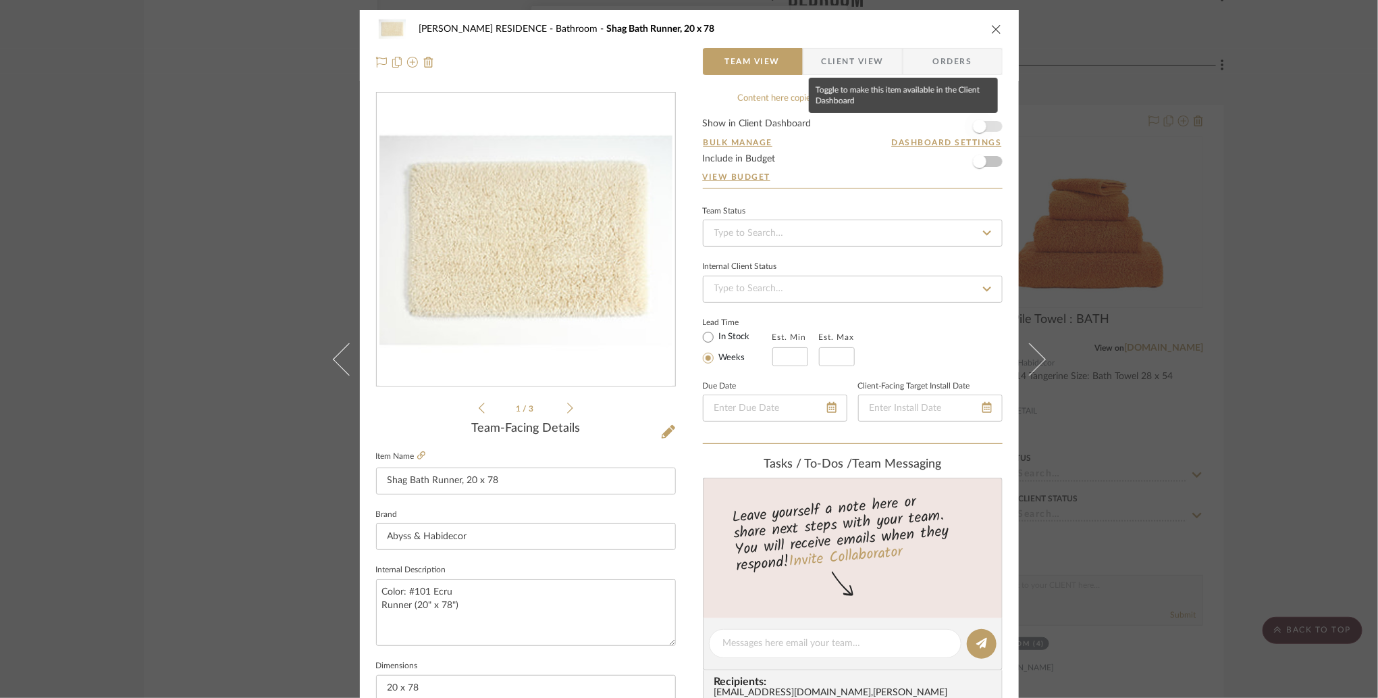
click at [987, 120] on span "button" at bounding box center [980, 126] width 30 height 30
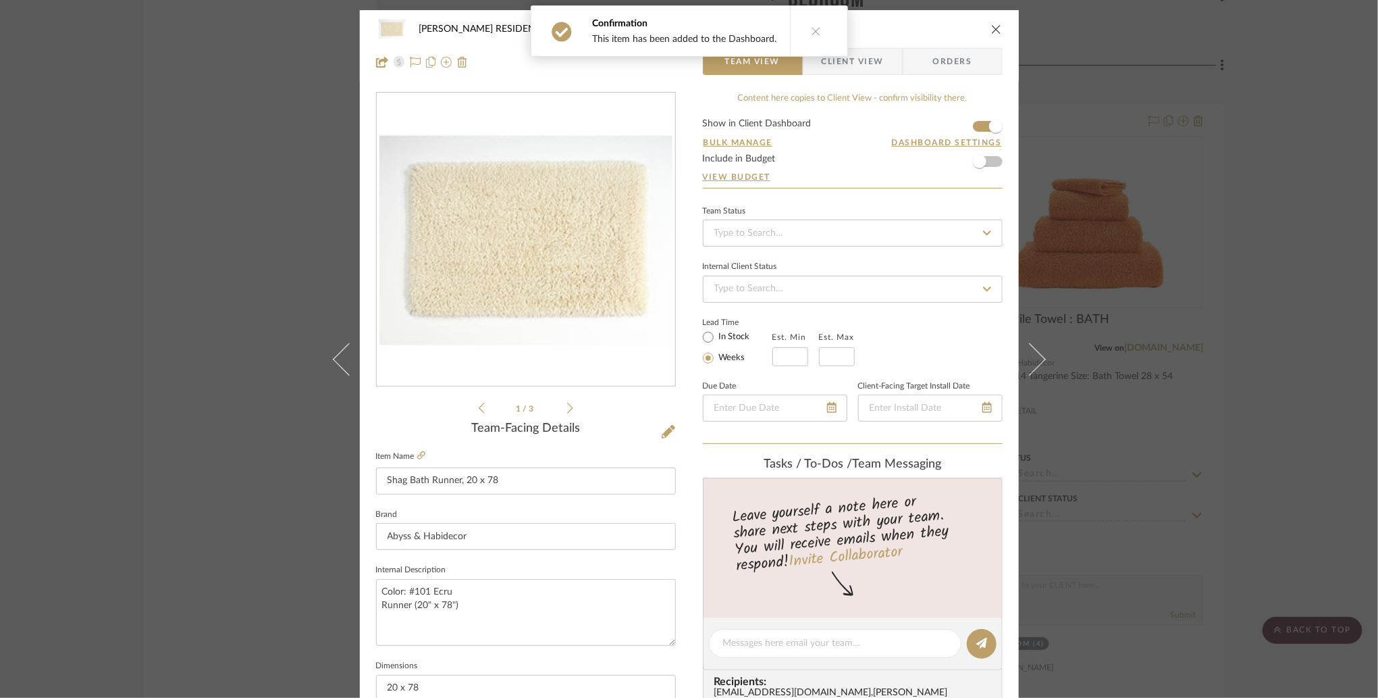
click at [884, 58] on span "Client View" at bounding box center [853, 61] width 99 height 27
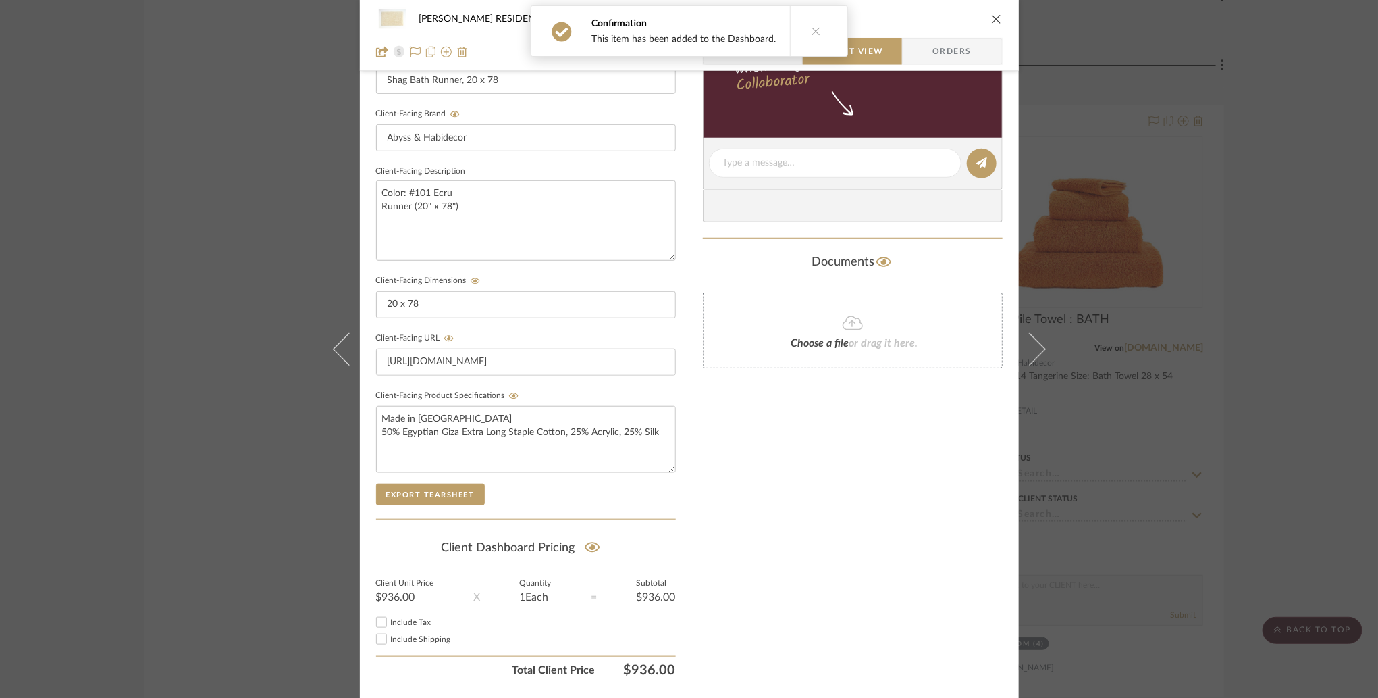
scroll to position [431, 0]
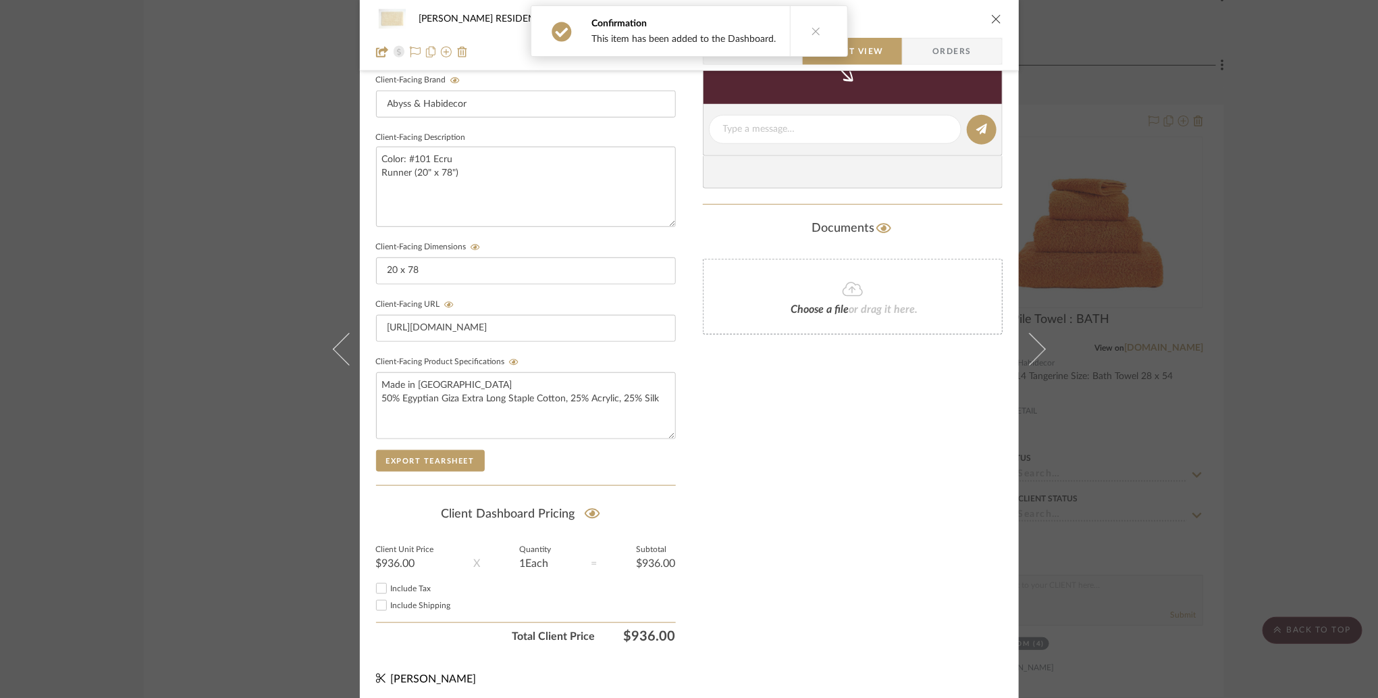
click at [1168, 388] on div "[PERSON_NAME] RESIDENCE Bathroom Shag Bath Runner, 20 x 78 Team View Client Vie…" at bounding box center [689, 349] width 1378 height 698
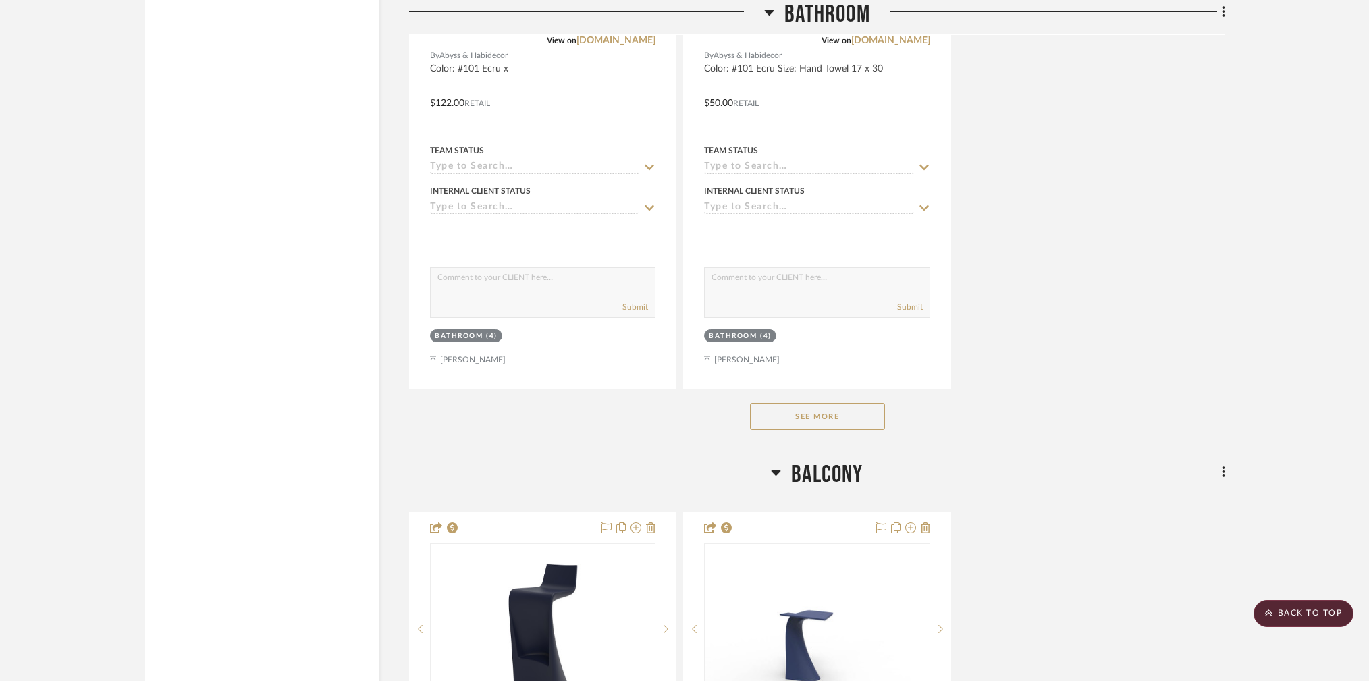
scroll to position [10731, 1]
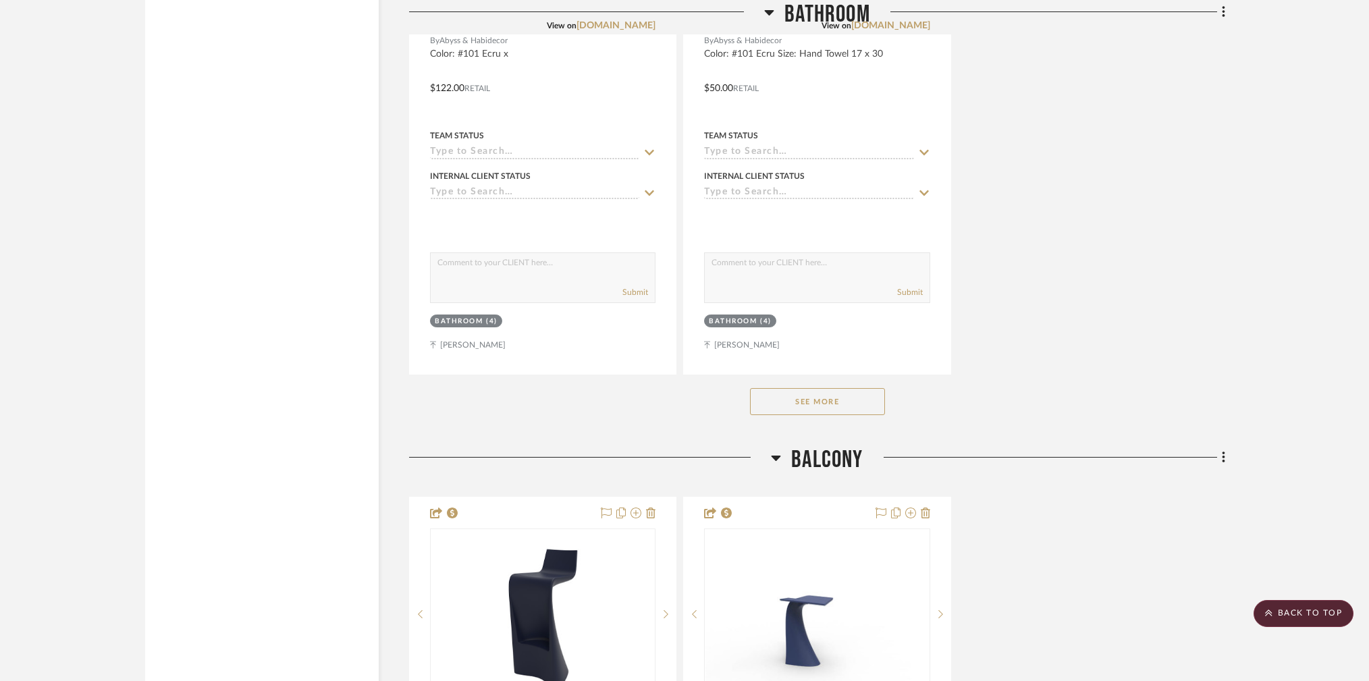
click at [871, 388] on button "See More" at bounding box center [817, 401] width 135 height 27
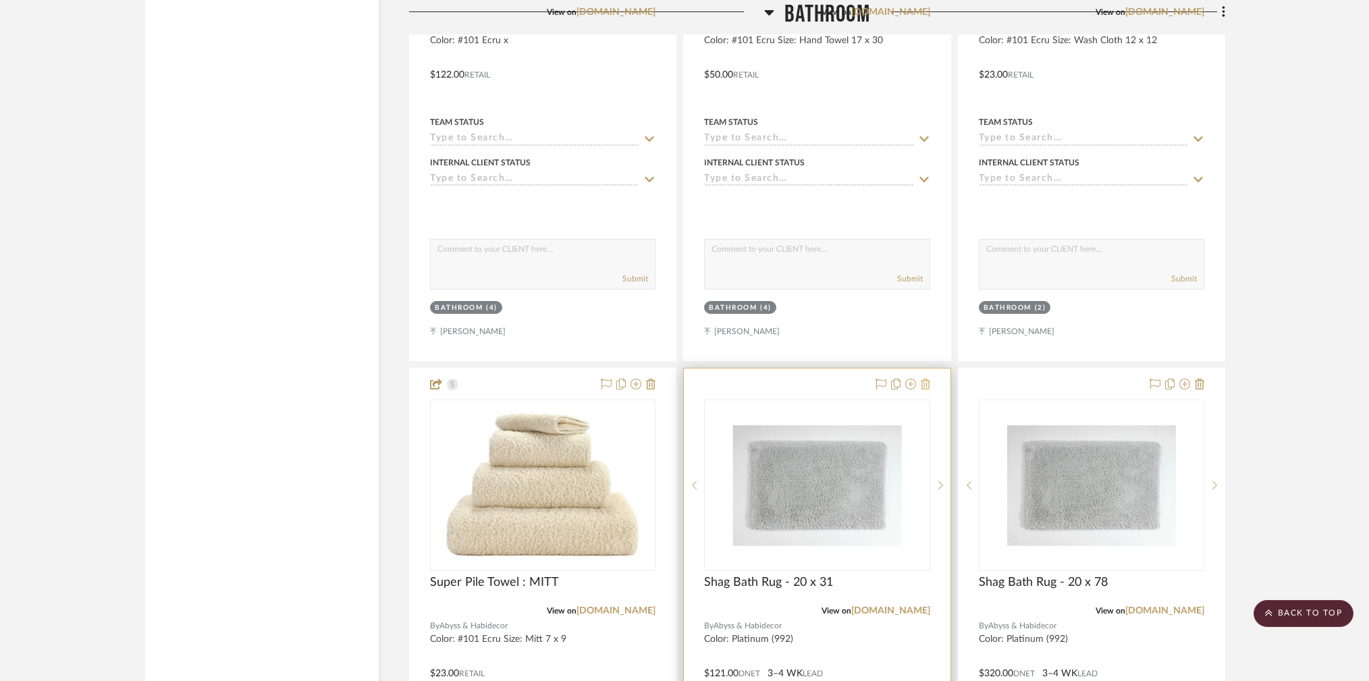
click at [924, 379] on icon at bounding box center [925, 384] width 9 height 11
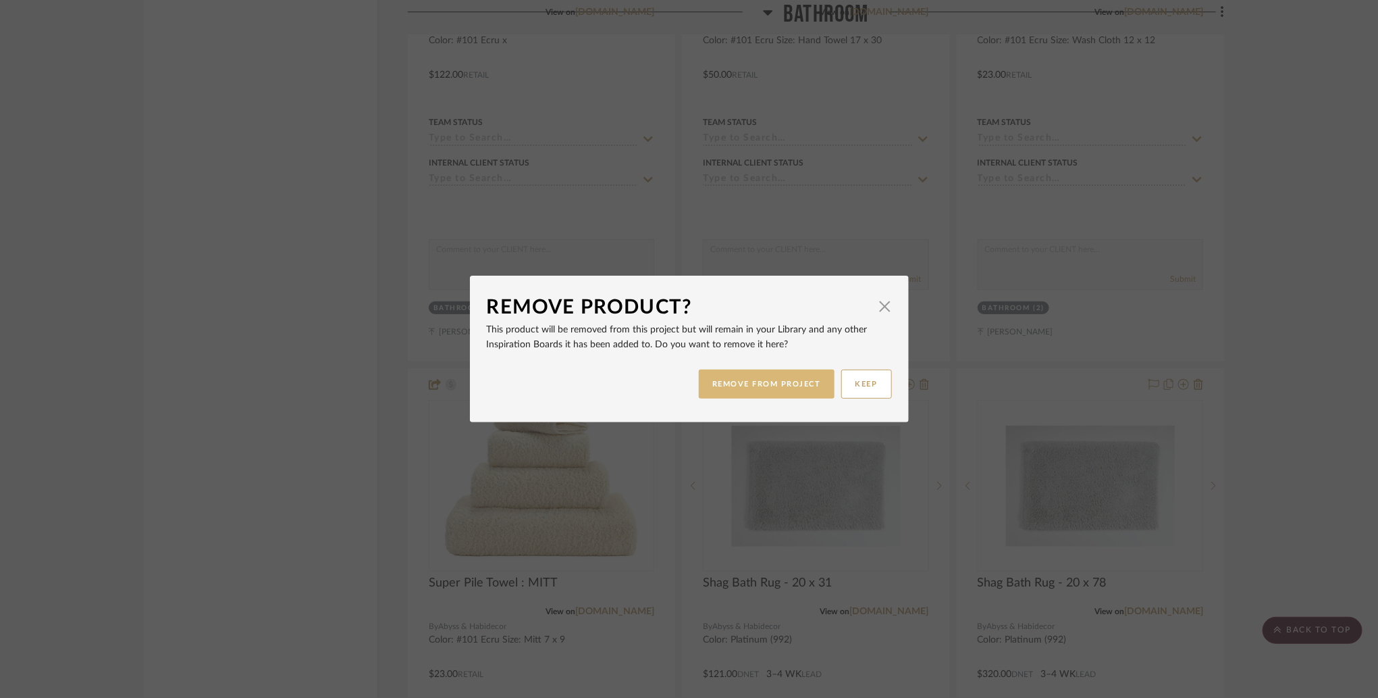
click at [787, 382] on button "REMOVE FROM PROJECT" at bounding box center [767, 383] width 136 height 29
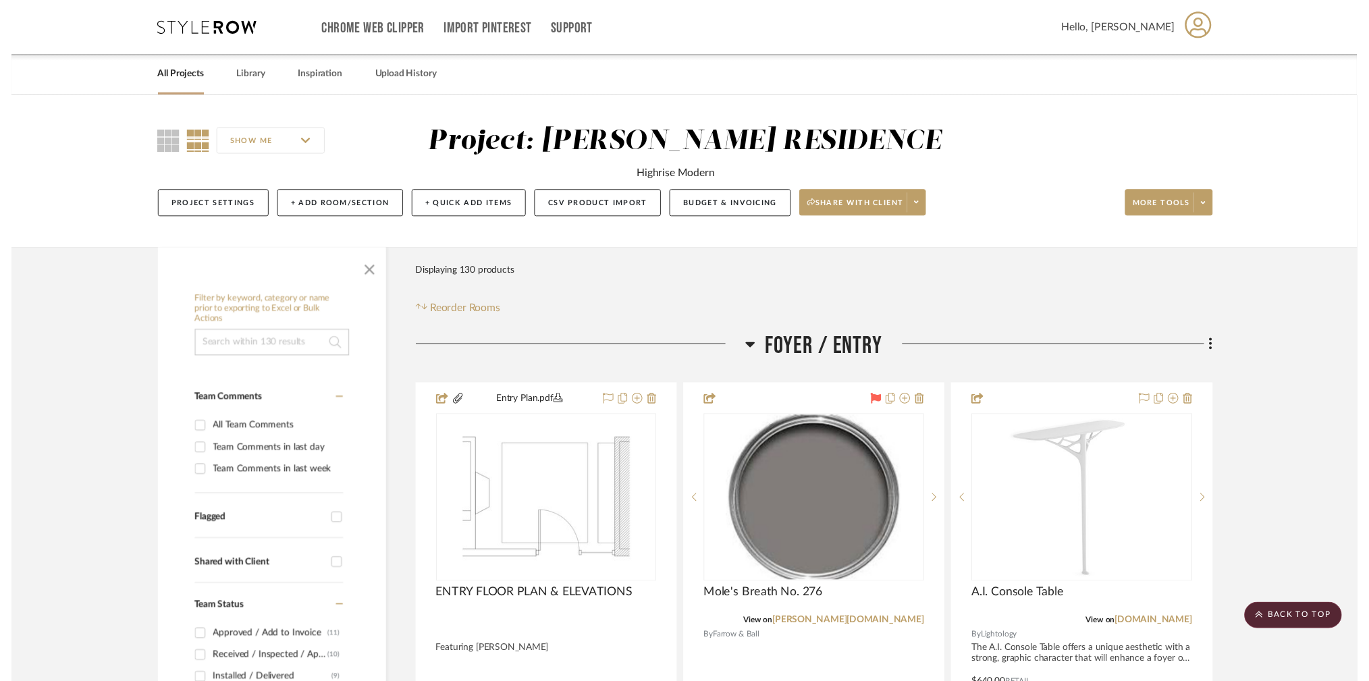
scroll to position [10745, 1]
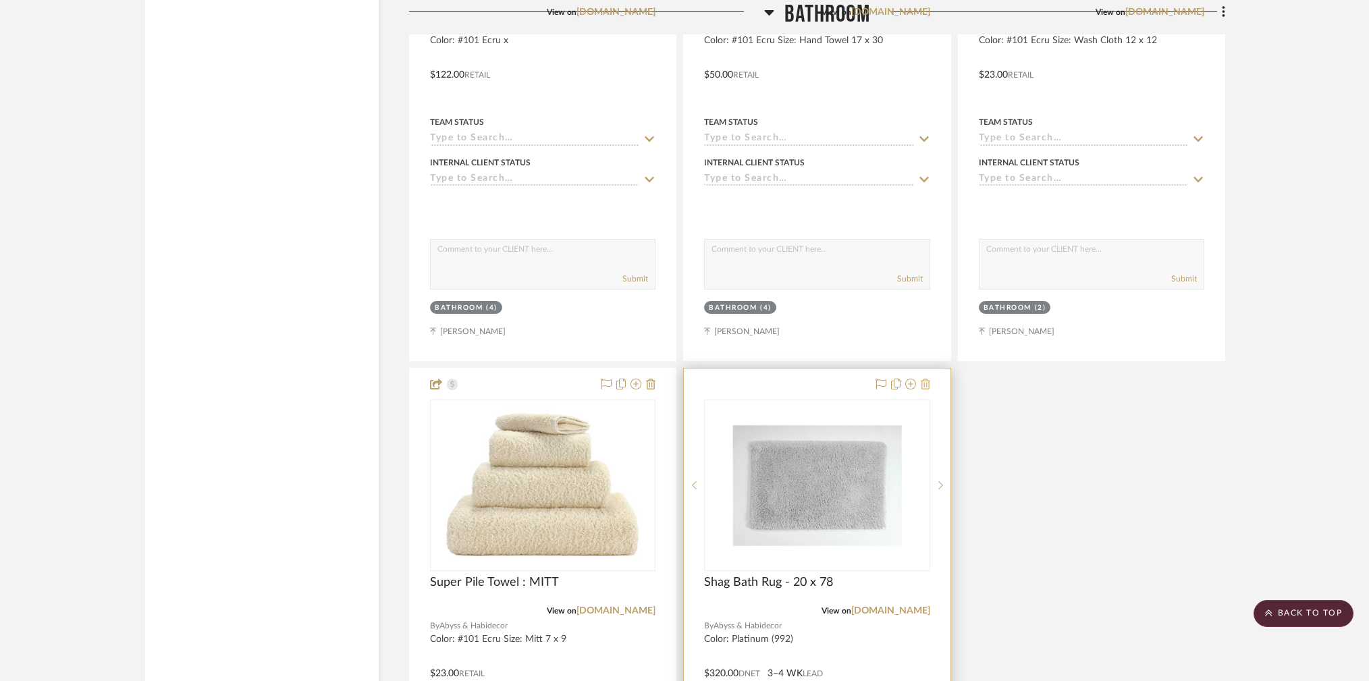
click at [927, 379] on icon at bounding box center [925, 384] width 9 height 11
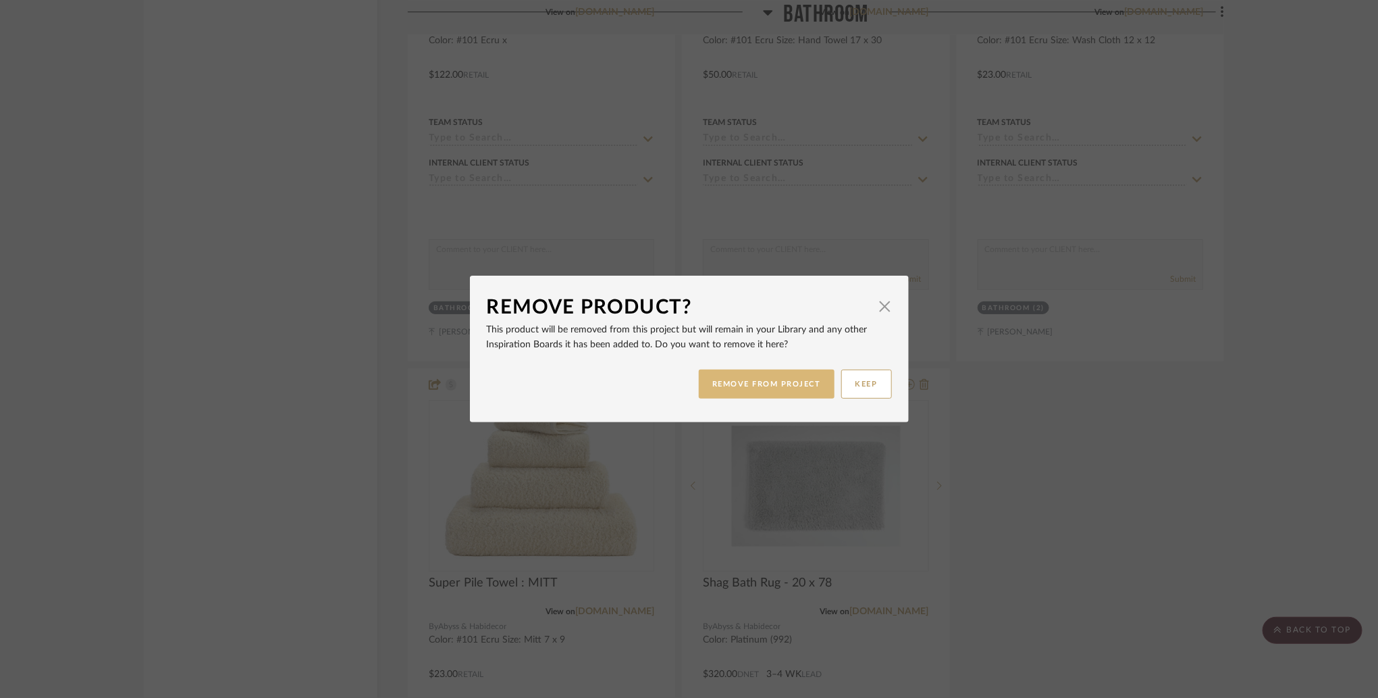
click at [775, 381] on button "REMOVE FROM PROJECT" at bounding box center [767, 383] width 136 height 29
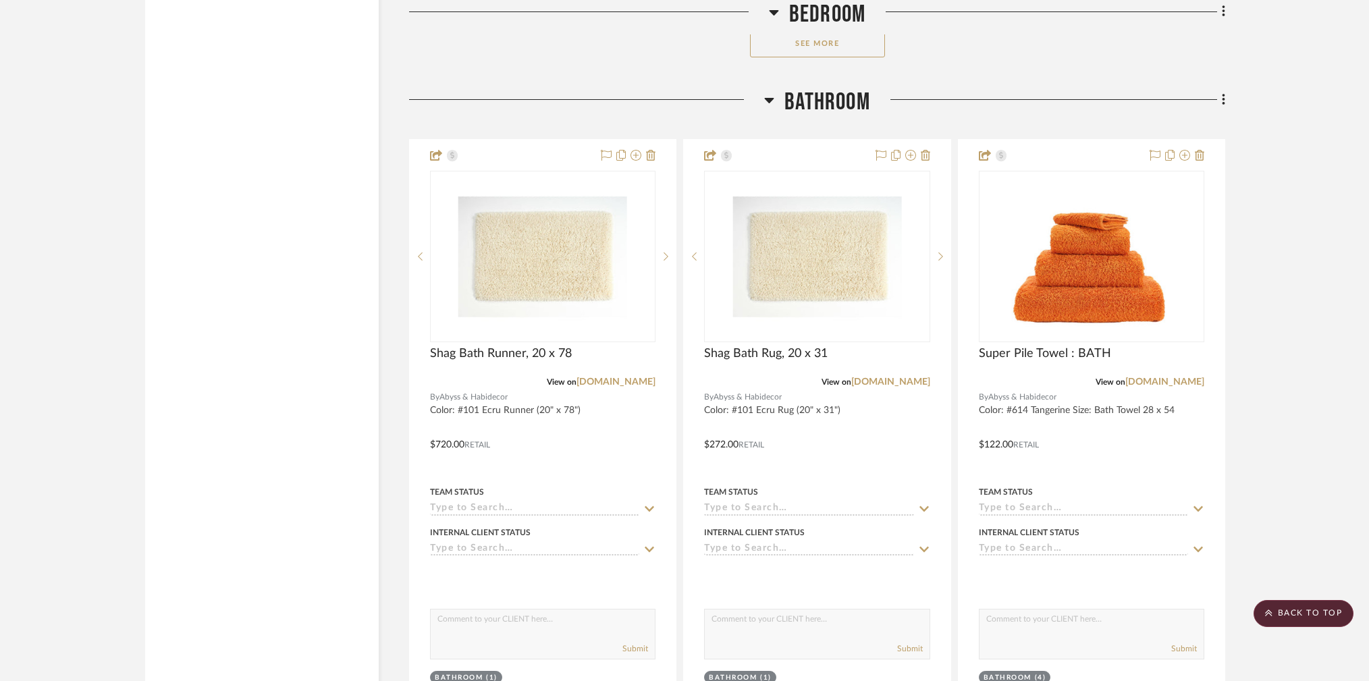
scroll to position [9176, 1]
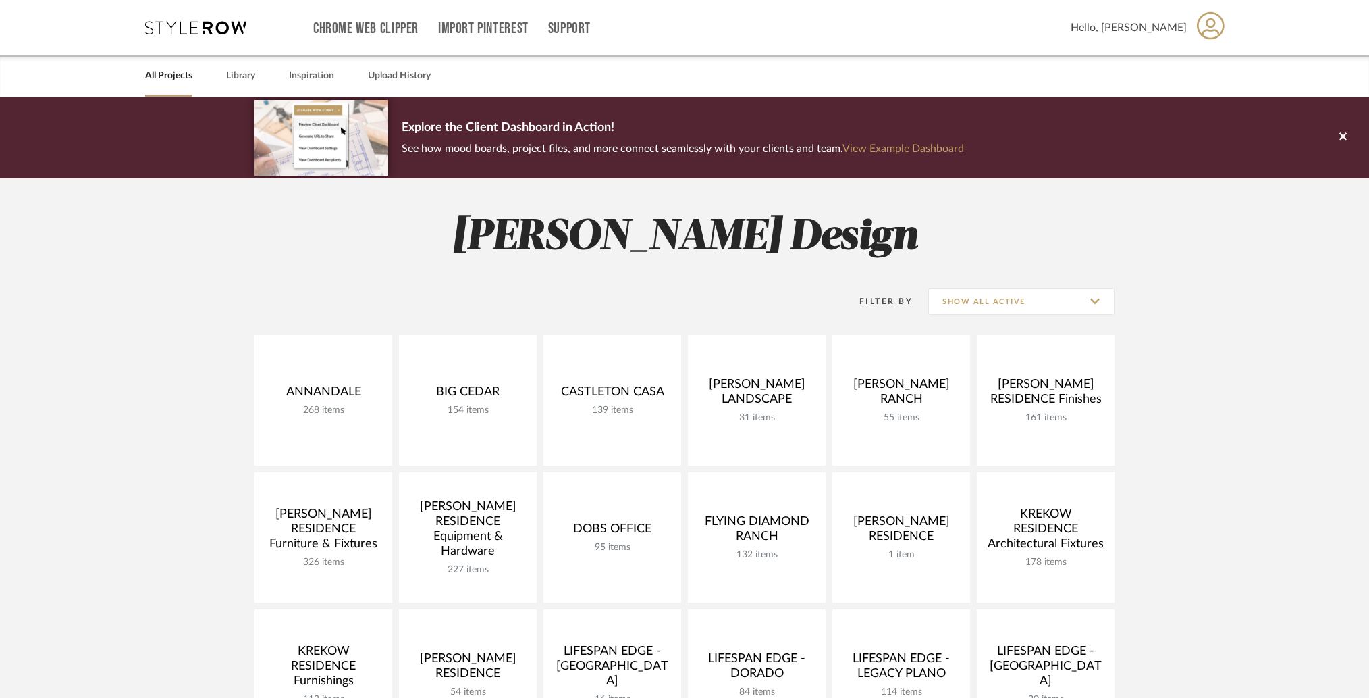
click at [0, 0] on link at bounding box center [0, 0] width 0 height 0
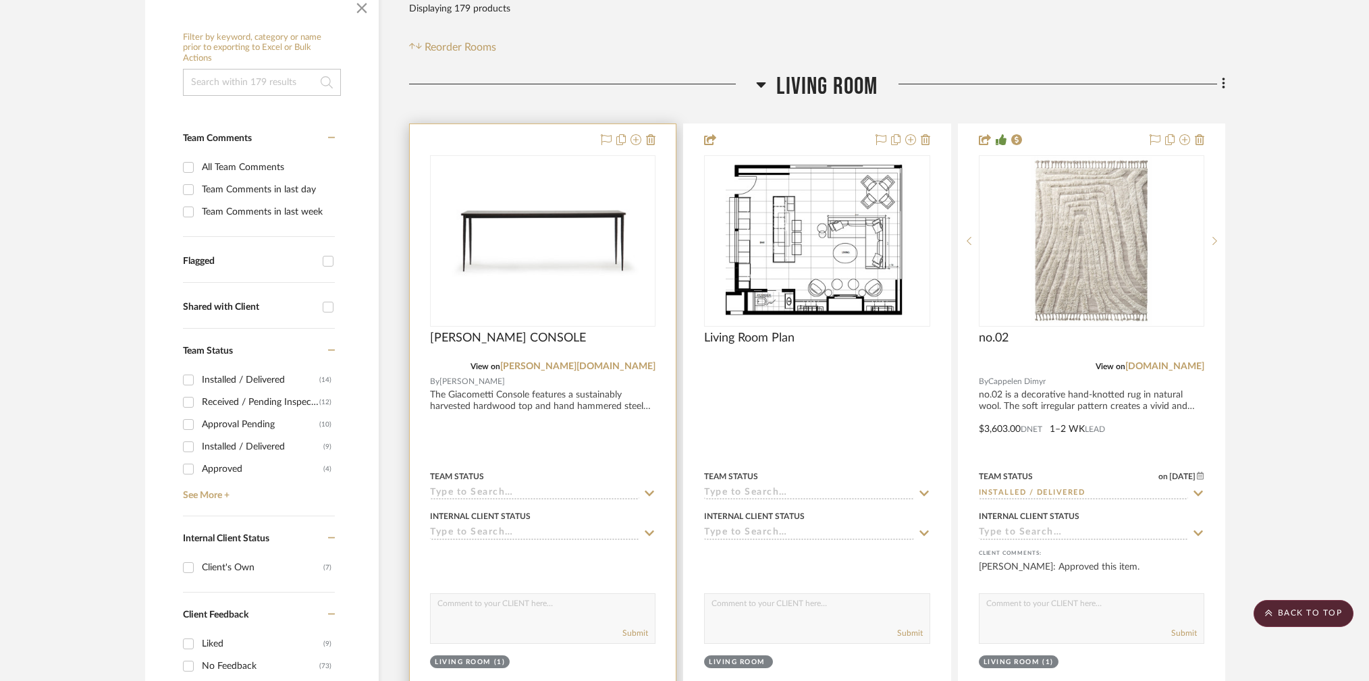
scroll to position [265, 0]
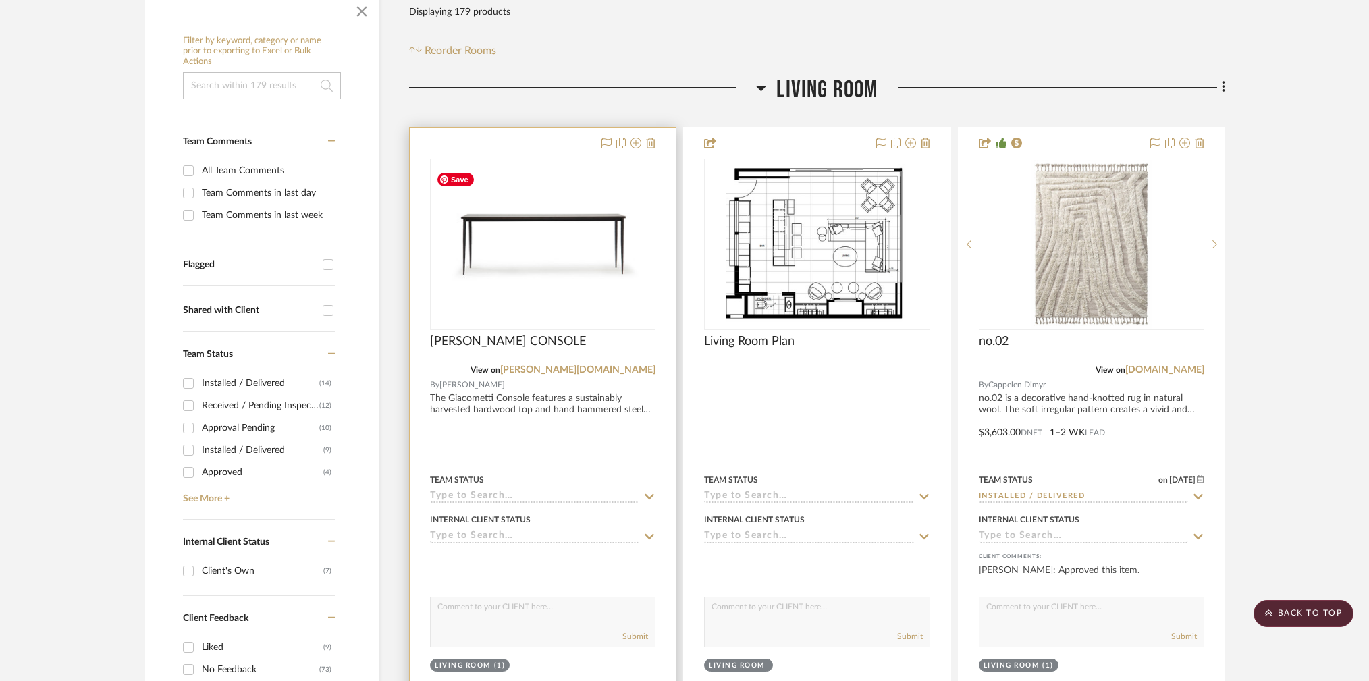
click at [552, 226] on img "0" at bounding box center [542, 243] width 223 height 153
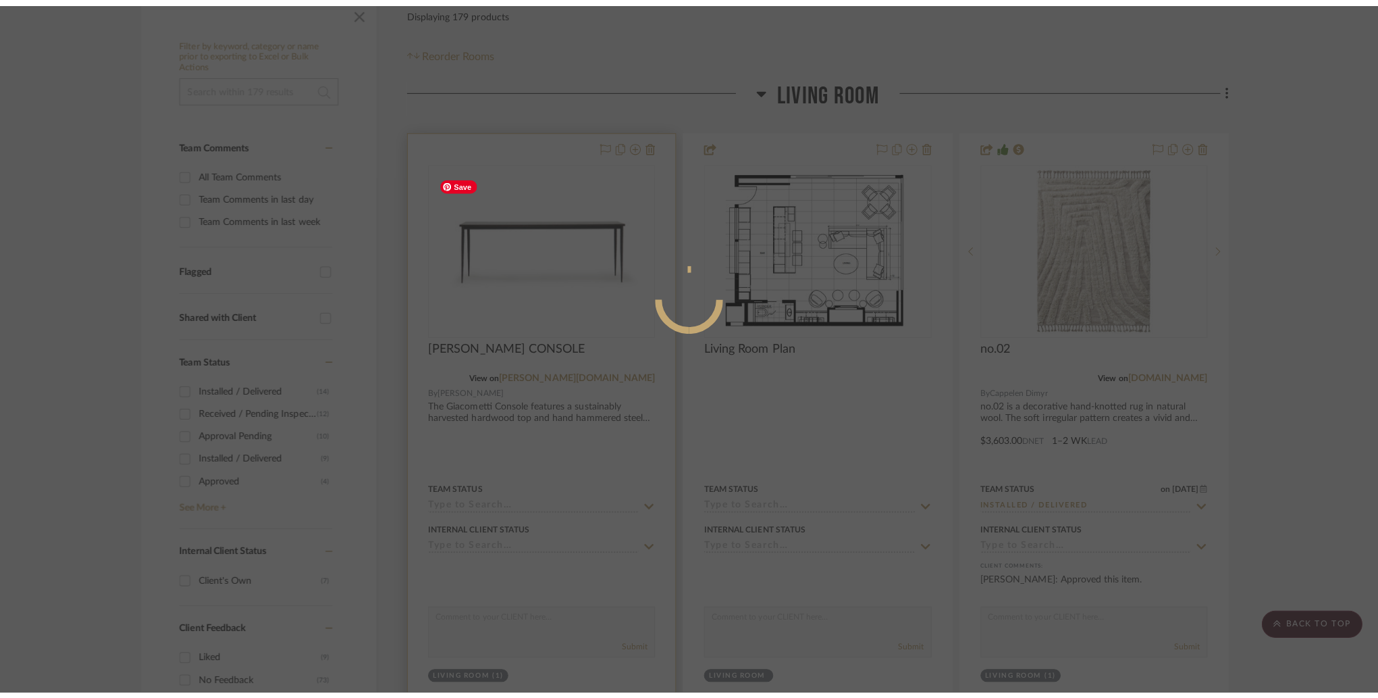
scroll to position [0, 0]
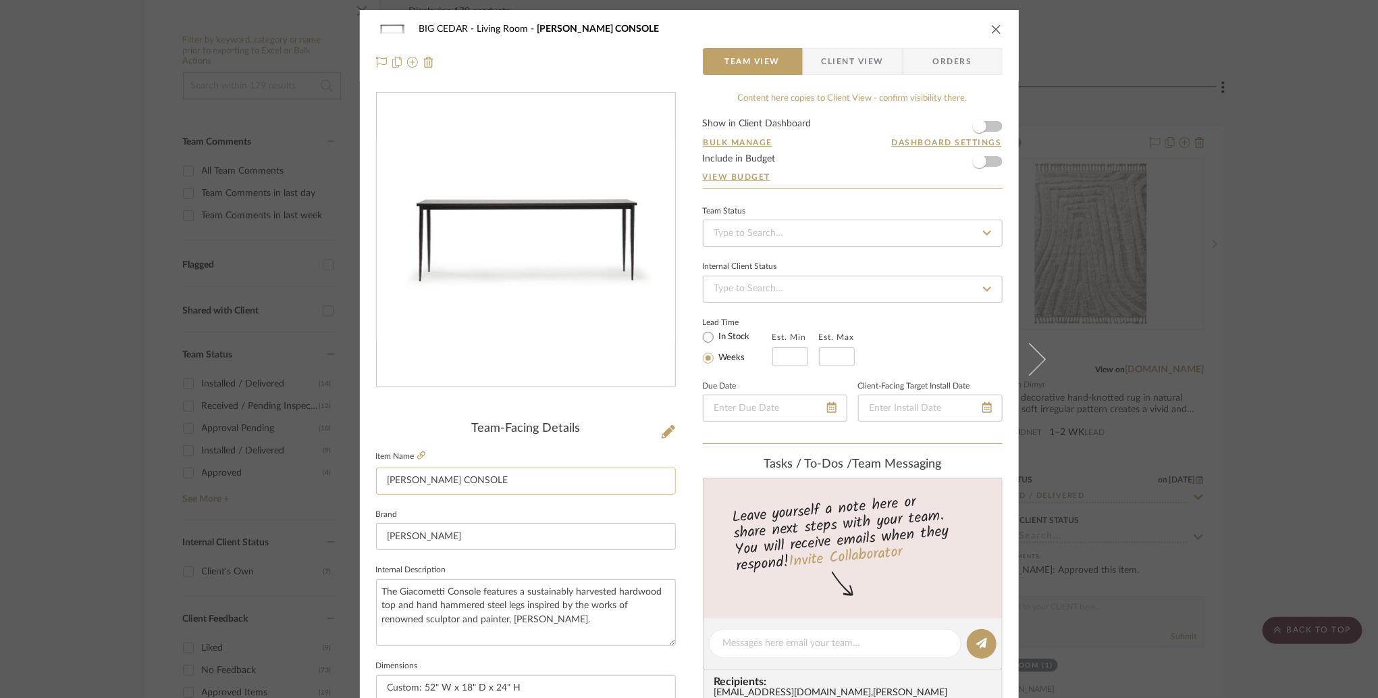
click at [497, 481] on input "[PERSON_NAME] CONSOLE" at bounding box center [526, 480] width 300 height 27
click at [389, 481] on input "[PERSON_NAME] CONSOLE" at bounding box center [526, 480] width 300 height 27
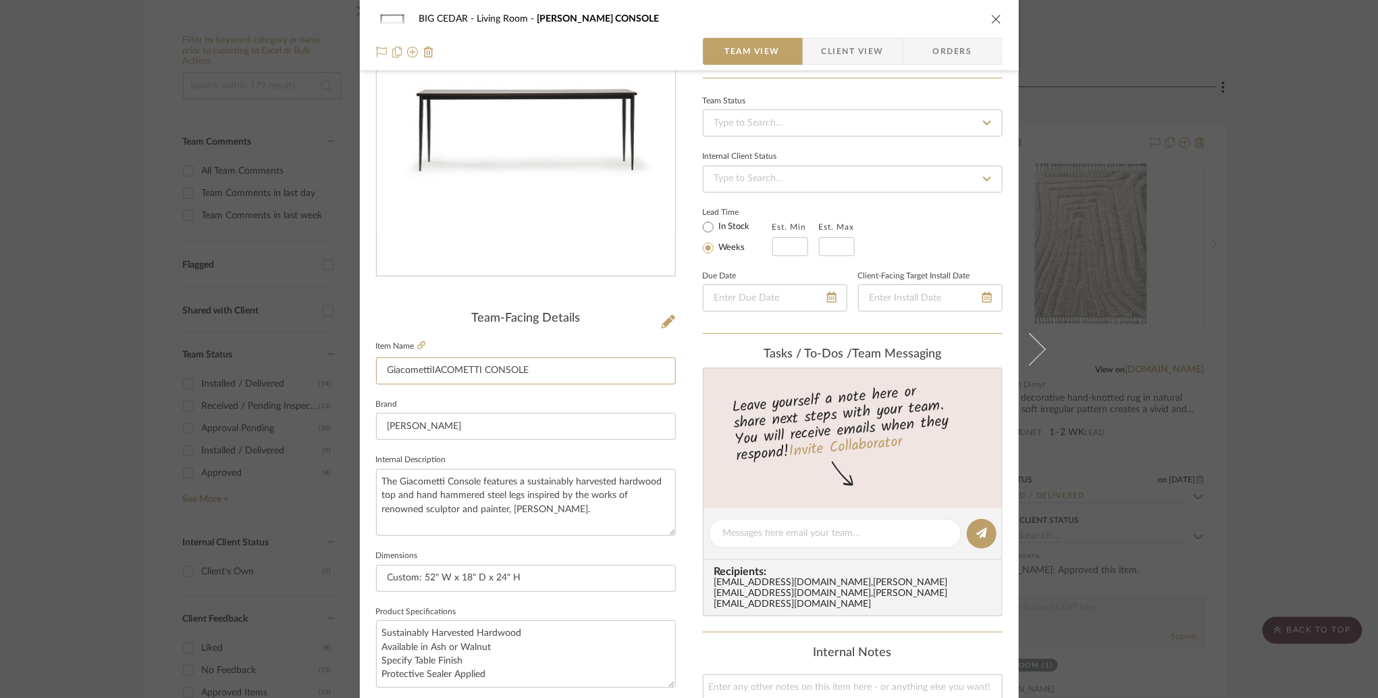
scroll to position [114, 0]
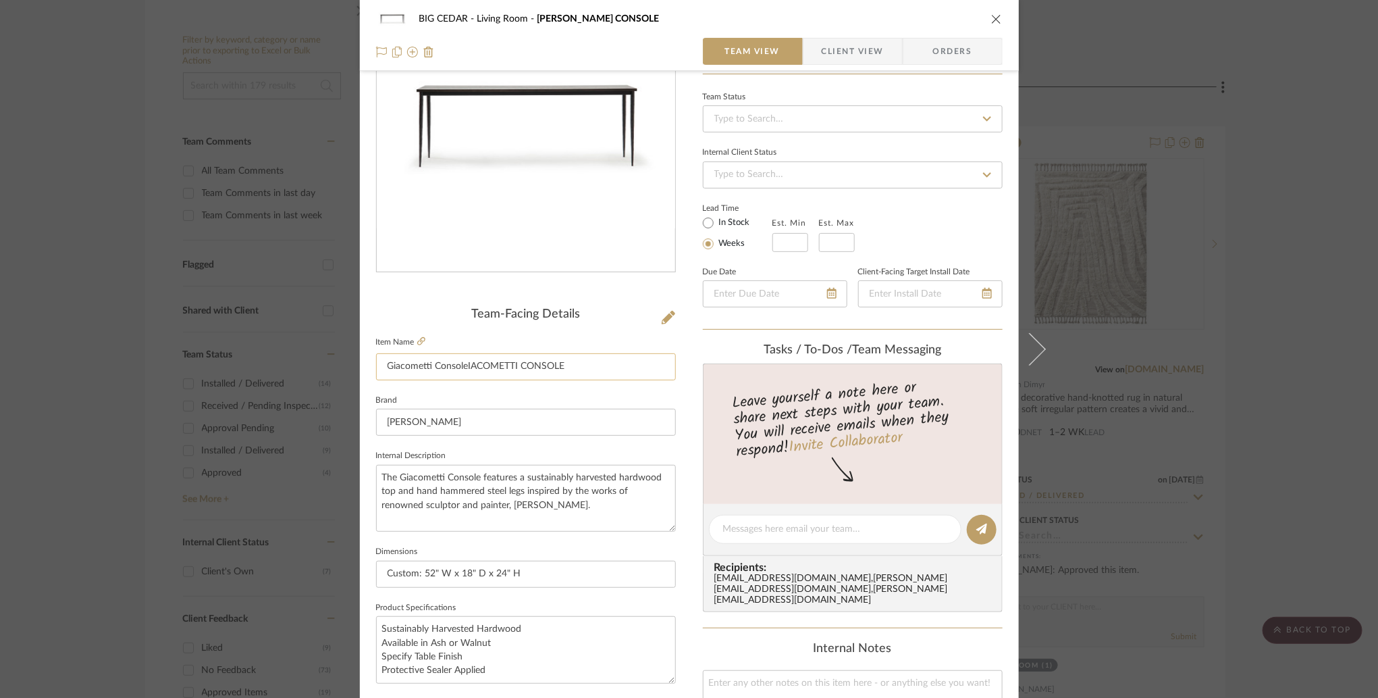
drag, startPoint x: 577, startPoint y: 364, endPoint x: 467, endPoint y: 364, distance: 110.1
click at [467, 364] on input "Giacometti ConsoleIACOMETTI CONSOLE" at bounding box center [526, 366] width 300 height 27
type input "Giacometti Console, Customized"
click at [480, 391] on fieldset "Brand [PERSON_NAME]" at bounding box center [526, 413] width 300 height 45
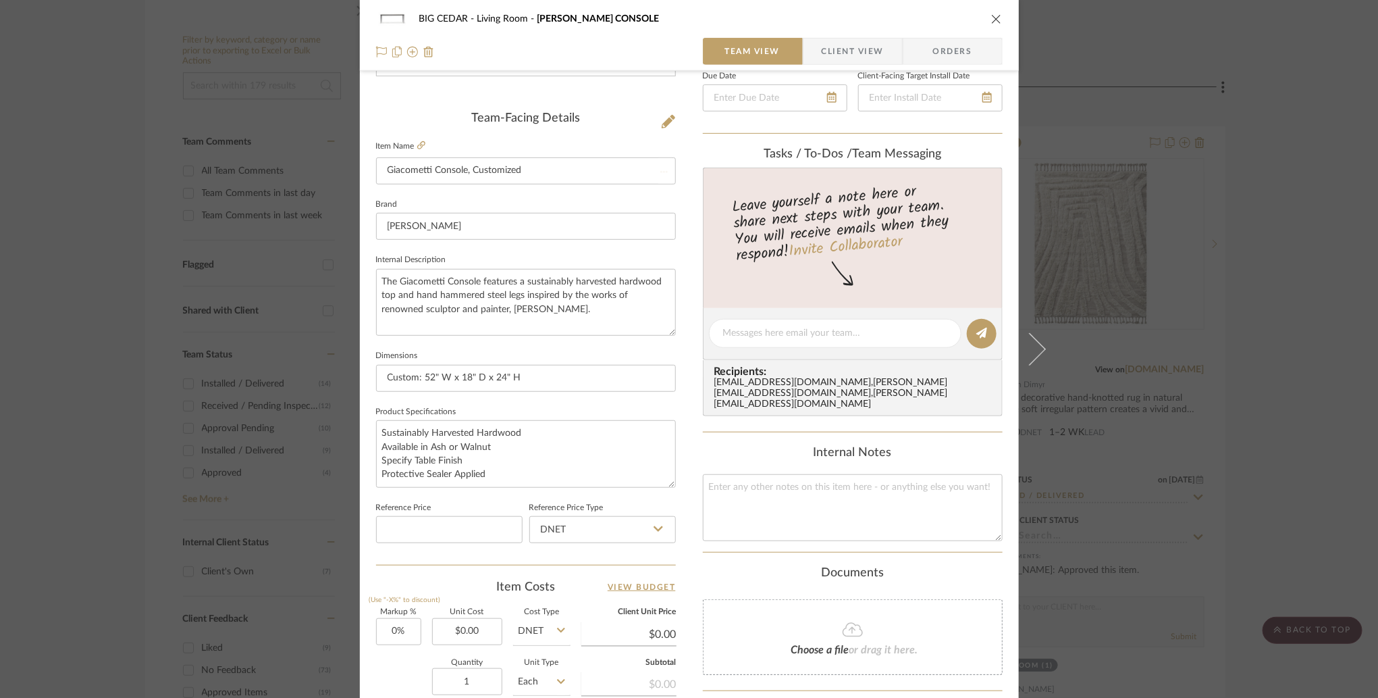
scroll to position [312, 0]
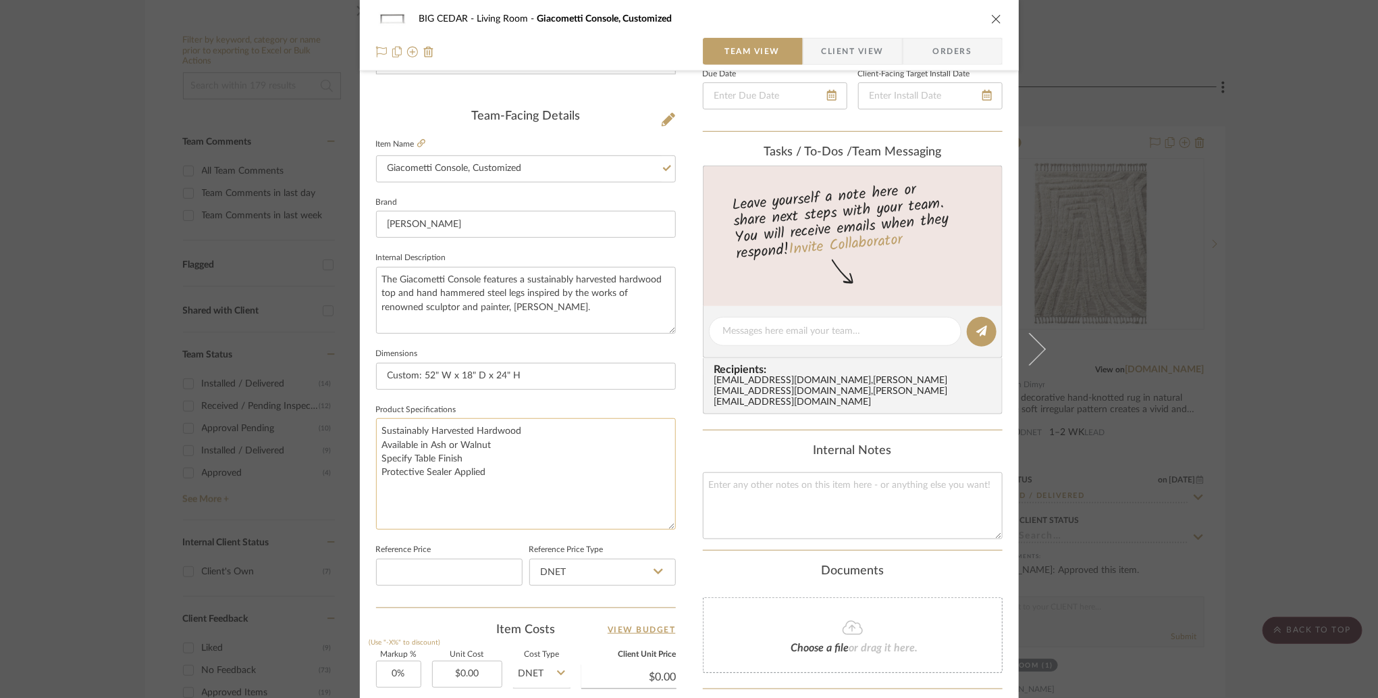
drag, startPoint x: 665, startPoint y: 477, endPoint x: 665, endPoint y: 522, distance: 44.6
click at [665, 522] on textarea "Sustainably Harvested Hardwood Available in Ash or Walnut Specify Table Finish …" at bounding box center [526, 473] width 300 height 111
click at [471, 453] on textarea "Sustainably Harvested Hardwood Available in Ash or Walnut Specify Table Finish …" at bounding box center [526, 473] width 300 height 111
click at [516, 438] on textarea "Sustainably Harvested Hardwood Available in Ash or Walnut Specify Table Finish …" at bounding box center [526, 473] width 300 height 111
click at [751, 488] on textarea at bounding box center [853, 505] width 300 height 67
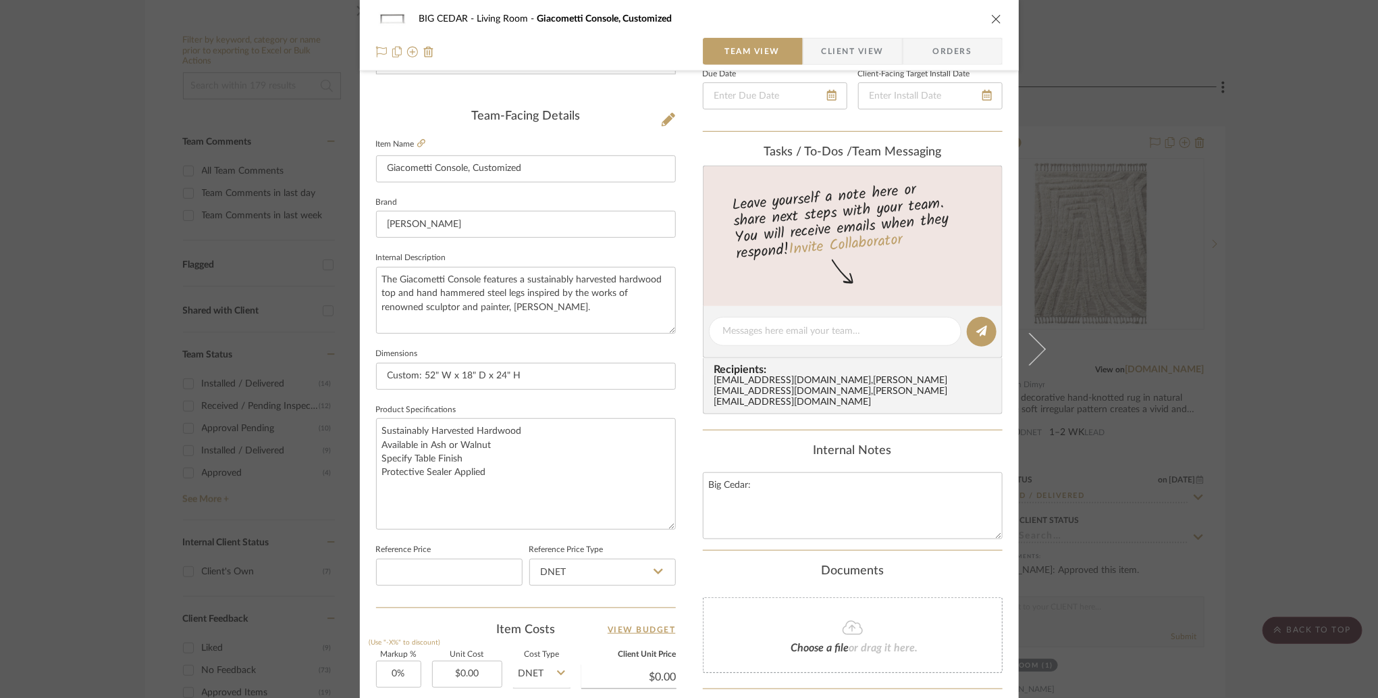
type textarea "Big Cedar:"
type textarea "Big Cedar: Walnut, Clear Finish"
click at [722, 564] on div "Documents" at bounding box center [853, 571] width 300 height 15
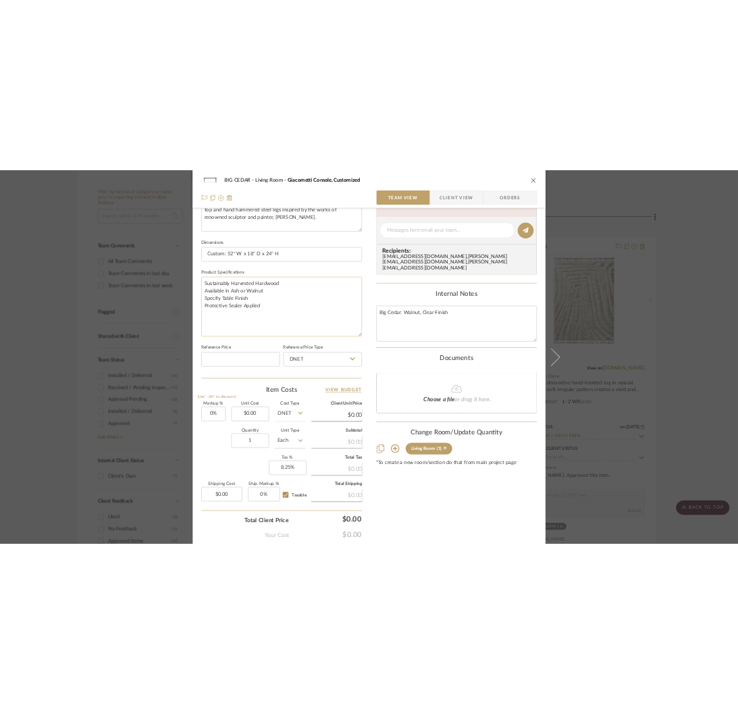
scroll to position [543, 0]
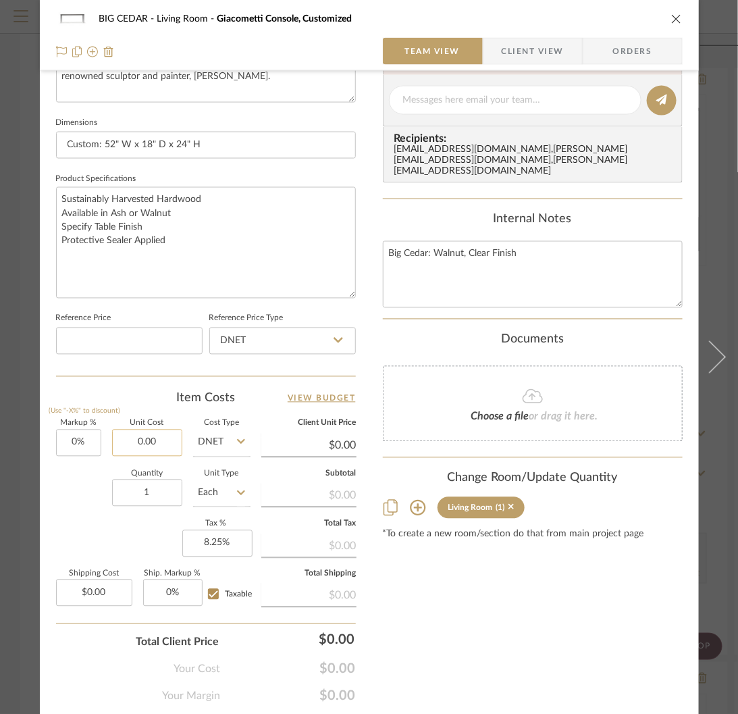
click at [149, 439] on input "0.00" at bounding box center [147, 442] width 70 height 27
type input "$2,945.00"
click at [89, 506] on div "Quantity 1 Unit Type Each" at bounding box center [153, 495] width 194 height 48
type input "$2,945.00"
type input "$368.13"
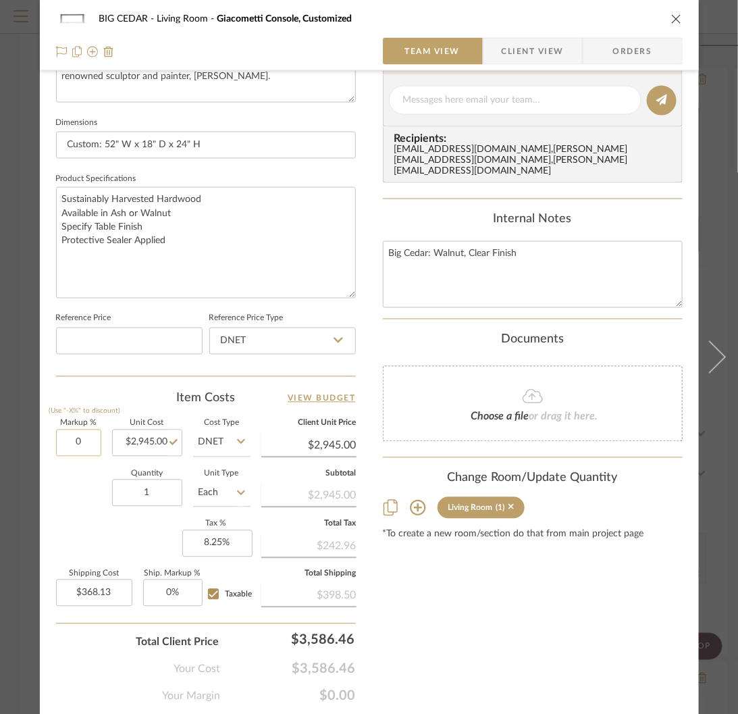
click at [72, 441] on input "0" at bounding box center [78, 442] width 45 height 27
type input "150%"
type input "368.13"
click at [101, 583] on input "368.13" at bounding box center [94, 592] width 76 height 27
type input "$7,362.50"
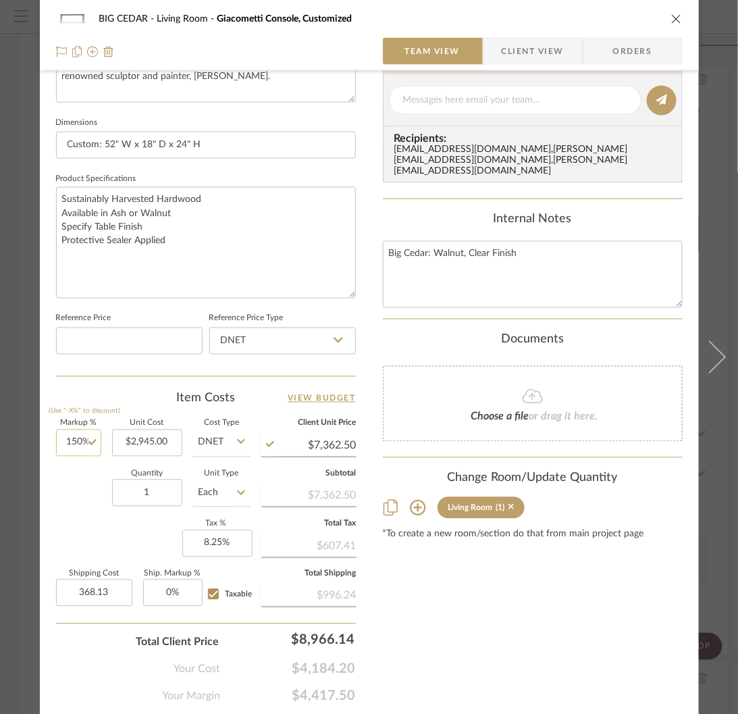
type input "150"
type input "$368.13"
click at [76, 437] on input "150" at bounding box center [78, 442] width 45 height 27
type input "140%"
click at [74, 525] on div "Markup % (Use "-X%" to discount) 140% Unit Cost $2,945.00 Cost Type DNET Client…" at bounding box center [206, 518] width 300 height 197
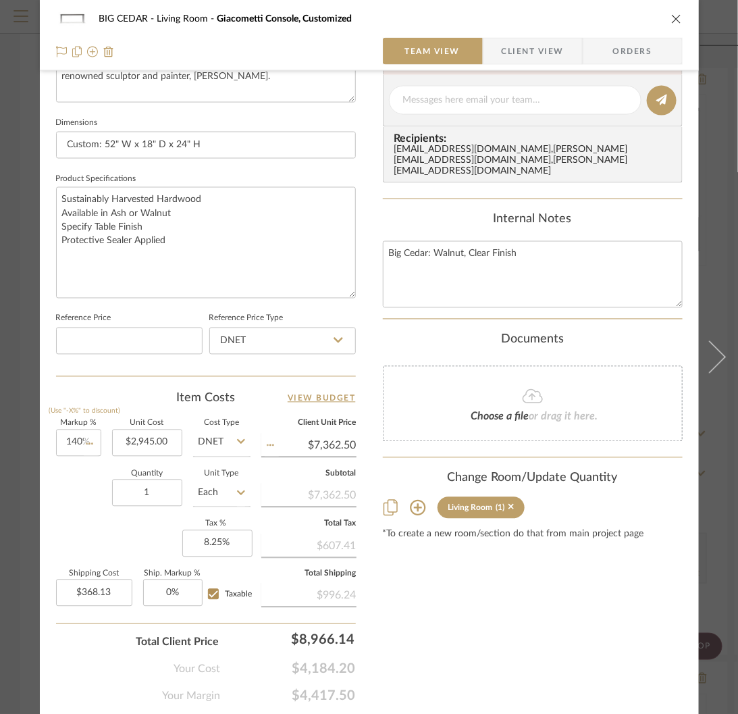
type input "$7,068.00"
type input "$883.50"
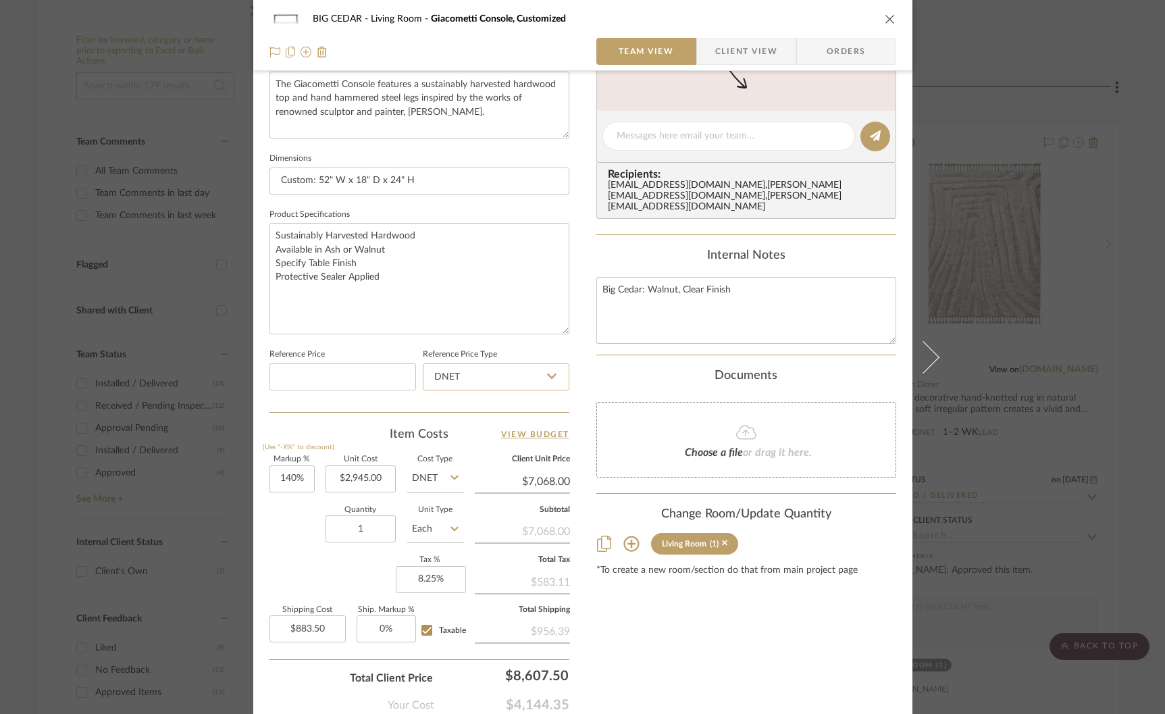
scroll to position [502, 0]
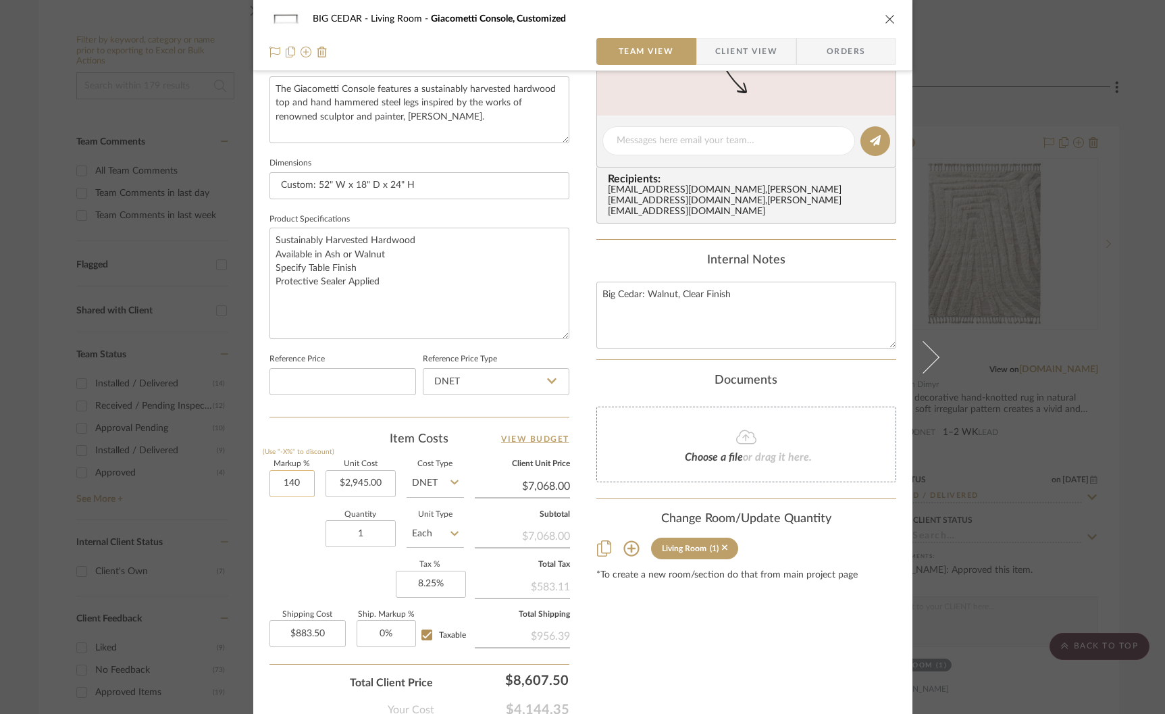
click at [282, 479] on input "140" at bounding box center [291, 483] width 45 height 27
type input "100%"
click at [304, 552] on div "Quantity 1 Unit Type Each" at bounding box center [366, 535] width 194 height 48
type input "$5,890.00"
type input "$736.25"
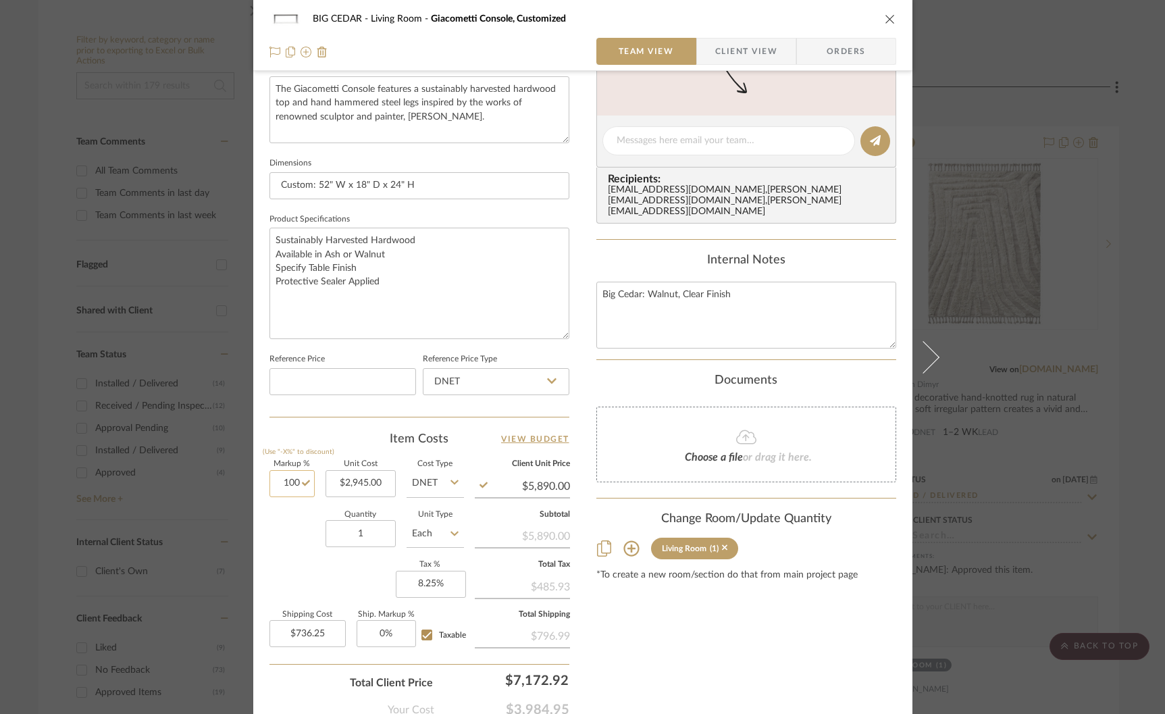
click at [287, 475] on input "100" at bounding box center [291, 483] width 45 height 27
type input "90%"
click at [280, 561] on div "Markup % (Use "-X%" to discount) 90% Unit Cost $2,945.00 Cost Type DNET Client …" at bounding box center [419, 559] width 300 height 197
type input "$5,595.50"
type input "$699.44"
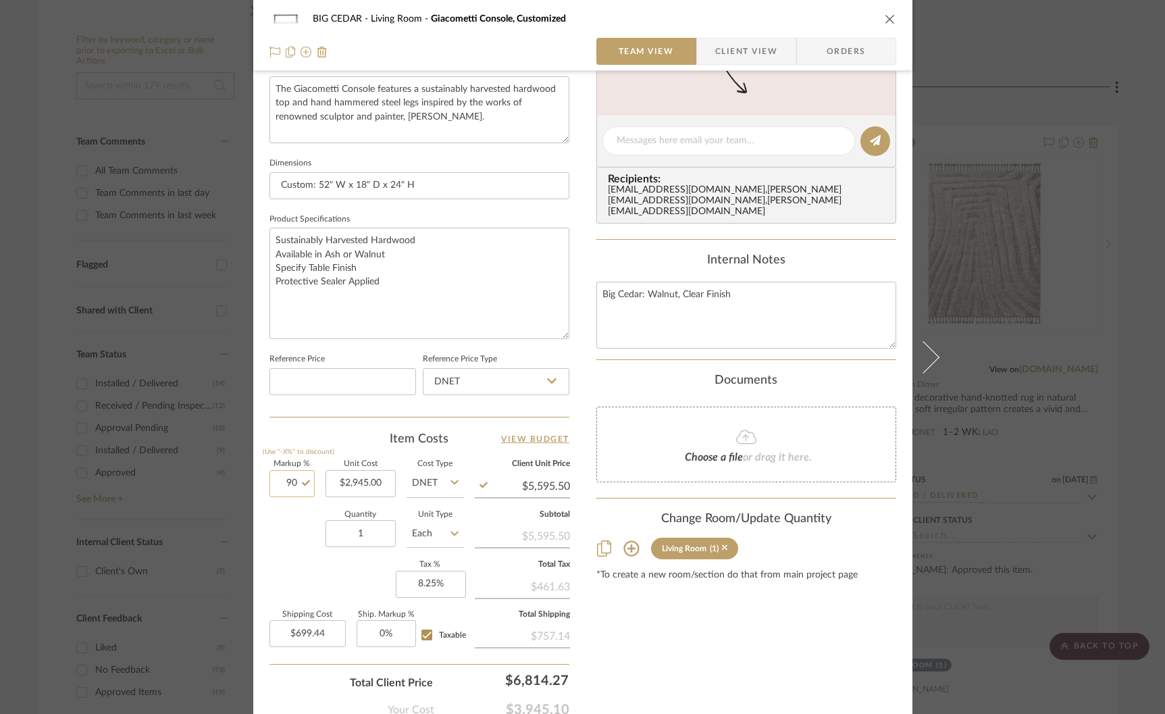
click at [281, 488] on input "90" at bounding box center [291, 483] width 45 height 27
type input "80%"
click at [285, 579] on div "Markup % (Use "-X%" to discount) 80% Unit Cost $2,945.00 Cost Type DNET Client …" at bounding box center [419, 559] width 300 height 197
type input "$5,301.00"
type input "$662.63"
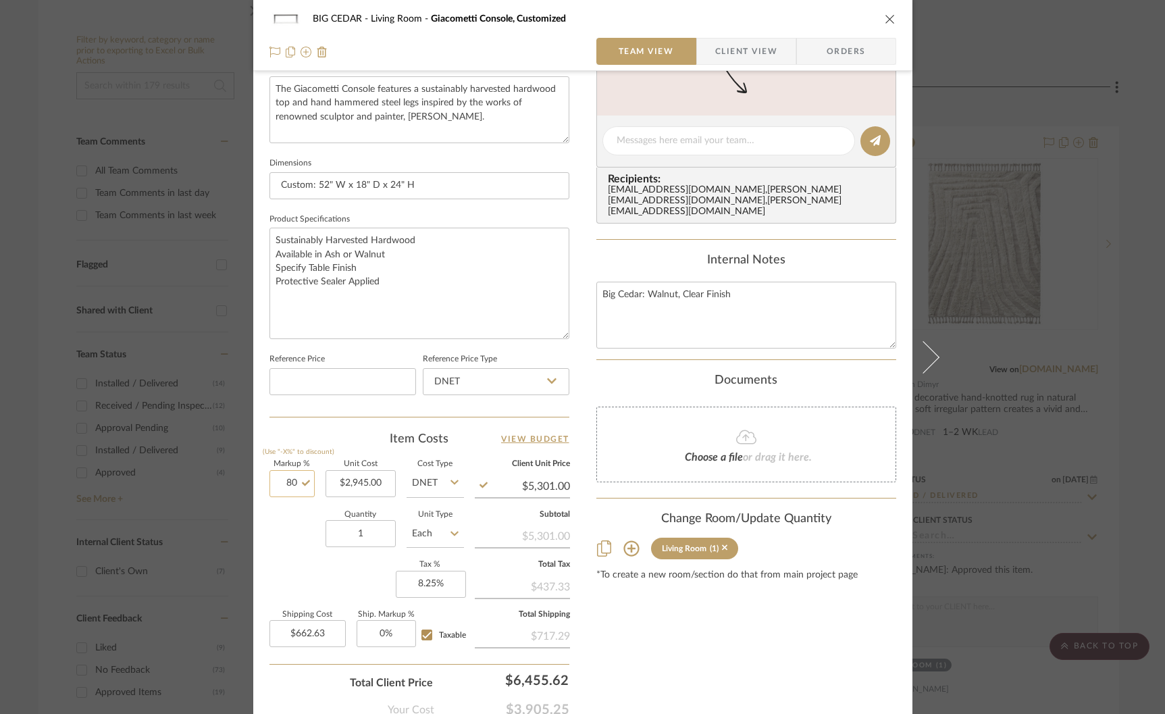
click at [282, 487] on input "80" at bounding box center [291, 483] width 45 height 27
type input "84%"
click at [284, 542] on div "Quantity 1 Unit Type Each" at bounding box center [366, 535] width 194 height 48
type input "$5,418.80"
type input "$677.35"
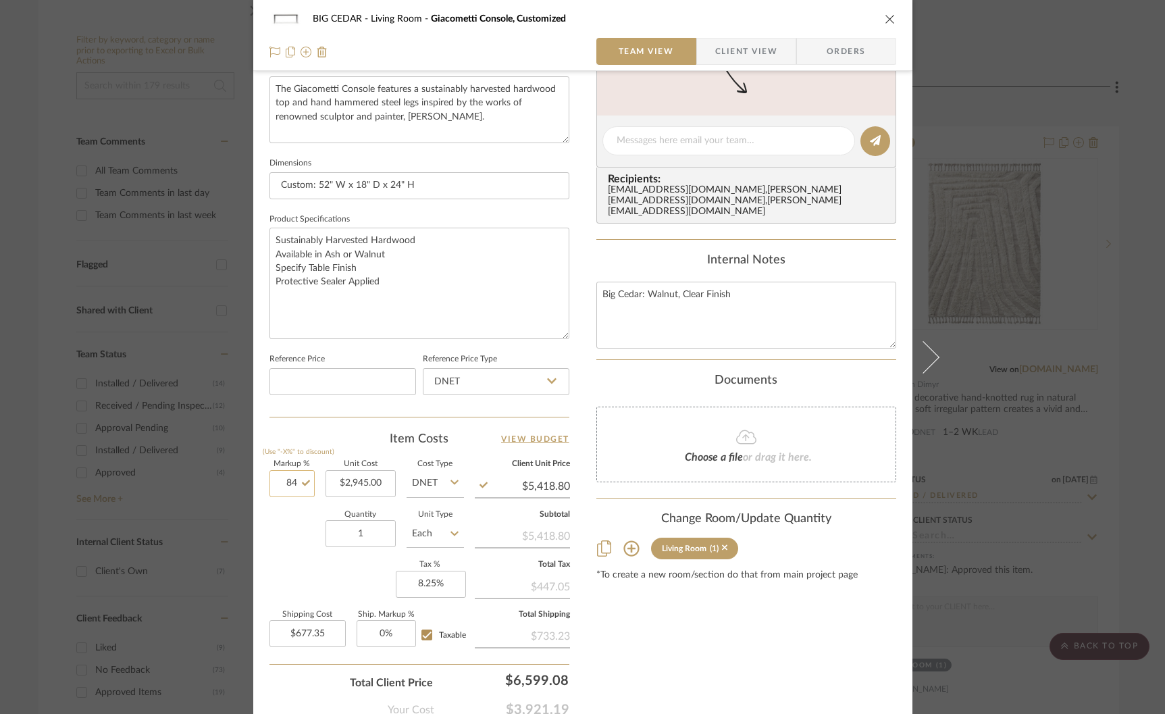
click at [290, 480] on input "84" at bounding box center [291, 483] width 45 height 27
type input "85%"
click at [292, 531] on div "Quantity 1 Unit Type Each" at bounding box center [366, 535] width 194 height 48
type input "$5,448.25"
type input "$681.03"
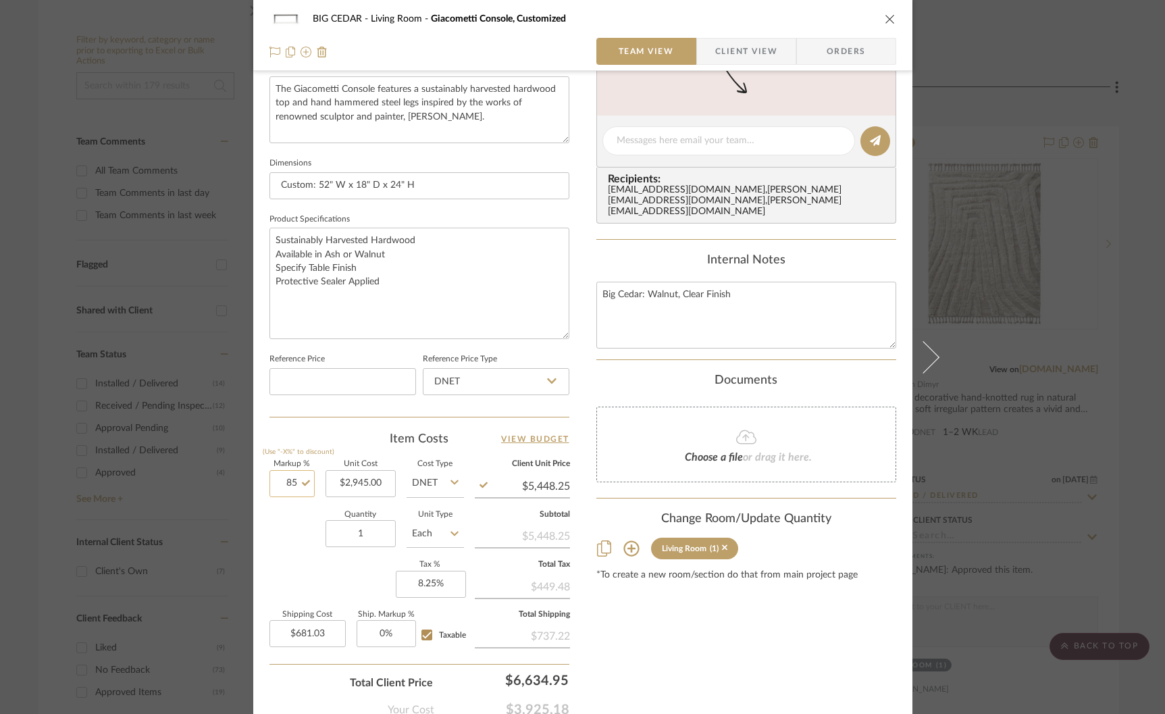
click at [287, 477] on input "85" at bounding box center [291, 483] width 45 height 27
type input "86%"
type input "681.03"
click at [288, 623] on input "681.03" at bounding box center [307, 633] width 76 height 27
type input "$5,477.70"
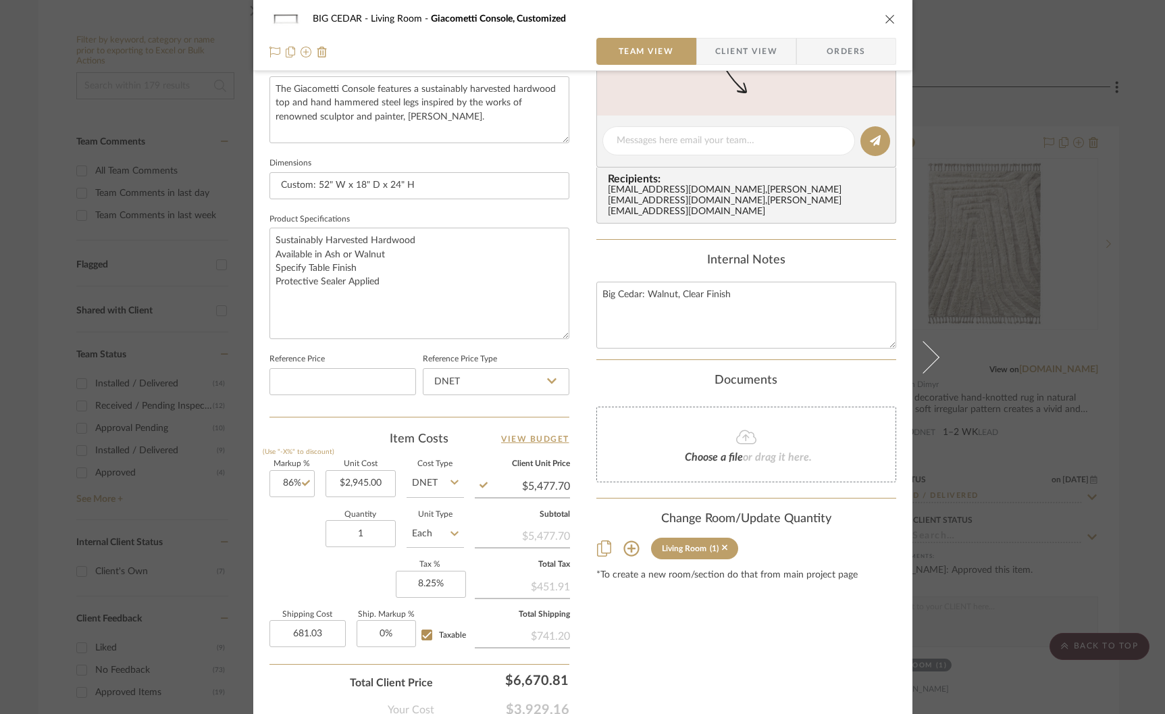
type input "$681.03"
click at [289, 556] on div "Markup % (Use "-X%" to discount) 86% Unit Cost $2,945.00 Cost Type DNET Client …" at bounding box center [419, 559] width 300 height 197
click at [294, 481] on input "86" at bounding box center [291, 483] width 45 height 27
type input "85.5%"
click at [290, 519] on div "Quantity 1 Unit Type Each" at bounding box center [366, 535] width 194 height 48
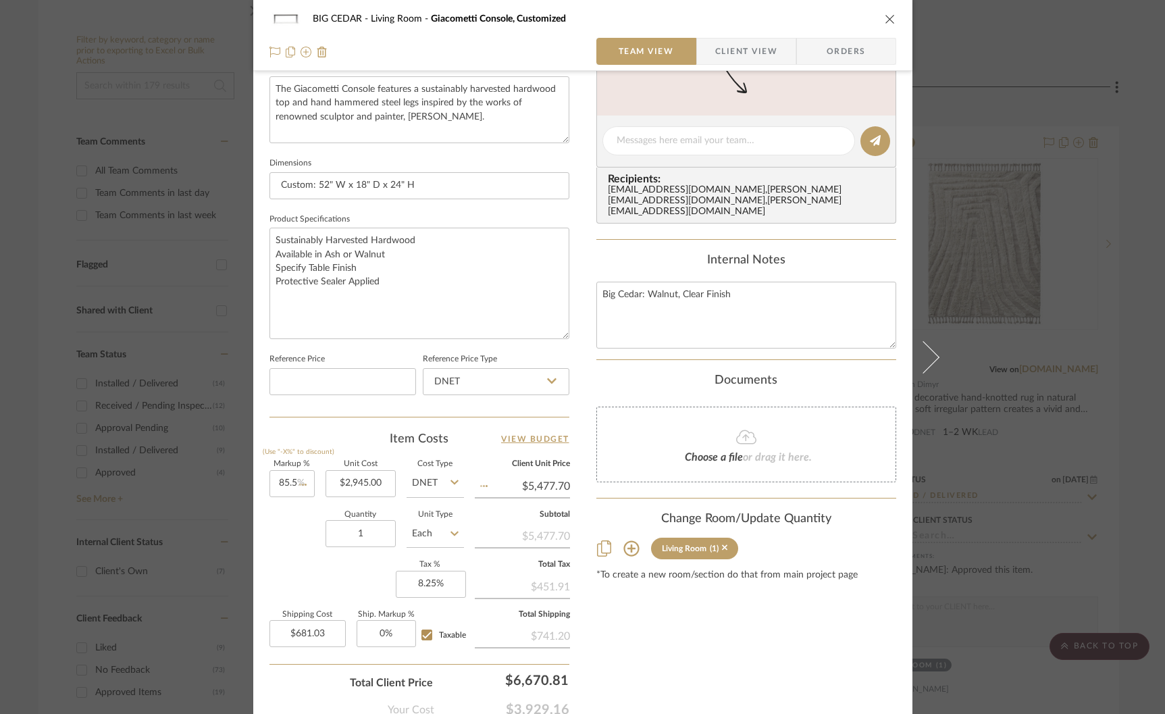
type input "$5,462.98"
type input "$682.87"
click at [287, 481] on input "85.5" at bounding box center [291, 483] width 45 height 27
type input "85.4%"
click at [288, 548] on div "Quantity 1 Unit Type Each" at bounding box center [366, 535] width 194 height 48
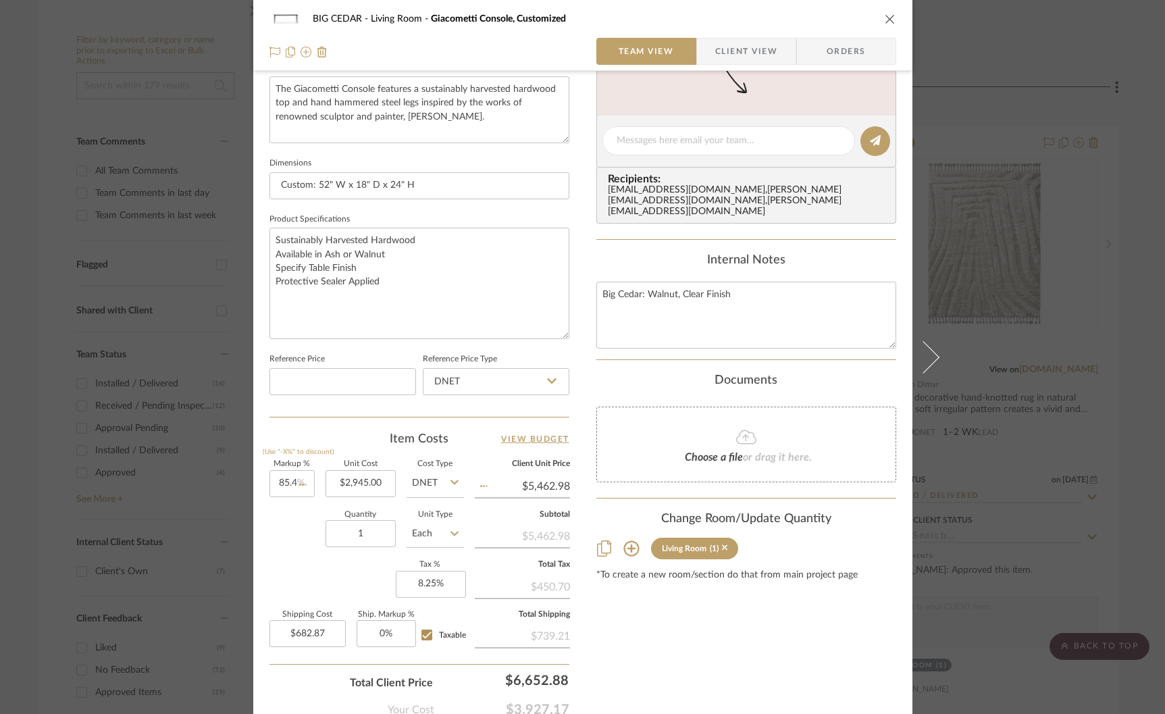
type input "$5,460.03"
type input "$682.50"
click at [624, 610] on div "Content here copies to Client View - confirm visibility there. Show in Client D…" at bounding box center [746, 166] width 300 height 1155
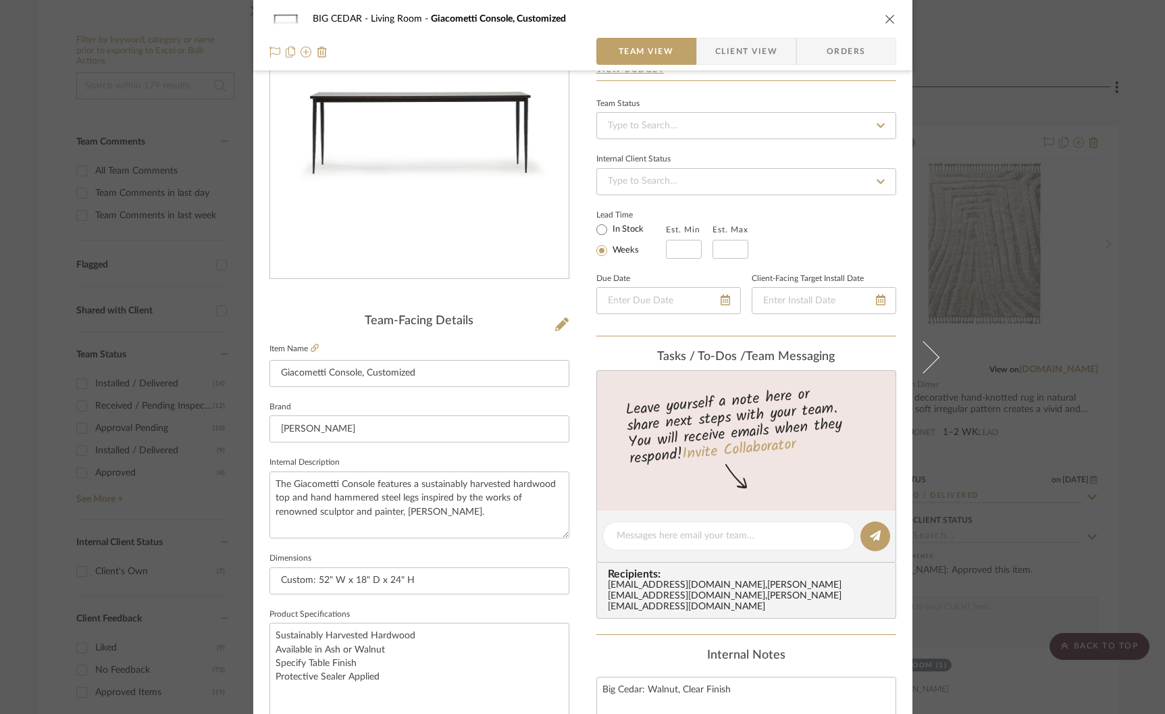
scroll to position [0, 0]
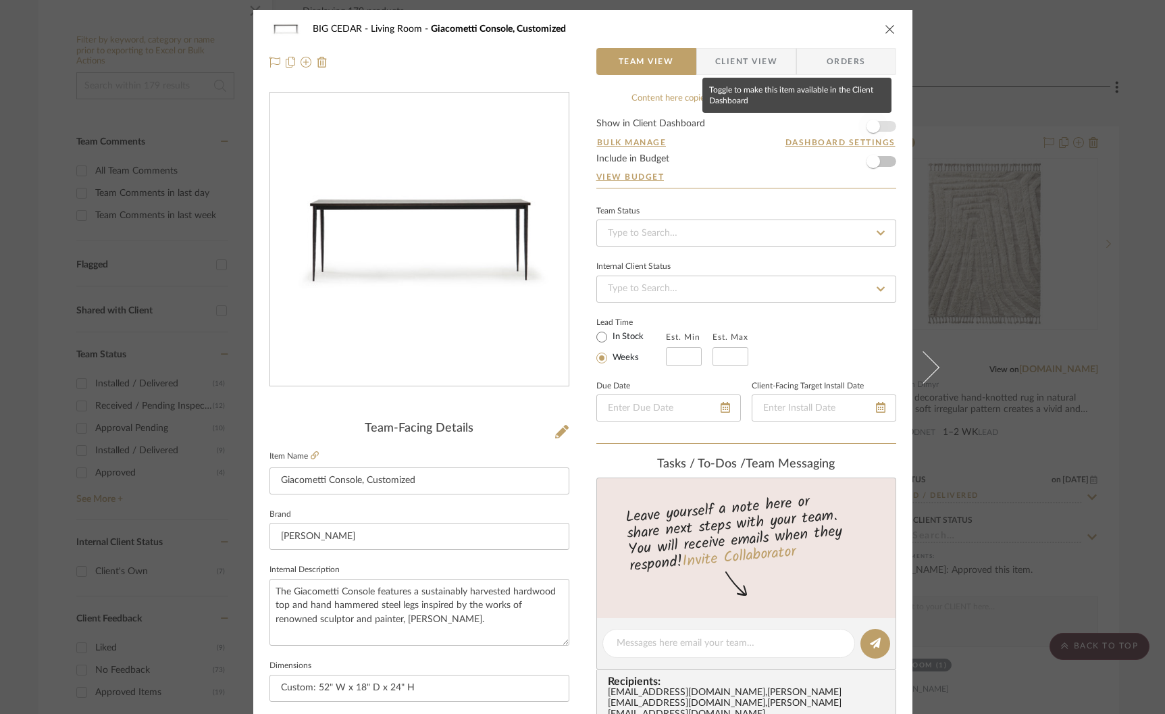
click at [866, 122] on span "button" at bounding box center [873, 127] width 14 height 14
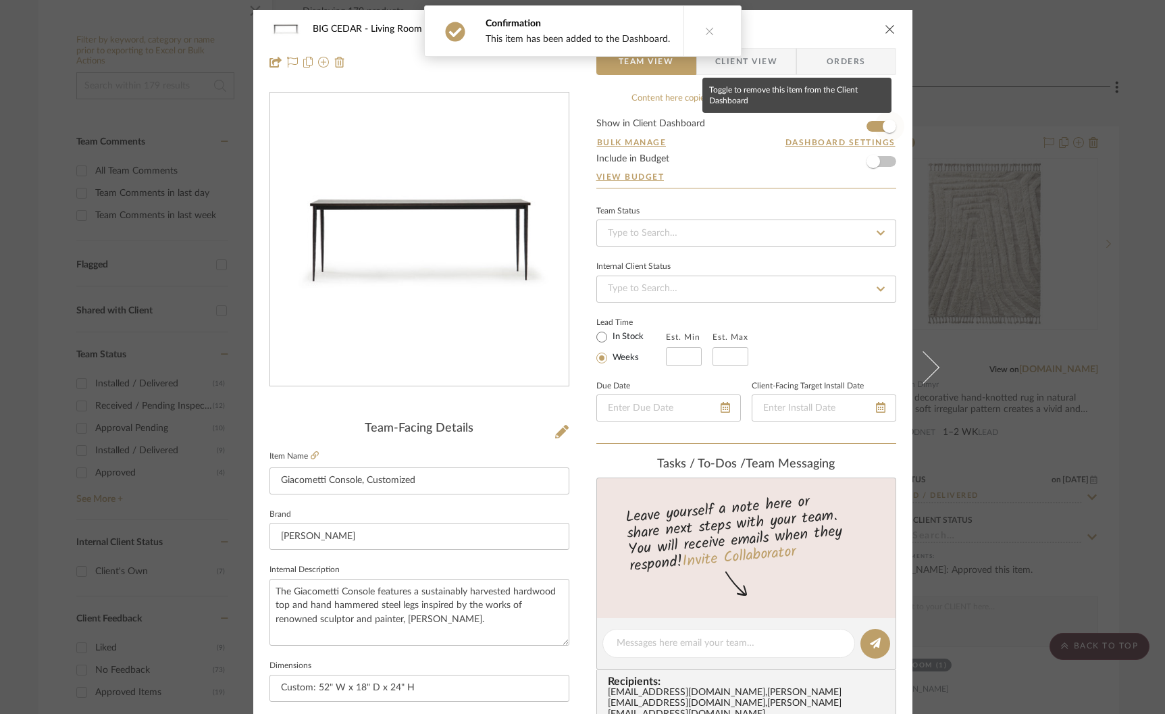
click at [874, 126] on span "button" at bounding box center [889, 126] width 30 height 30
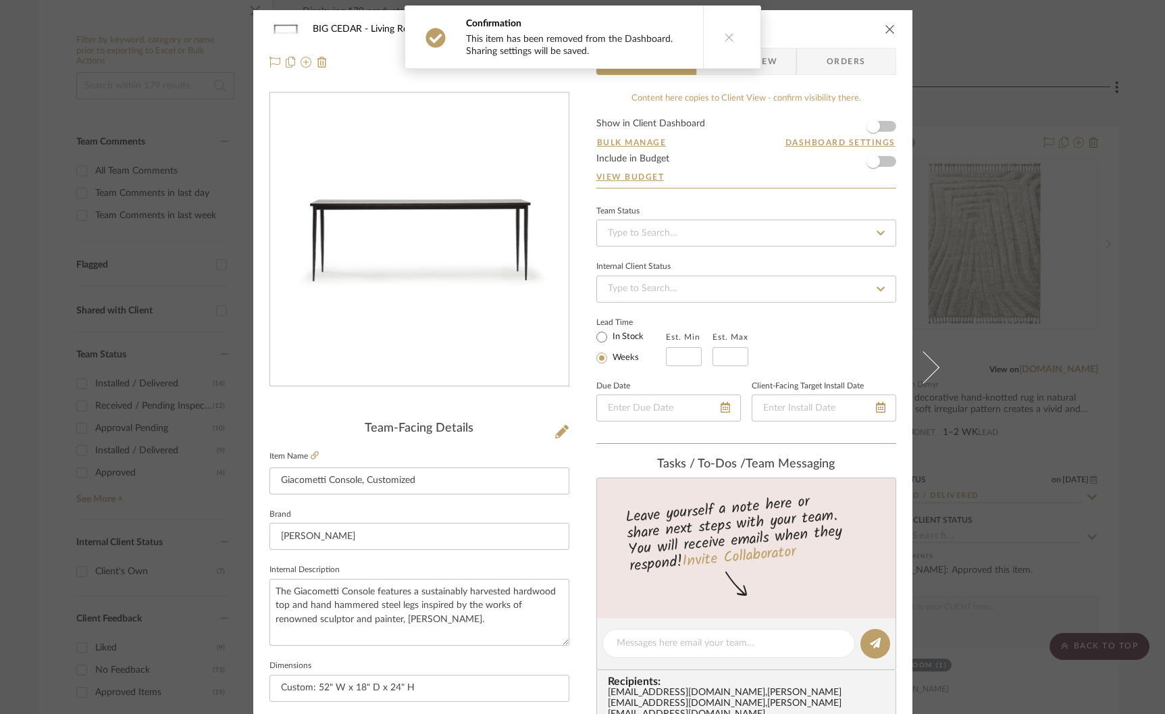
click at [993, 145] on div "BIG CEDAR Living Room Giacometti Console, Customized Team View Client View Orde…" at bounding box center [582, 357] width 1165 height 714
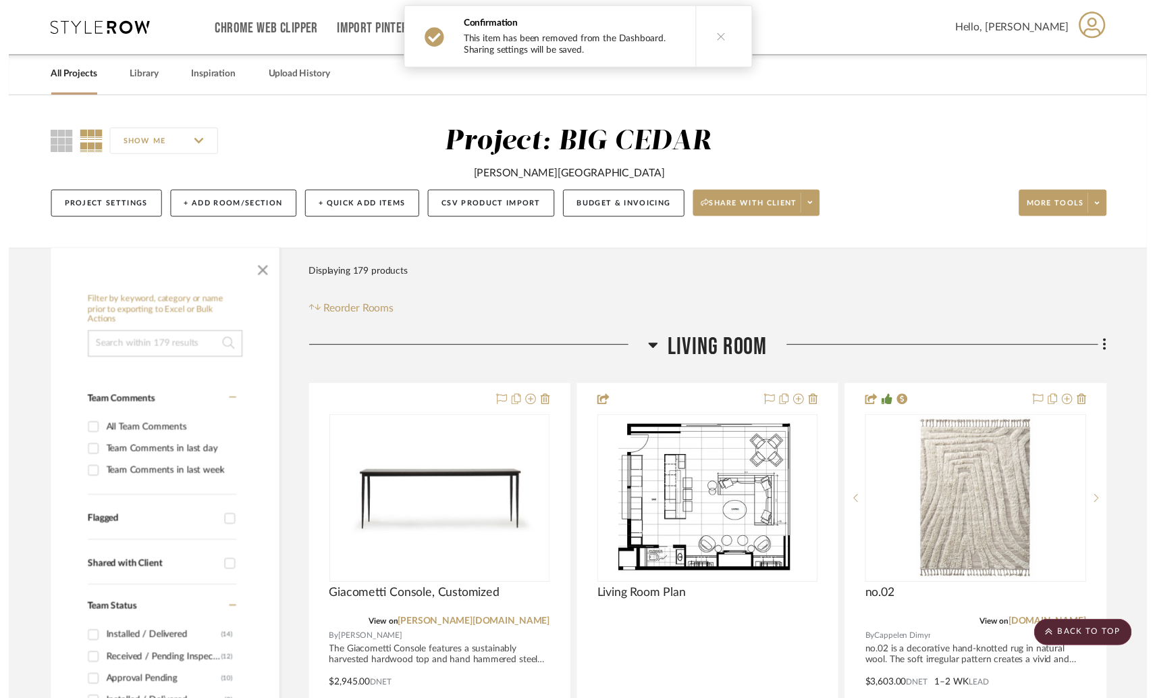
scroll to position [265, 0]
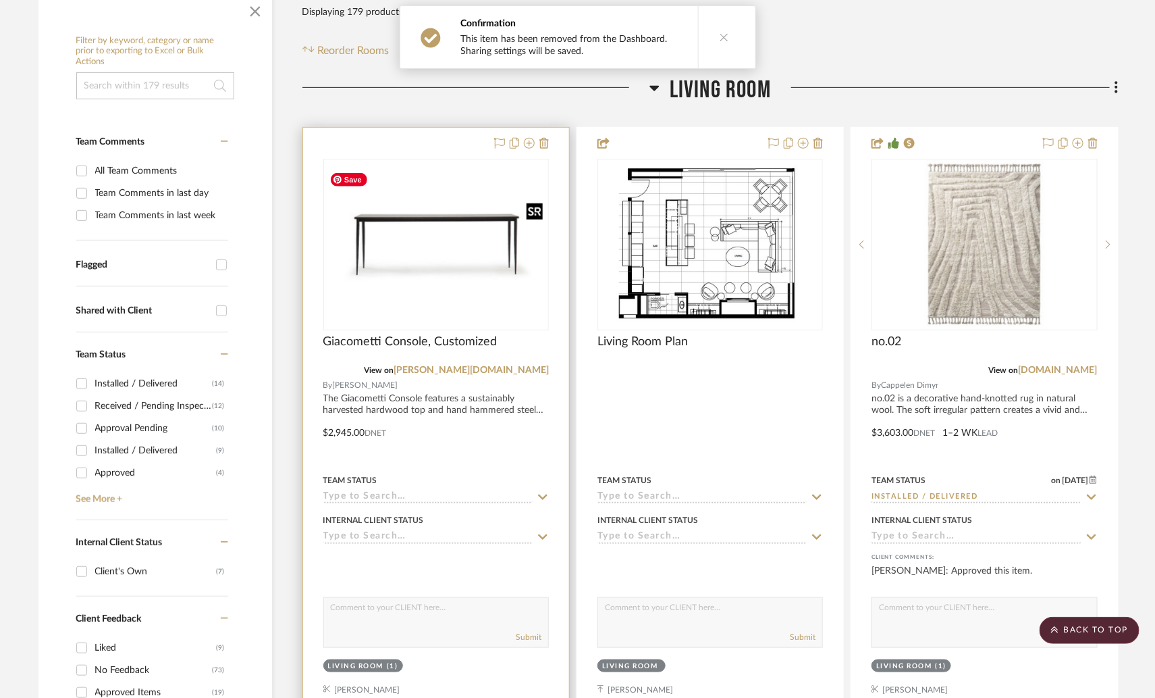
click at [454, 225] on img "0" at bounding box center [436, 243] width 223 height 153
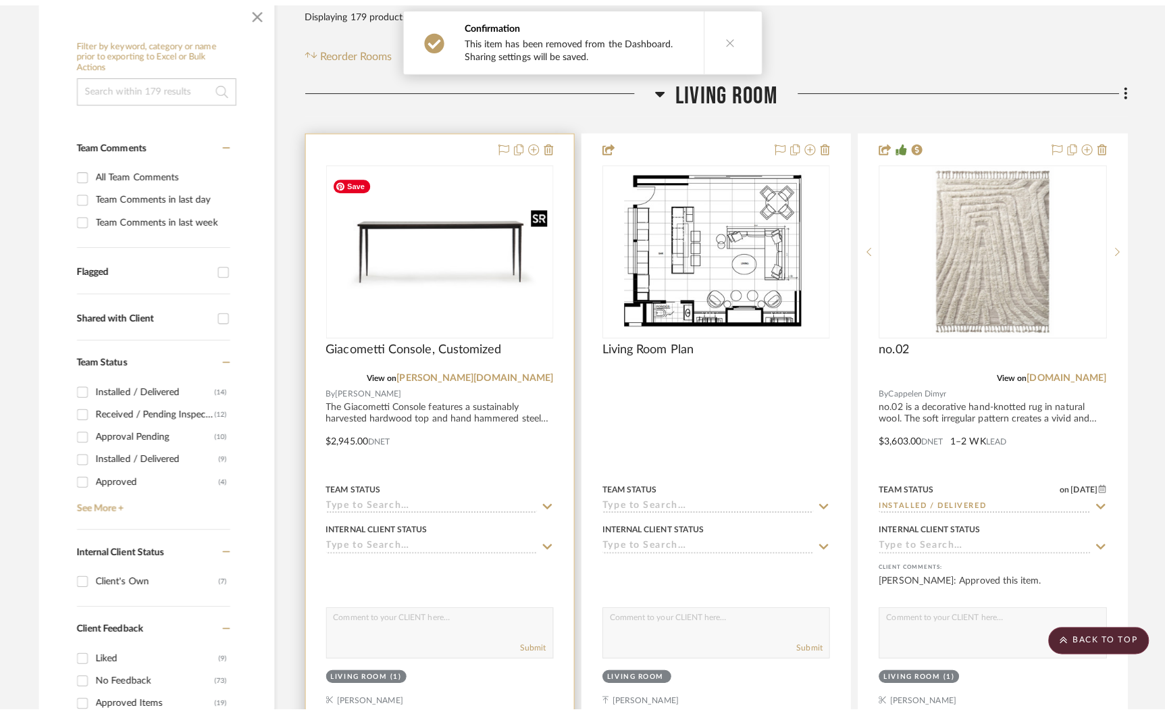
scroll to position [0, 0]
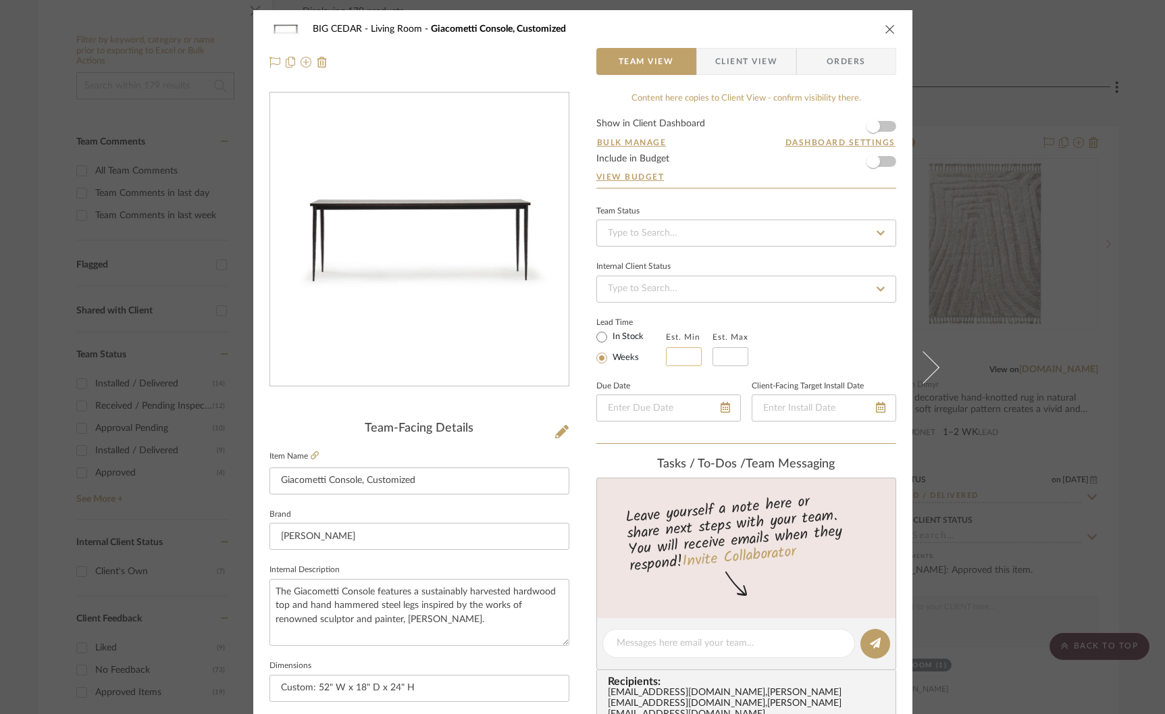
click at [675, 349] on input "text" at bounding box center [684, 356] width 36 height 19
type input "10"
click at [730, 349] on input "text" at bounding box center [730, 356] width 36 height 19
type input "1"
type input "12"
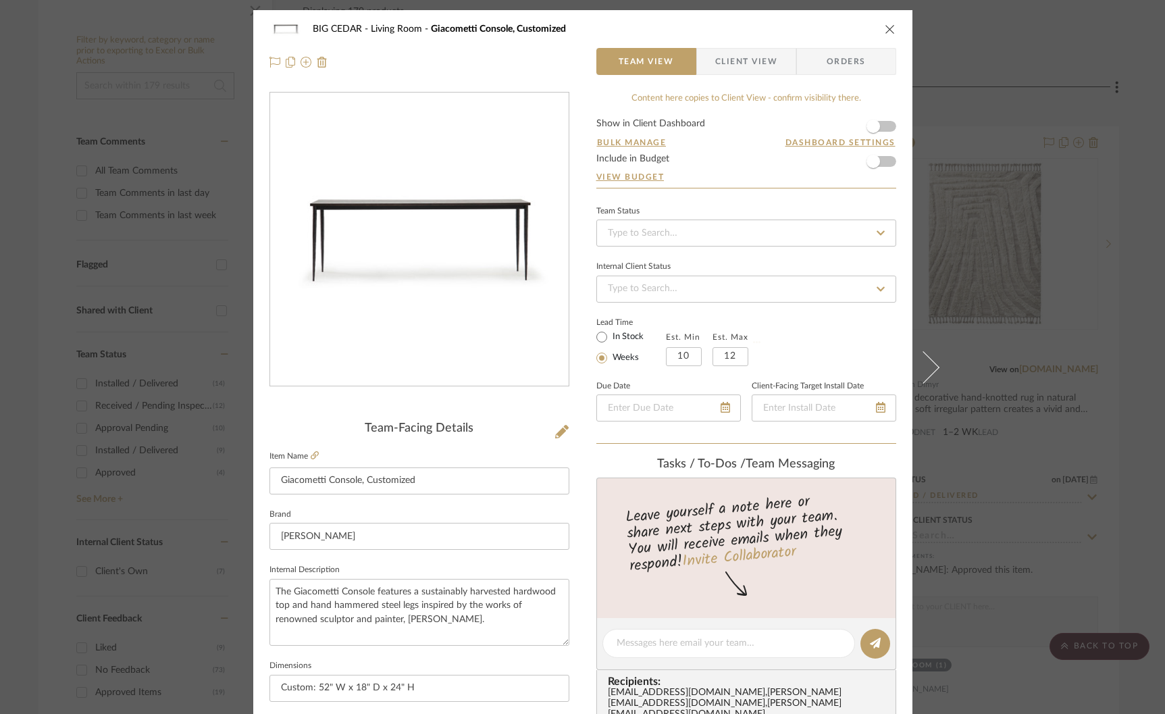
click at [809, 349] on div "Lead Time In Stock Weeks Est. Min 10 Est. Max 12" at bounding box center [746, 339] width 300 height 53
click at [1088, 263] on div "BIG CEDAR Living Room Giacometti Console, Customized Team View Client View Orde…" at bounding box center [582, 357] width 1165 height 714
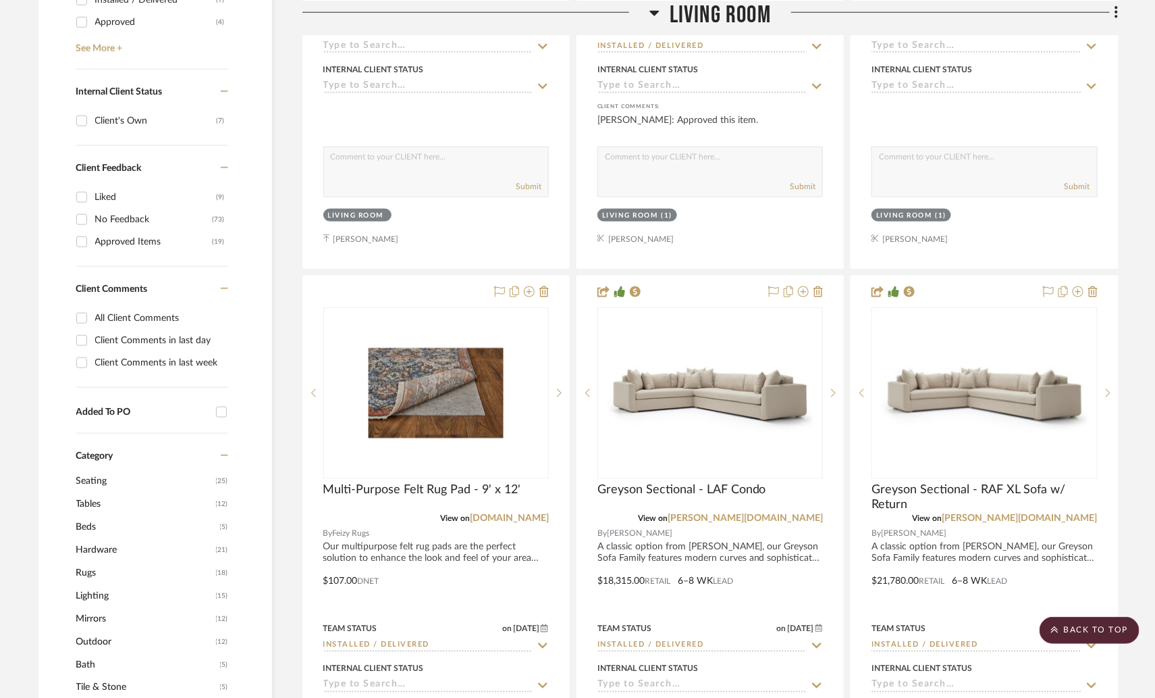
scroll to position [725, 0]
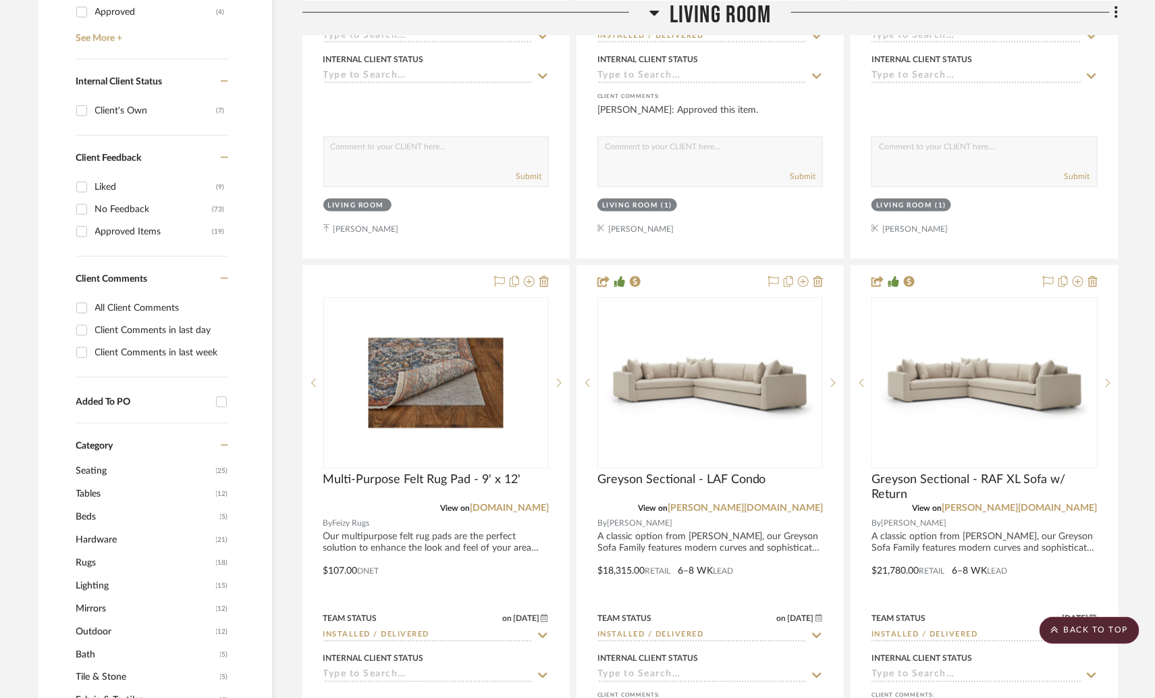
drag, startPoint x: 444, startPoint y: 139, endPoint x: 390, endPoint y: 3, distance: 146.5
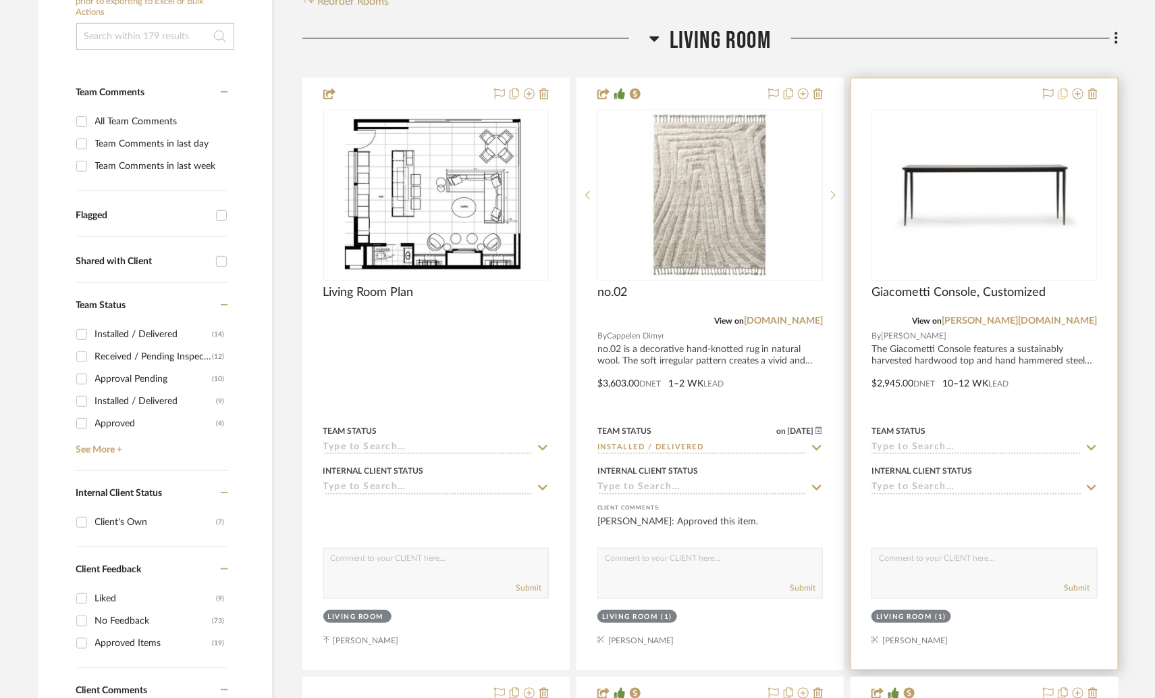
scroll to position [316, 0]
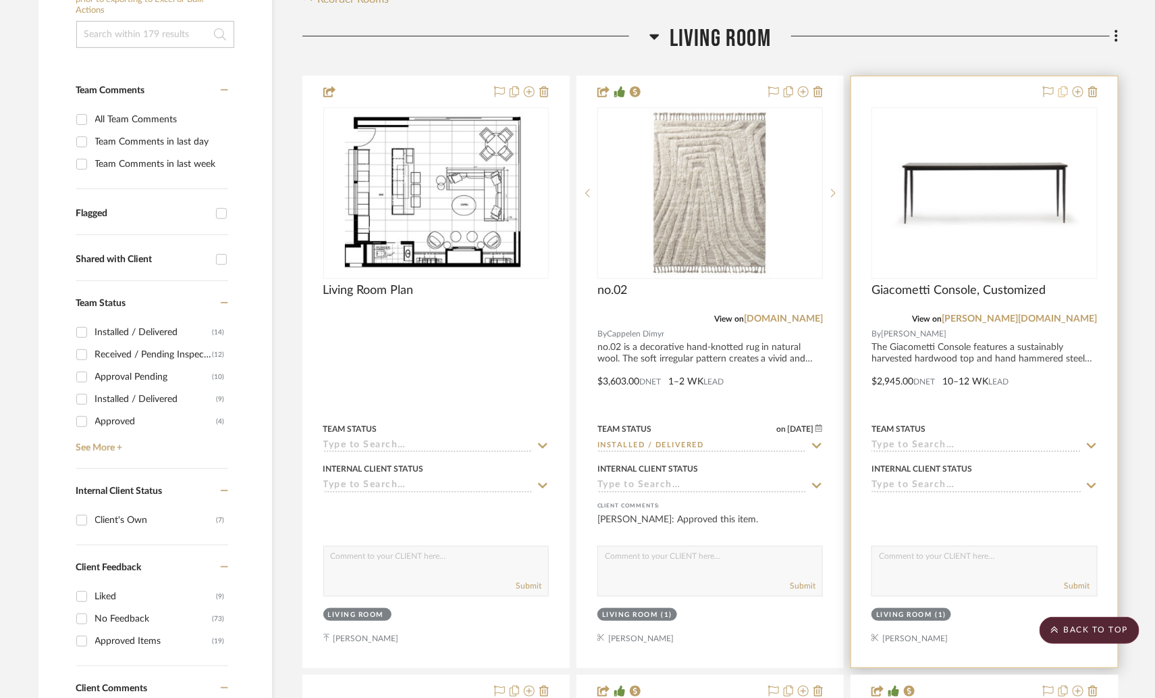
click at [1065, 92] on icon at bounding box center [1063, 91] width 9 height 11
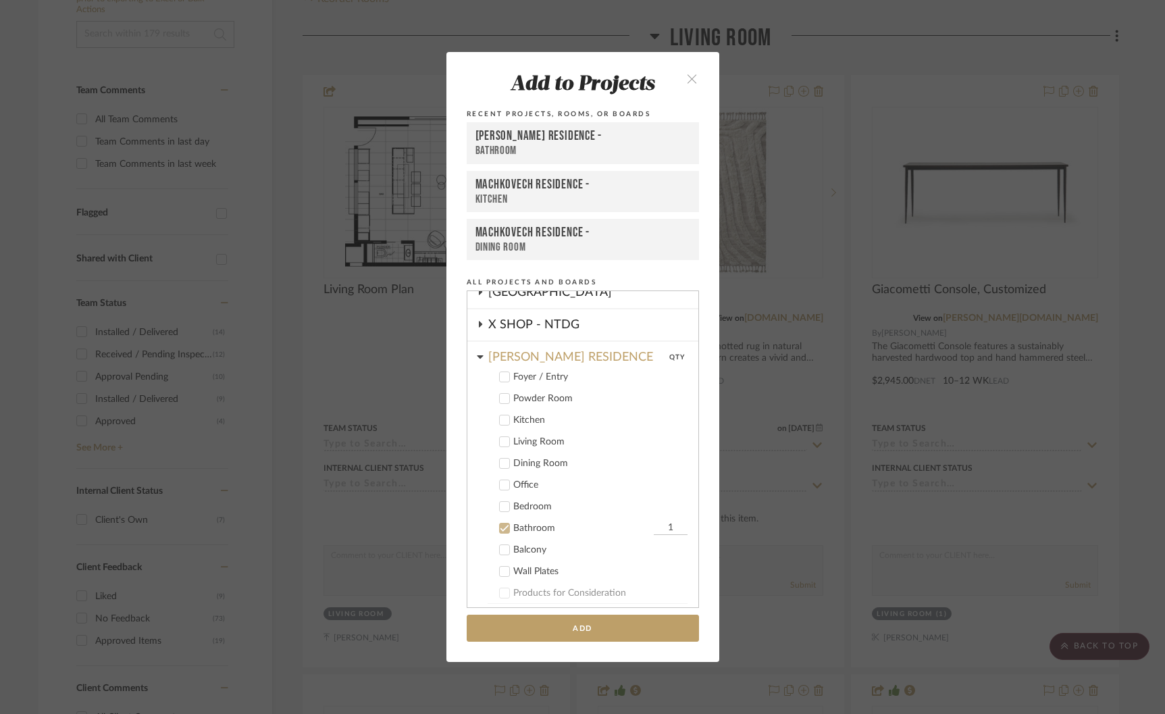
scroll to position [760, 0]
click at [505, 519] on label "Bathroom 1" at bounding box center [588, 526] width 200 height 14
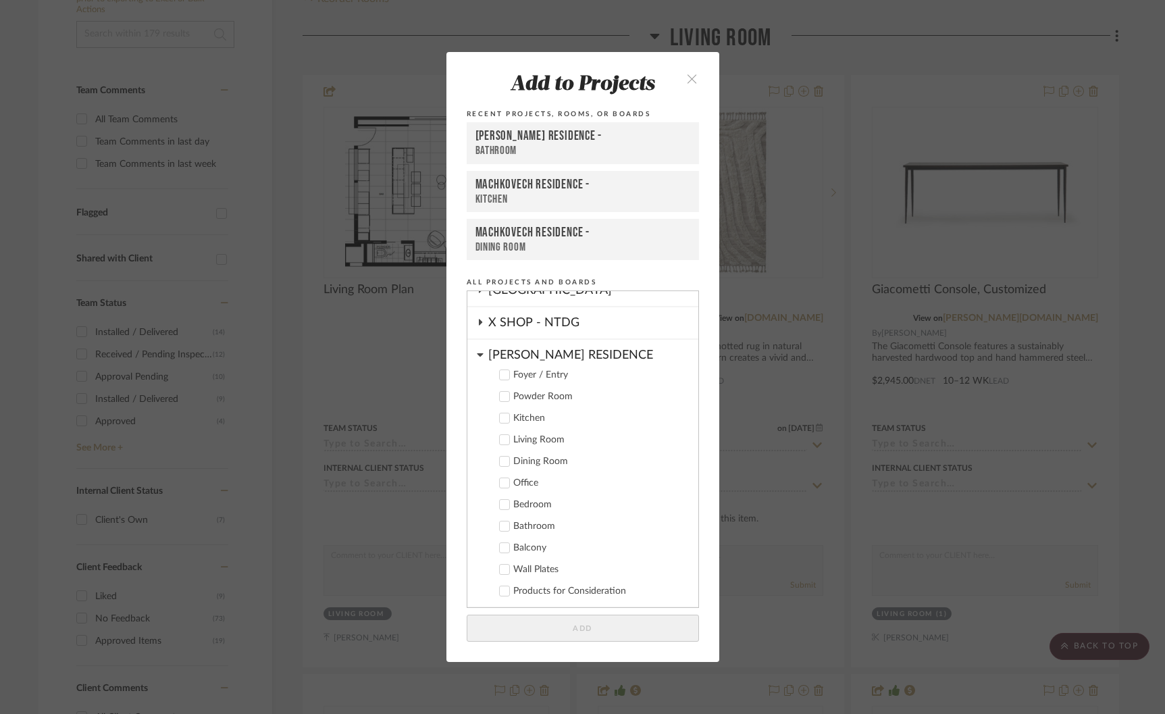
click at [522, 348] on div "YANOFSKY RESIDENCE" at bounding box center [593, 352] width 210 height 24
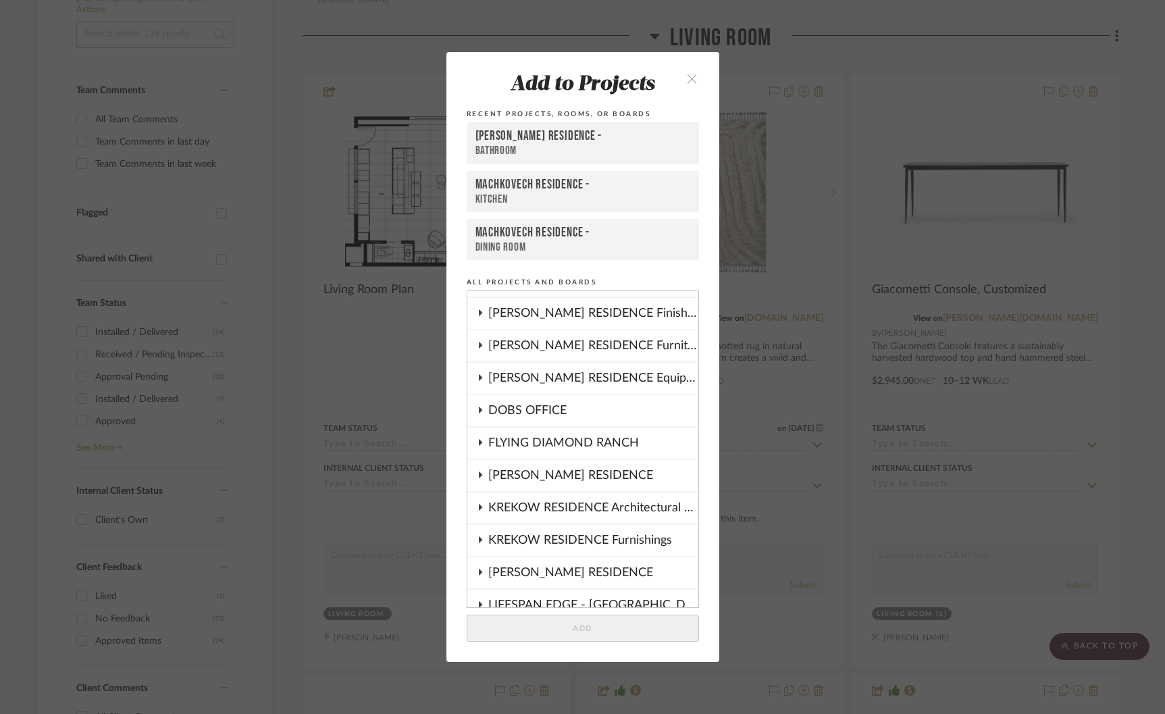
scroll to position [149, 0]
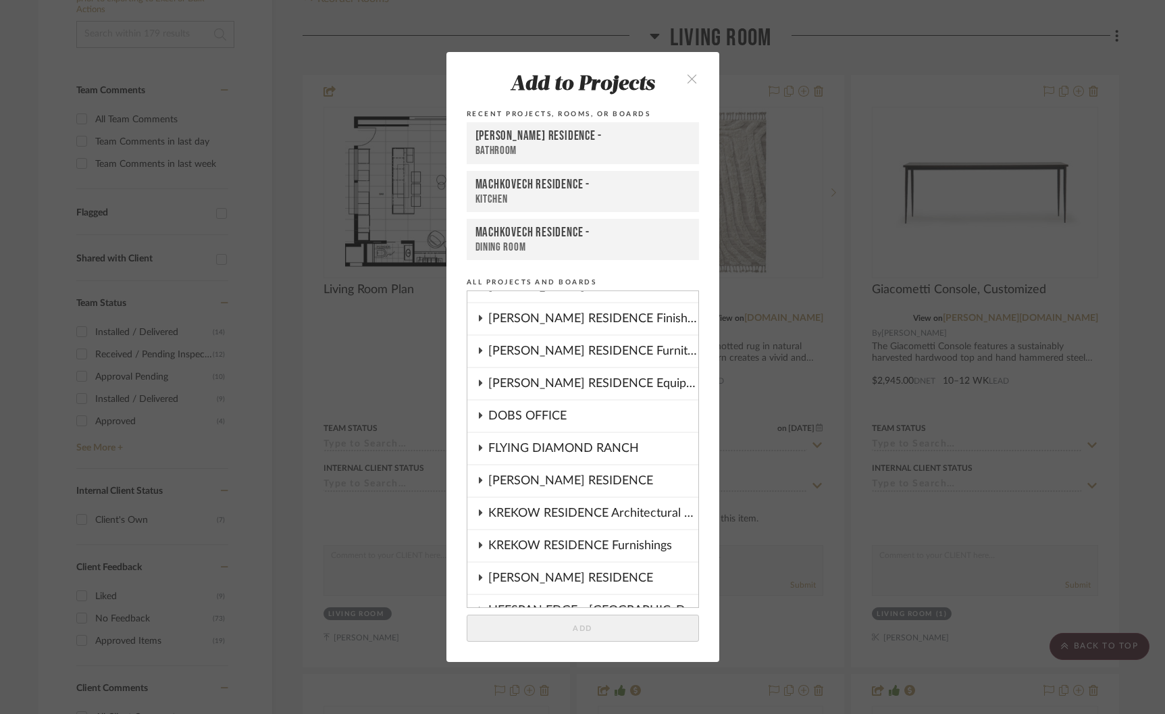
click at [546, 348] on div "[PERSON_NAME] RESIDENCE Furniture & Fixtures" at bounding box center [593, 351] width 210 height 31
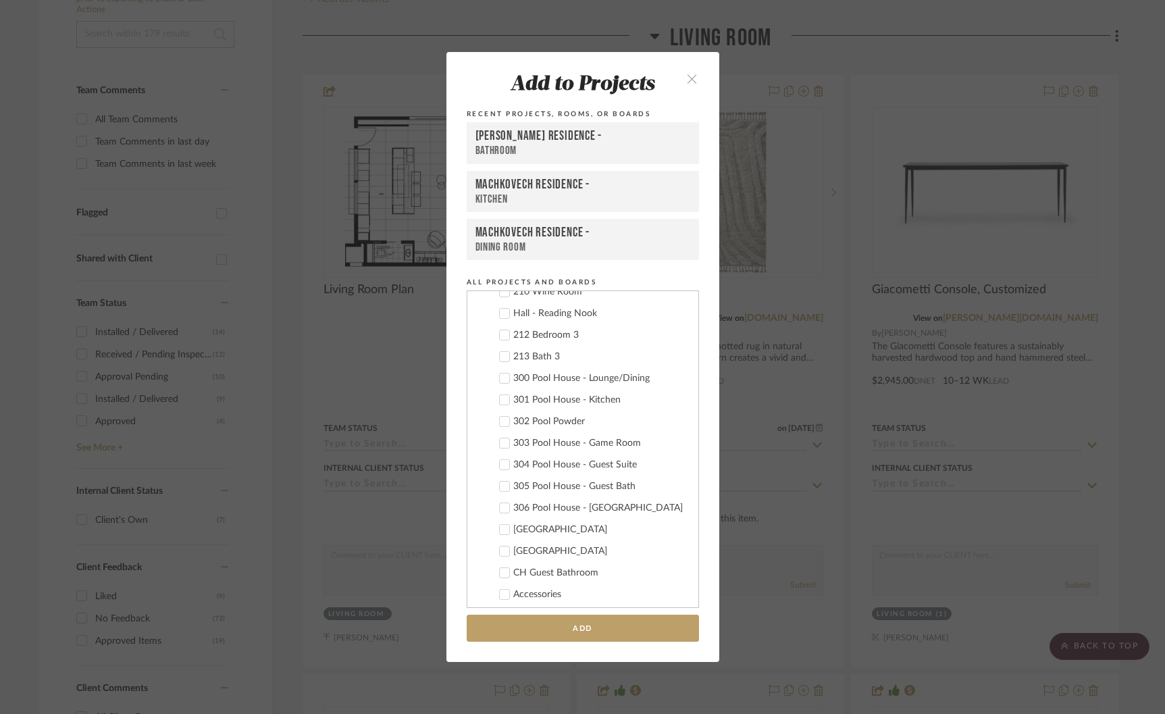
scroll to position [758, 0]
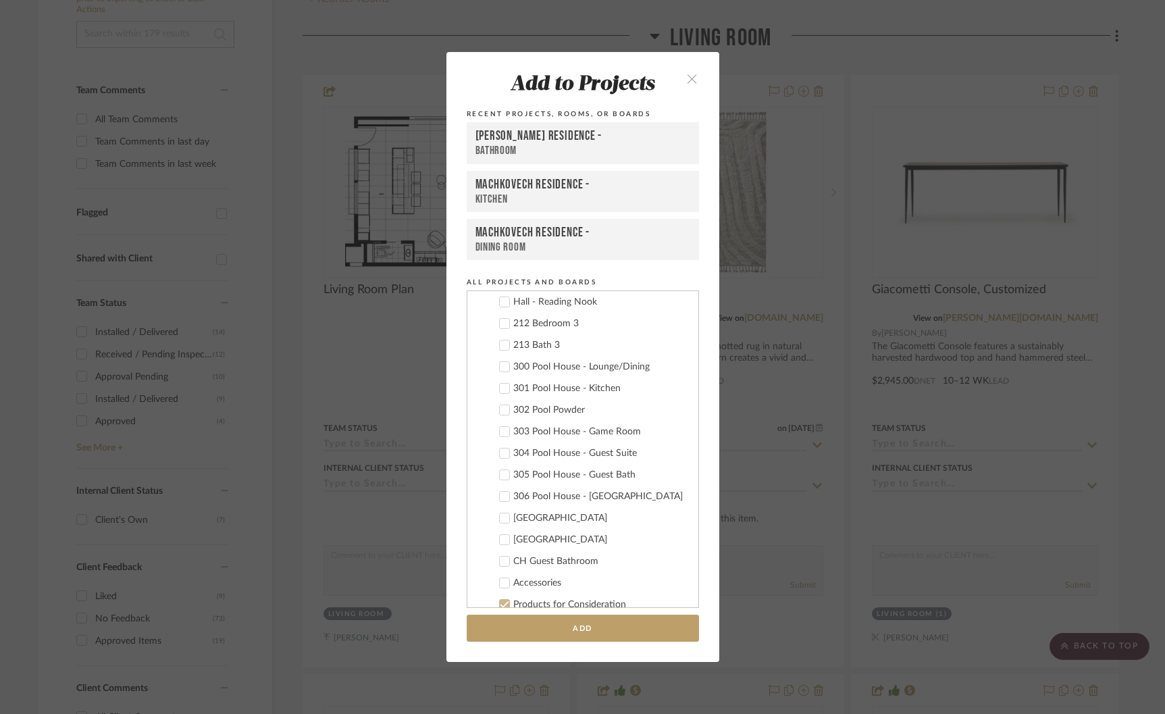
click at [548, 369] on div "300 Pool House - Lounge/Dining" at bounding box center [600, 366] width 174 height 11
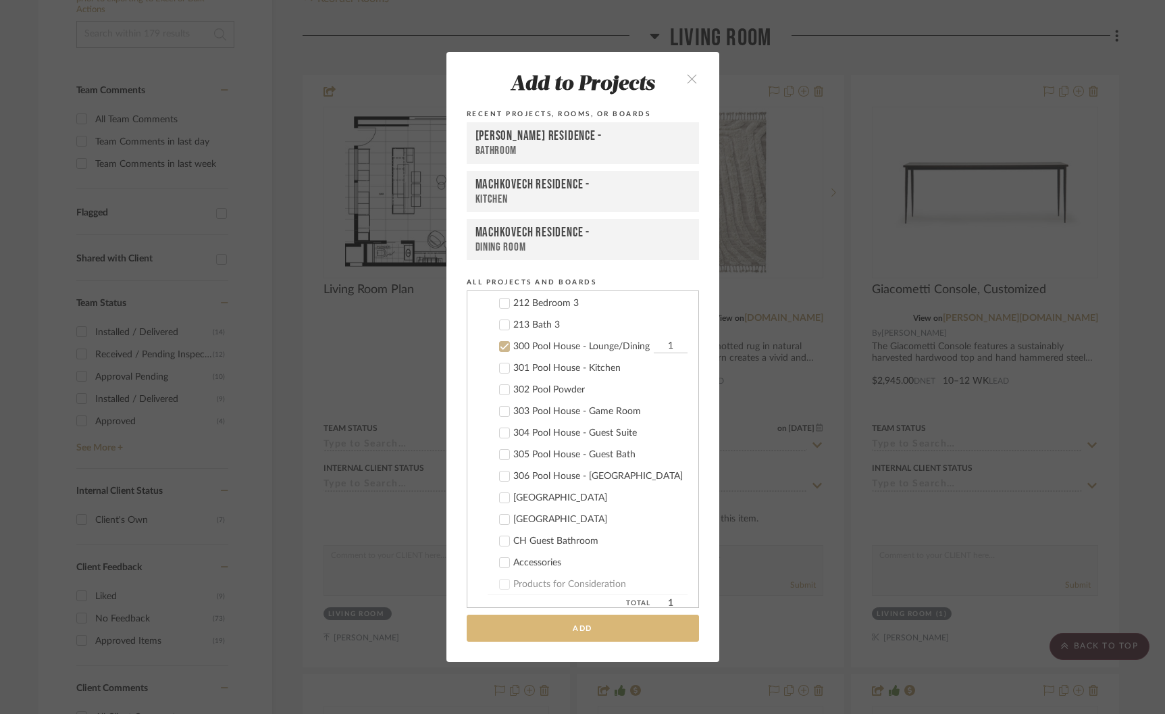
click at [558, 632] on button "Add" at bounding box center [583, 628] width 232 height 28
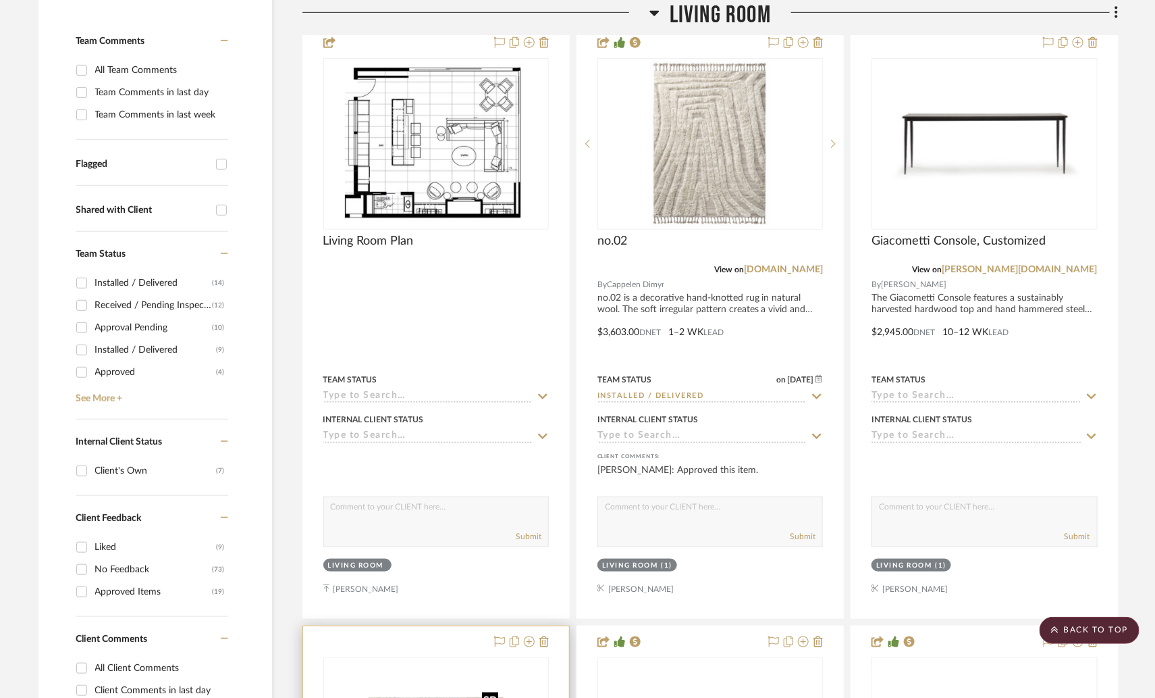
scroll to position [371, 0]
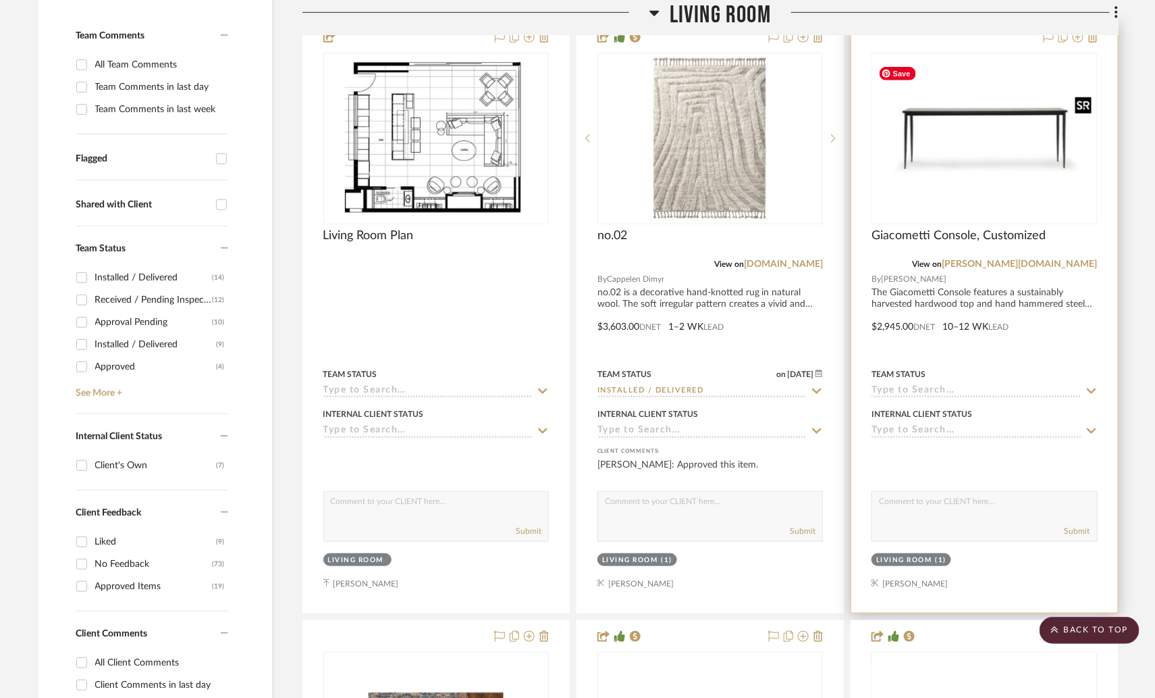
click at [1058, 150] on img "0" at bounding box center [984, 137] width 223 height 153
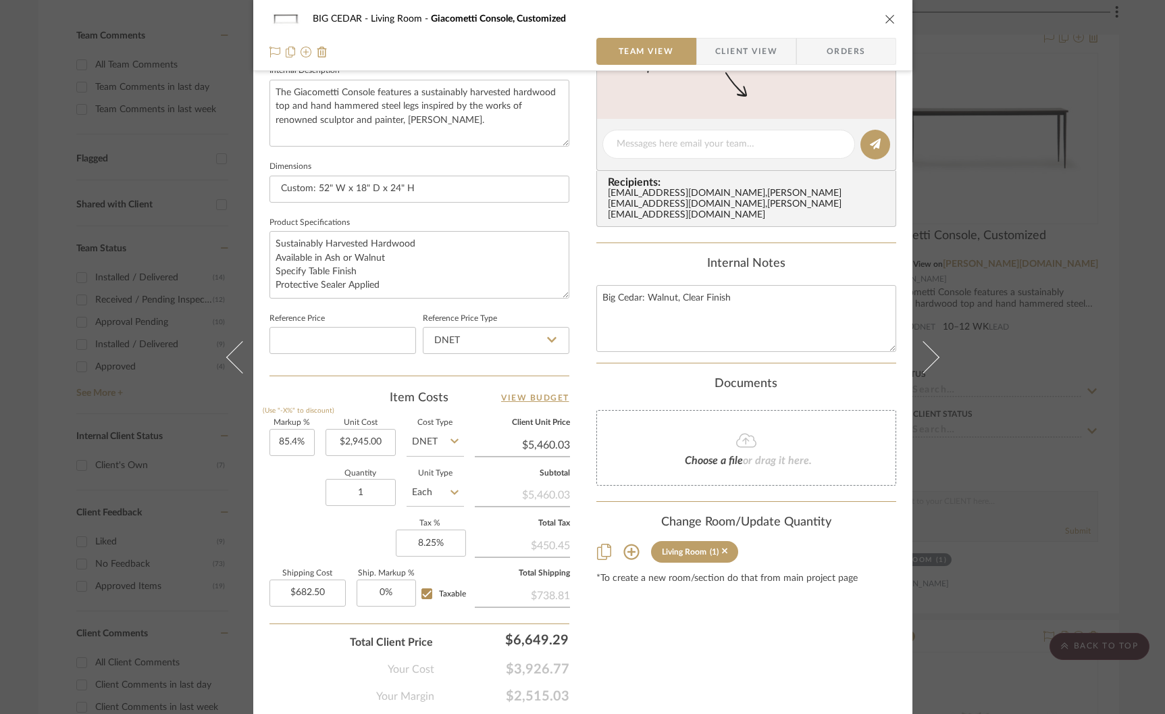
scroll to position [511, 0]
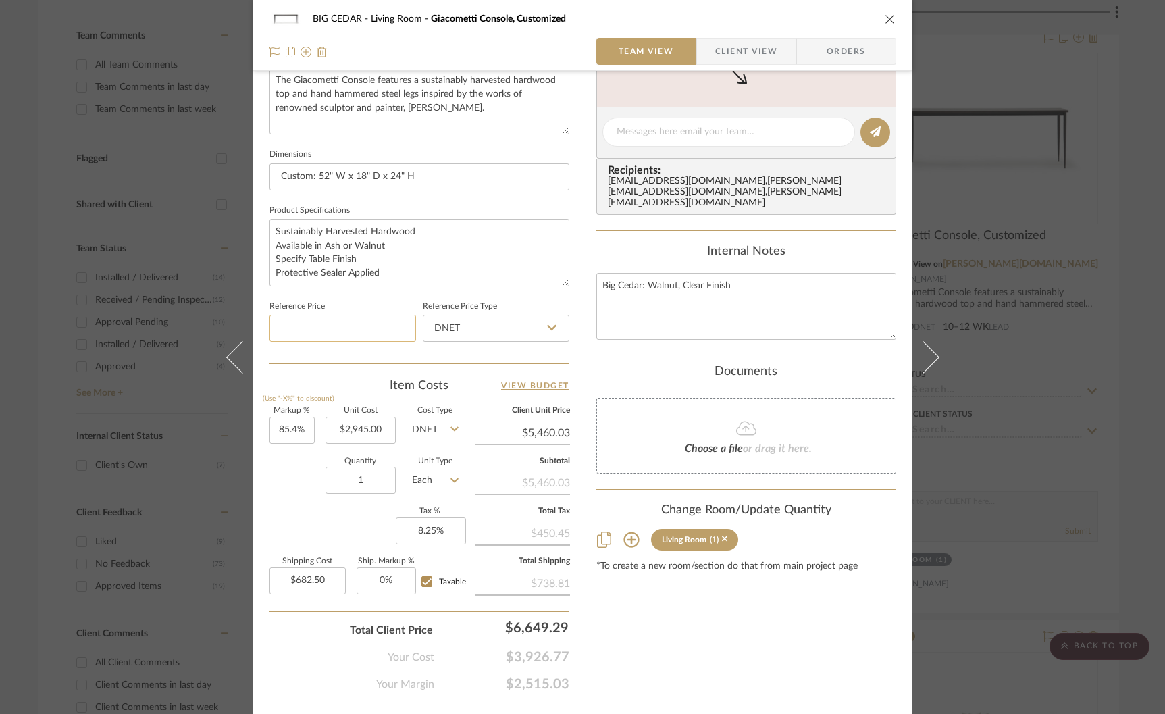
click at [319, 331] on input at bounding box center [342, 328] width 147 height 27
type input "$5,460.00"
click at [280, 494] on div "Quantity 1 Unit Type Each" at bounding box center [366, 482] width 194 height 48
click at [733, 288] on textarea "Big Cedar: Walnut, Clear Finish" at bounding box center [746, 306] width 300 height 67
click at [1012, 257] on div "BIG CEDAR Living Room Giacometti Console, Customized Team View Client View Orde…" at bounding box center [582, 357] width 1165 height 714
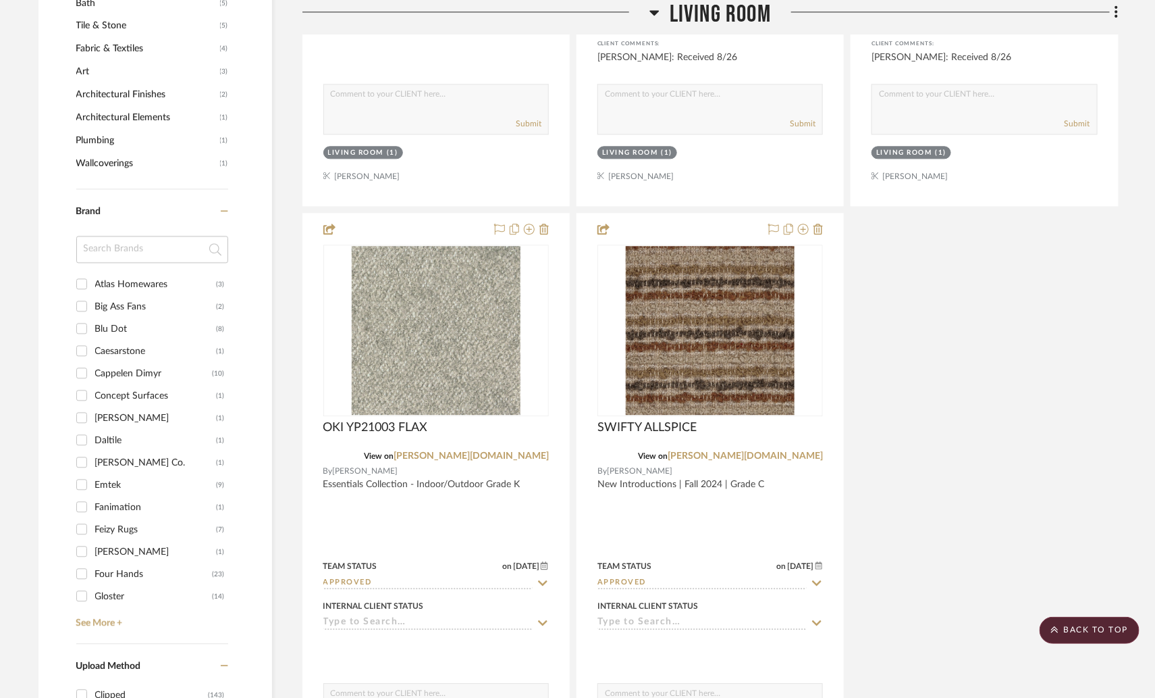
scroll to position [1371, 0]
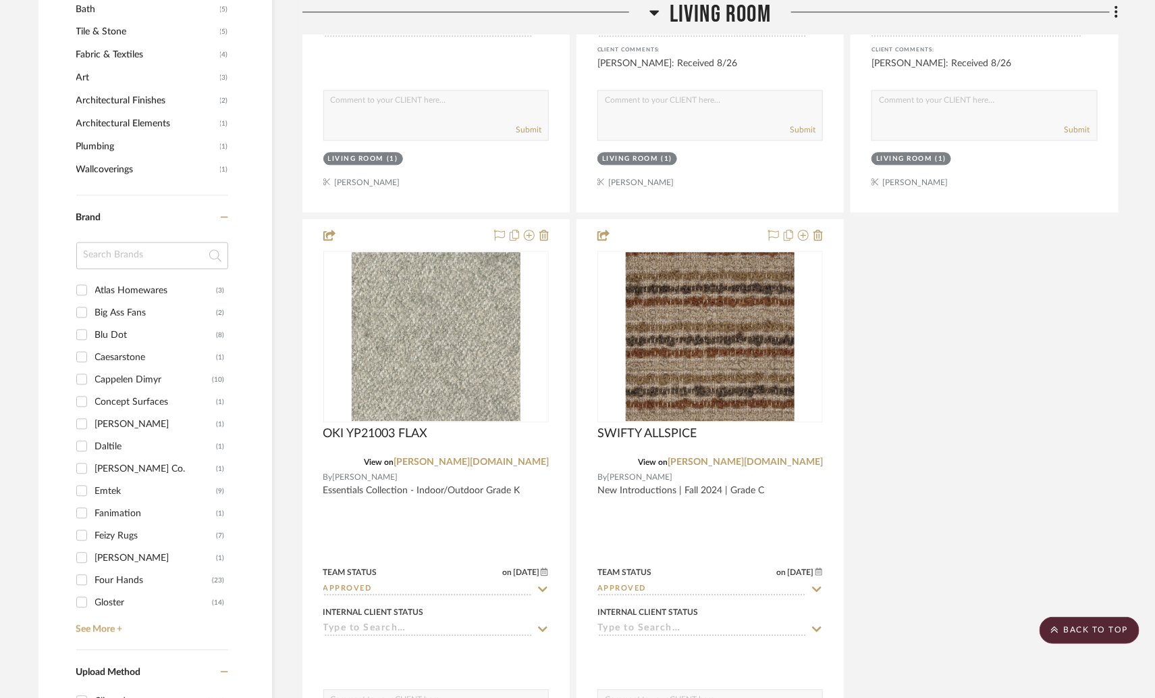
click at [147, 242] on input at bounding box center [152, 255] width 152 height 27
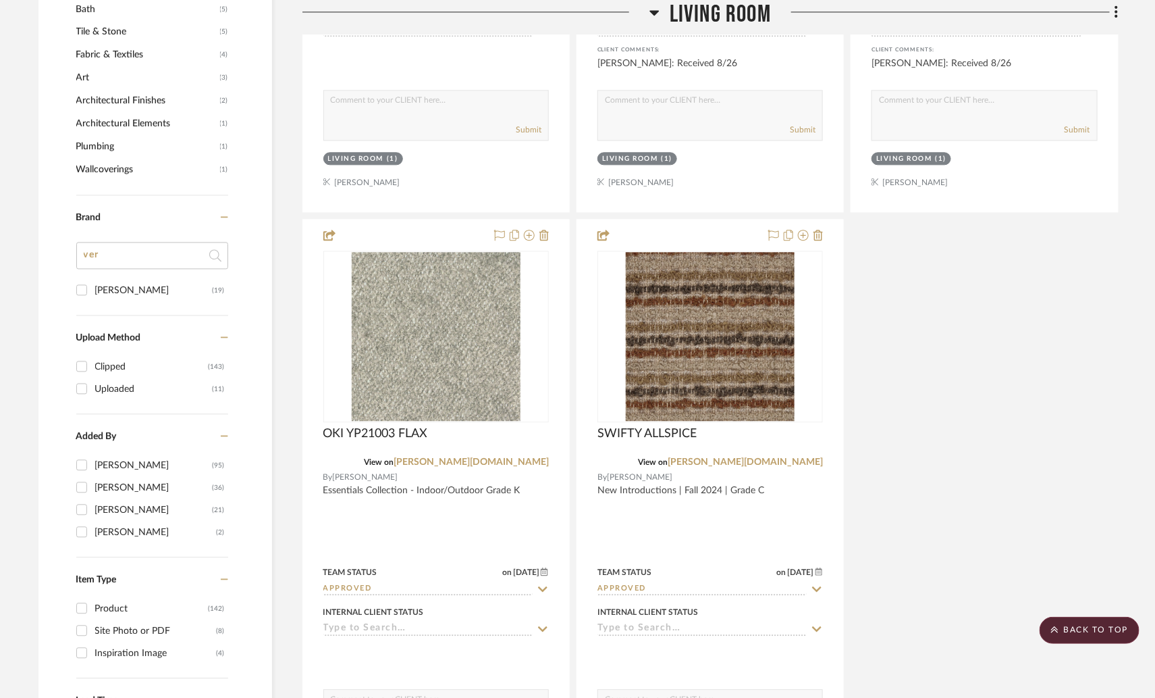
type input "ver"
click at [106, 284] on div "[PERSON_NAME]" at bounding box center [153, 291] width 117 height 22
click at [93, 284] on input "Verellen (19)" at bounding box center [82, 290] width 22 height 22
checkbox input "true"
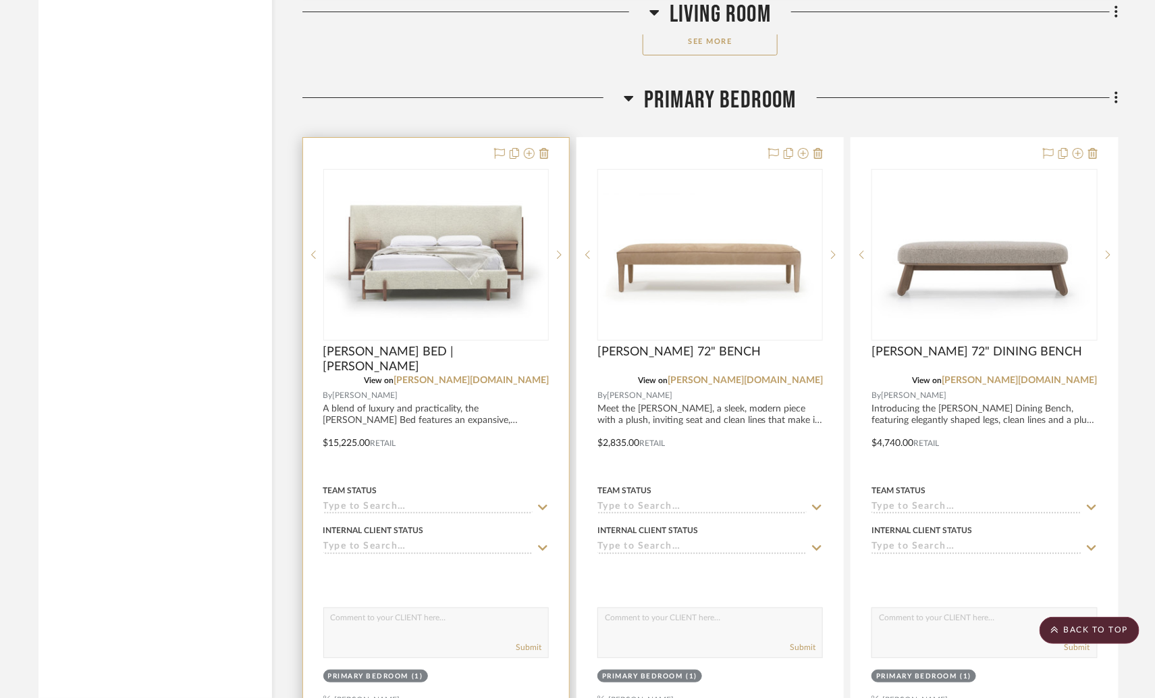
scroll to position [2187, 0]
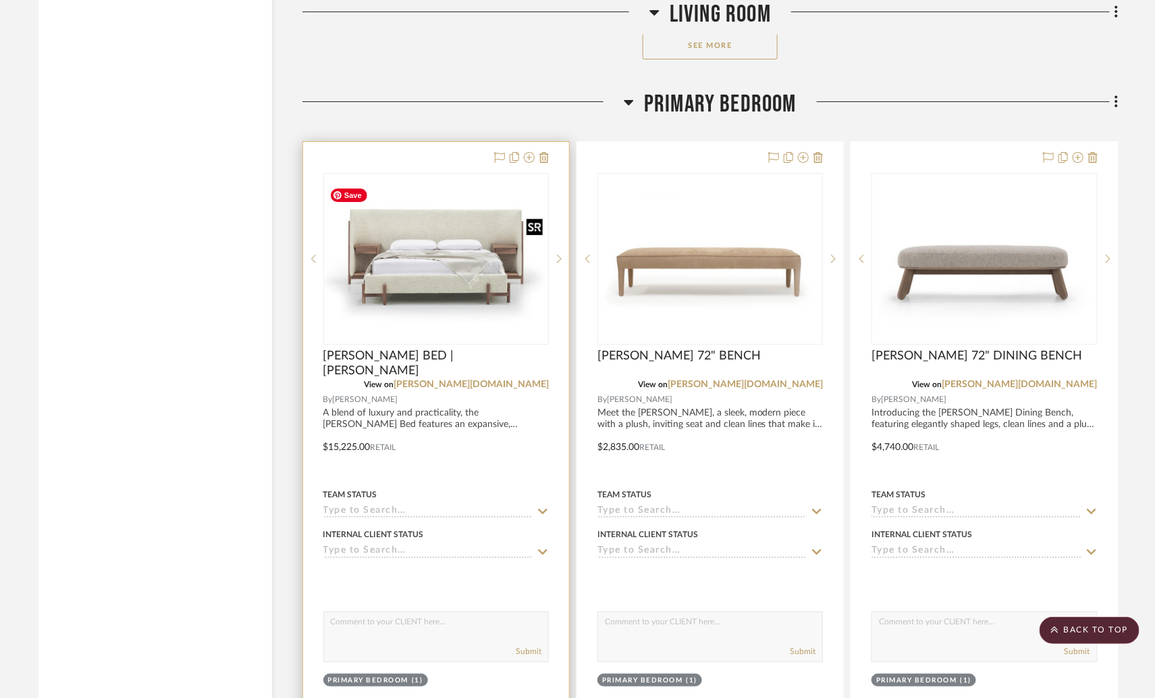
click at [0, 0] on img at bounding box center [0, 0] width 0 height 0
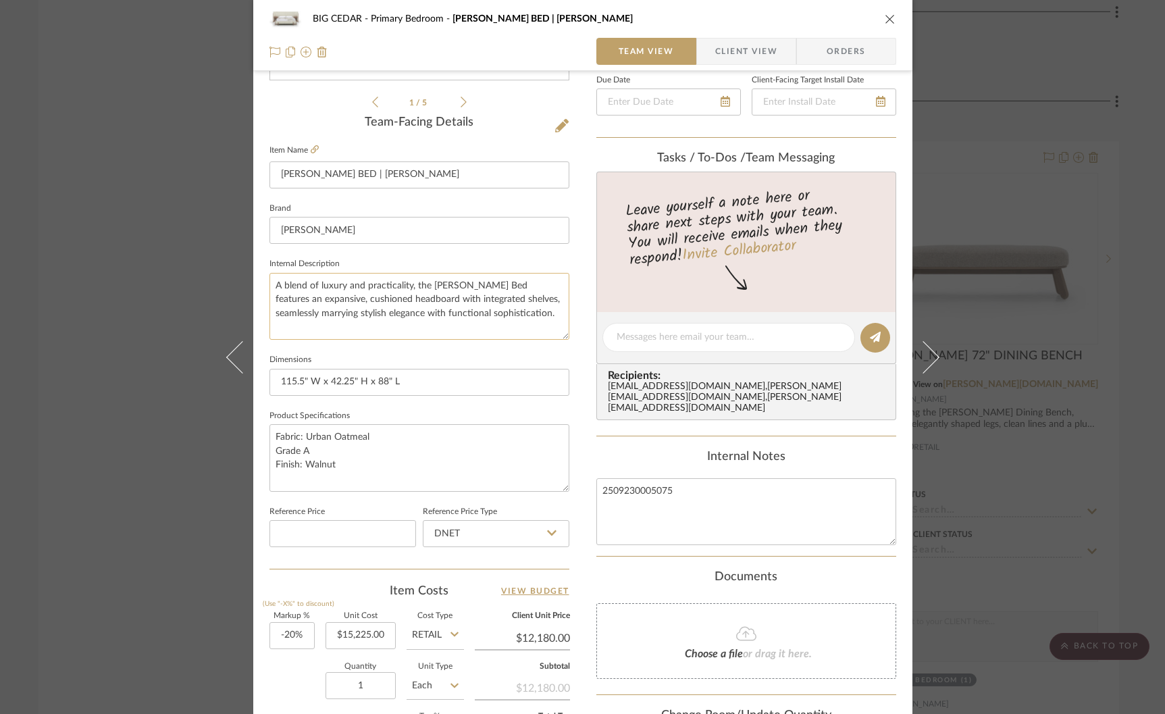
scroll to position [302, 0]
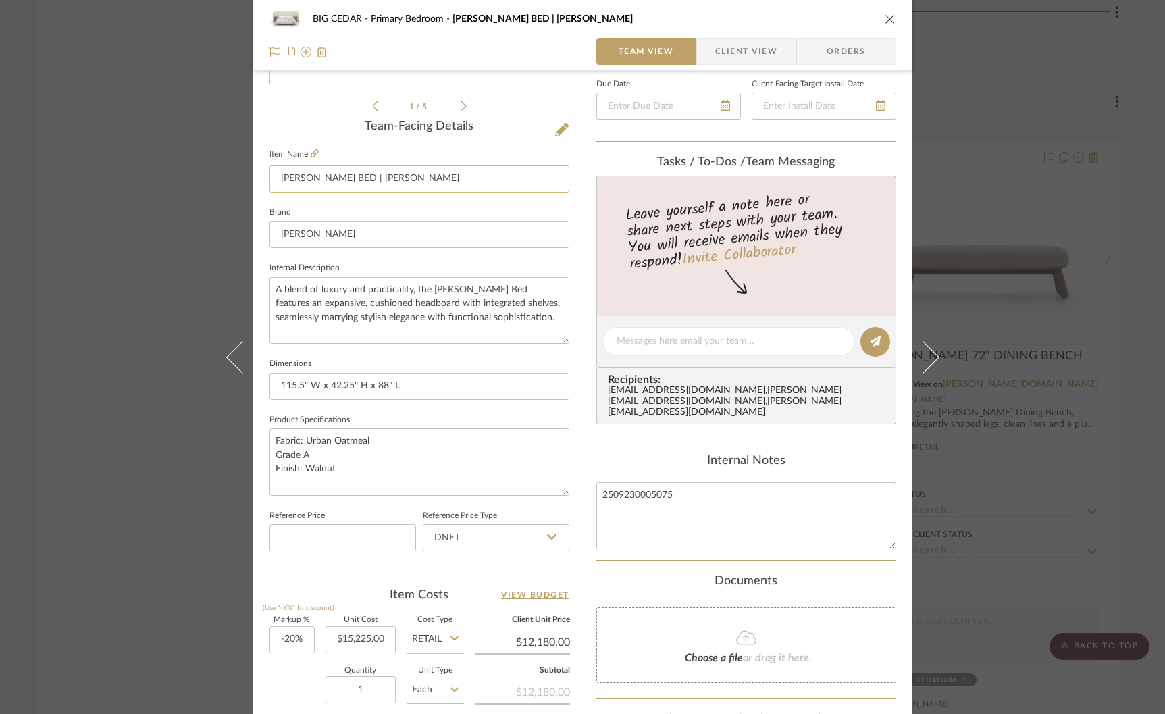
drag, startPoint x: 320, startPoint y: 180, endPoint x: 282, endPoint y: 180, distance: 38.5
click at [282, 180] on input "SULLIVAN BED | KING" at bounding box center [419, 178] width 300 height 27
click at [326, 176] on input "Sullivan BED | KING" at bounding box center [419, 178] width 300 height 27
drag, startPoint x: 386, startPoint y: 174, endPoint x: 351, endPoint y: 174, distance: 35.1
click at [351, 175] on input "Sullivan Bed, King | KING" at bounding box center [419, 178] width 300 height 27
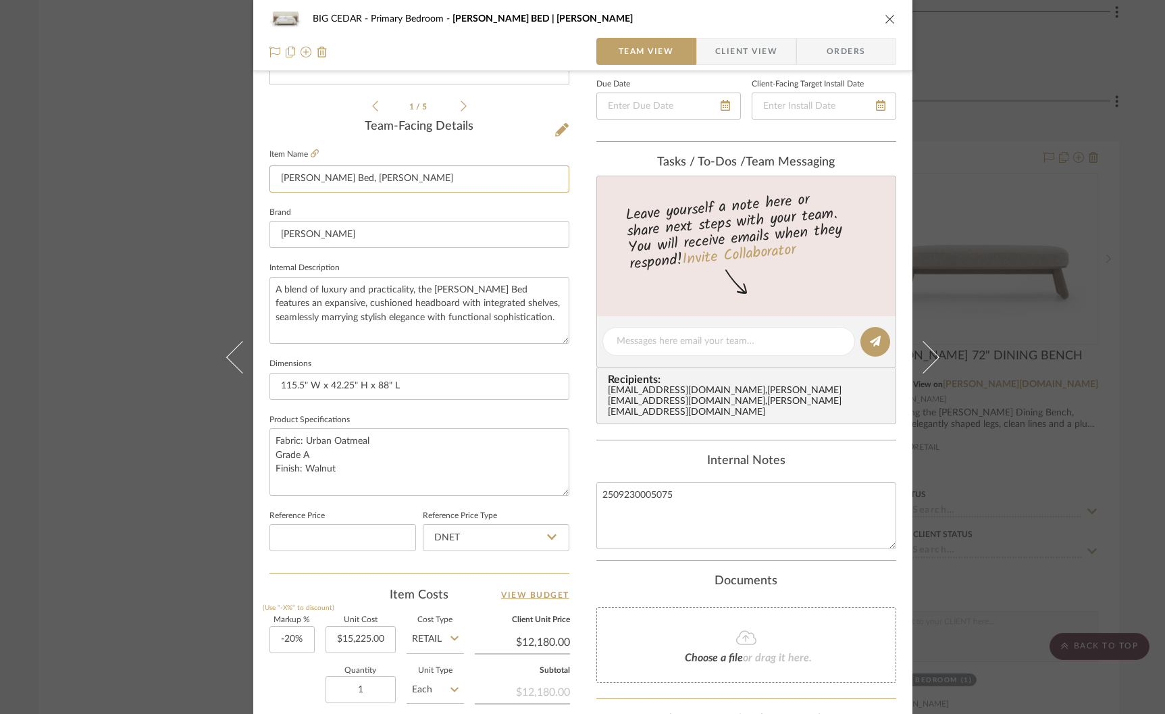
type input "Sullivan Bed, King"
click at [369, 203] on fieldset "Brand Verellen" at bounding box center [419, 225] width 300 height 45
click at [312, 537] on input at bounding box center [342, 537] width 147 height 27
type input "$12,172.00"
click at [313, 575] on div "1 / 5 Team-Facing Details Item Name Sullivan Bed, King Brand Verellen Internal …" at bounding box center [419, 345] width 300 height 1111
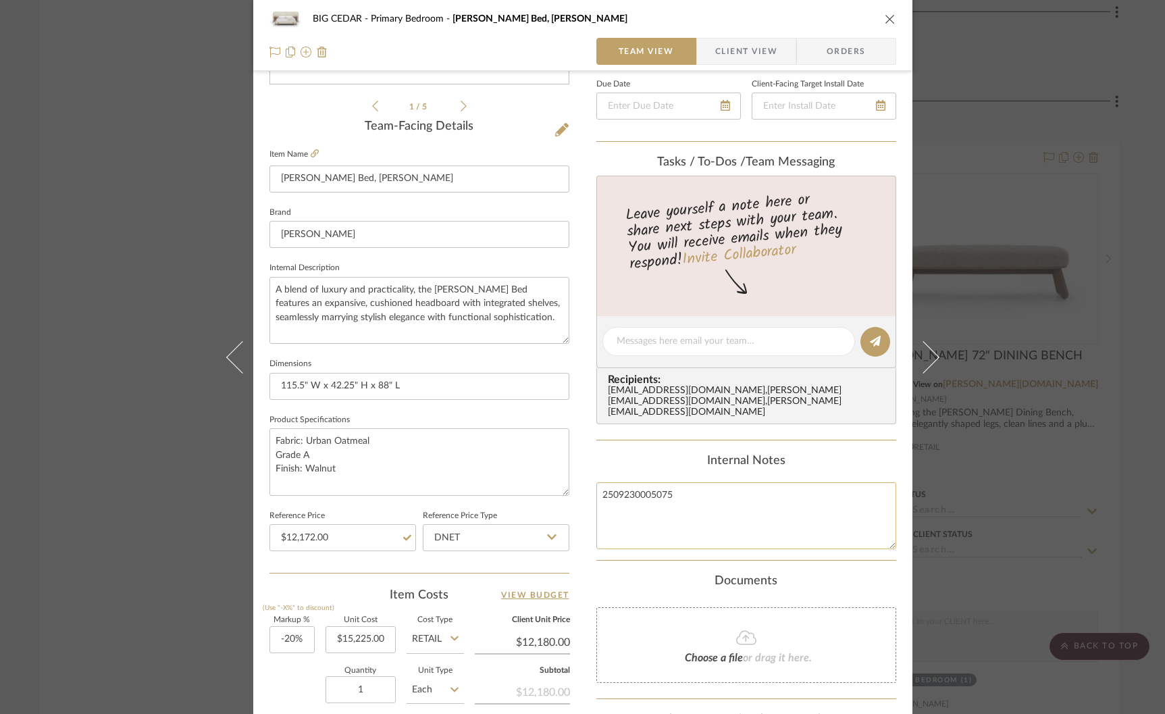
click at [721, 506] on textarea "2509230005075" at bounding box center [746, 515] width 300 height 67
click at [362, 636] on input "15225.00" at bounding box center [360, 639] width 70 height 27
type input "$5,075.00"
click at [310, 667] on div "Quantity 1 Unit Type Each" at bounding box center [366, 691] width 194 height 48
click at [422, 644] on input "Retail" at bounding box center [435, 639] width 57 height 27
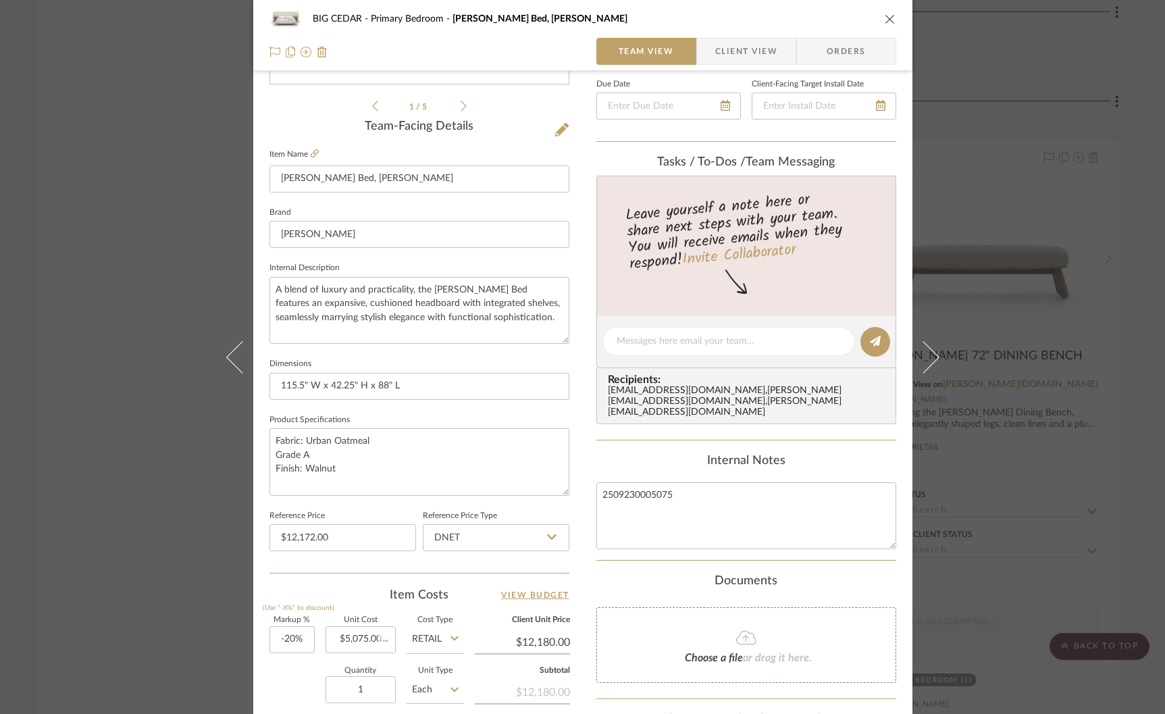
type input "$4,060.00"
type input "$507.50"
click at [438, 556] on div "DNET" at bounding box center [485, 567] width 167 height 34
type input "DNET"
click at [290, 638] on input "-20" at bounding box center [291, 639] width 45 height 27
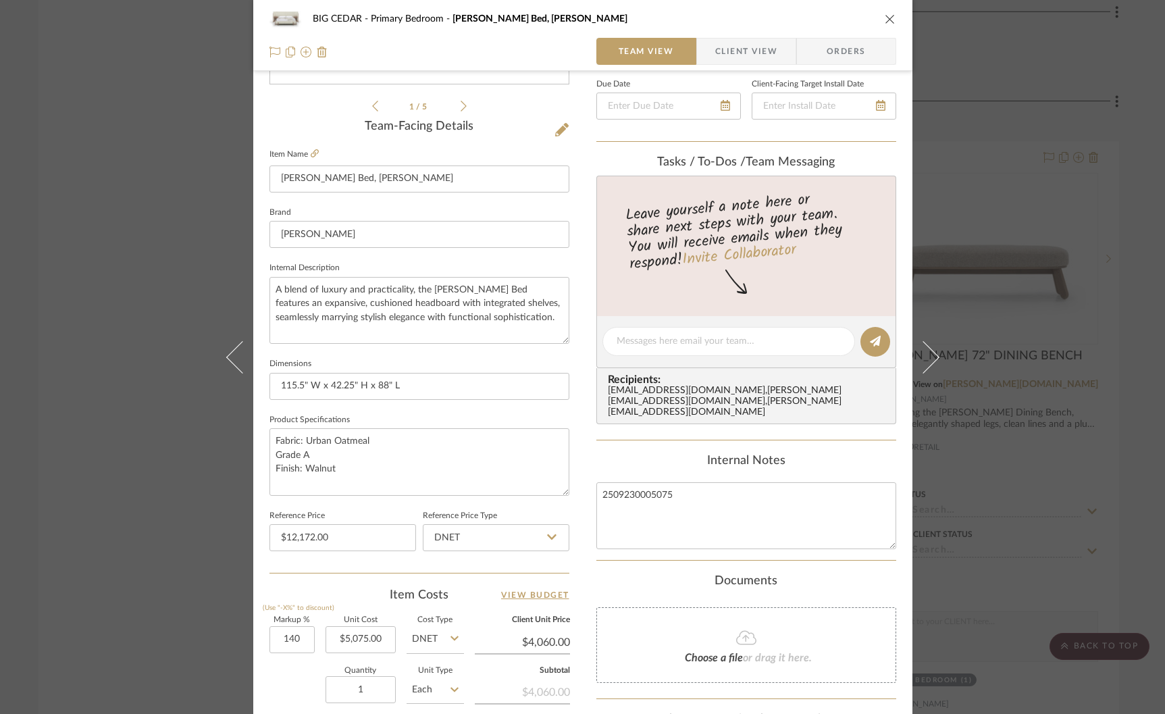
type input "140%"
click at [287, 689] on div "Quantity 1 Unit Type Each" at bounding box center [366, 691] width 194 height 48
type input "$12,180.00"
type input "$1,522.50"
click at [288, 634] on input "140" at bounding box center [291, 639] width 45 height 27
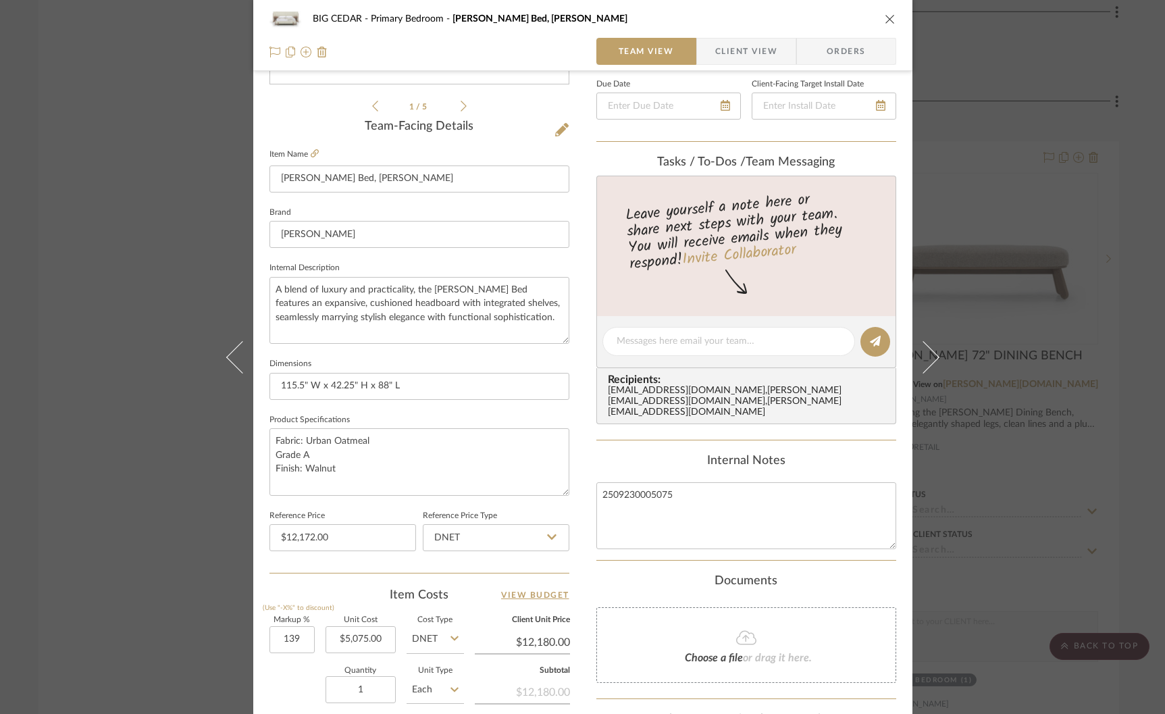
type input "139%"
click at [289, 667] on div "Quantity 1 Unit Type Each" at bounding box center [366, 691] width 194 height 48
type input "$12,129.25"
type input "$1,516.16"
click at [285, 635] on input "139" at bounding box center [291, 639] width 45 height 27
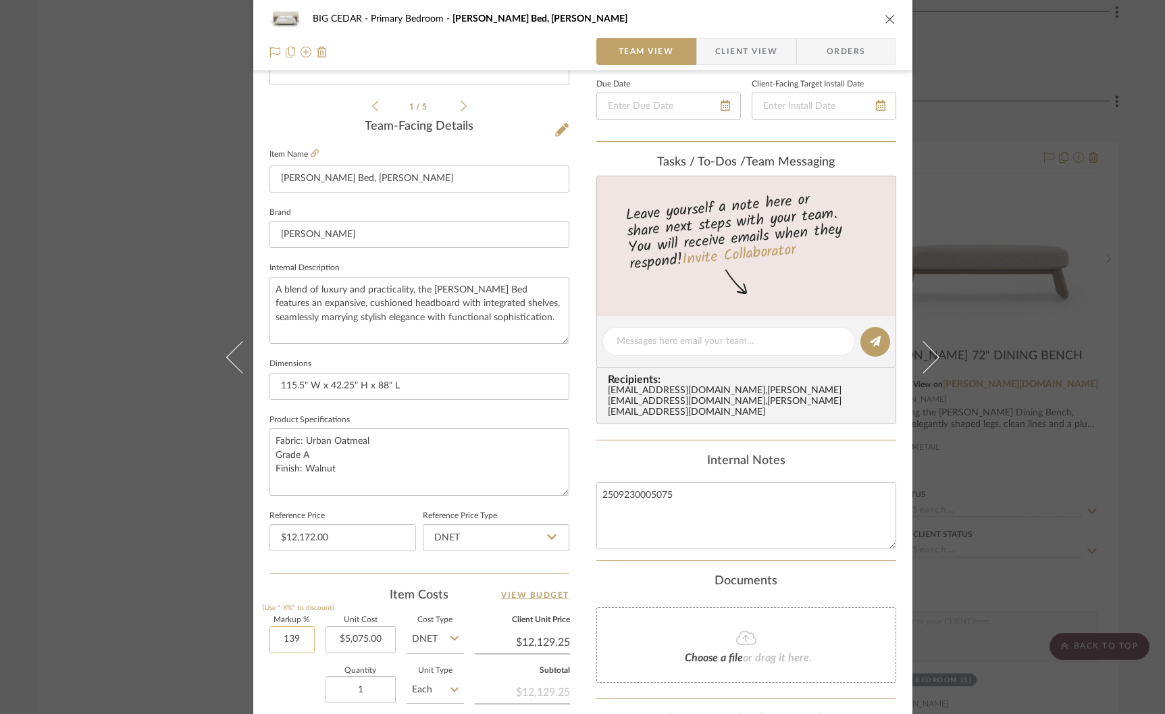
click at [296, 636] on input "139" at bounding box center [291, 639] width 45 height 27
type input "139.5%"
click at [290, 657] on sr-form-field "Markup % (Use "-X%" to discount) 139.5%" at bounding box center [291, 641] width 45 height 48
type input "$12,154.63"
type input "$1,519.33"
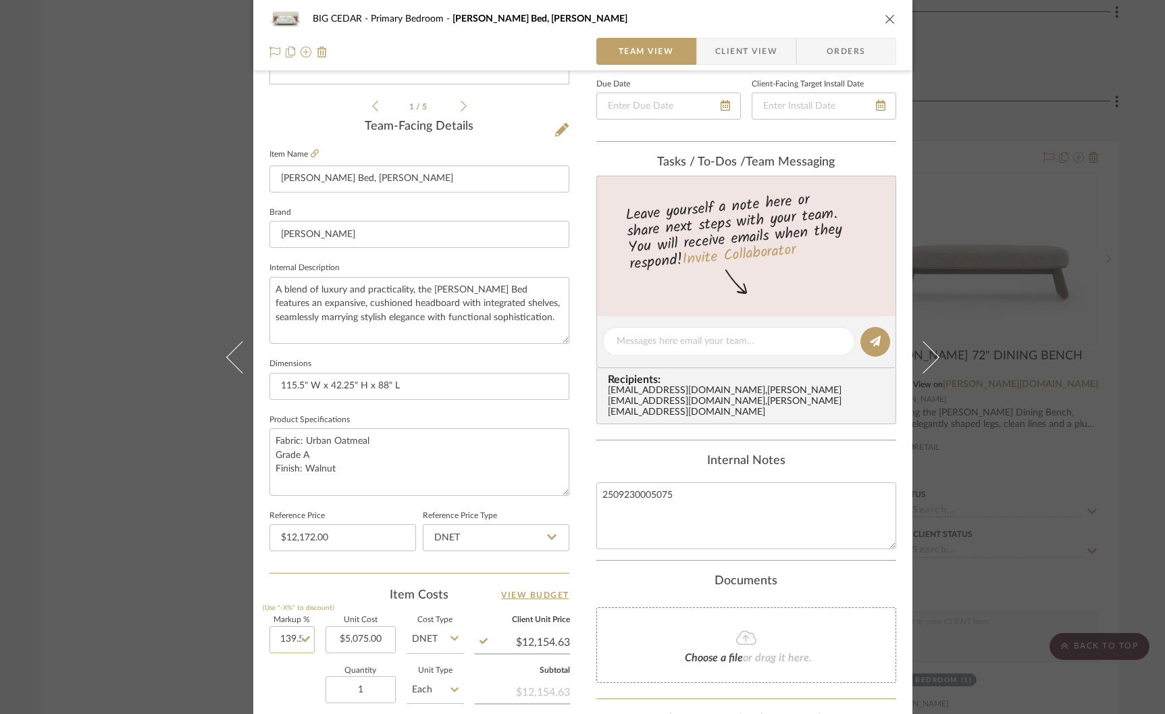
click at [290, 635] on input "139.5" at bounding box center [291, 639] width 45 height 27
type input "139.8%"
click at [288, 668] on div "Quantity 1 Unit Type Each" at bounding box center [366, 691] width 194 height 48
type input "$12,169.85"
type input "$1,521.23"
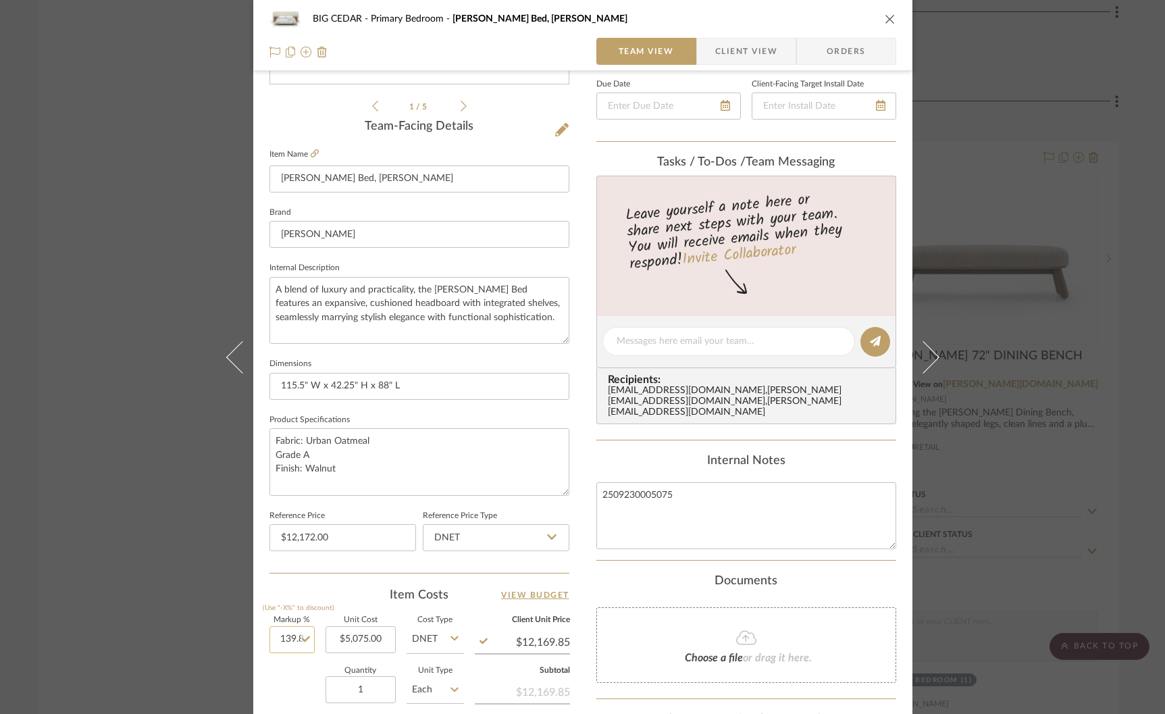
click at [290, 637] on input "139.8" at bounding box center [291, 639] width 45 height 27
click at [296, 635] on input "139.8" at bounding box center [291, 639] width 45 height 27
type input "139.9%"
click at [296, 675] on div "Quantity 1 Unit Type Each" at bounding box center [366, 691] width 194 height 48
type input "$12,174.93"
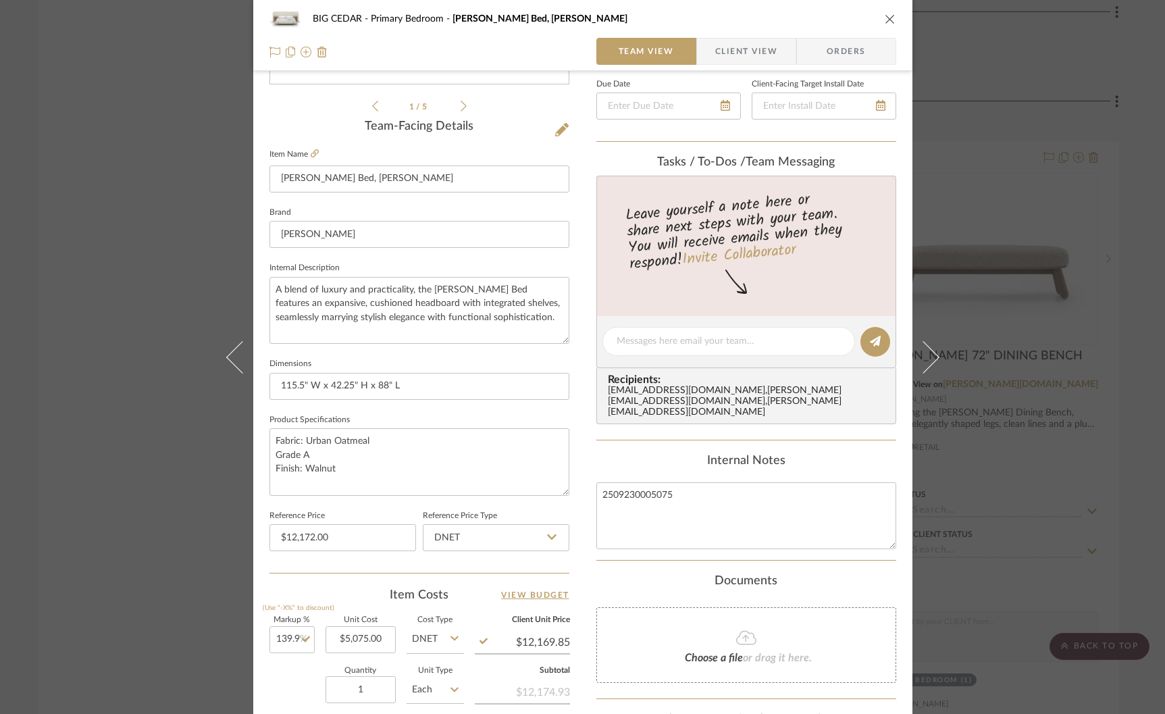
type input "$1,521.87"
click at [296, 633] on input "139.9" at bounding box center [291, 639] width 45 height 27
click at [298, 635] on input "139.9" at bounding box center [291, 639] width 45 height 27
type input "139.85%"
click at [286, 668] on div "Quantity 1 Unit Type Each" at bounding box center [366, 691] width 194 height 48
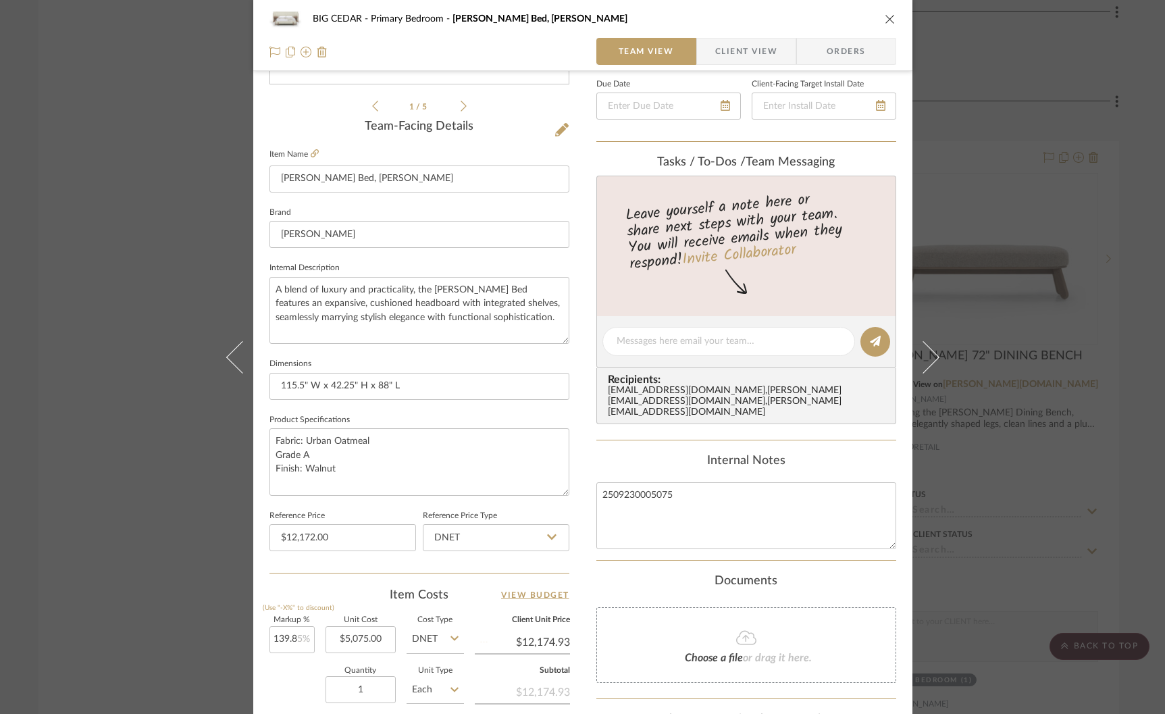
type input "$12,172.39"
type input "$1,521.55"
click at [300, 638] on input "139.85" at bounding box center [291, 639] width 45 height 27
click at [294, 637] on input "139.85" at bounding box center [291, 639] width 45 height 27
drag, startPoint x: 296, startPoint y: 637, endPoint x: 312, endPoint y: 637, distance: 15.5
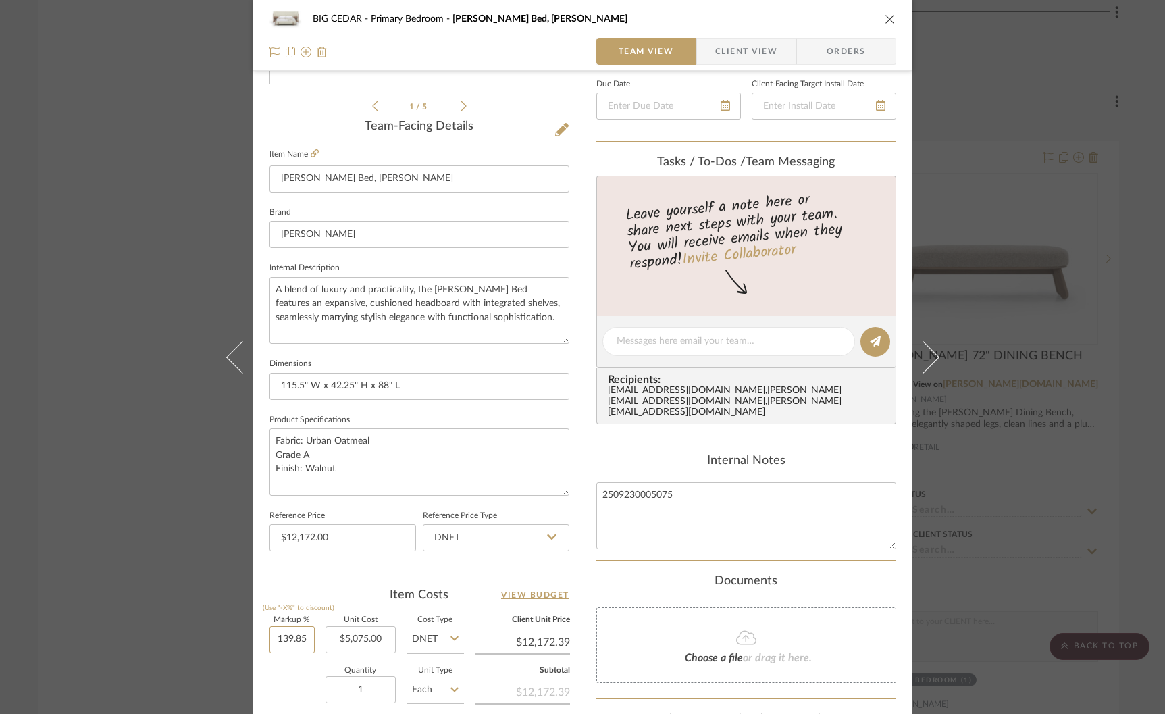
click at [312, 637] on div "Markup % (Use "-X%" to discount) 139.85 Unit Cost $5,075.00 Cost Type DNET Clie…" at bounding box center [419, 715] width 300 height 197
type input "139.84%"
click at [298, 658] on sr-form-field "Markup % (Use "-X%" to discount) 139.84%" at bounding box center [291, 641] width 45 height 48
type input "$12,171.88"
type input "$1,521.49"
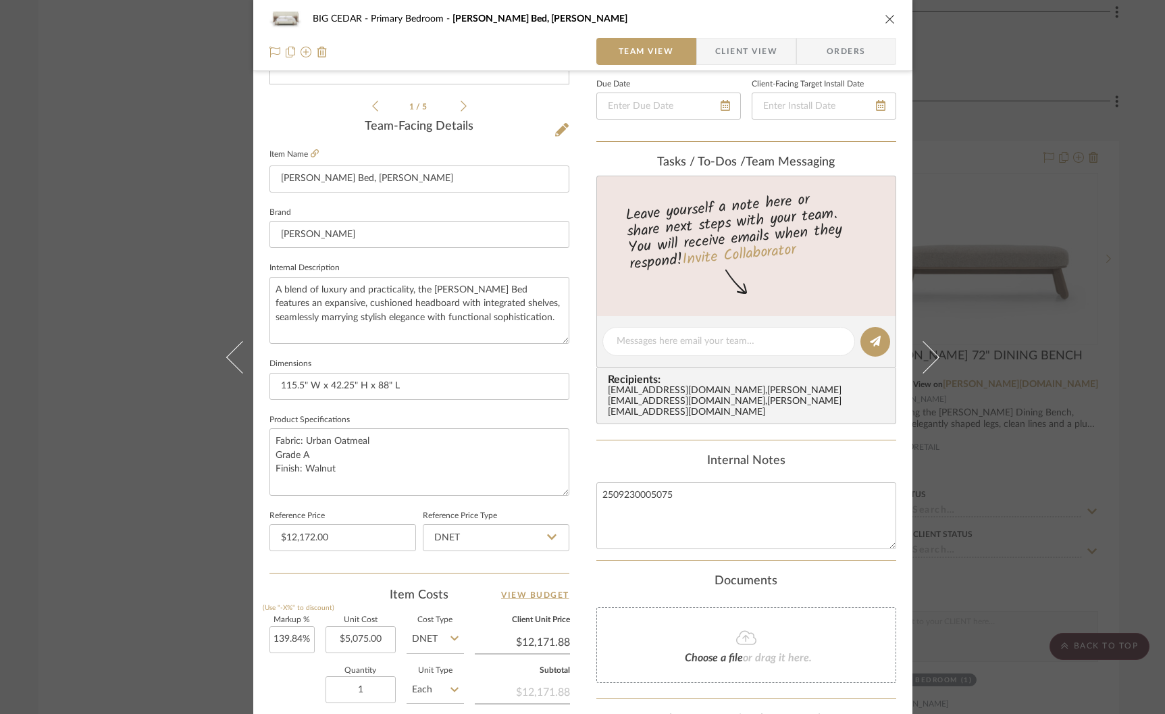
click at [288, 667] on div "Quantity 1 Unit Type Each" at bounding box center [366, 691] width 194 height 48
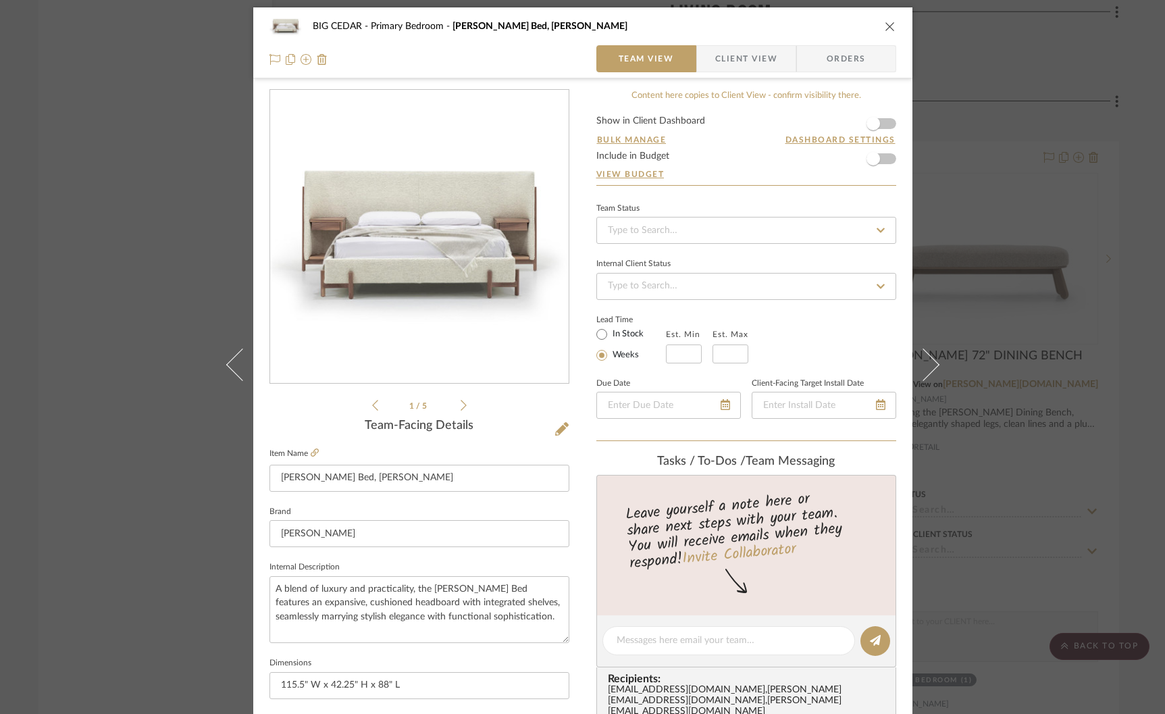
scroll to position [0, 0]
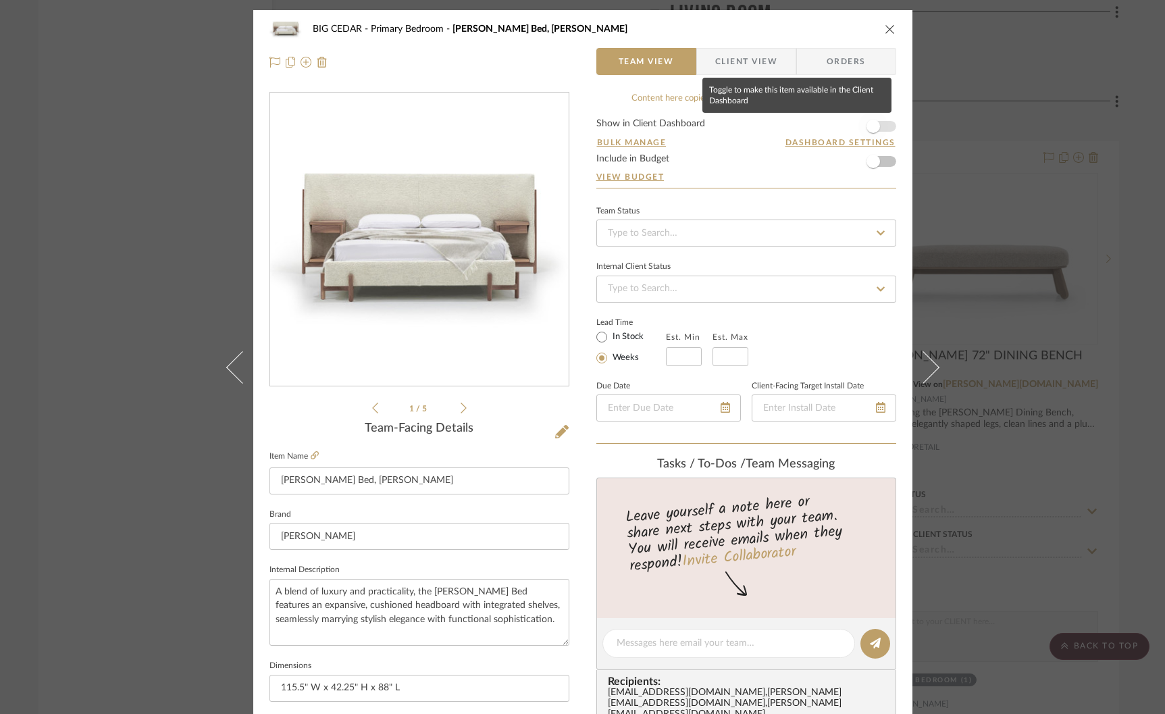
click at [866, 130] on span "button" at bounding box center [873, 127] width 14 height 14
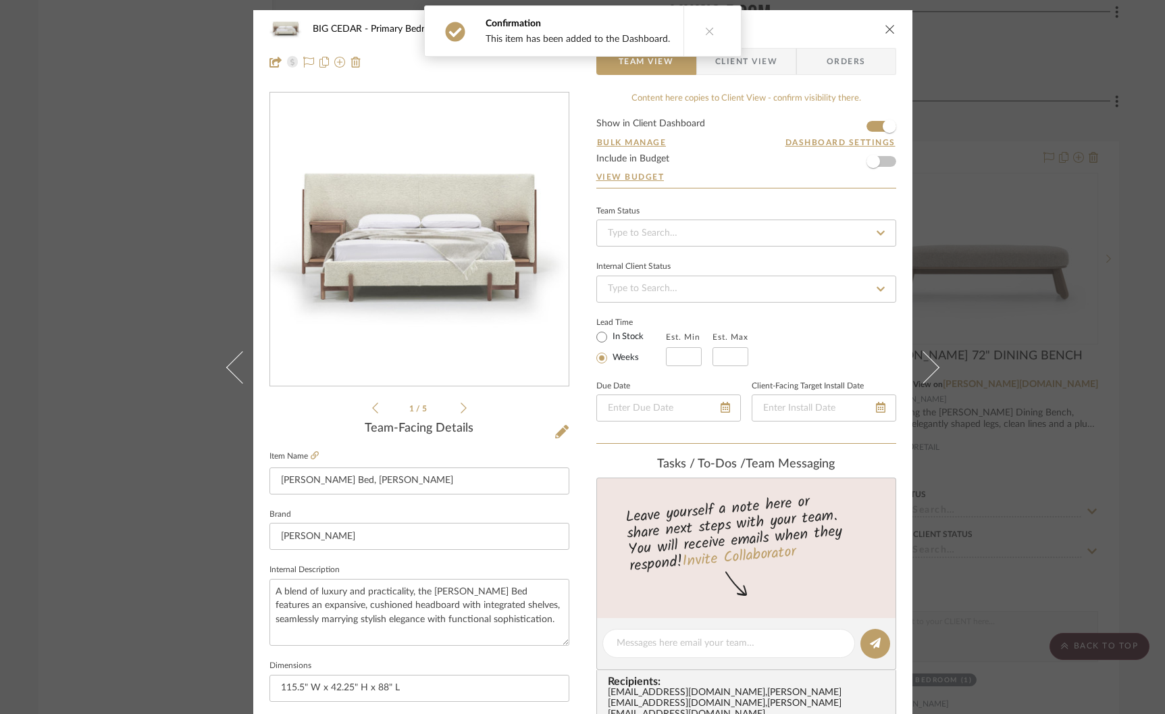
click at [764, 66] on span "Client View" at bounding box center [746, 61] width 62 height 27
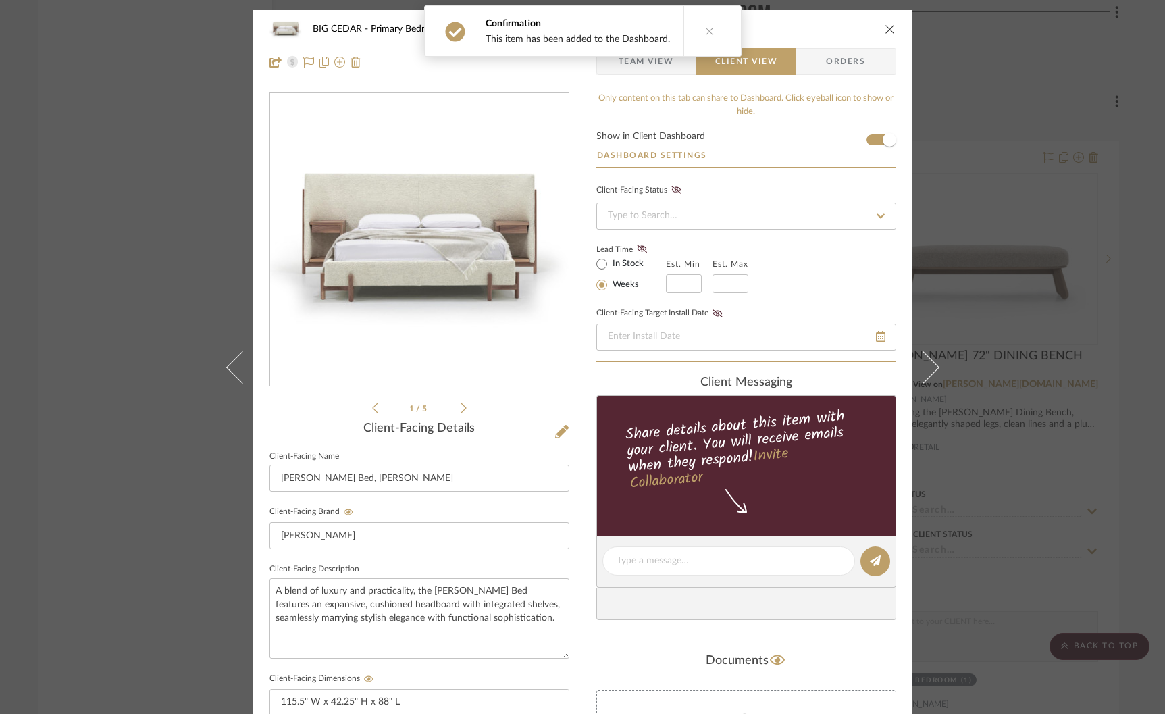
click at [650, 61] on div "Confirmation This item has been added to the Dashboard." at bounding box center [583, 31] width 328 height 62
click at [650, 74] on span "Team View" at bounding box center [646, 61] width 55 height 27
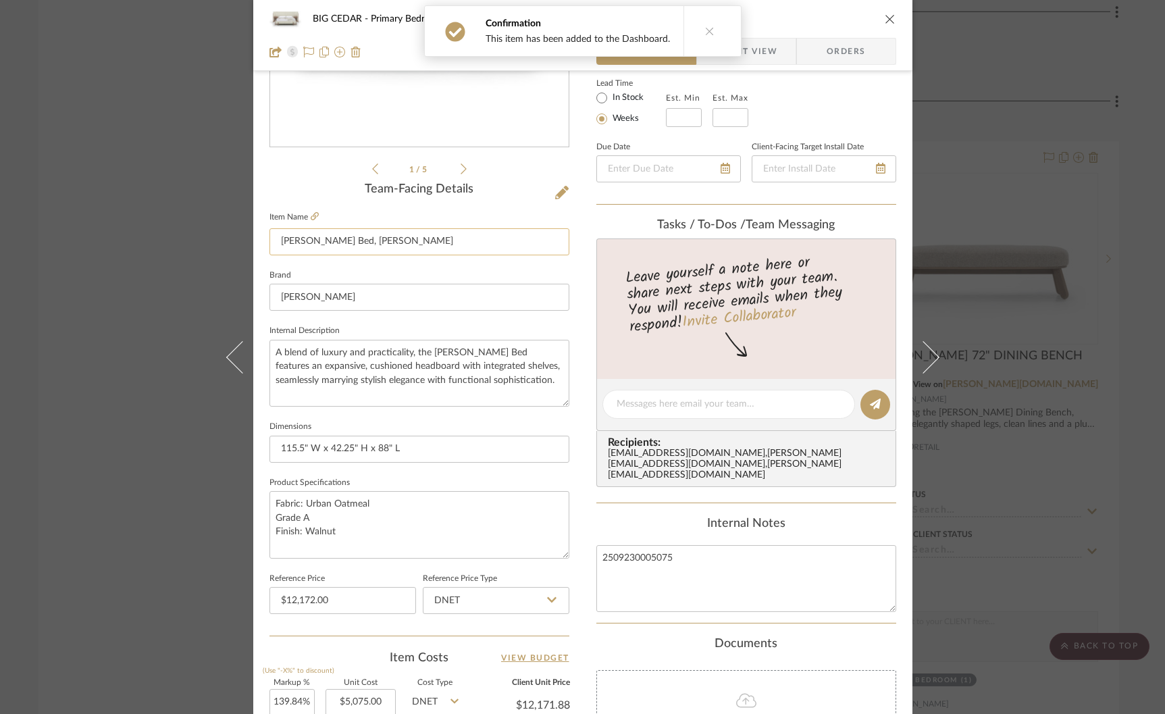
scroll to position [243, 0]
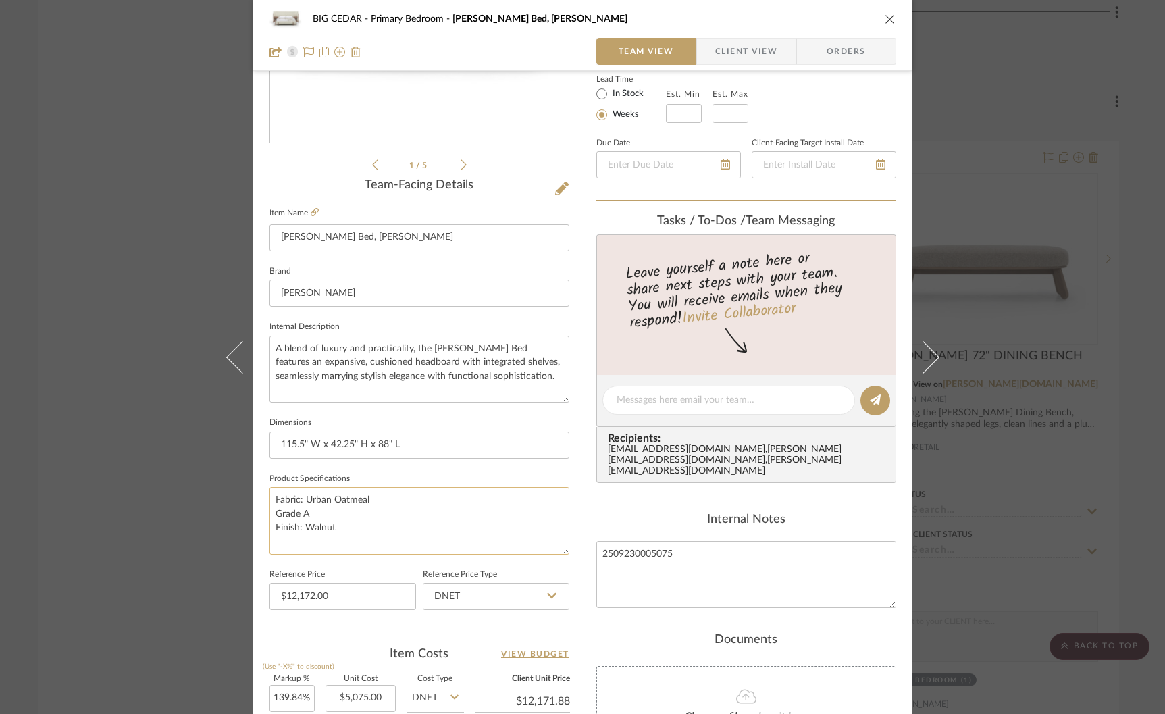
click at [382, 519] on textarea "Fabric: Urban Oatmeal Grade A Finish: Walnut" at bounding box center [419, 520] width 300 height 67
type textarea "Fabric: Urban Oatmeal Grade A Finish: Walnut, Clear Finish"
click at [409, 567] on fieldset "Reference Price $12,172.00" at bounding box center [342, 587] width 147 height 45
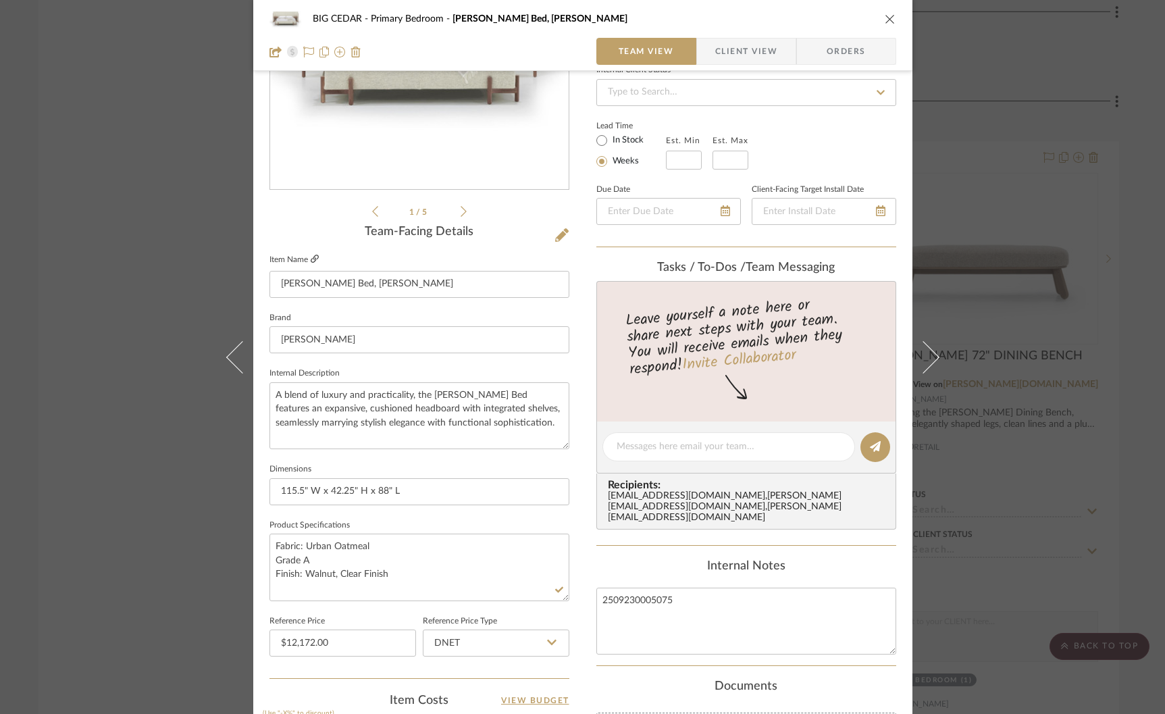
scroll to position [180, 0]
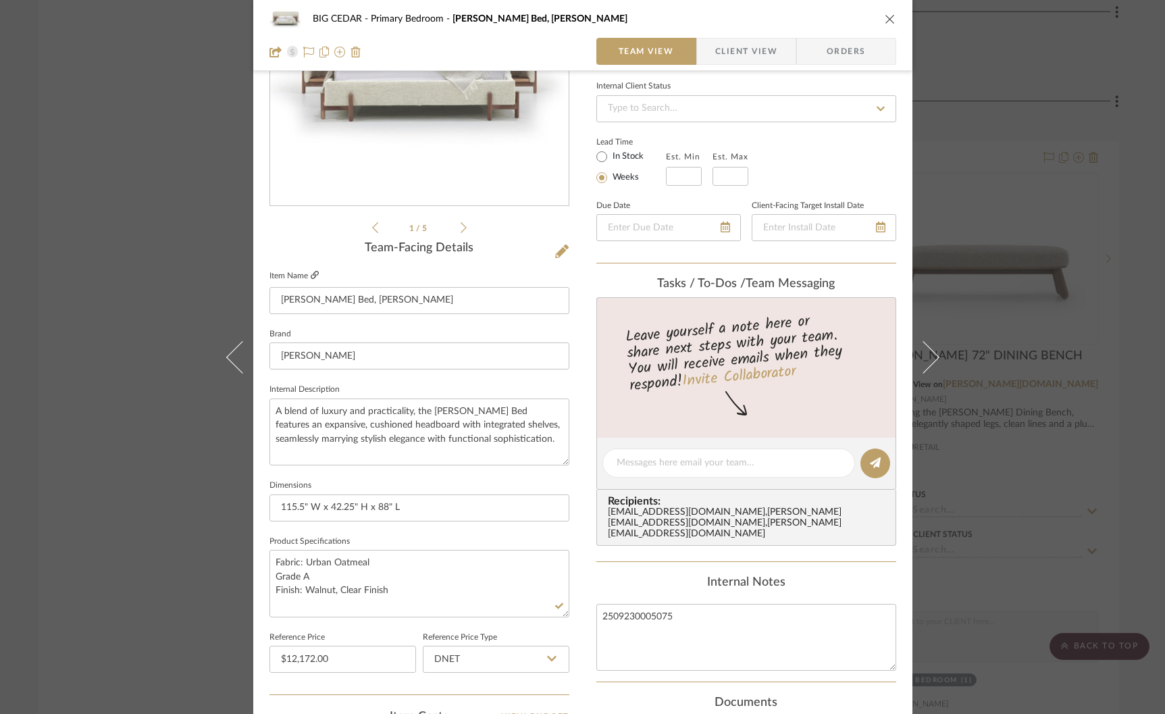
click at [311, 271] on icon at bounding box center [315, 275] width 8 height 8
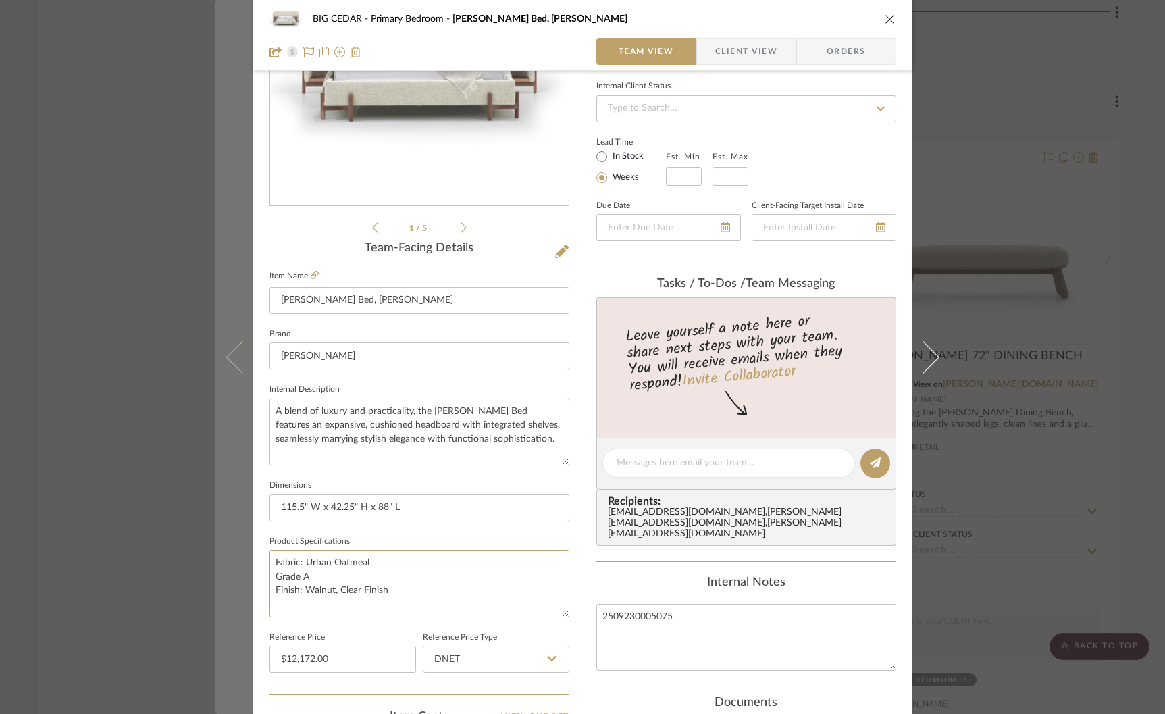
drag, startPoint x: 388, startPoint y: 586, endPoint x: 235, endPoint y: 586, distance: 153.3
click at [235, 586] on mat-dialog-content "BIG CEDAR Primary Bedroom Sullivan Bed, King Team View Client View Orders 1 / 5…" at bounding box center [582, 453] width 735 height 1247
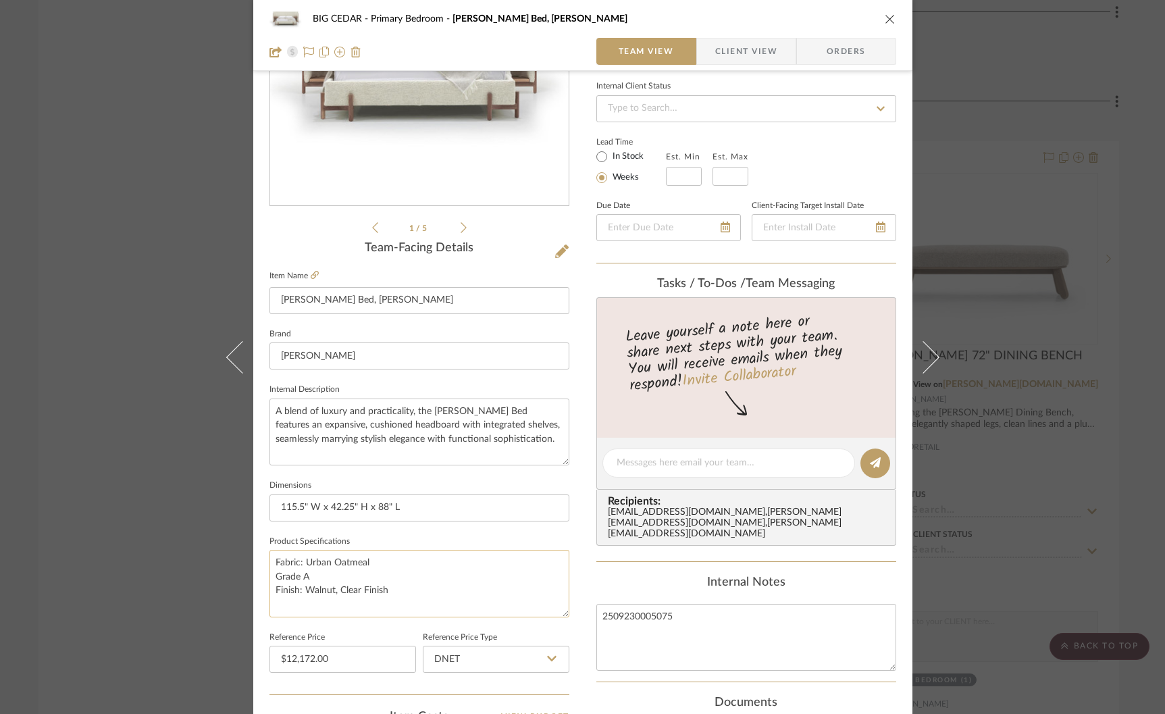
click at [305, 585] on textarea "Fabric: Urban Oatmeal Grade A Finish: Walnut, Clear Finish" at bounding box center [419, 583] width 300 height 67
drag, startPoint x: 294, startPoint y: 585, endPoint x: 192, endPoint y: 585, distance: 101.3
click at [192, 585] on div "BIG CEDAR Primary Bedroom Sullivan Bed, King Team View Client View Orders 1 / 5…" at bounding box center [582, 357] width 1165 height 714
click at [335, 590] on textarea "Fabric: Urban Oatmeal Grade A Wood: Walnut, Clear Finish" at bounding box center [419, 583] width 300 height 67
click at [325, 602] on textarea "Fabric: Urban Oatmeal Grade A Wood: Walnut Finish: Clear Finish" at bounding box center [419, 583] width 300 height 67
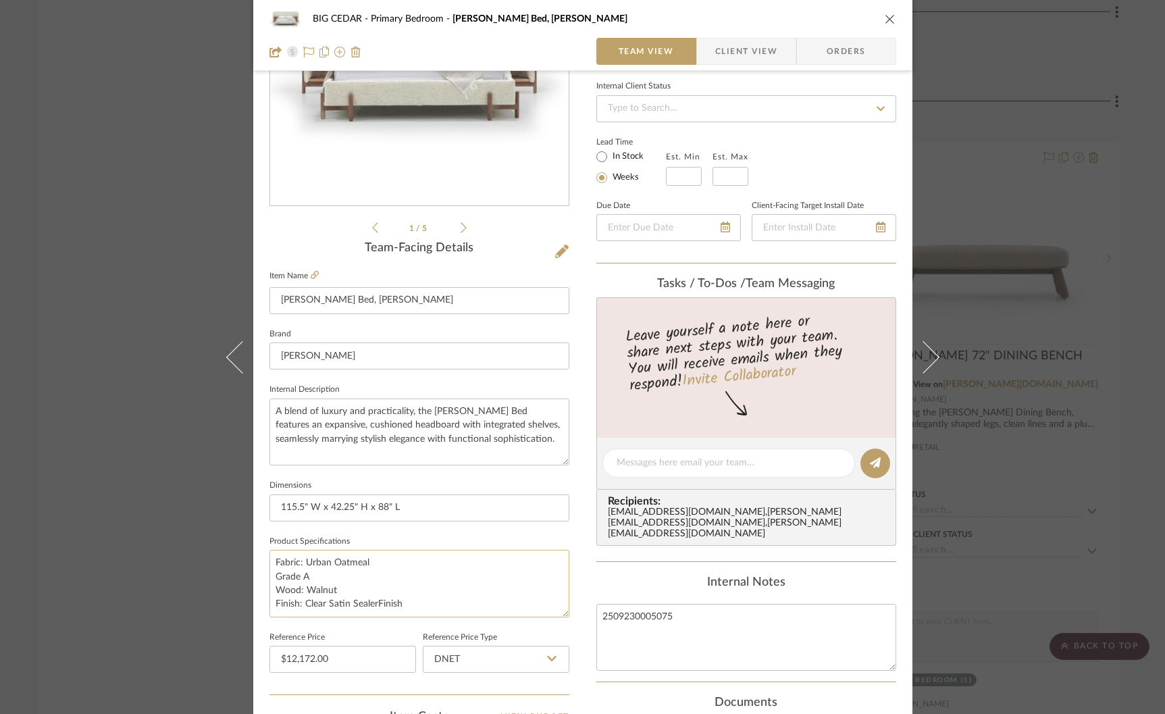
drag, startPoint x: 401, startPoint y: 593, endPoint x: 365, endPoint y: 600, distance: 36.4
click at [365, 600] on textarea "Fabric: Urban Oatmeal Grade A Wood: Walnut Finish: Clear Satin SealerFinish" at bounding box center [419, 583] width 300 height 67
drag, startPoint x: 371, startPoint y: 600, endPoint x: 413, endPoint y: 608, distance: 43.3
click at [413, 608] on textarea "Fabric: Urban Oatmeal Grade A Wood: Walnut Finish: Clear Satin SealerFinish" at bounding box center [419, 583] width 300 height 67
type textarea "Fabric: Urban Oatmeal Grade A Wood: Walnut Finish: Clear Satin Sealer"
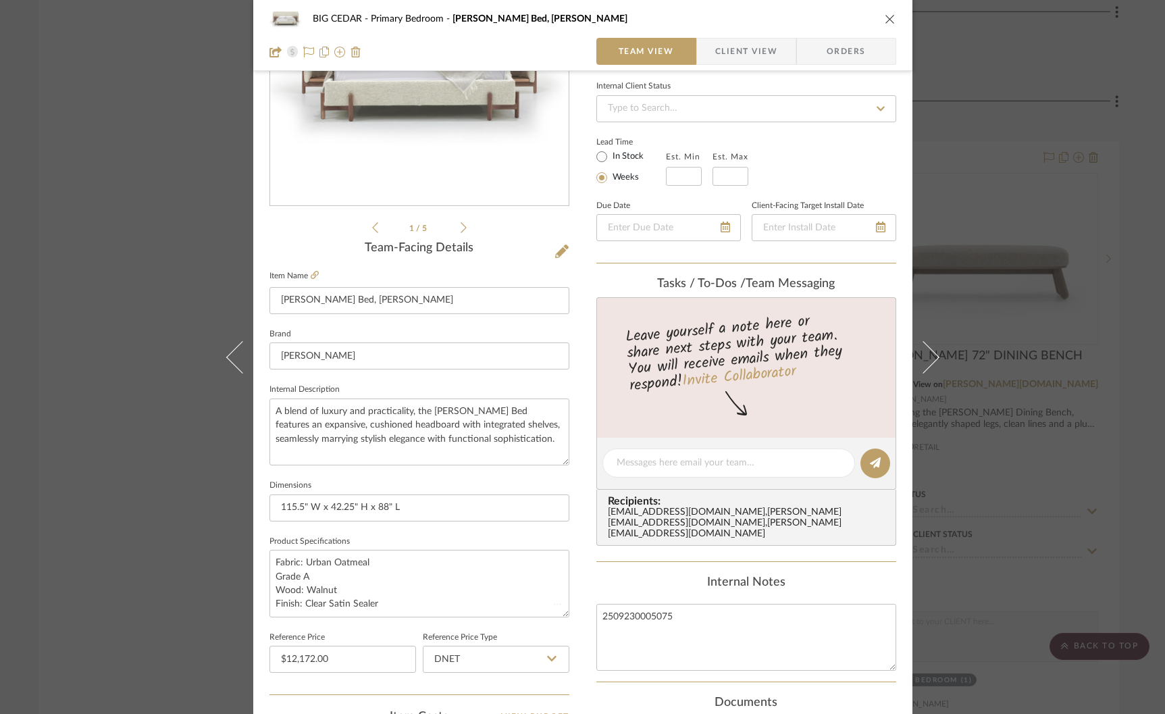
click at [385, 632] on fieldset "Reference Price $12,172.00" at bounding box center [342, 650] width 147 height 45
click at [372, 558] on textarea "Fabric: Urban Oatmeal Grade A Wood: Walnut Finish: Clear Satin Sealer" at bounding box center [419, 583] width 300 height 67
drag, startPoint x: 334, startPoint y: 573, endPoint x: 103, endPoint y: 572, distance: 230.9
click at [103, 572] on div "BIG CEDAR Primary Bedroom Sullivan Bed, King Team View Client View Orders 1 / 5…" at bounding box center [582, 357] width 1165 height 714
type textarea "Fabric: Urban Oatmeal - Grade A Wood: Walnut Finish: Clear Satin Sealer"
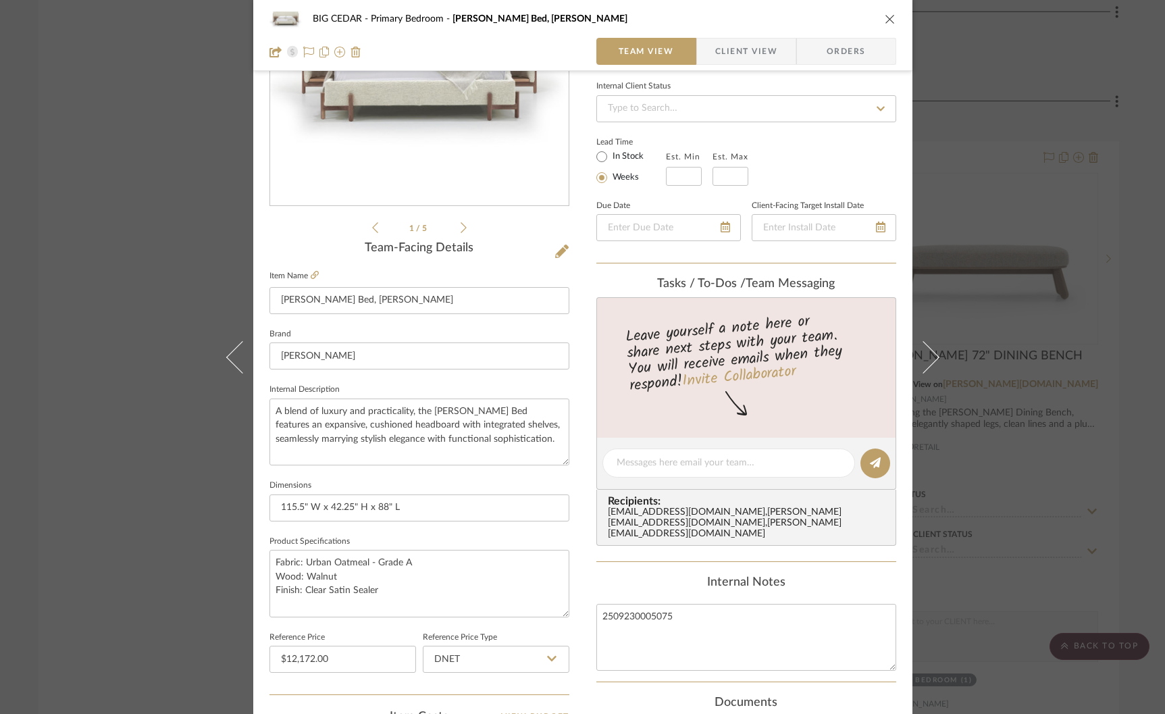
click at [301, 634] on label "Reference Price" at bounding box center [296, 637] width 55 height 7
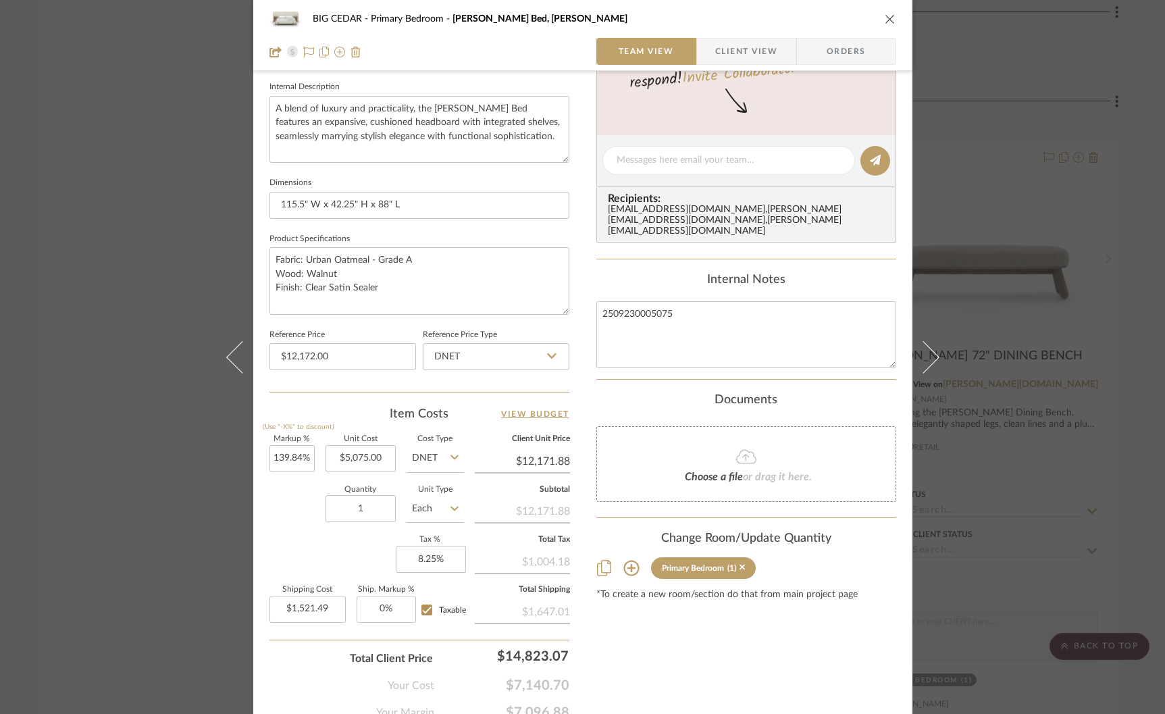
scroll to position [0, 0]
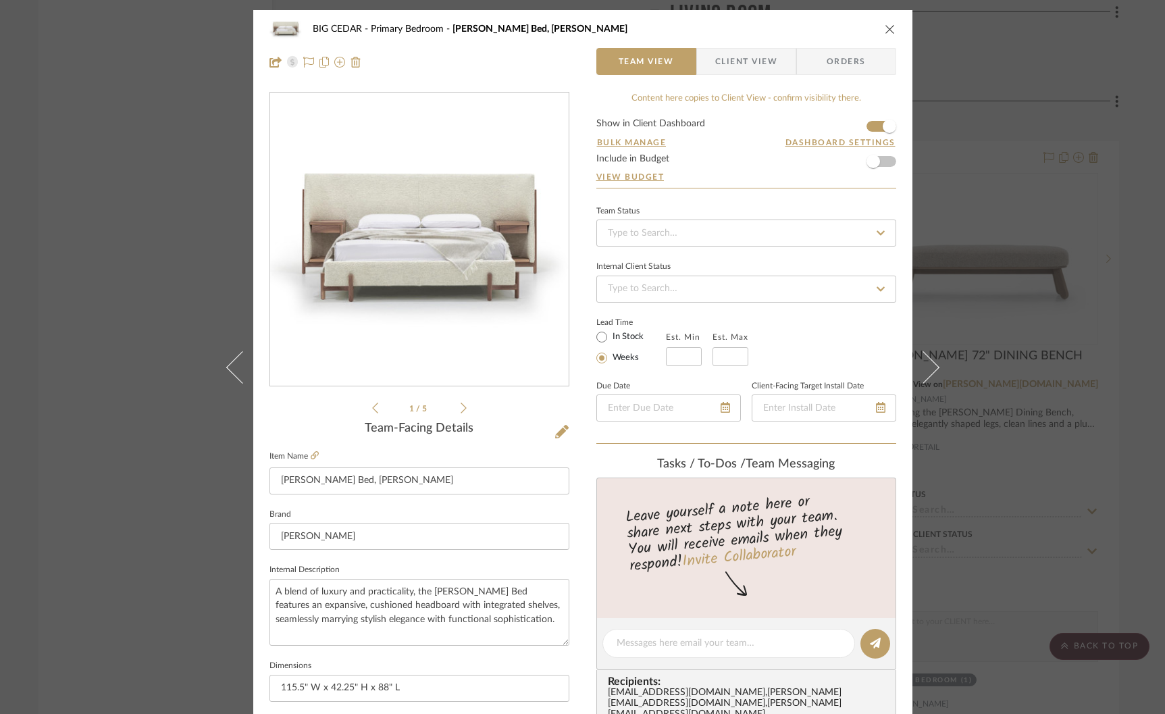
click at [829, 55] on span "Orders" at bounding box center [846, 61] width 69 height 27
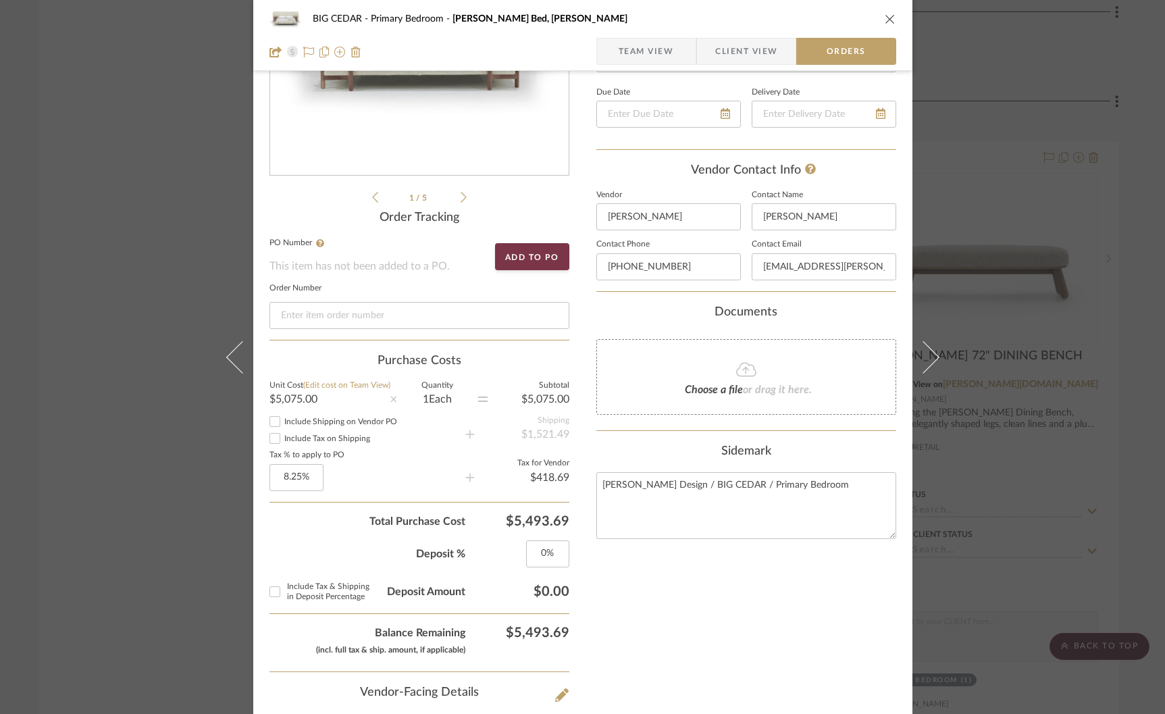
scroll to position [192, 0]
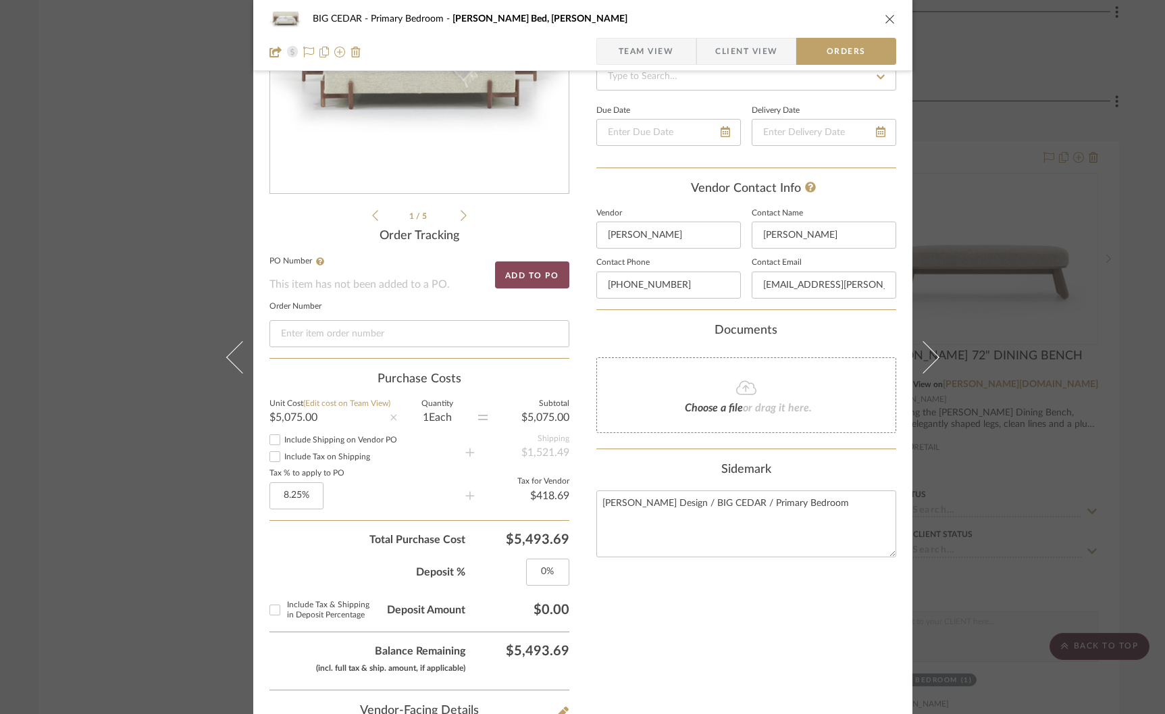
click at [541, 269] on button "Add to PO" at bounding box center [532, 274] width 74 height 27
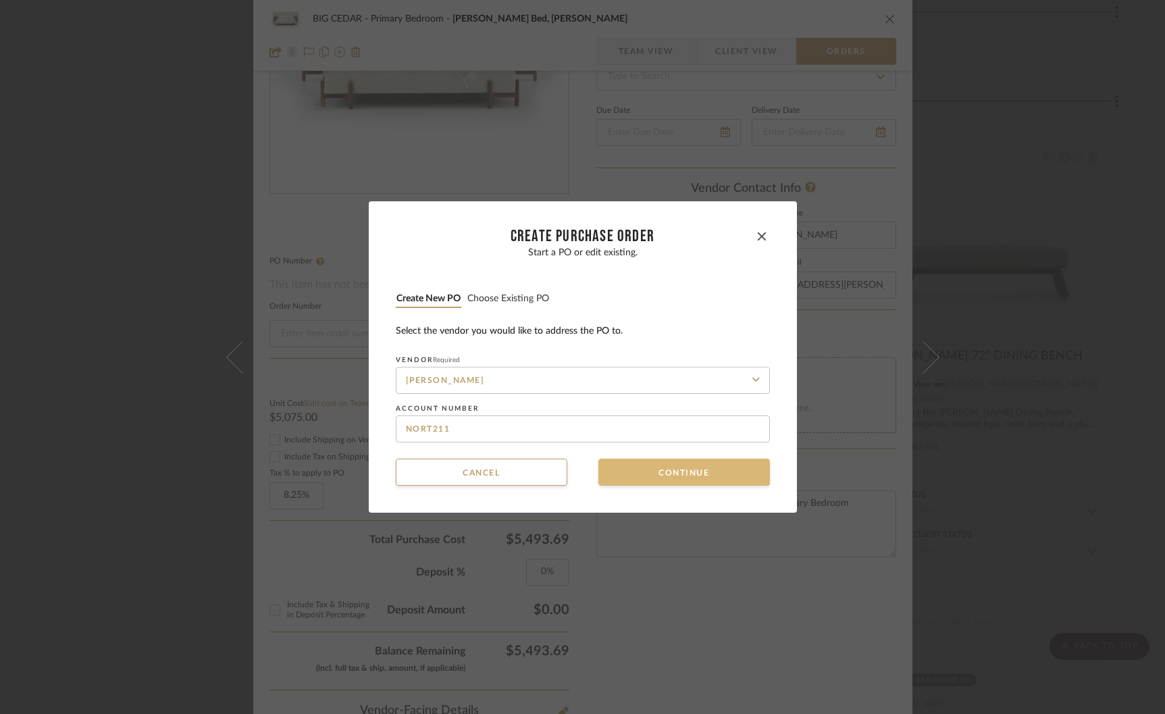
click at [664, 472] on button "Continue" at bounding box center [684, 472] width 172 height 27
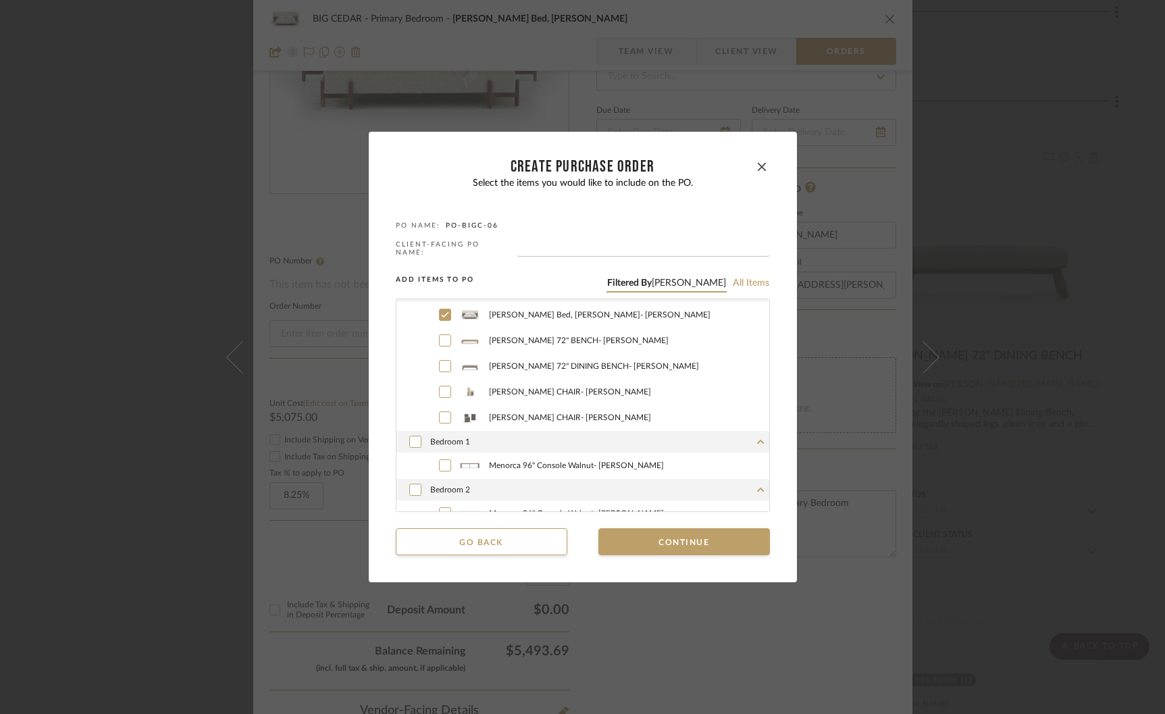
scroll to position [316, 0]
click at [650, 550] on button "Continue" at bounding box center [684, 541] width 172 height 27
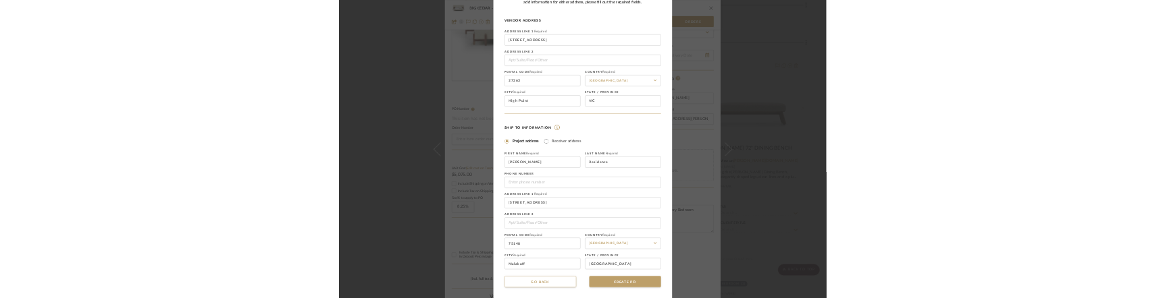
scroll to position [0, 0]
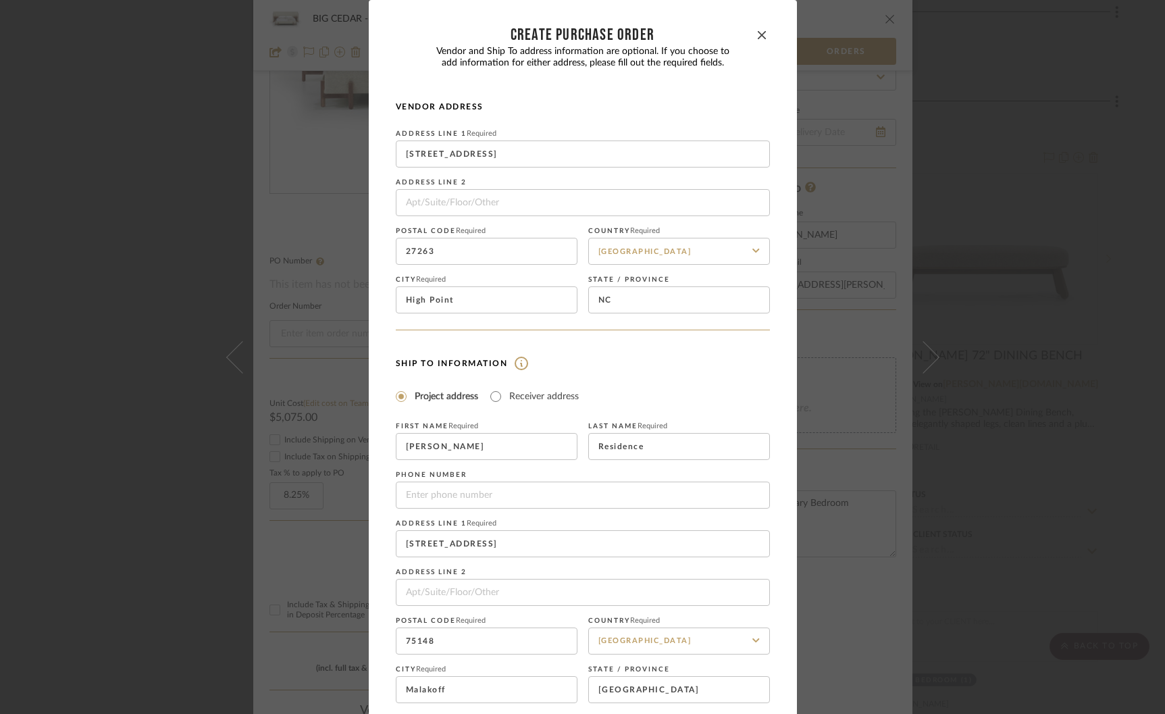
click at [747, 34] on div "CREATE Purchase order" at bounding box center [583, 35] width 342 height 16
click at [758, 34] on icon "button" at bounding box center [762, 35] width 8 height 8
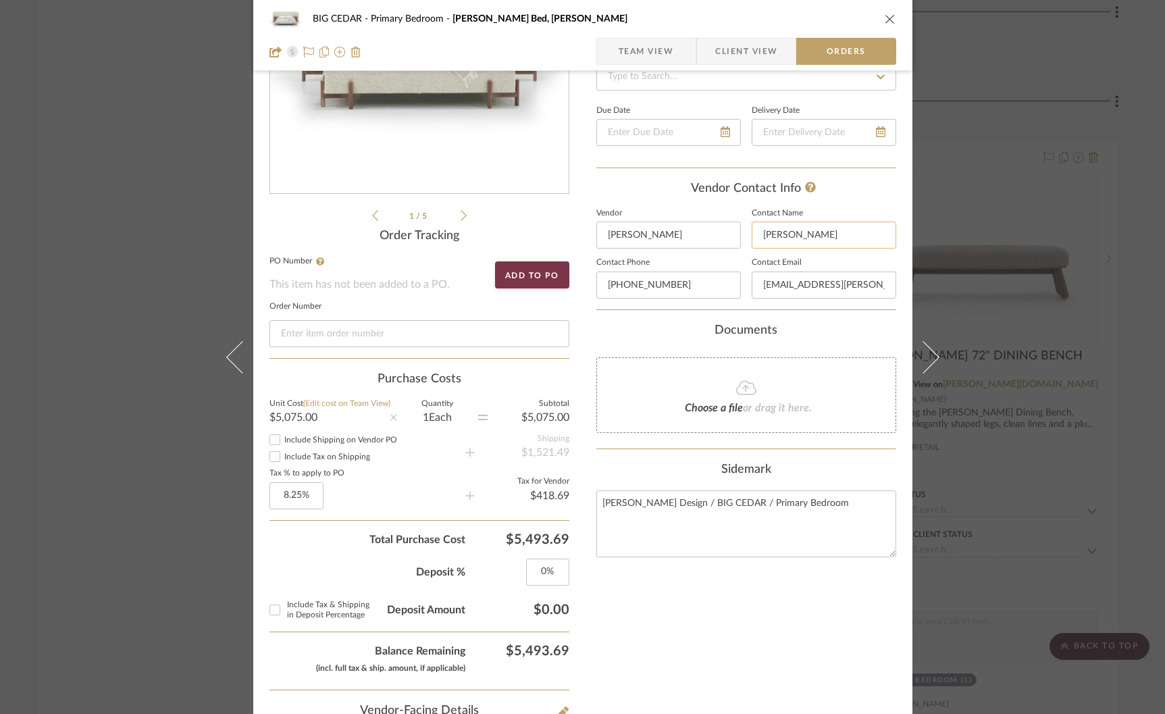
click at [835, 230] on input "Allie Donaire" at bounding box center [824, 234] width 145 height 27
type input "Racqual Hohler"
click at [819, 313] on div "Nothing here shares to Dashboard. Vendor Status Payment Status Lead Time In Sto…" at bounding box center [746, 544] width 300 height 1290
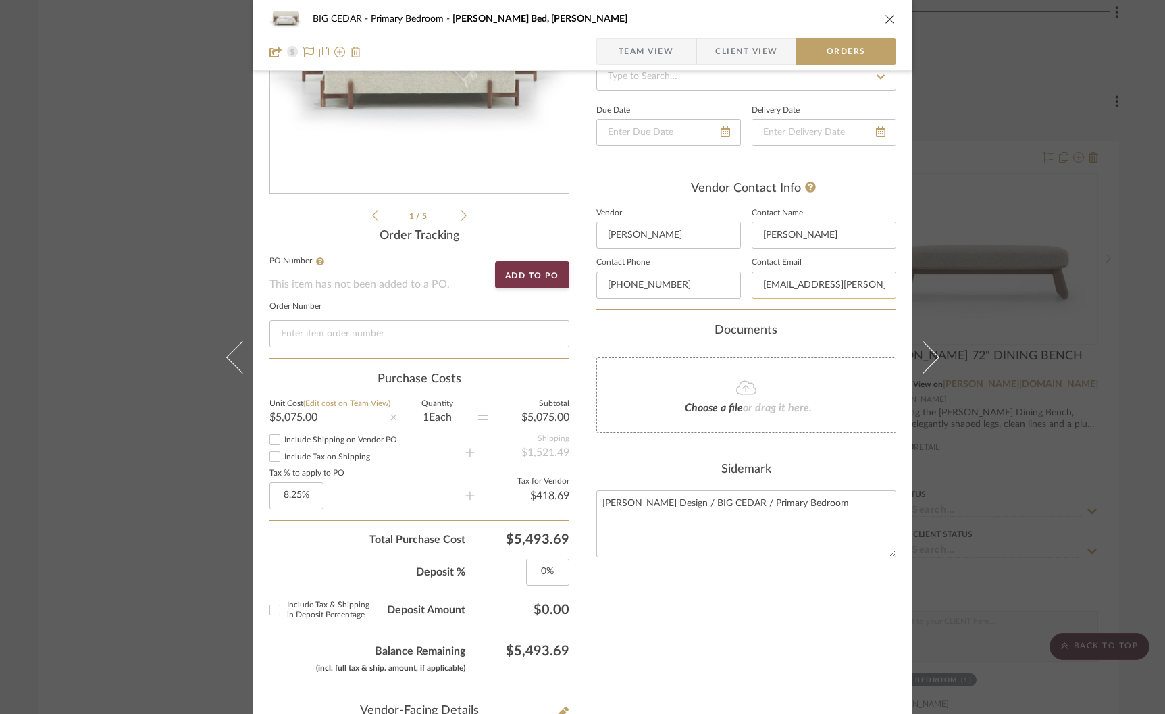
click at [774, 286] on input "allie@verellen.biz" at bounding box center [824, 284] width 145 height 27
drag, startPoint x: 773, startPoint y: 285, endPoint x: 728, endPoint y: 284, distance: 45.2
click at [728, 284] on form "Vendor Verellen Contact Name Racqual Hohler Contact Phone +13368897379 Contact …" at bounding box center [746, 259] width 300 height 99
type input "r.hohler@verellen.biz"
click at [788, 315] on div "Nothing here shares to Dashboard. Vendor Status Payment Status Lead Time In Sto…" at bounding box center [746, 544] width 300 height 1290
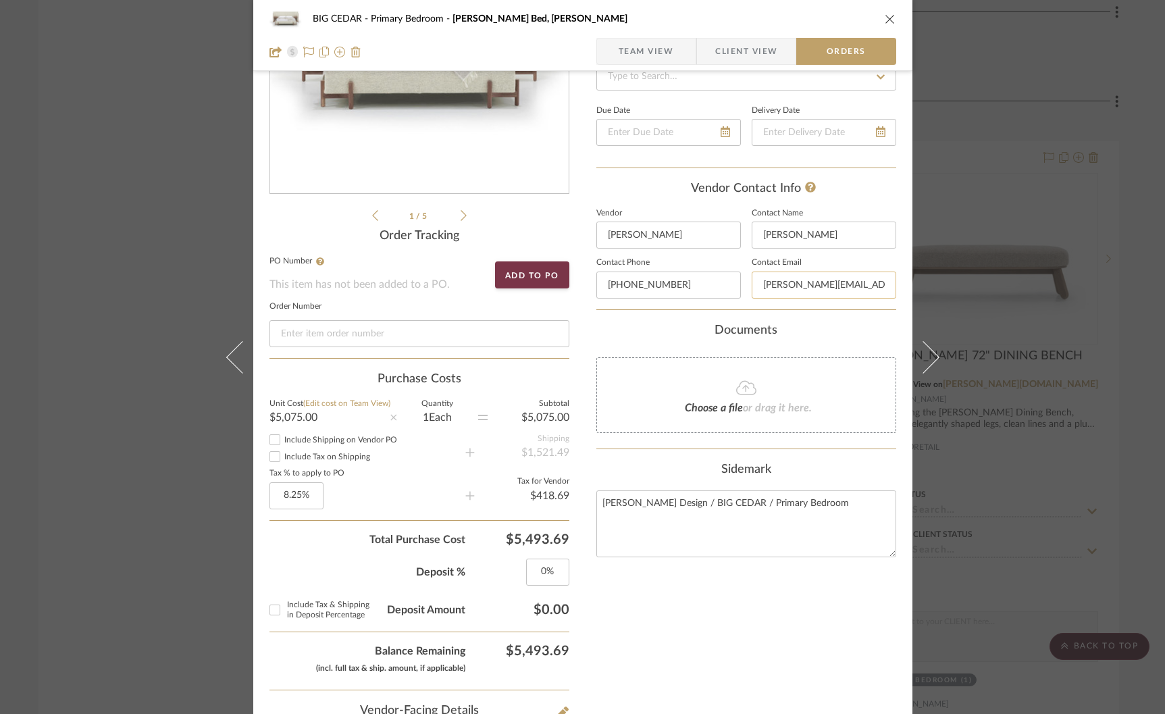
click at [762, 285] on input "r.hohler@verellen.biz" at bounding box center [824, 284] width 145 height 27
drag, startPoint x: 795, startPoint y: 284, endPoint x: 815, endPoint y: 286, distance: 20.4
click at [815, 286] on input "racqual.hohler@verellen.biz" at bounding box center [824, 284] width 145 height 27
type input "racqual.h@verellen.biz"
click at [806, 328] on div "Documents" at bounding box center [746, 330] width 300 height 15
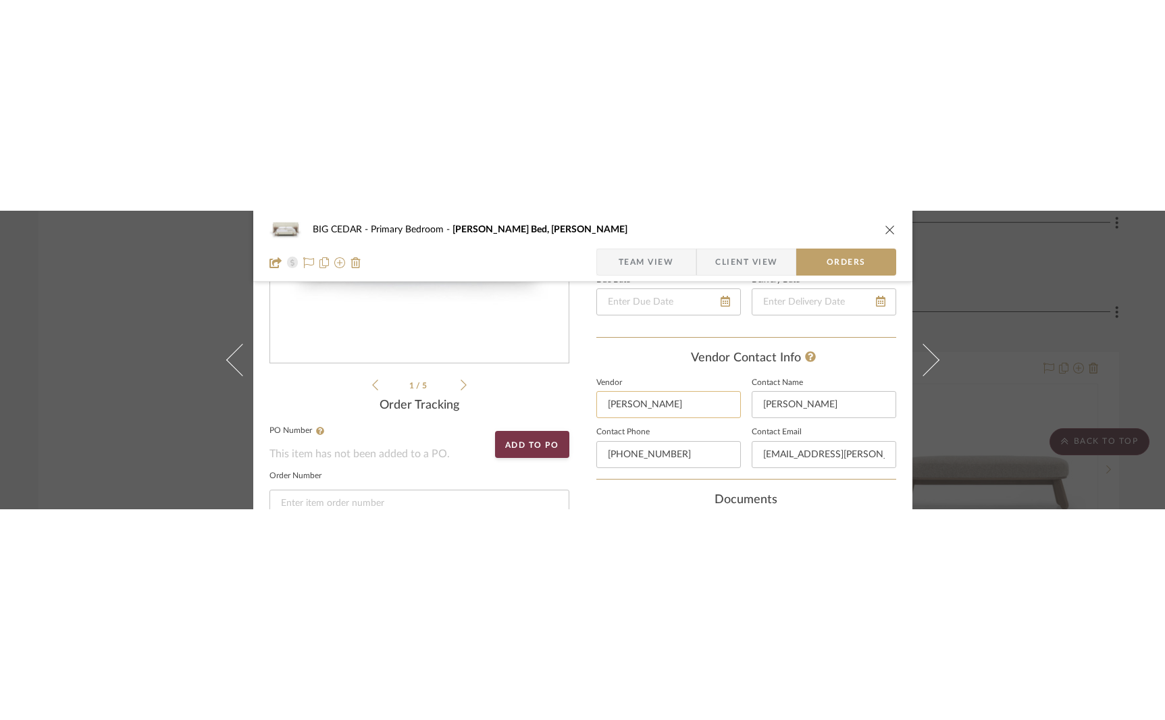
scroll to position [257, 0]
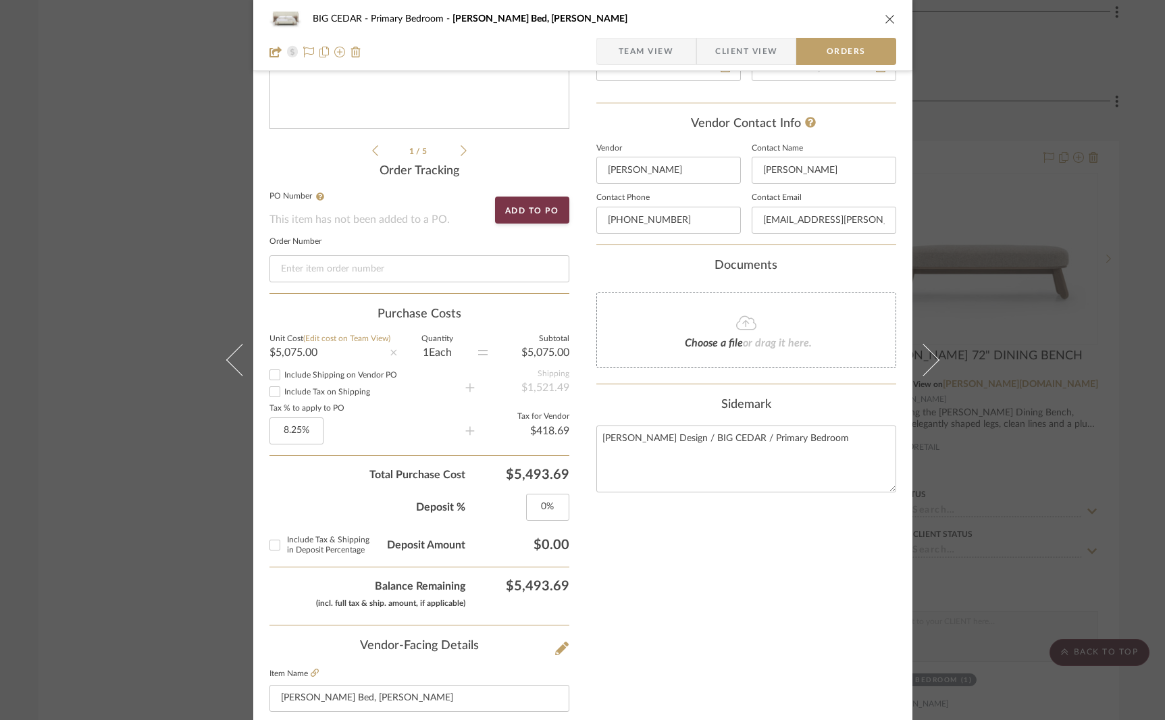
click at [698, 558] on div "Nothing here shares to Dashboard. Vendor Status Payment Status Lead Time In Sto…" at bounding box center [746, 480] width 300 height 1290
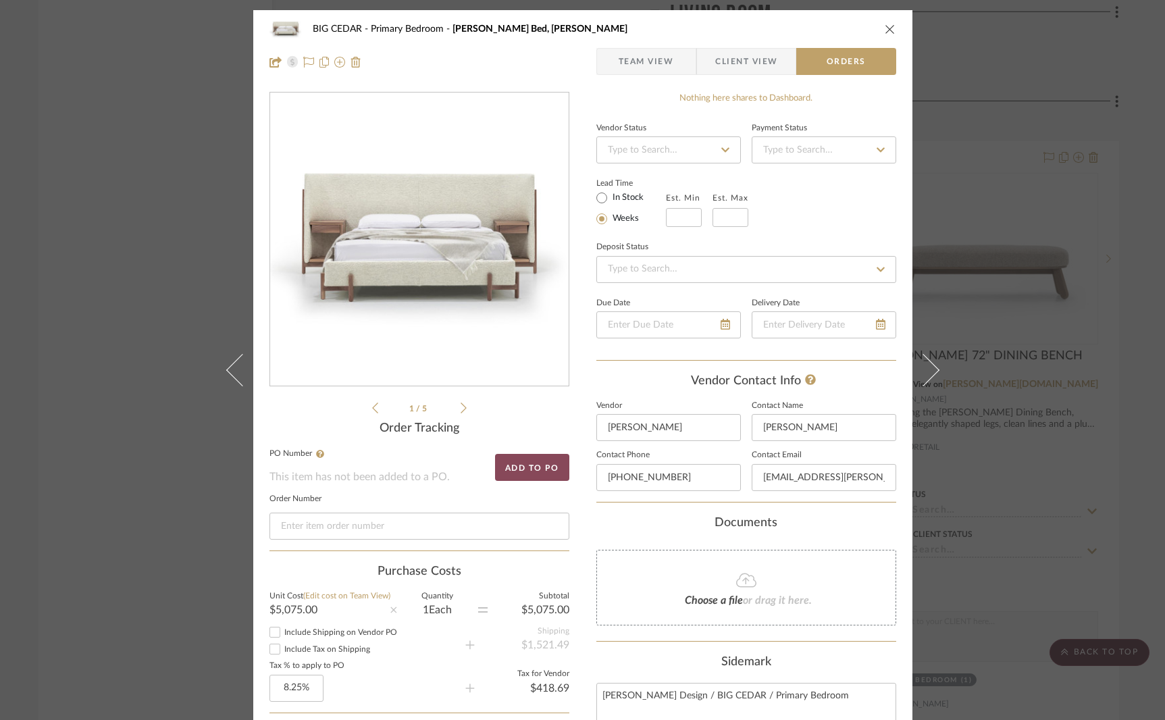
click at [537, 467] on button "Add to PO" at bounding box center [532, 467] width 74 height 27
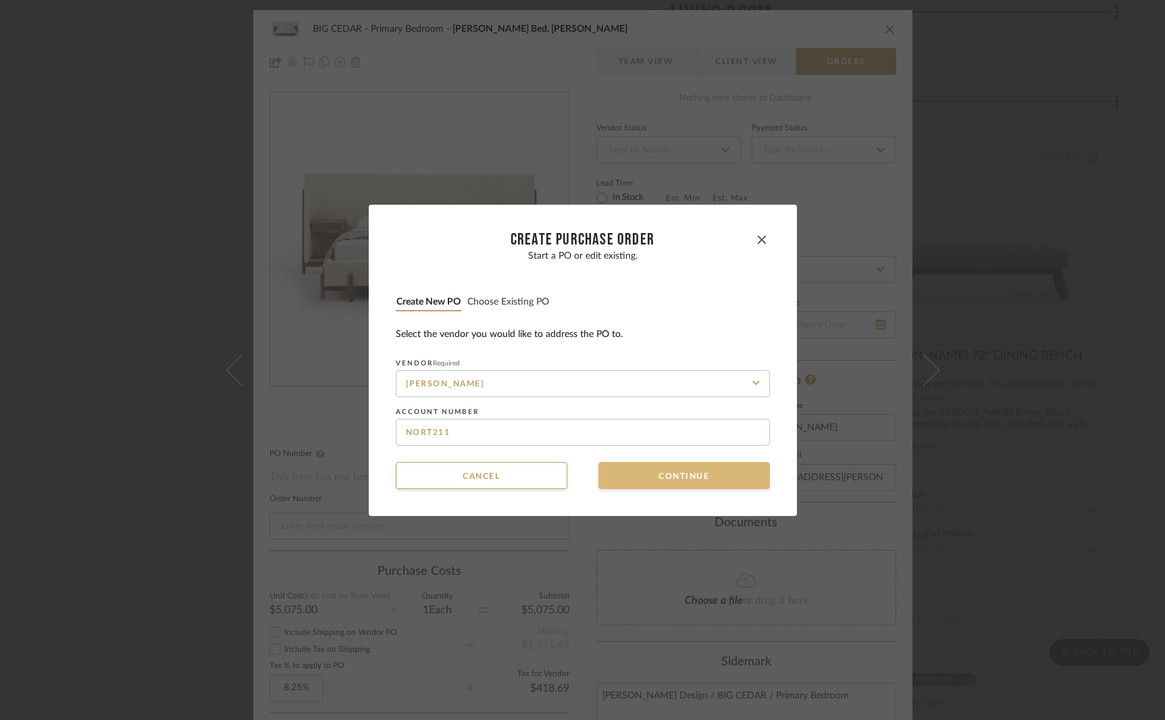
click at [672, 473] on button "Continue" at bounding box center [684, 475] width 172 height 27
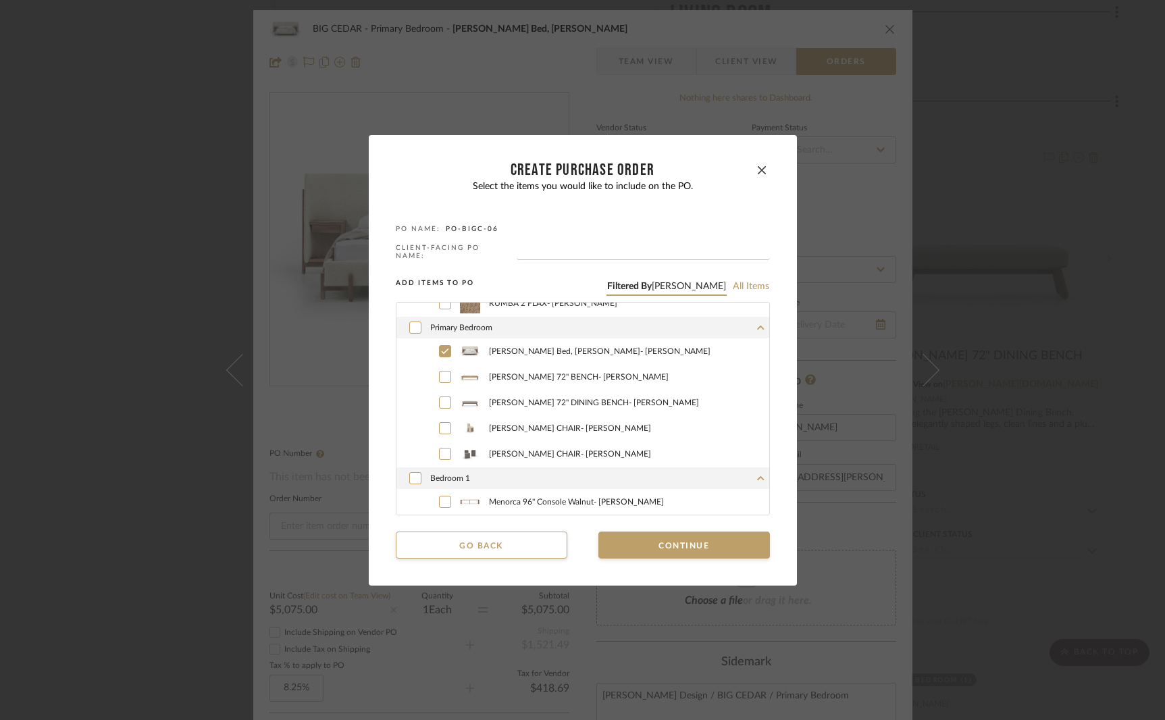
scroll to position [286, 0]
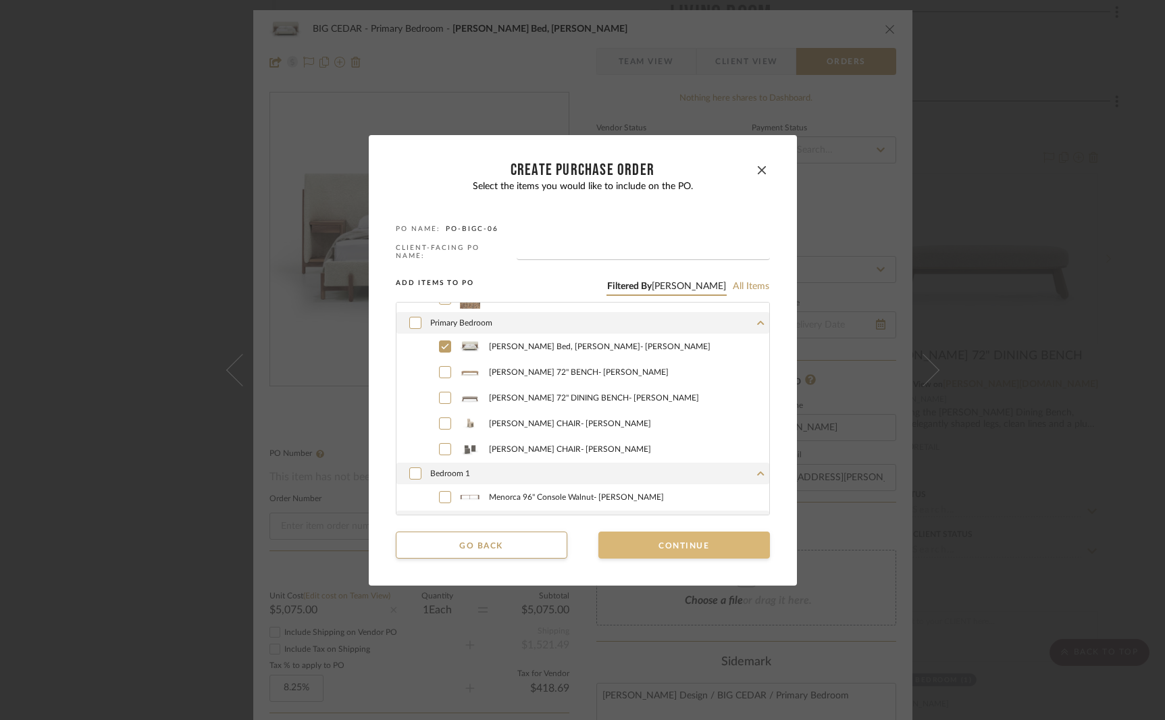
click at [677, 535] on button "Continue" at bounding box center [684, 544] width 172 height 27
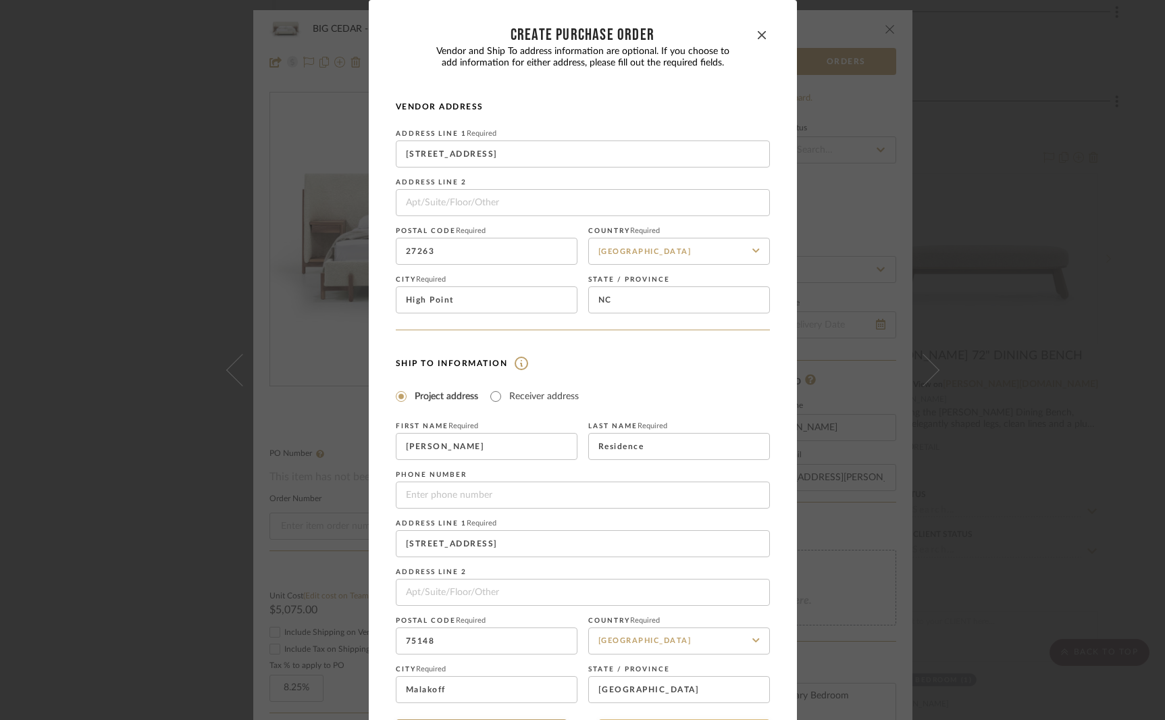
scroll to position [53, 0]
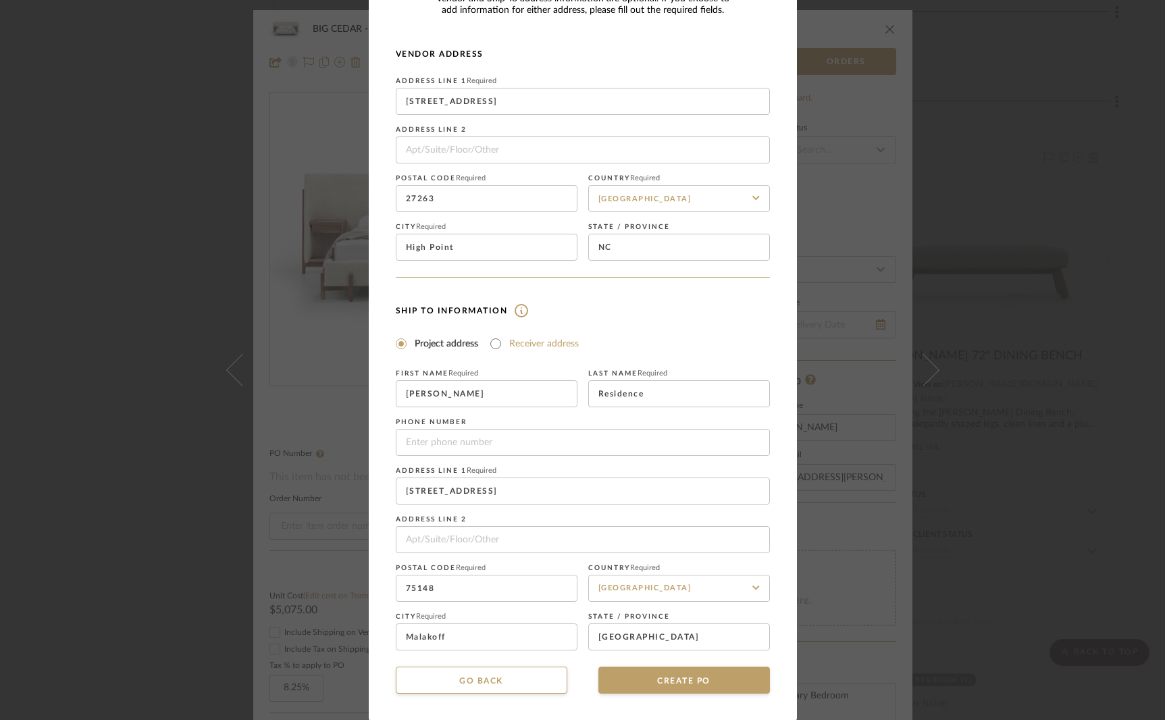
click at [516, 338] on label "Receiver address" at bounding box center [544, 344] width 70 height 14
click at [504, 338] on input "Receiver address" at bounding box center [496, 344] width 16 height 16
radio input "true"
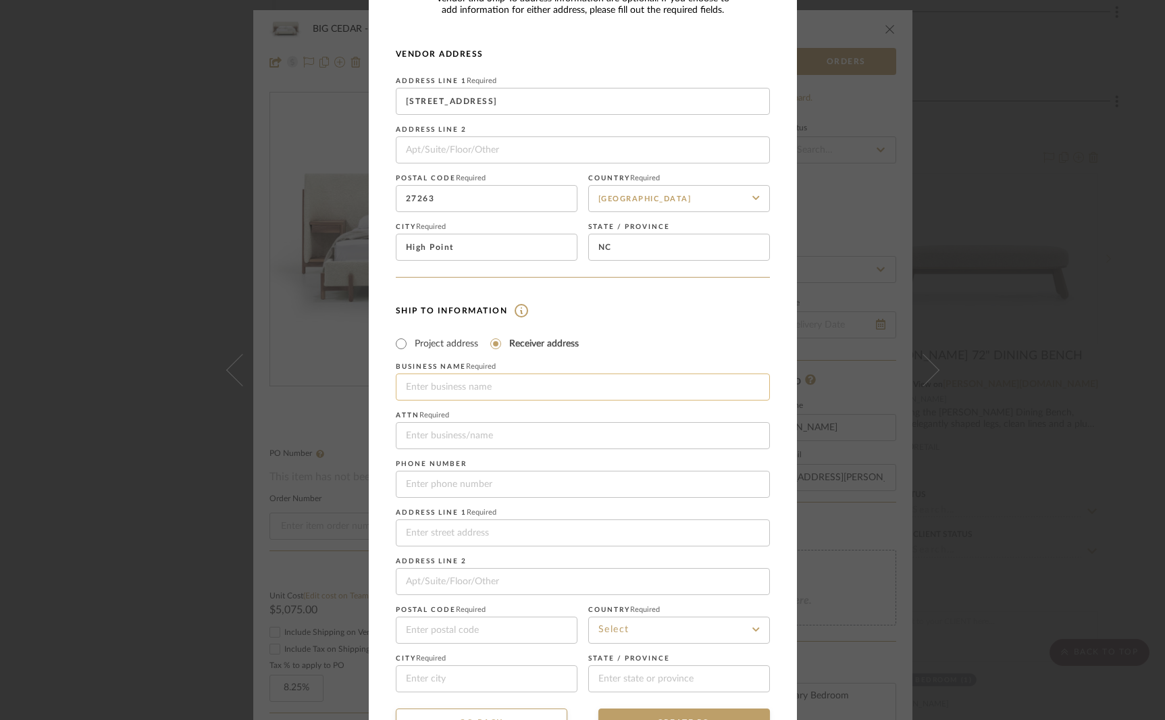
click at [504, 383] on input at bounding box center [583, 386] width 374 height 27
type input "Delivery Limited"
type input "Jen Mauldin Design / Big Cedar"
click at [475, 491] on input "tel" at bounding box center [583, 484] width 374 height 27
type input "2142611000"
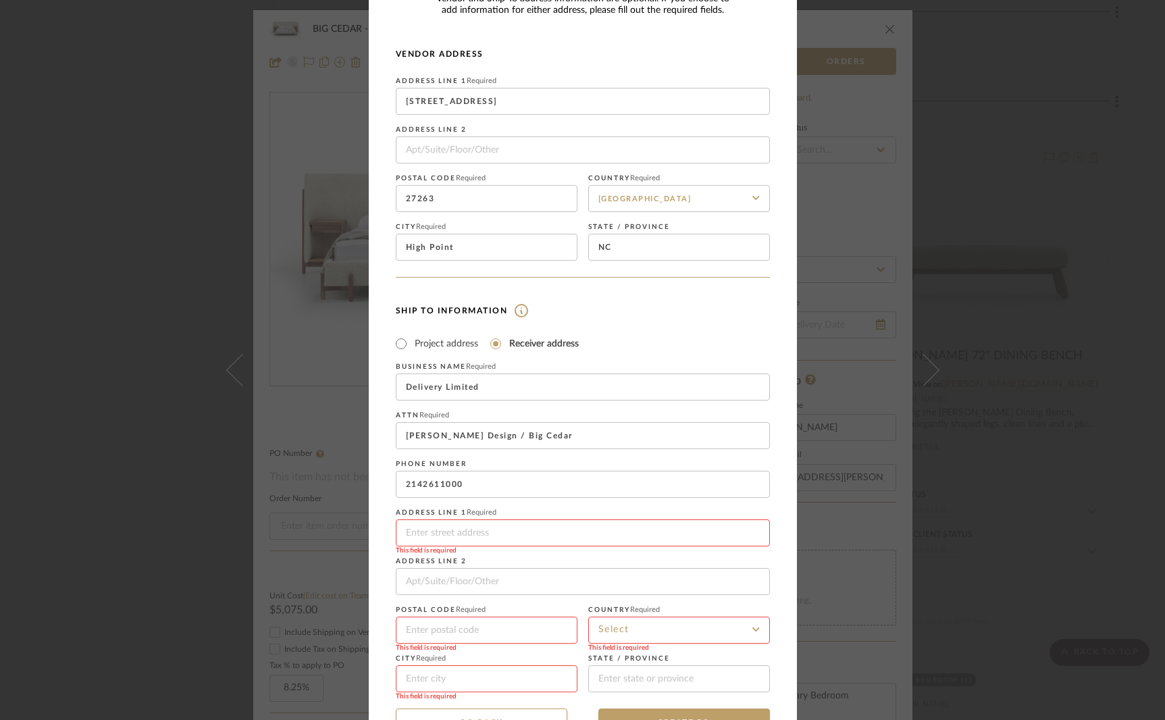
click at [460, 538] on input at bounding box center [583, 532] width 374 height 27
type input "8220 Ambassador Row"
click at [431, 629] on input at bounding box center [487, 630] width 182 height 27
type input "75247"
click at [619, 625] on input at bounding box center [679, 630] width 182 height 27
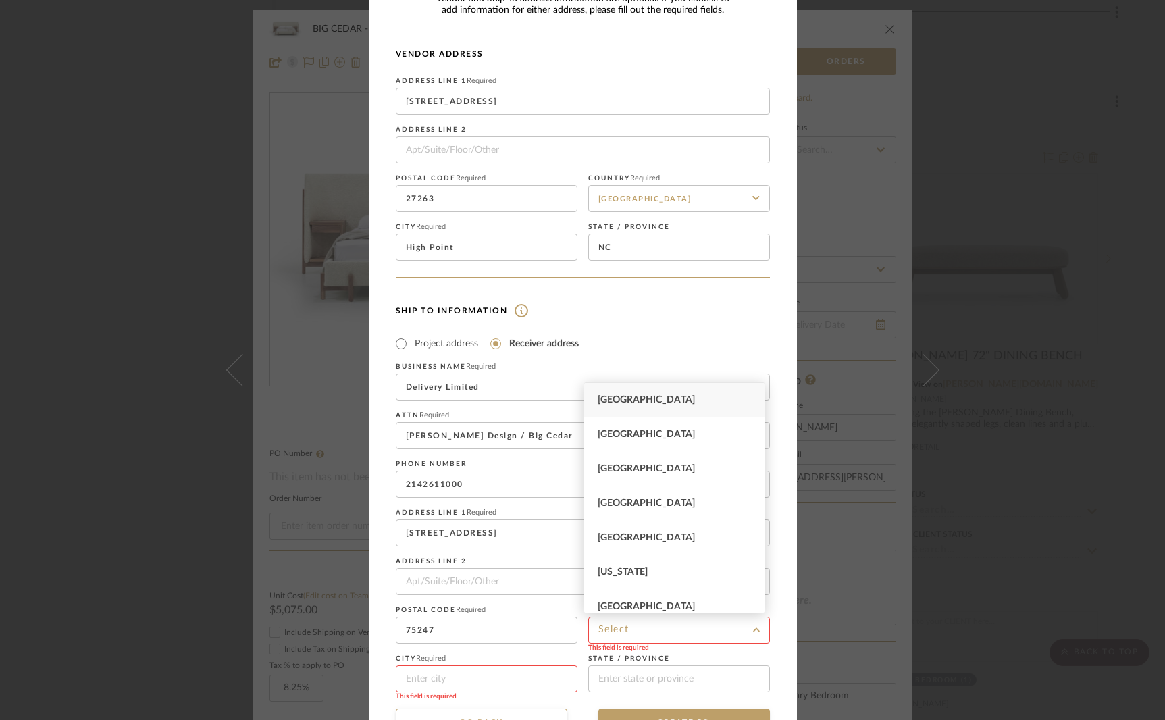
click at [641, 392] on div "United States" at bounding box center [674, 400] width 180 height 34
type input "United States"
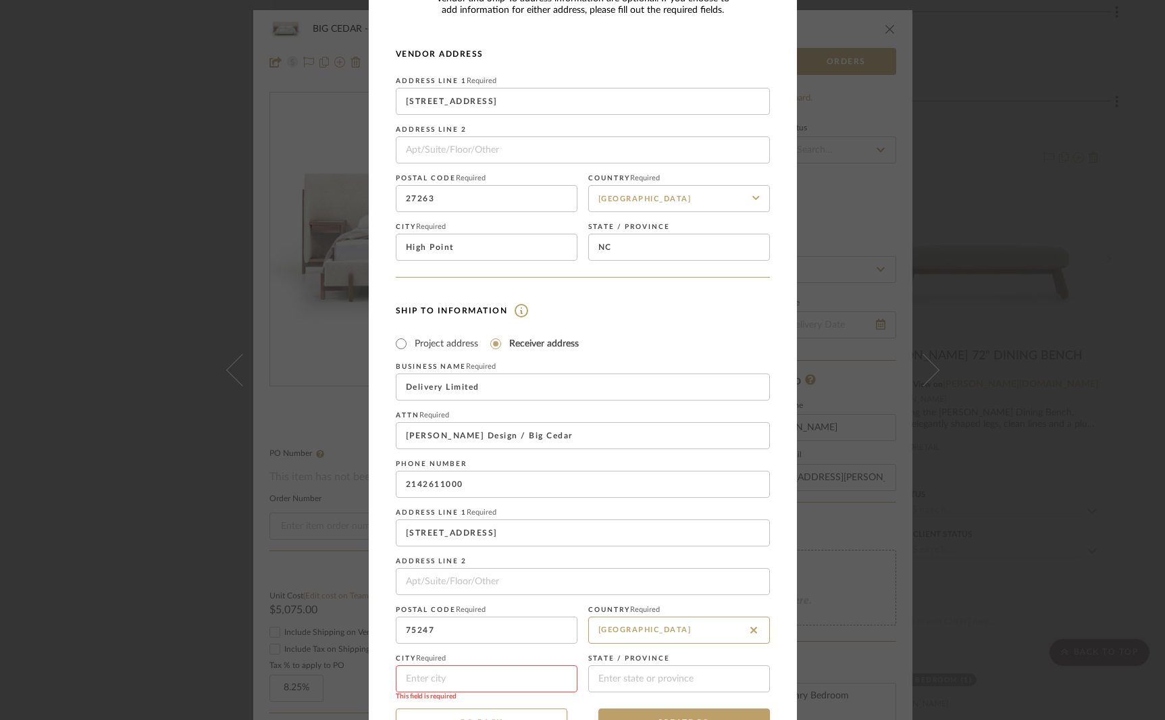
scroll to position [94, 0]
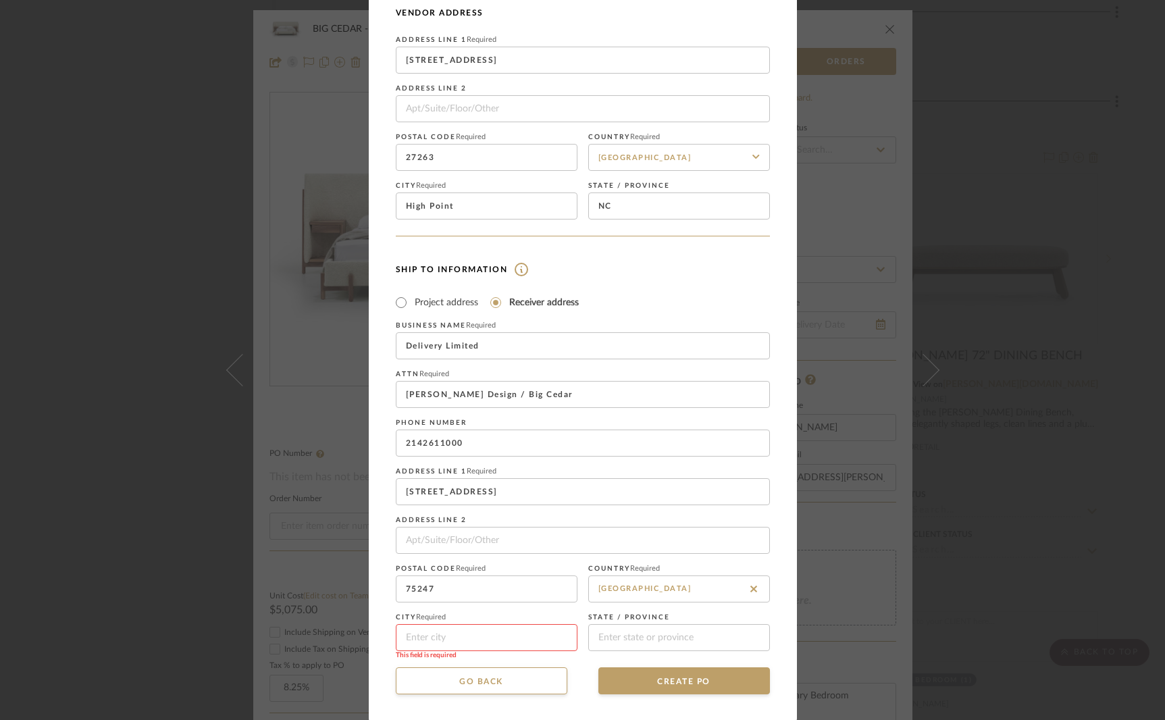
click at [448, 629] on input at bounding box center [487, 637] width 182 height 27
type input "Dallas"
click at [656, 629] on input at bounding box center [679, 637] width 182 height 27
type input "TX"
click at [693, 682] on button "CREATE PO" at bounding box center [684, 680] width 172 height 27
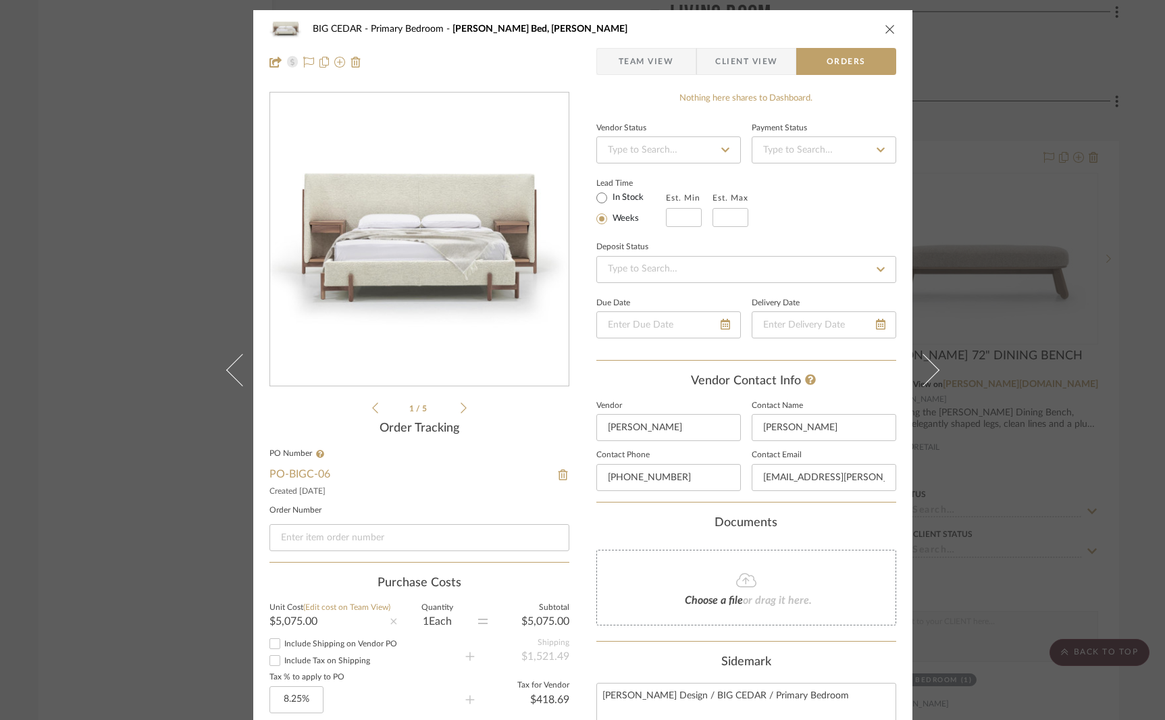
click at [629, 43] on div "BIG CEDAR Primary Bedroom Sullivan Bed, King Team View Client View Orders" at bounding box center [582, 45] width 659 height 71
click at [629, 66] on span "Team View" at bounding box center [646, 61] width 55 height 27
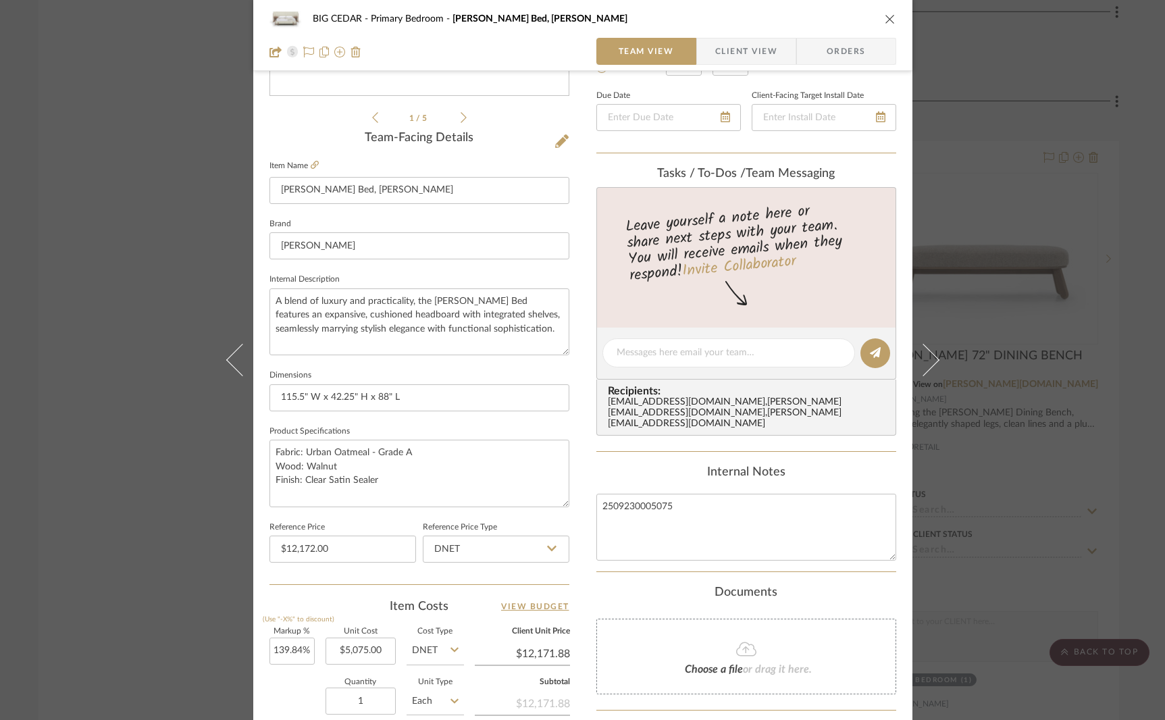
scroll to position [292, 0]
click at [394, 471] on textarea "Fabric: Urban Oatmeal - Grade A Wood: Walnut Finish: Clear Satin Sealer" at bounding box center [419, 471] width 300 height 67
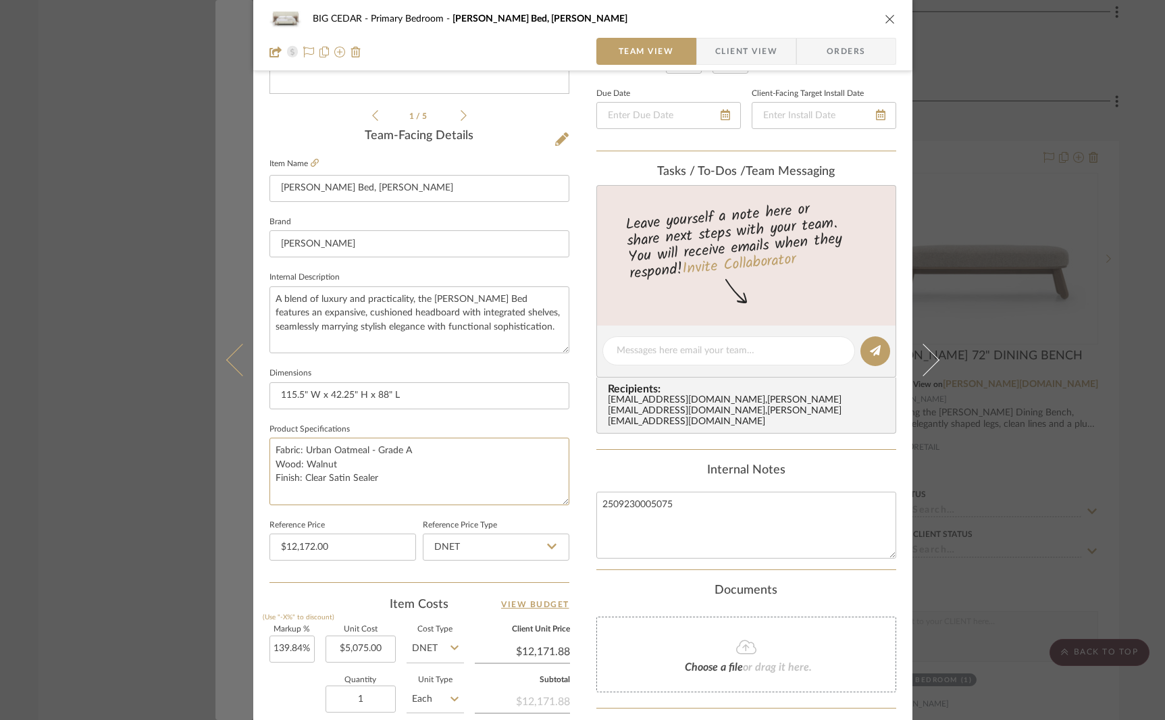
drag, startPoint x: 388, startPoint y: 473, endPoint x: 212, endPoint y: 438, distance: 179.7
click at [215, 438] on mat-dialog-content "BIG CEDAR Primary Bedroom Sullivan Bed, King Team View Client View Orders 1 / 5…" at bounding box center [582, 341] width 735 height 1247
click at [246, 509] on button at bounding box center [234, 360] width 38 height 720
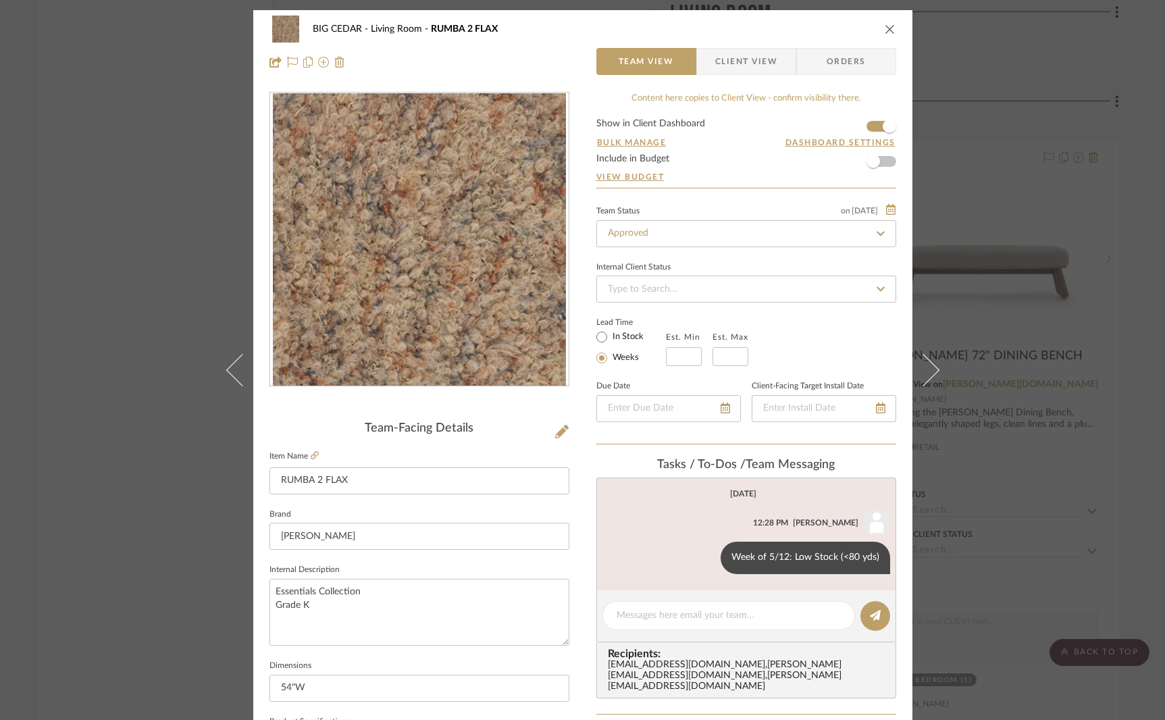
click at [1064, 473] on div "BIG CEDAR Living Room RUMBA 2 FLAX Team View Client View Orders Team-Facing Det…" at bounding box center [582, 360] width 1165 height 720
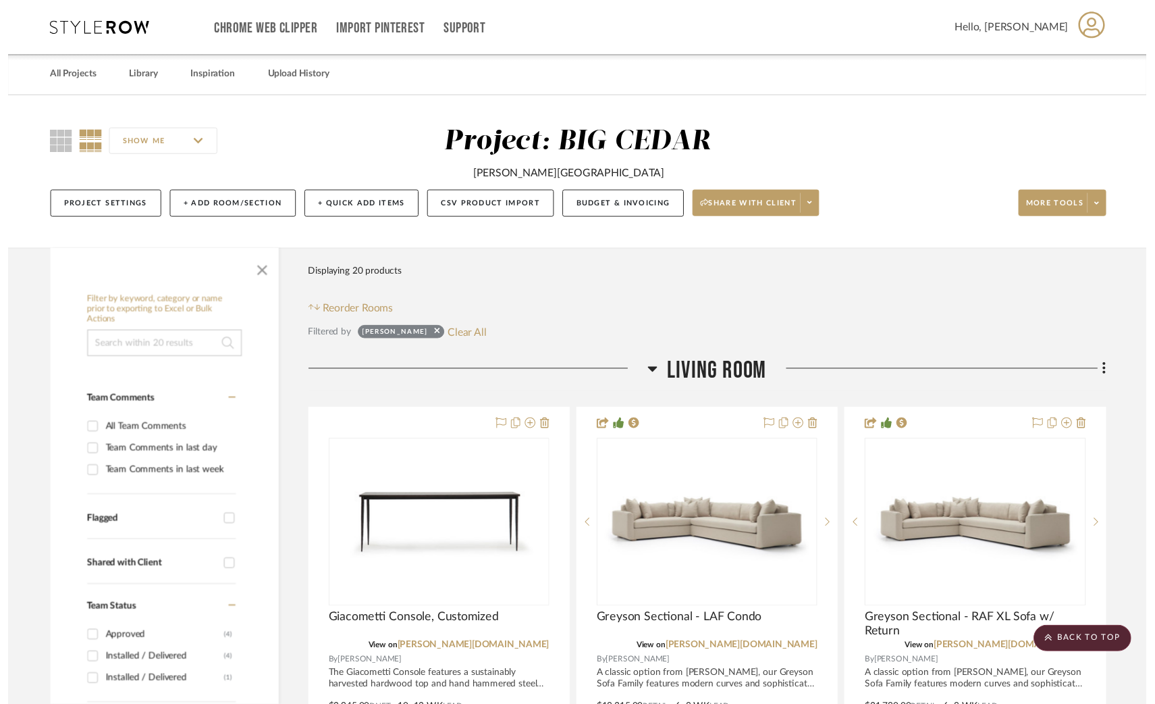
scroll to position [2187, 0]
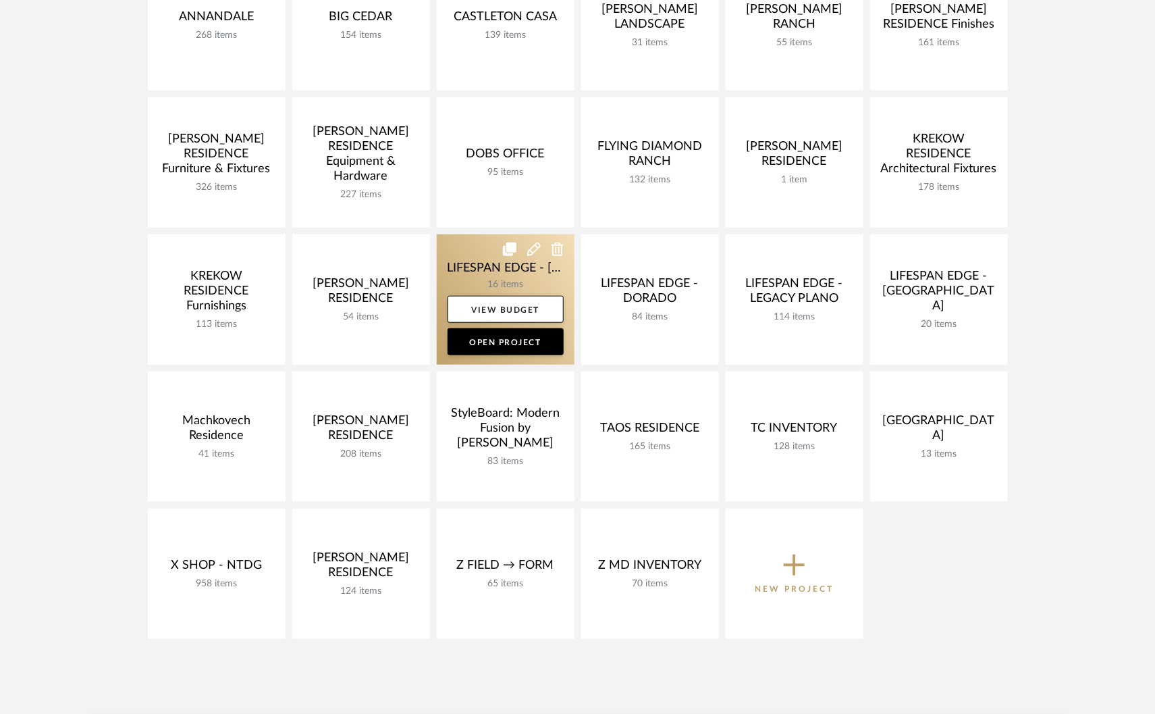
scroll to position [380, 0]
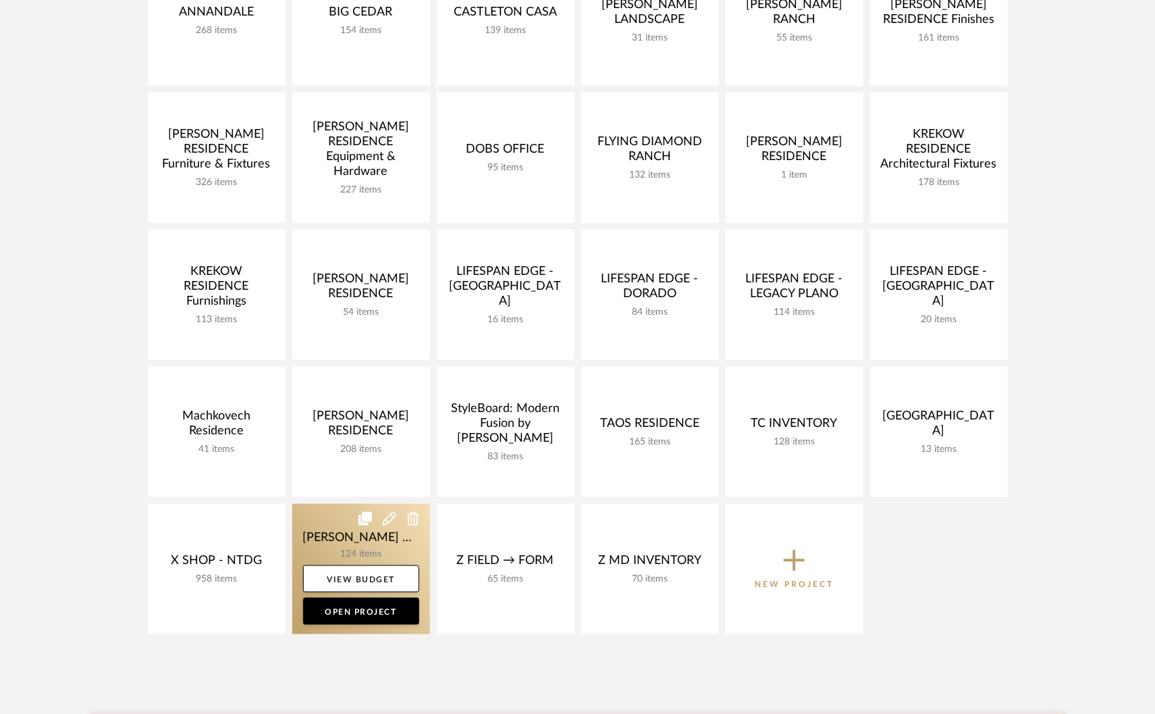
click at [355, 539] on link at bounding box center [361, 569] width 138 height 130
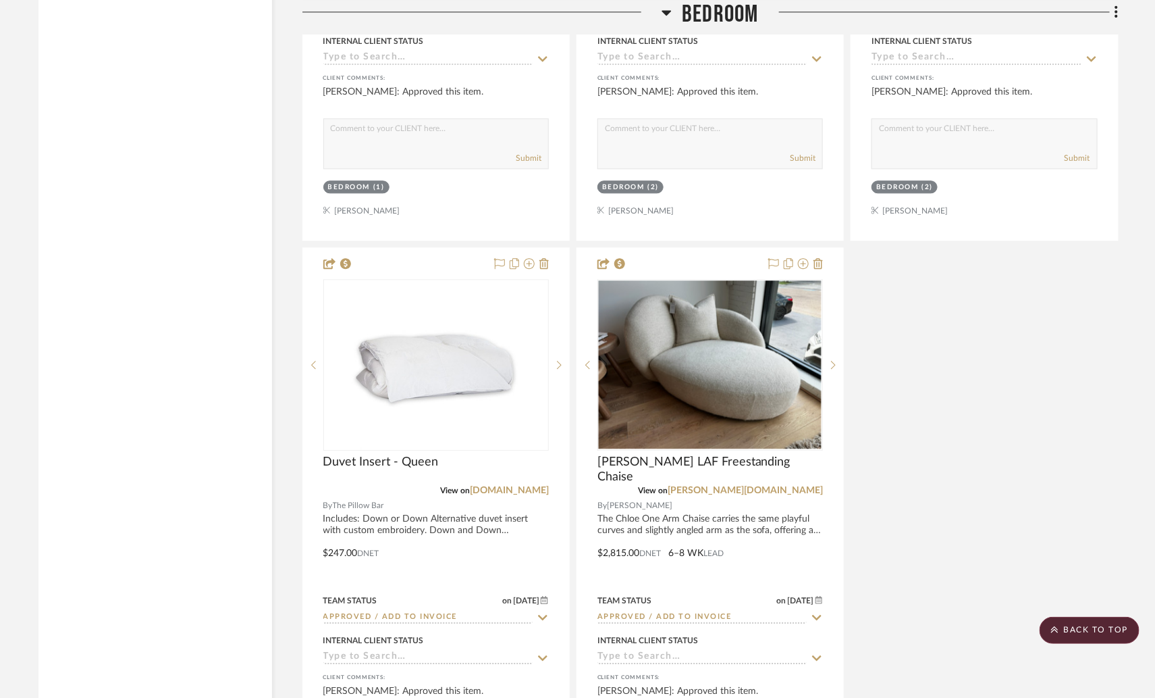
scroll to position [8377, 0]
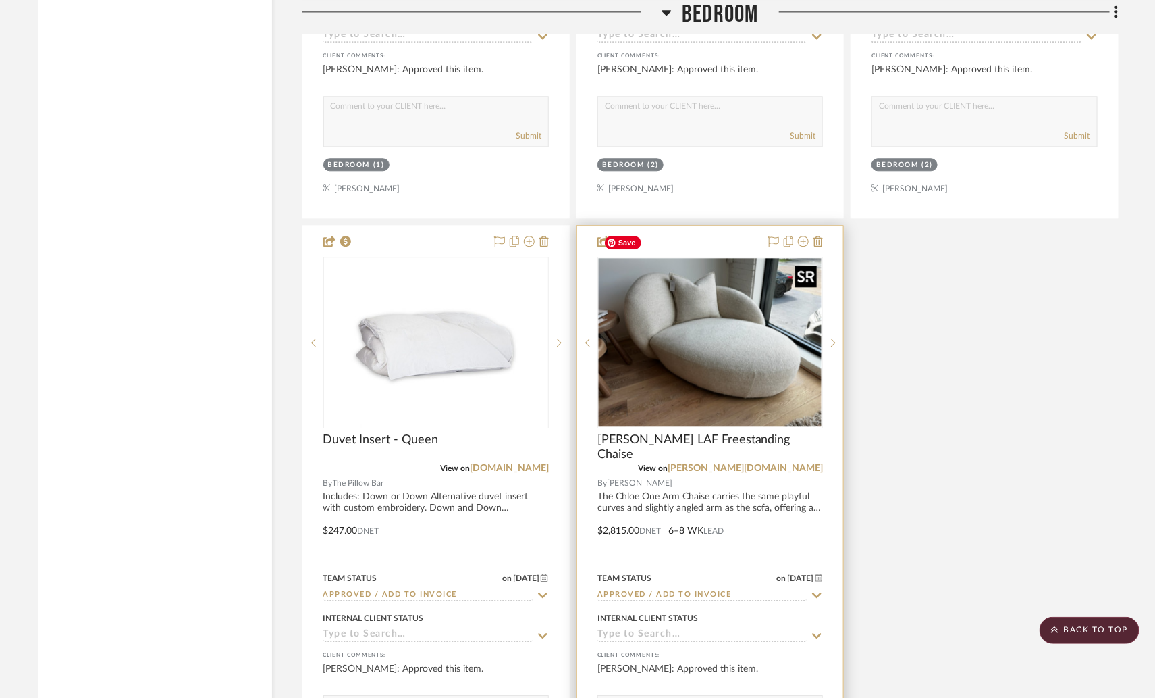
click at [682, 290] on img "0" at bounding box center [710, 342] width 223 height 168
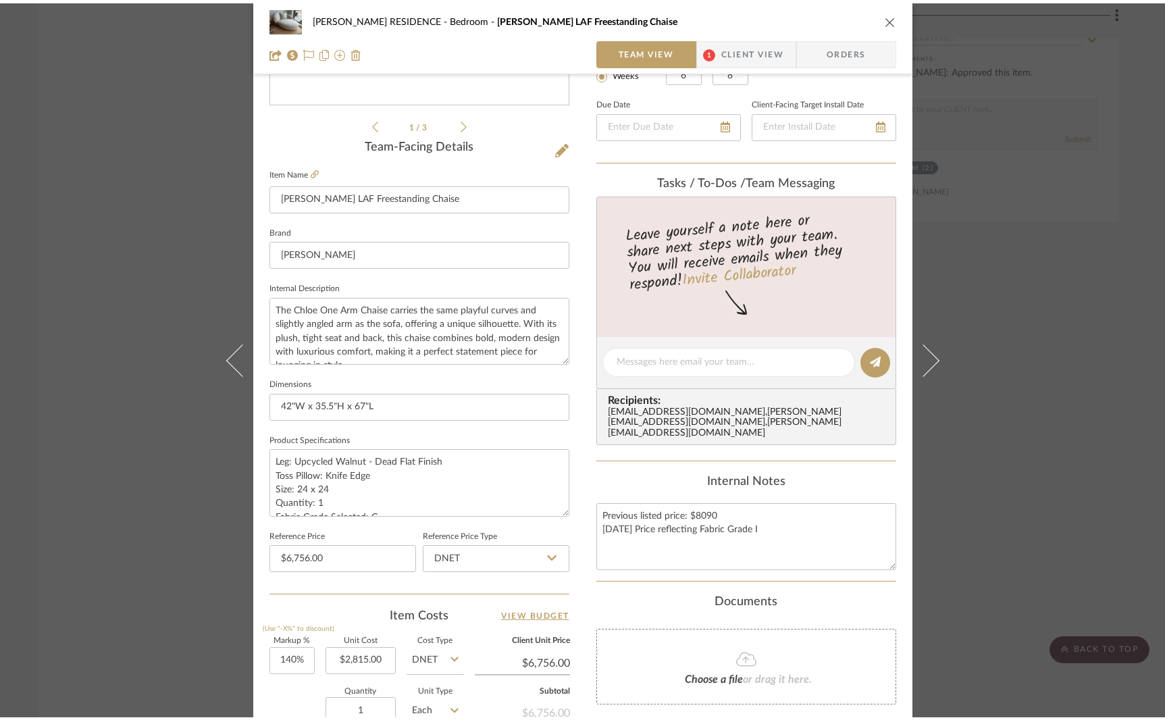
scroll to position [320, 0]
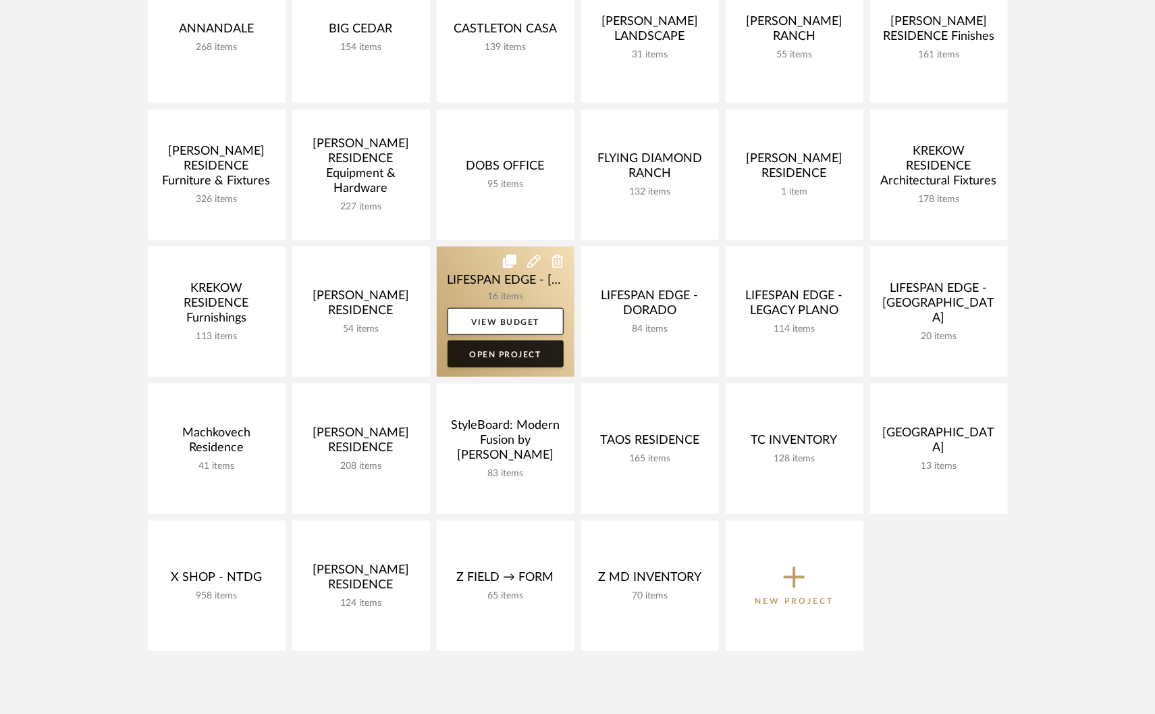
scroll to position [367, 0]
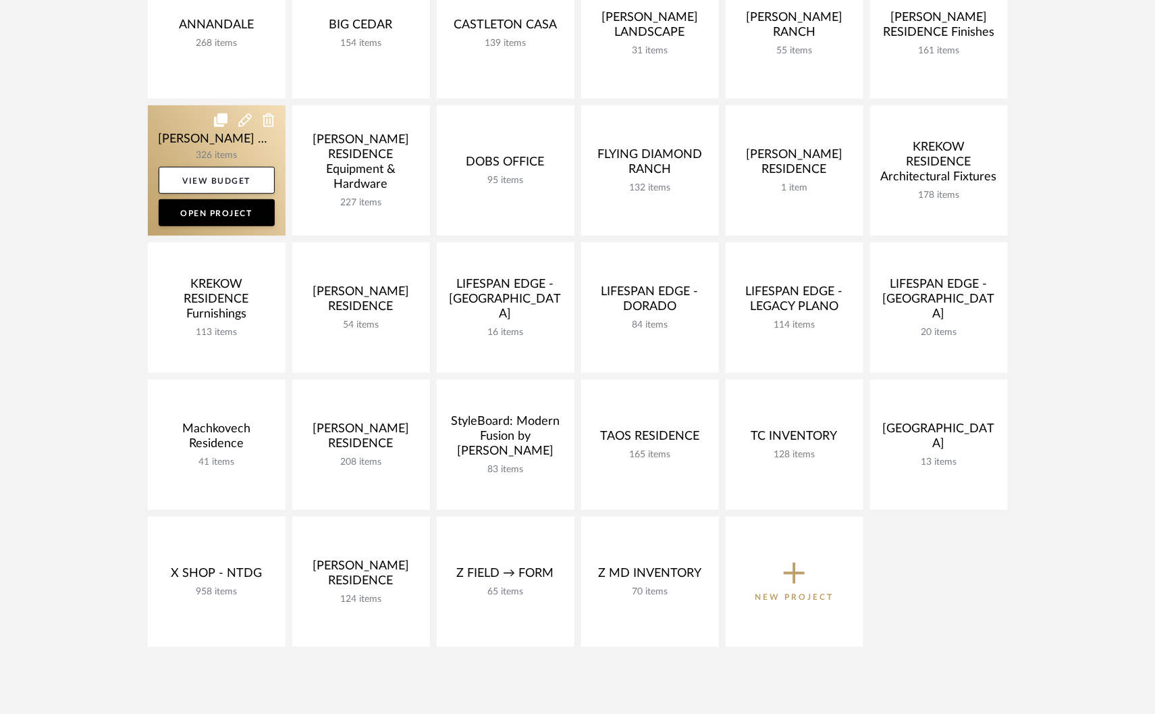
click at [171, 145] on link at bounding box center [217, 170] width 138 height 130
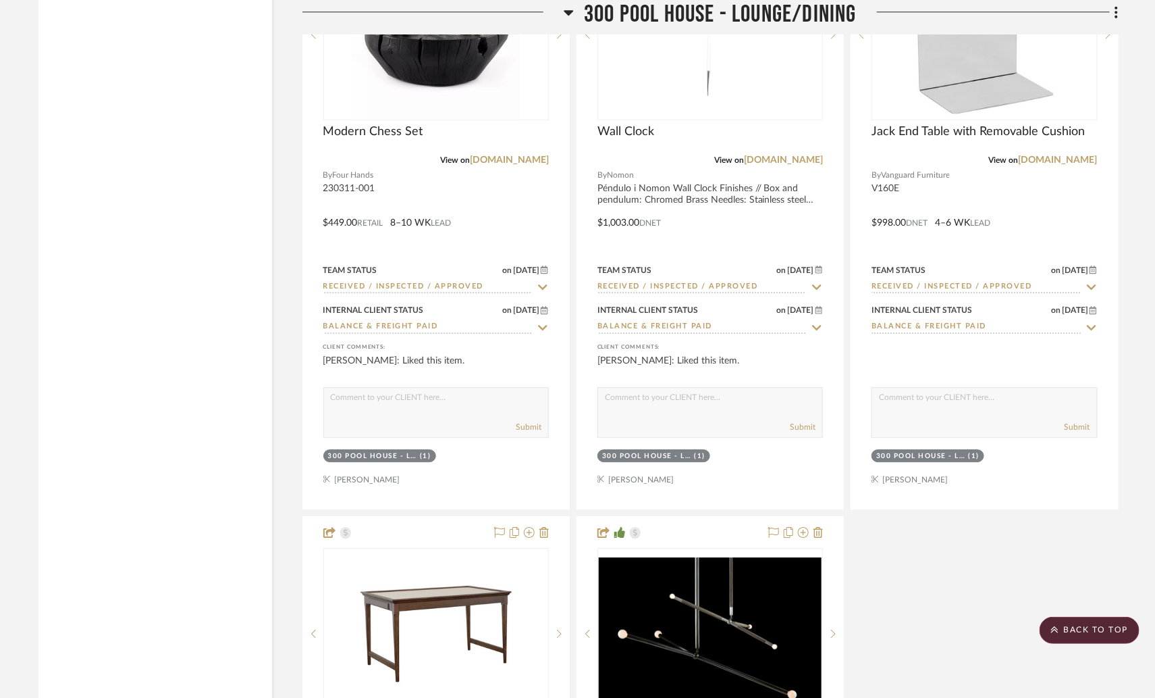
scroll to position [43716, 0]
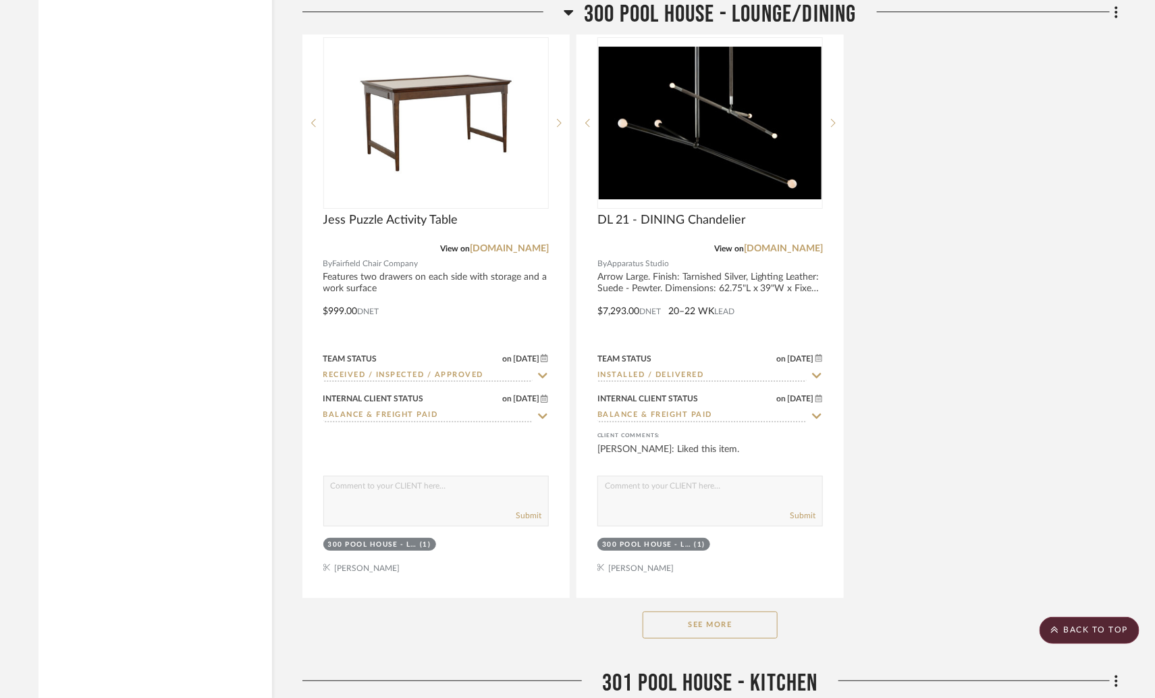
click at [736, 611] on button "See More" at bounding box center [710, 624] width 135 height 27
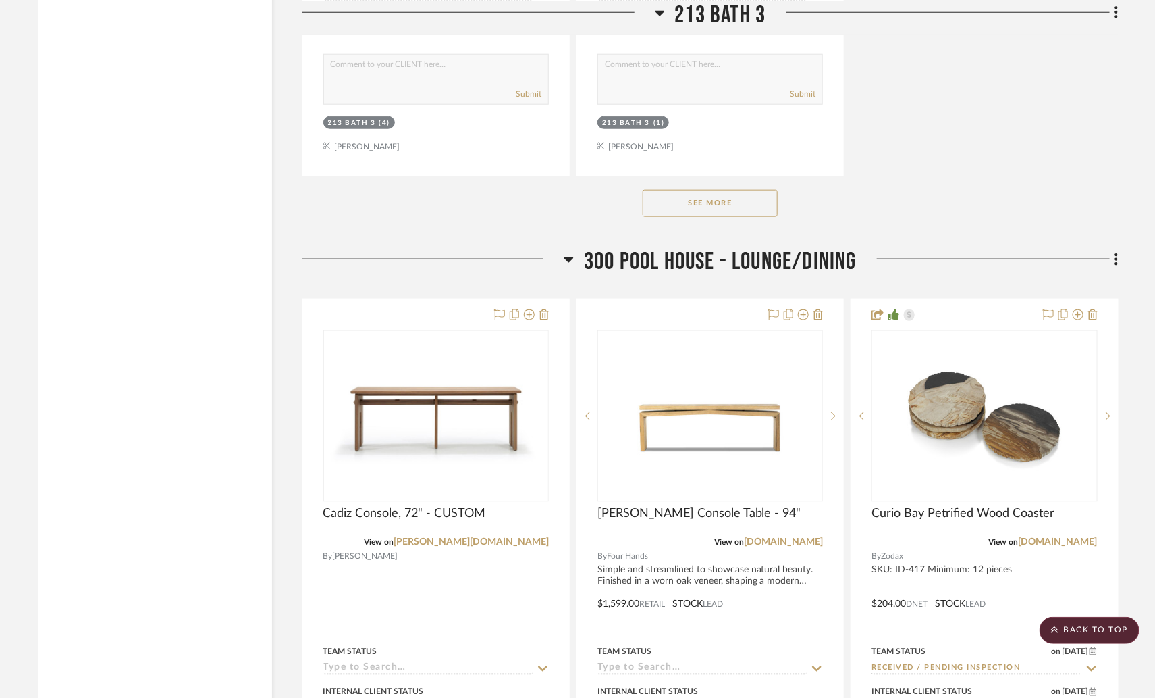
scroll to position [42223, 0]
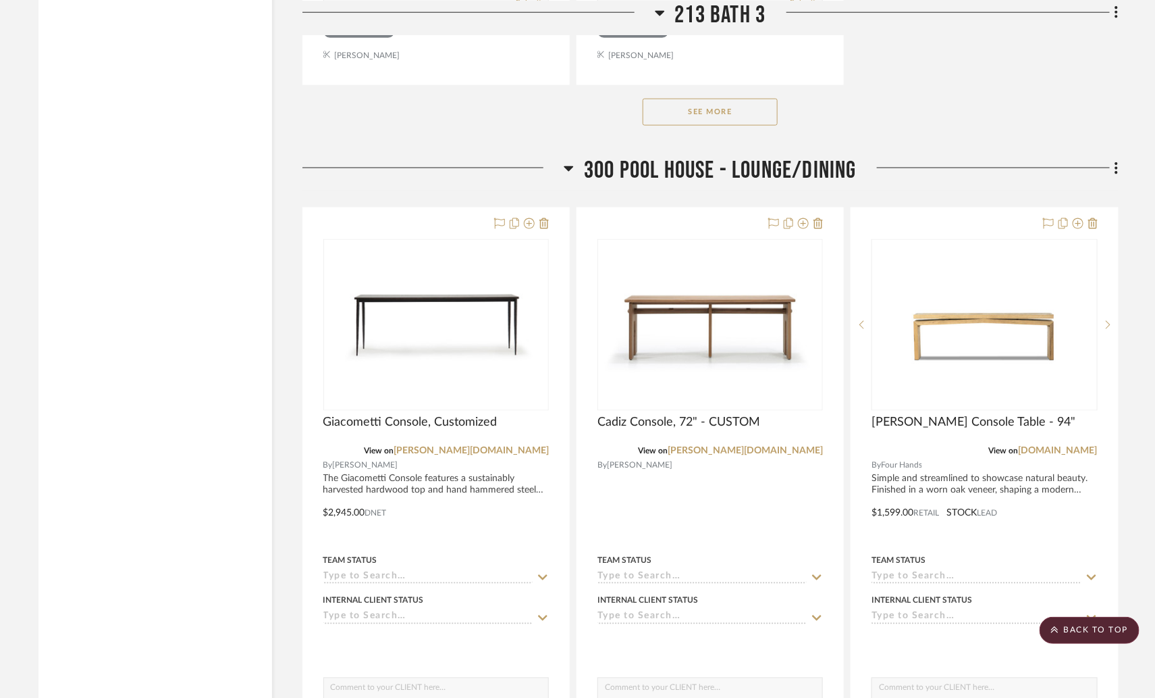
scroll to position [42321, 9]
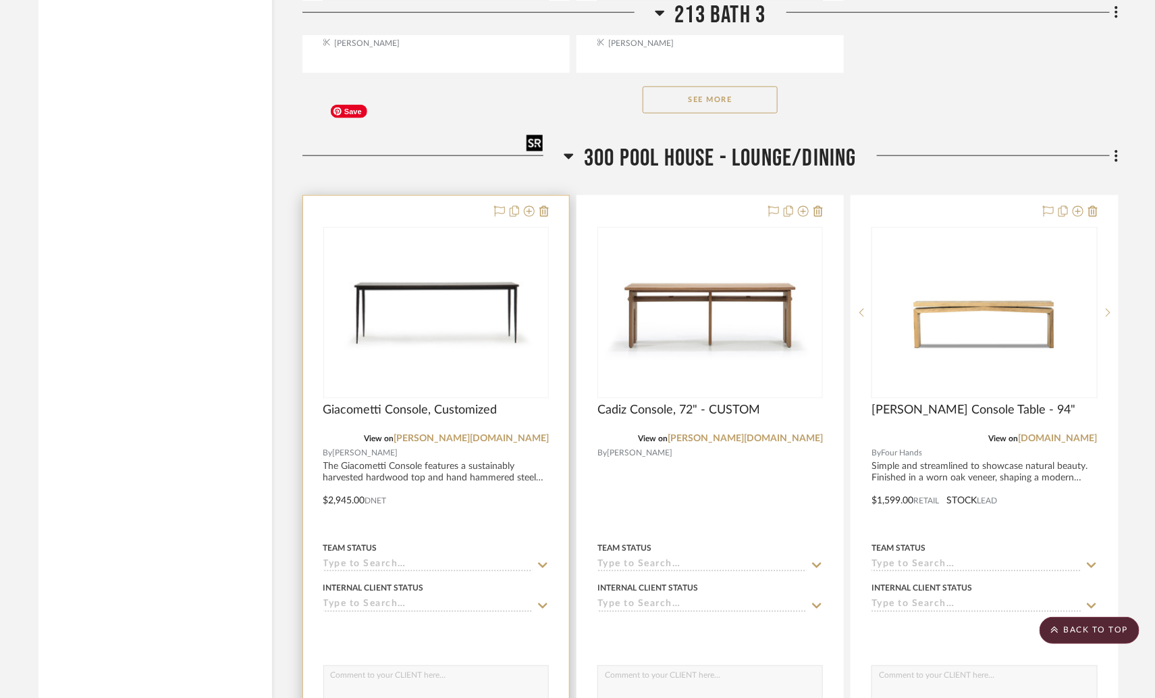
click at [0, 0] on img at bounding box center [0, 0] width 0 height 0
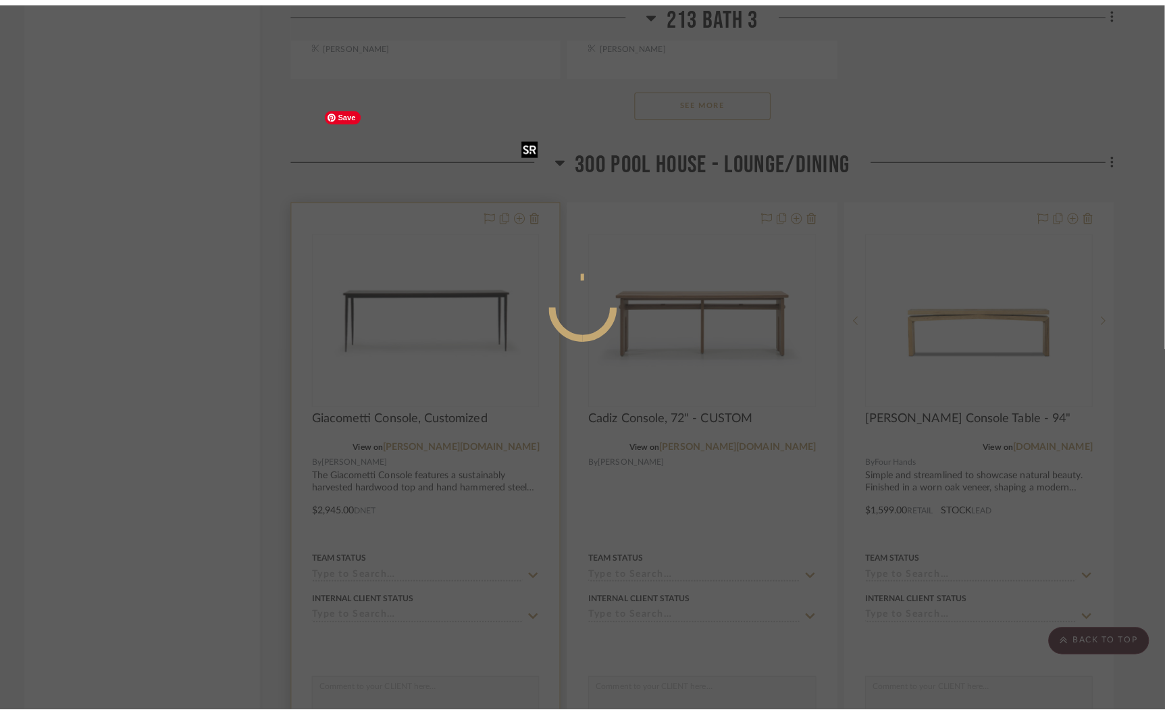
scroll to position [0, 0]
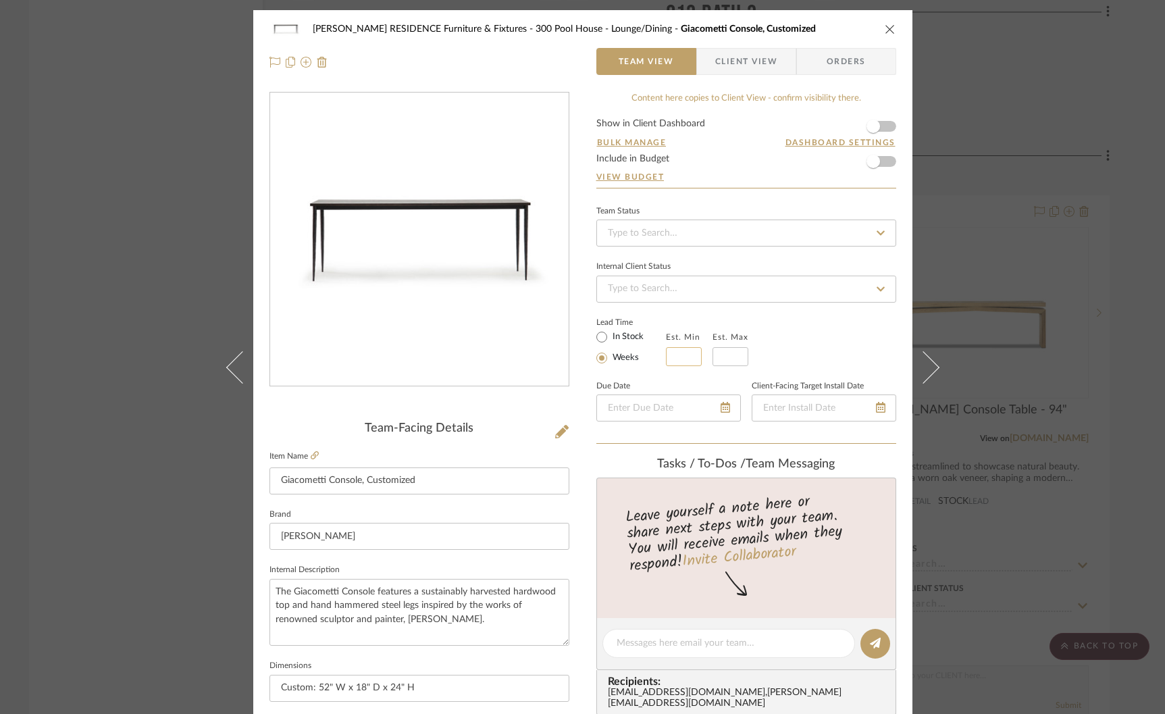
click at [679, 355] on input "text" at bounding box center [684, 356] width 36 height 19
type input "10"
click at [726, 359] on input "text" at bounding box center [730, 356] width 36 height 19
type input "1"
type input "12"
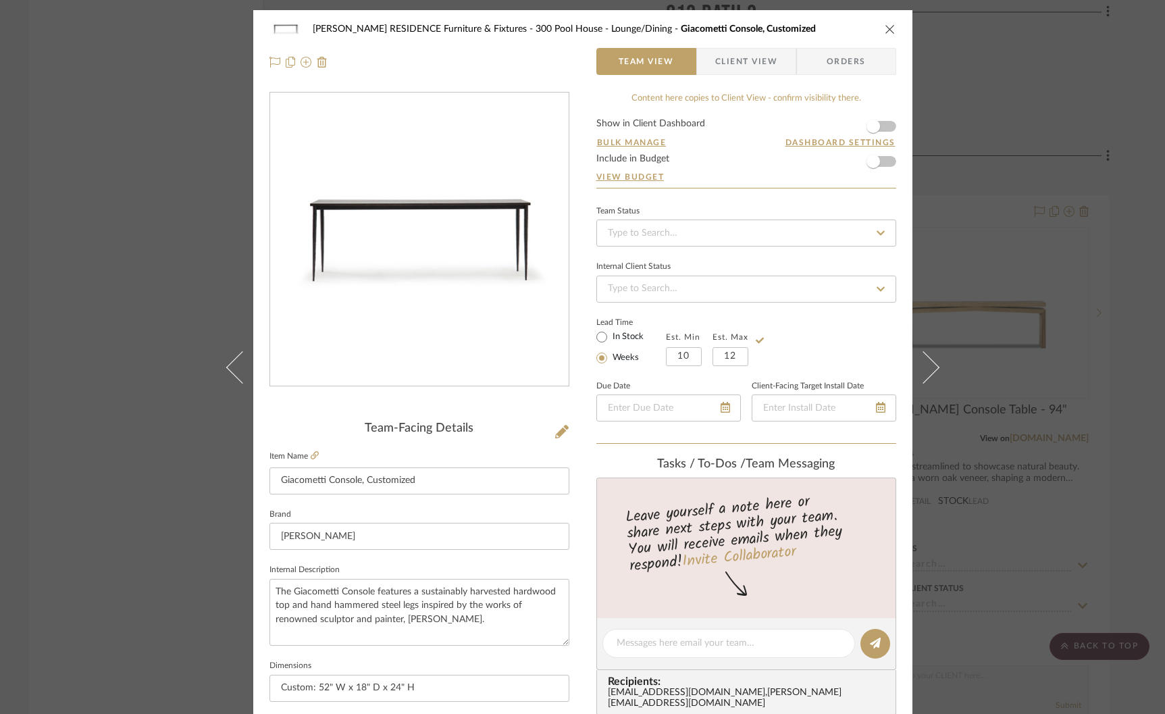
click at [845, 348] on div "Lead Time In Stock Weeks Est. Min 10 Est. Max 12" at bounding box center [746, 339] width 300 height 53
click at [1085, 312] on div "COBLE RESIDENCE Furniture & Fixtures 300 Pool House - Lounge/Dining Giacometti …" at bounding box center [582, 357] width 1165 height 714
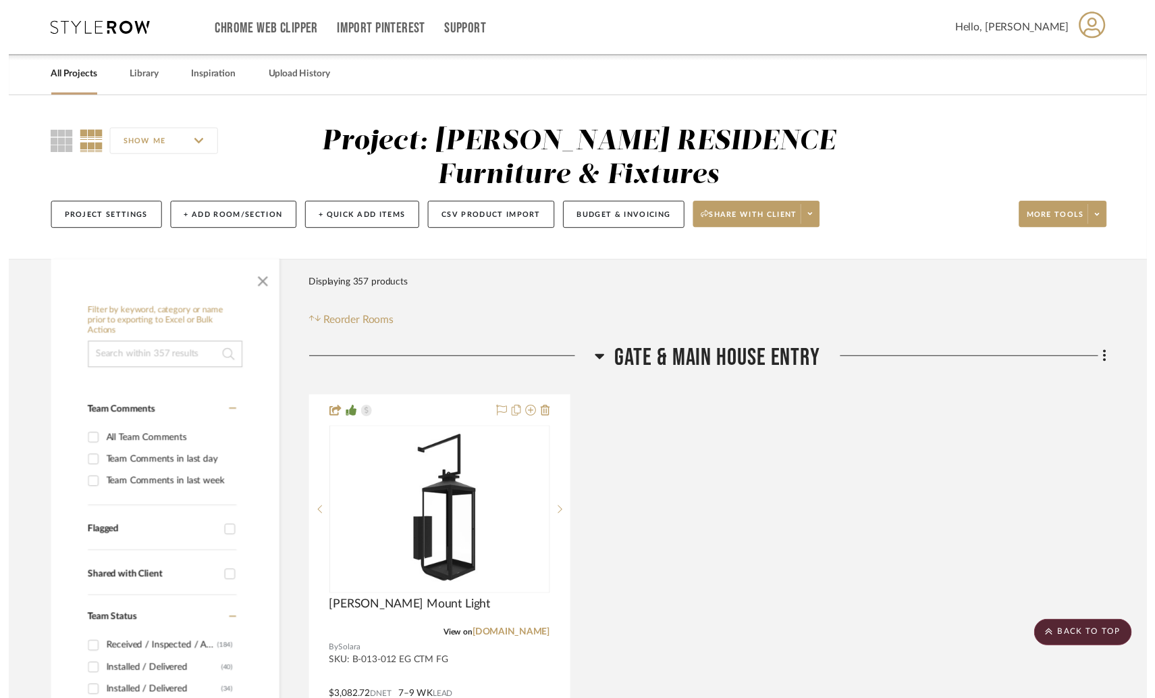
scroll to position [42321, 9]
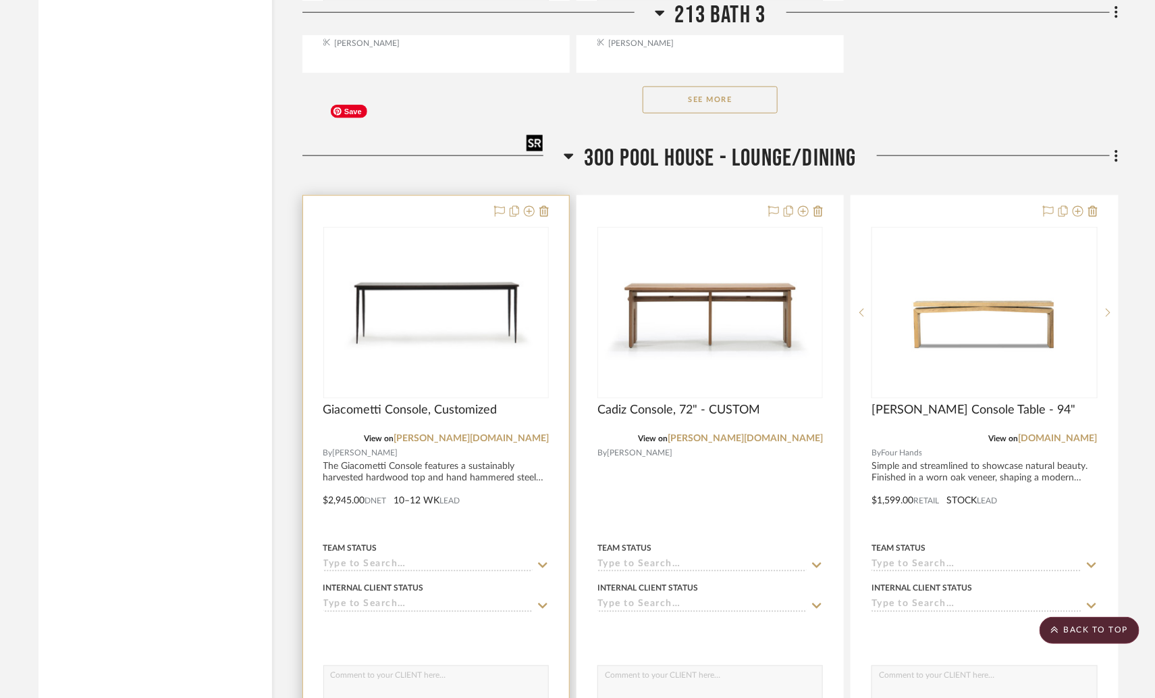
click at [424, 236] on img "0" at bounding box center [436, 312] width 223 height 153
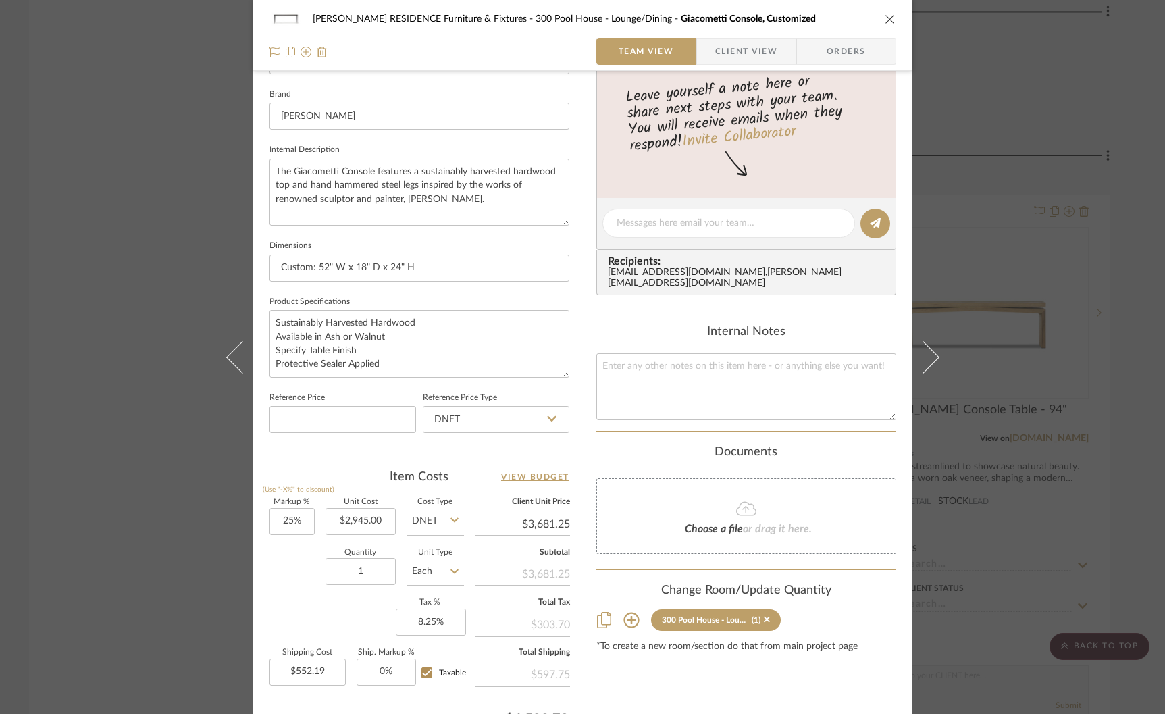
scroll to position [438, 0]
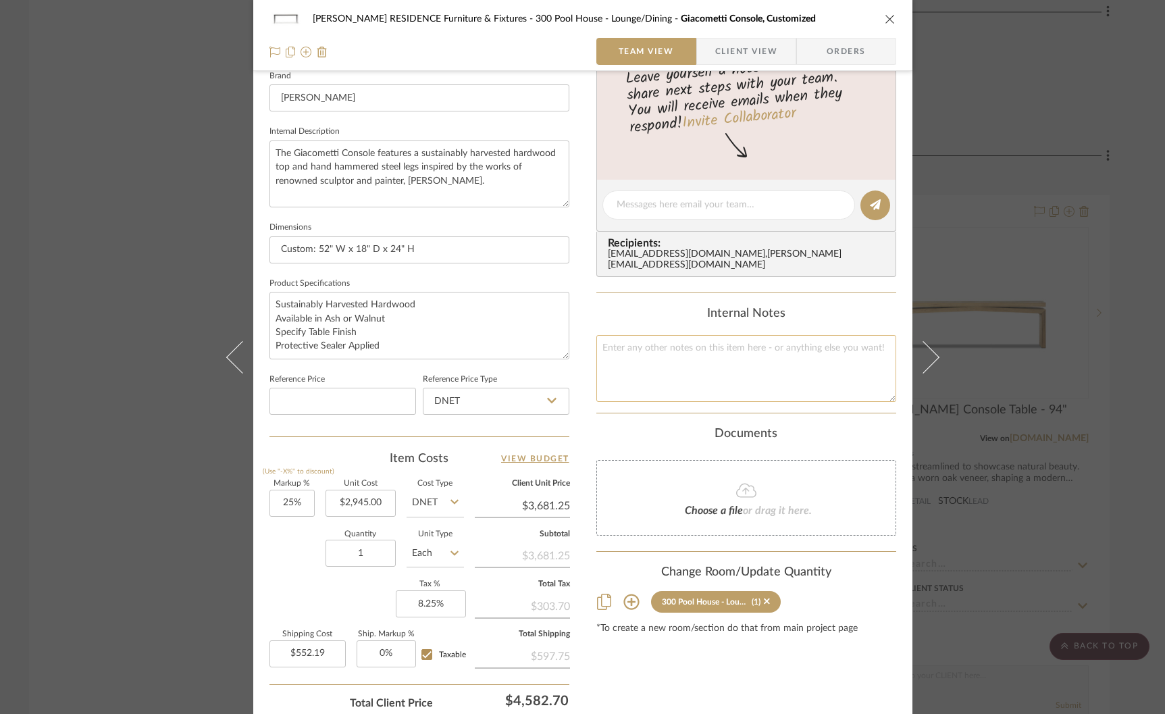
click at [634, 343] on textarea at bounding box center [746, 368] width 300 height 67
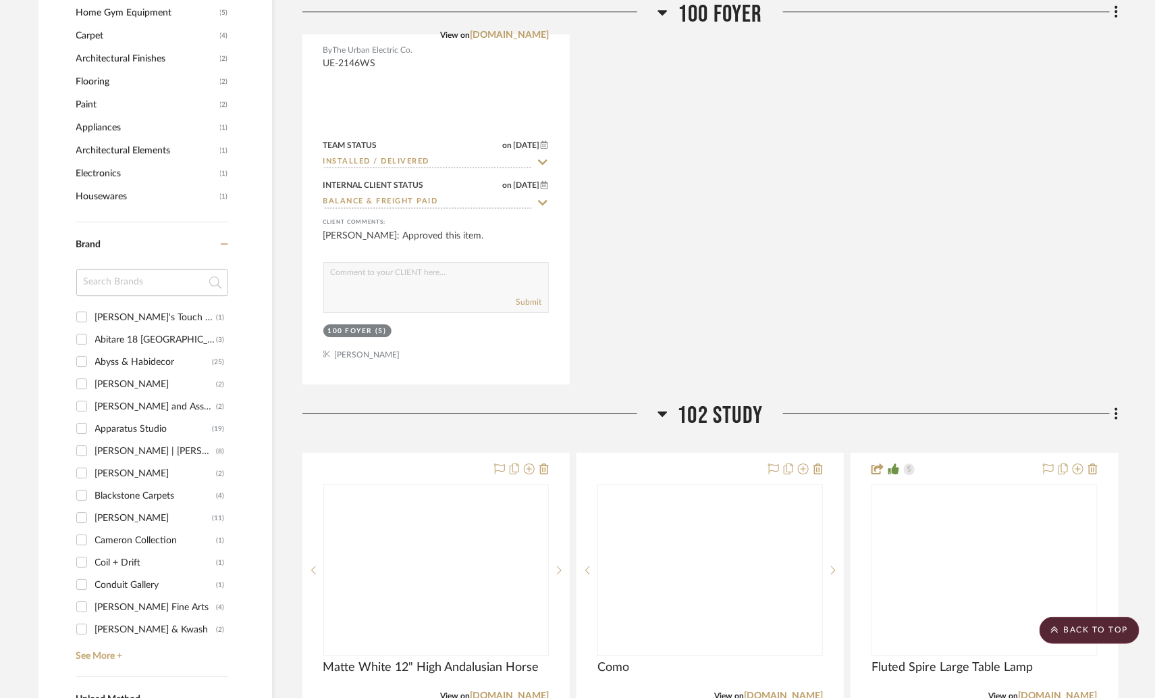
scroll to position [1894, 0]
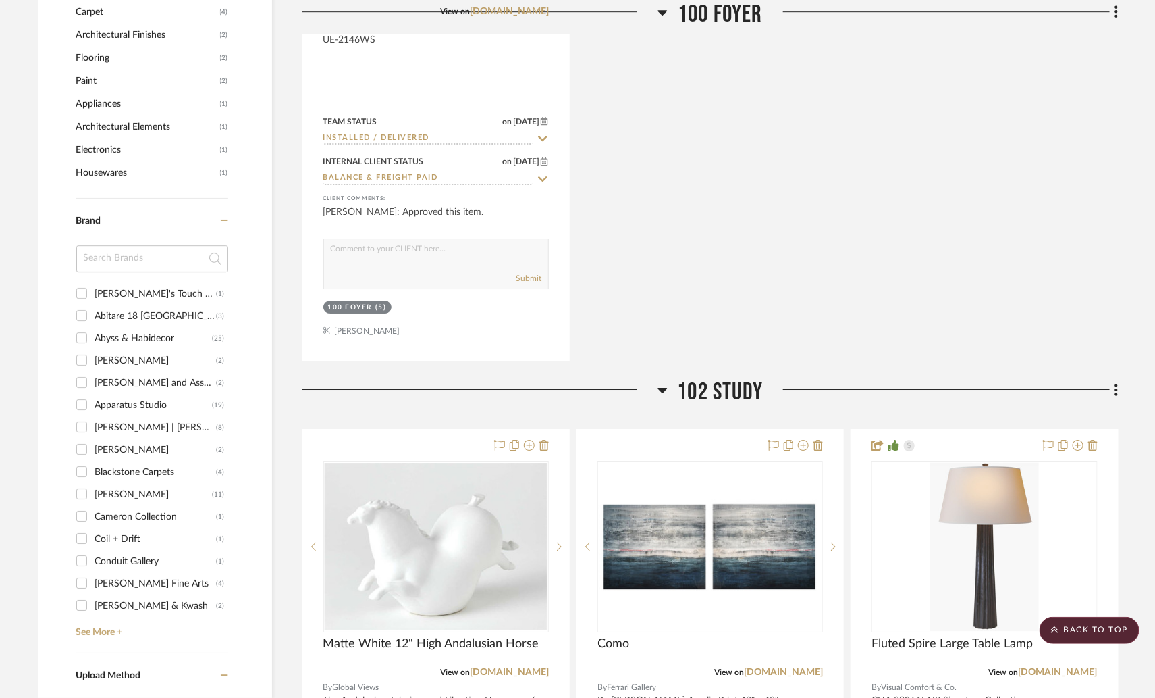
click at [117, 258] on input at bounding box center [152, 258] width 152 height 27
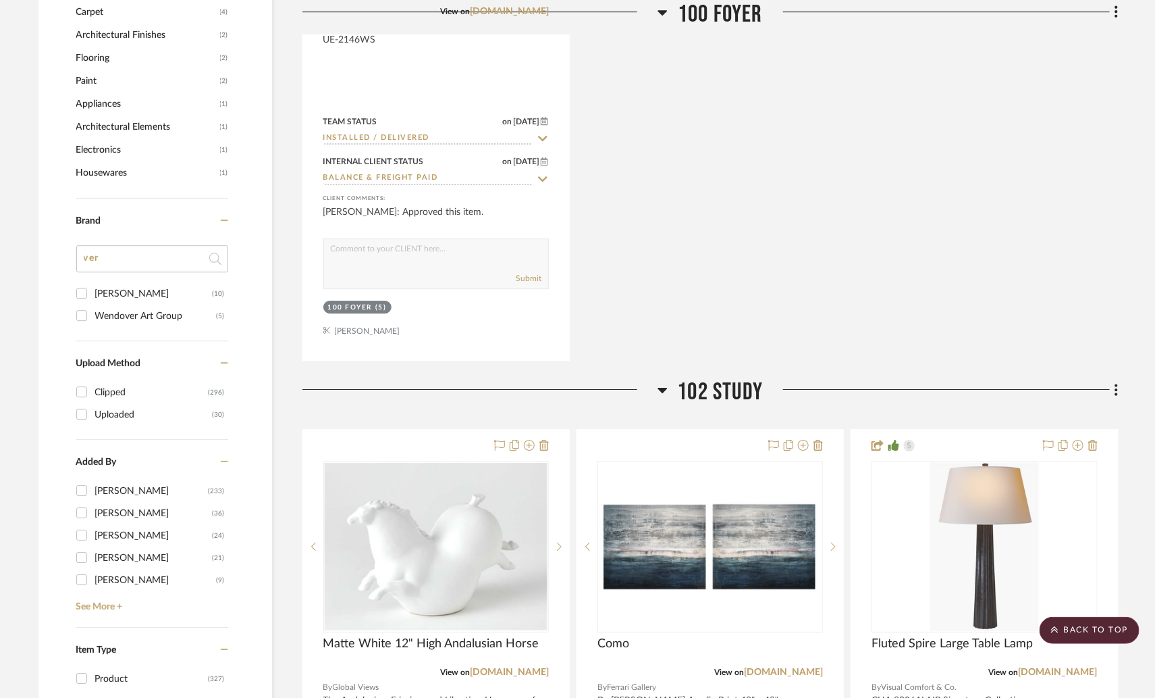
type input "ver"
click at [117, 286] on div "[PERSON_NAME]" at bounding box center [153, 294] width 117 height 22
click at [93, 286] on input "[PERSON_NAME] (10)" at bounding box center [82, 293] width 22 height 22
checkbox input "true"
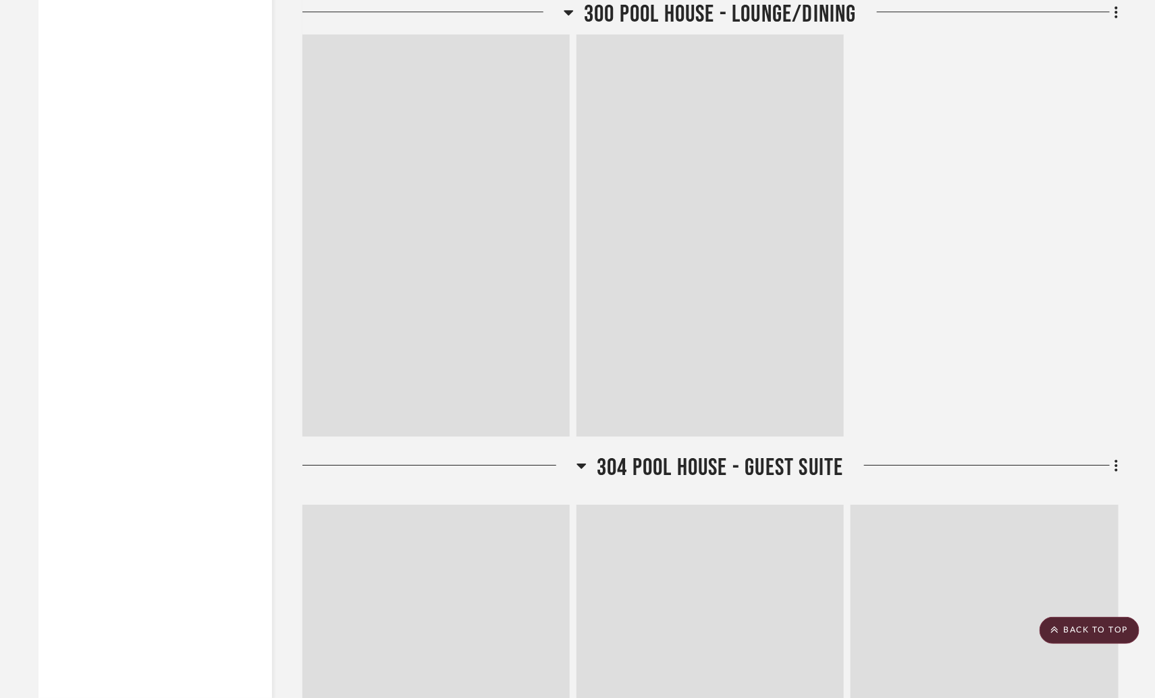
scroll to position [1450, 0]
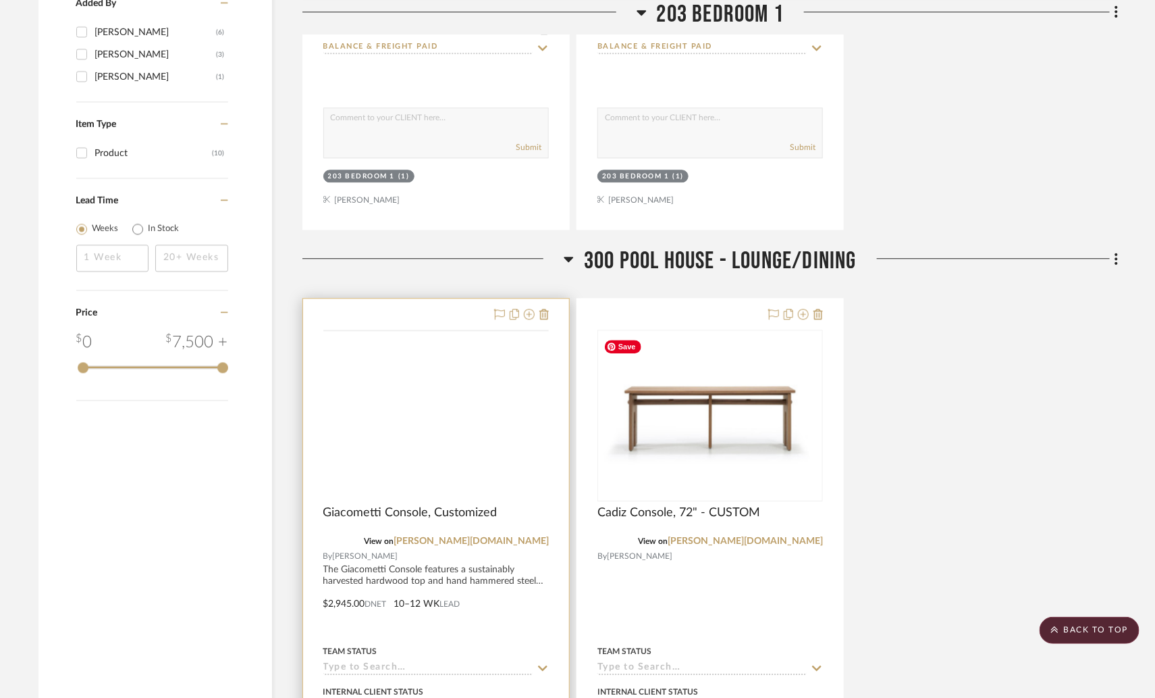
click at [0, 0] on img at bounding box center [0, 0] width 0 height 0
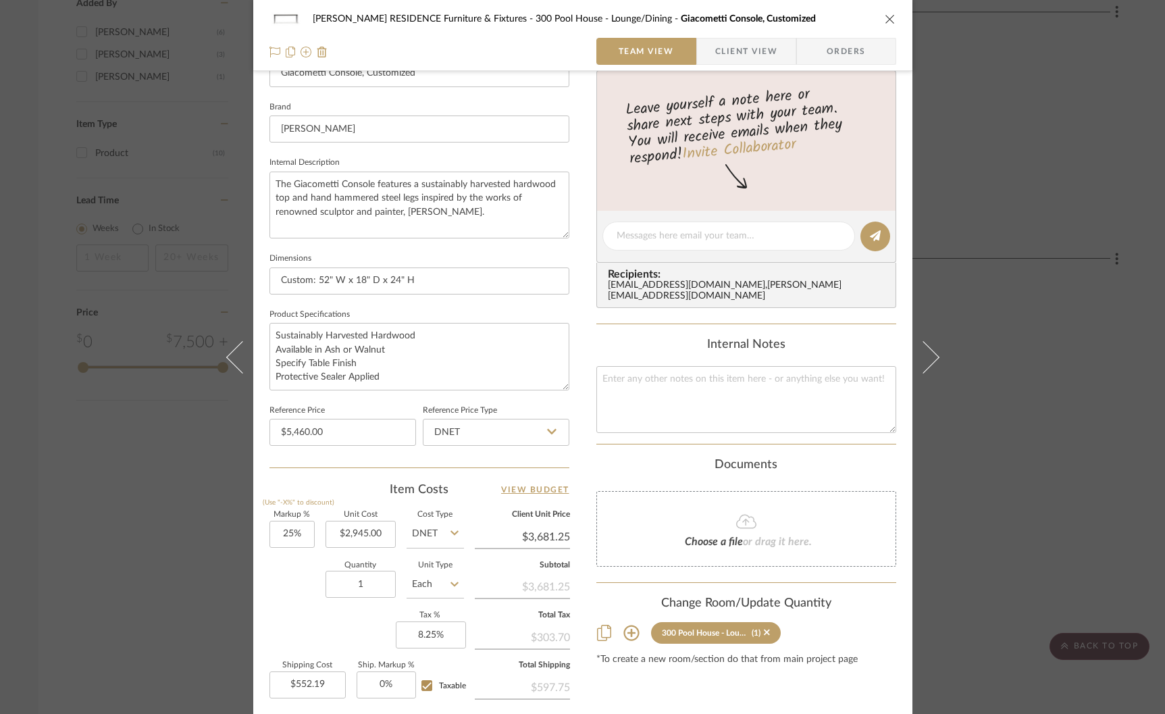
scroll to position [416, 0]
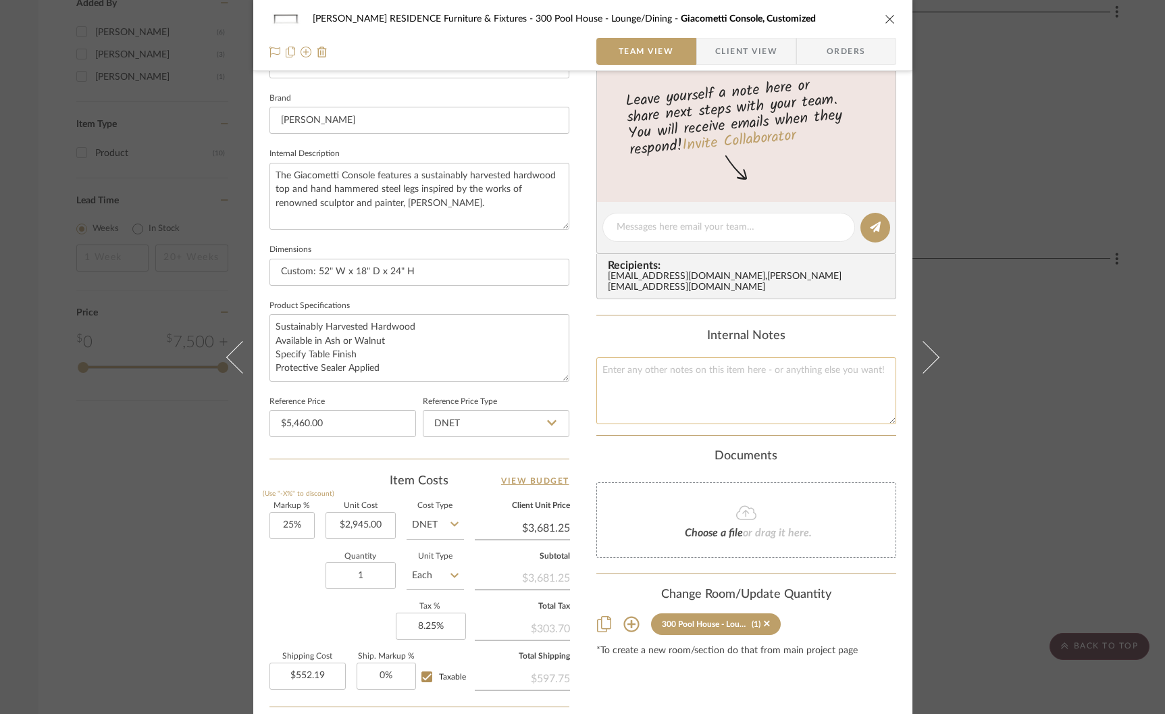
click at [654, 373] on textarea at bounding box center [746, 390] width 300 height 67
type textarea "[PERSON_NAME]: Ash, Bourbon"
click at [596, 313] on div "Content here copies to Client View - confirm visibility there. Show in Client D…" at bounding box center [746, 231] width 300 height 1111
click at [149, 278] on div "[PERSON_NAME] RESIDENCE Furniture & Fixtures 300 Pool House - Lounge/Dining Gia…" at bounding box center [582, 357] width 1165 height 714
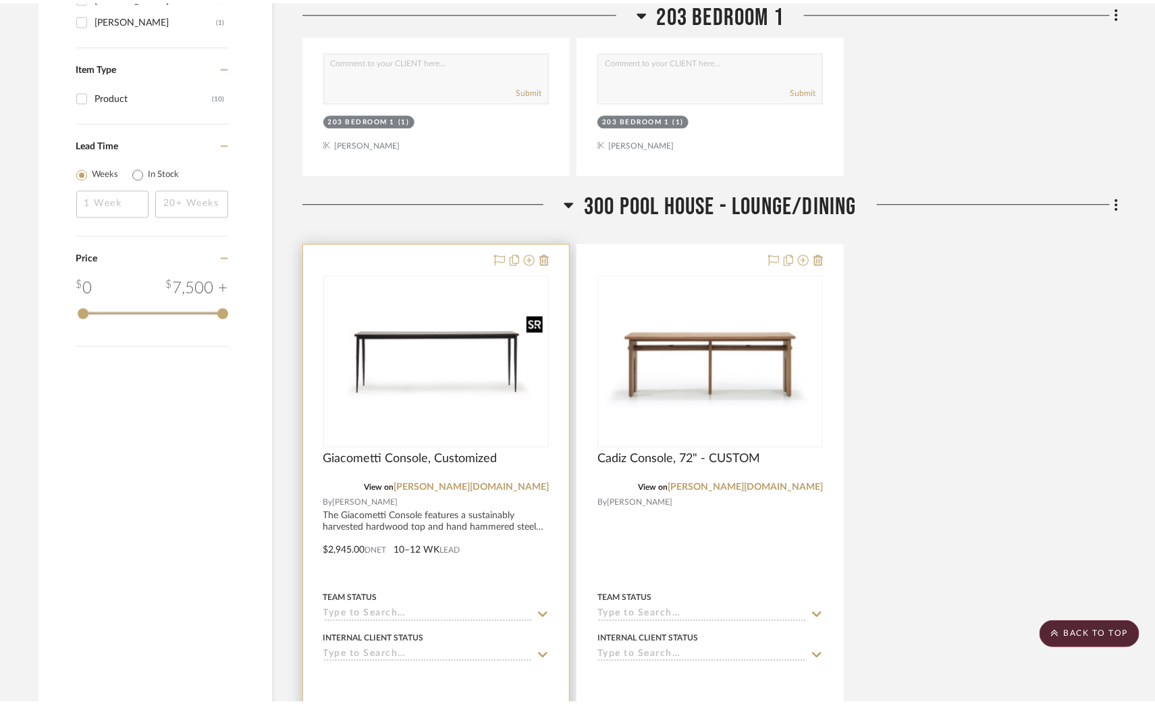
scroll to position [1501, 0]
